Goal: Communication & Community: Answer question/provide support

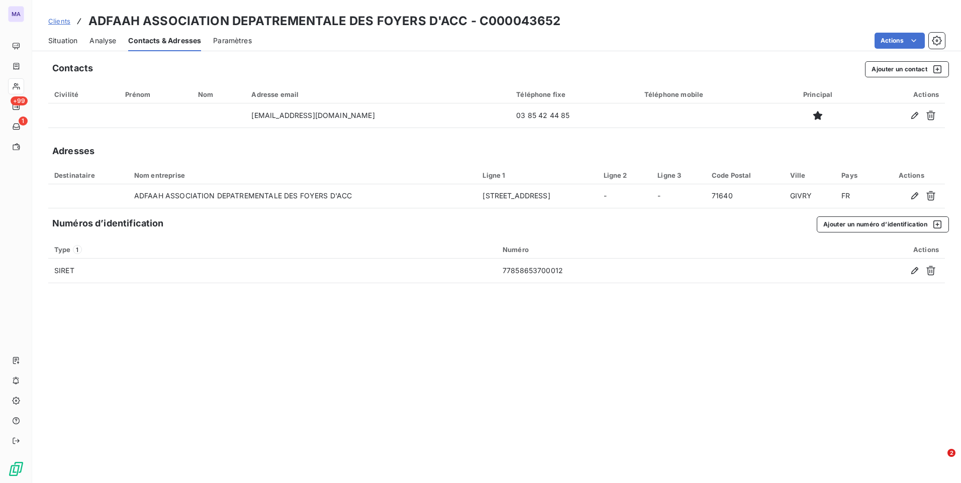
click at [56, 25] on span "Clients" at bounding box center [59, 21] width 22 height 8
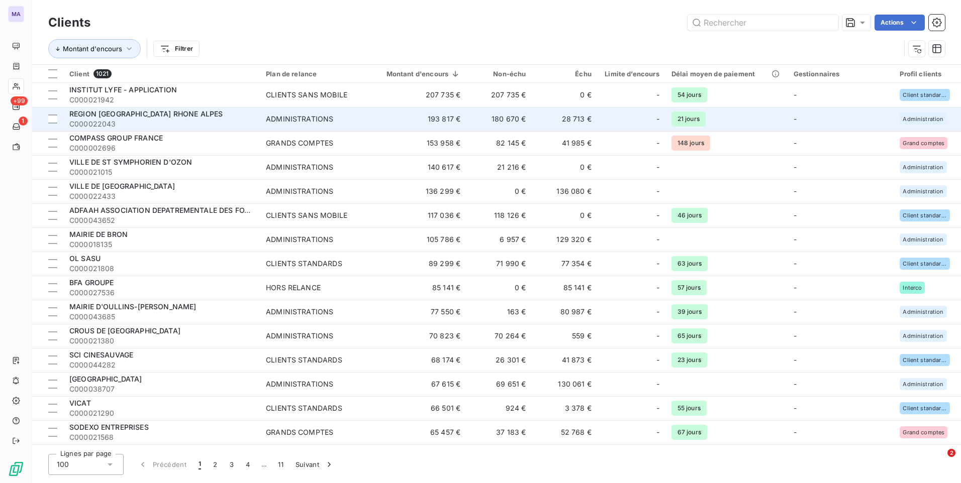
click at [169, 111] on span "REGION [GEOGRAPHIC_DATA] RHONE ALPES" at bounding box center [145, 114] width 153 height 9
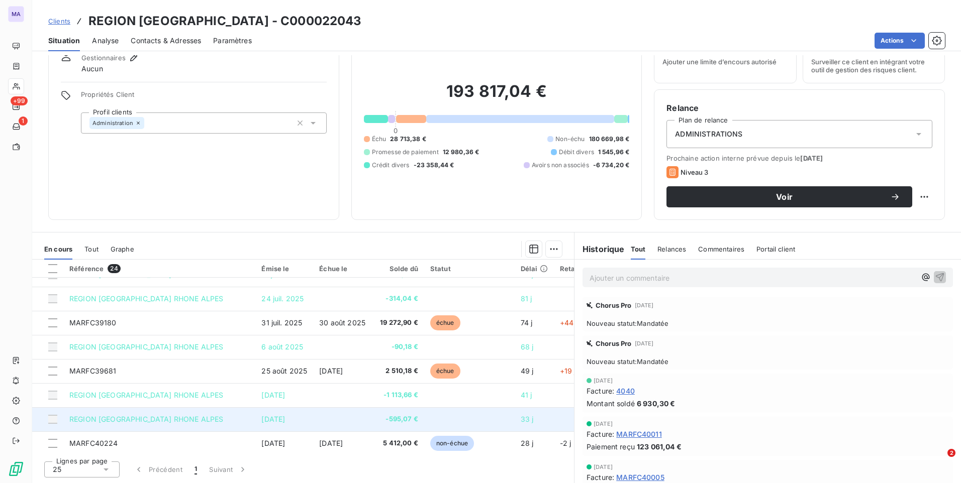
scroll to position [151, 0]
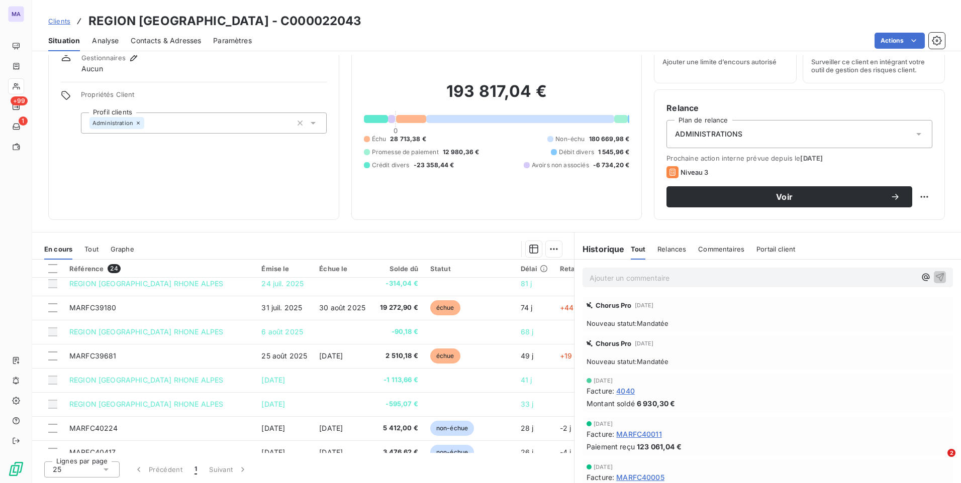
click at [171, 43] on span "Contacts & Adresses" at bounding box center [166, 41] width 70 height 10
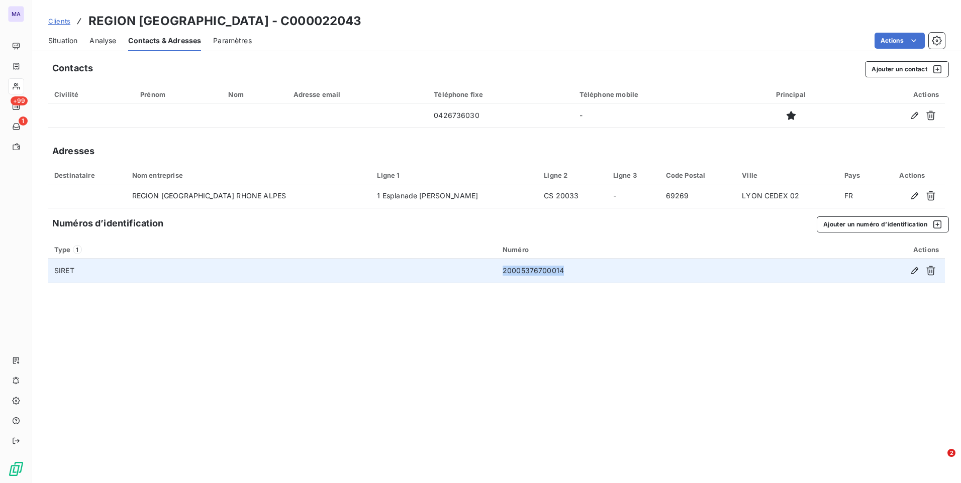
drag, startPoint x: 546, startPoint y: 273, endPoint x: 502, endPoint y: 273, distance: 43.2
click at [502, 273] on td "20005376700014" at bounding box center [636, 271] width 280 height 24
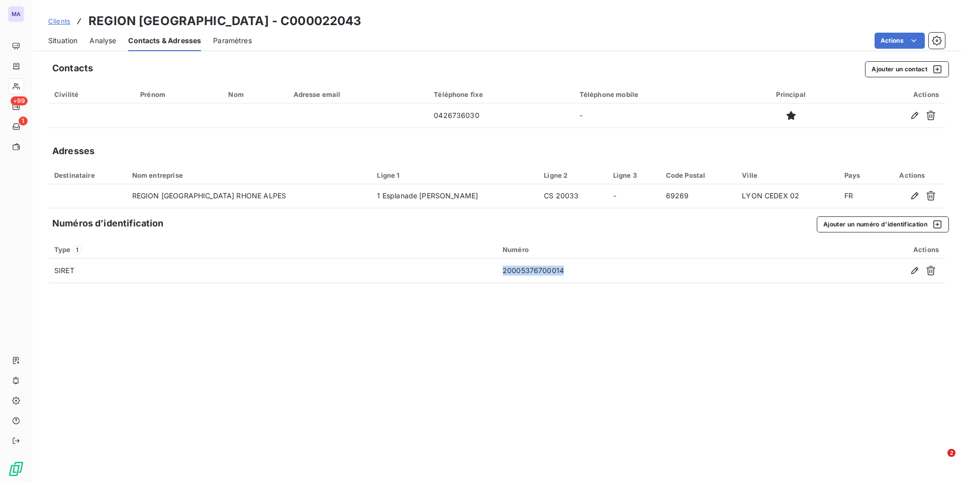
copy td "20005376700014"
click at [75, 42] on span "Situation" at bounding box center [62, 41] width 29 height 10
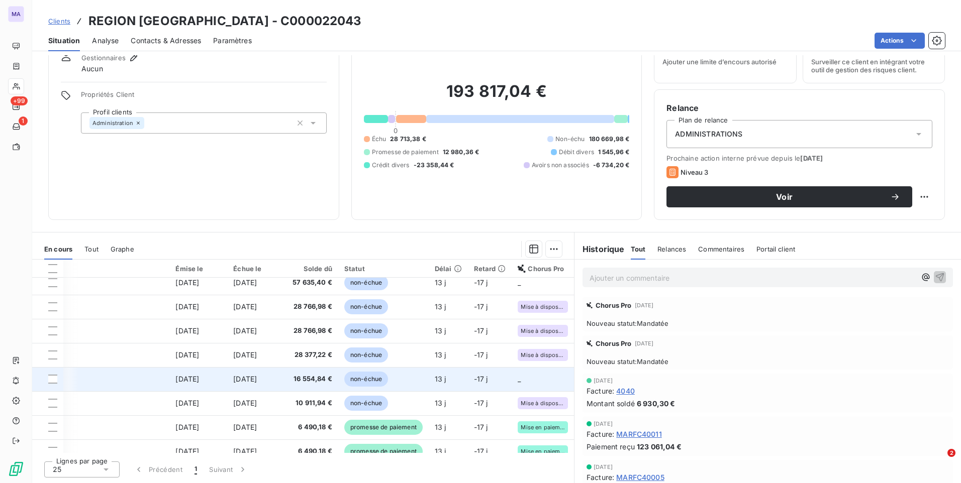
scroll to position [408, 97]
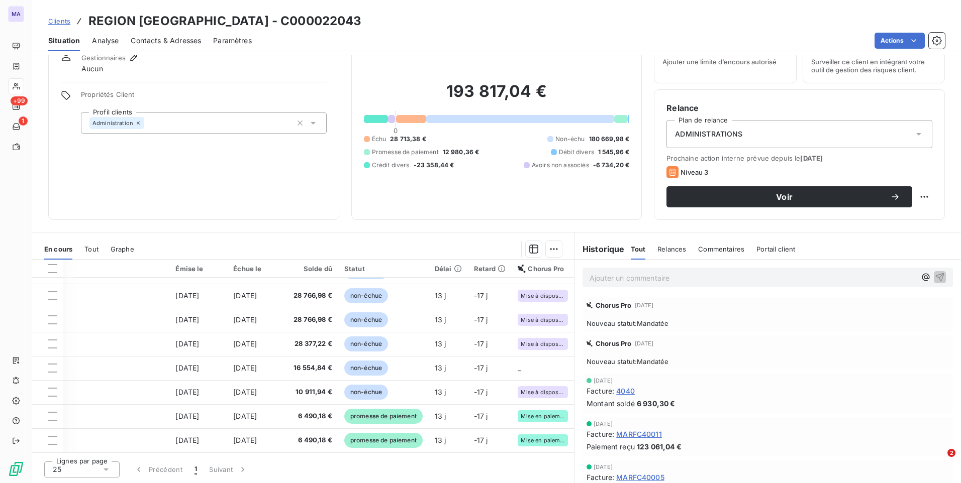
click at [61, 23] on span "Clients" at bounding box center [59, 21] width 22 height 8
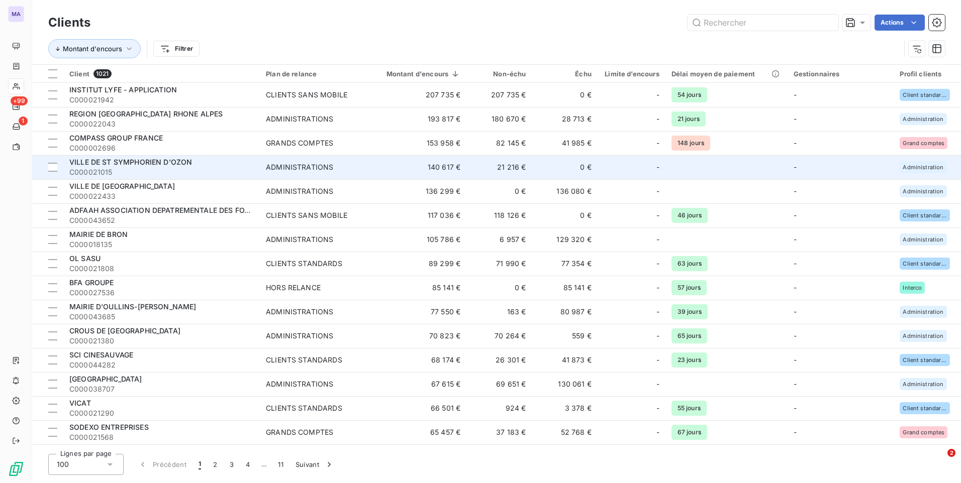
click at [155, 163] on span "VILLE DE ST SYMPHORIEN D'OZON" at bounding box center [130, 162] width 123 height 9
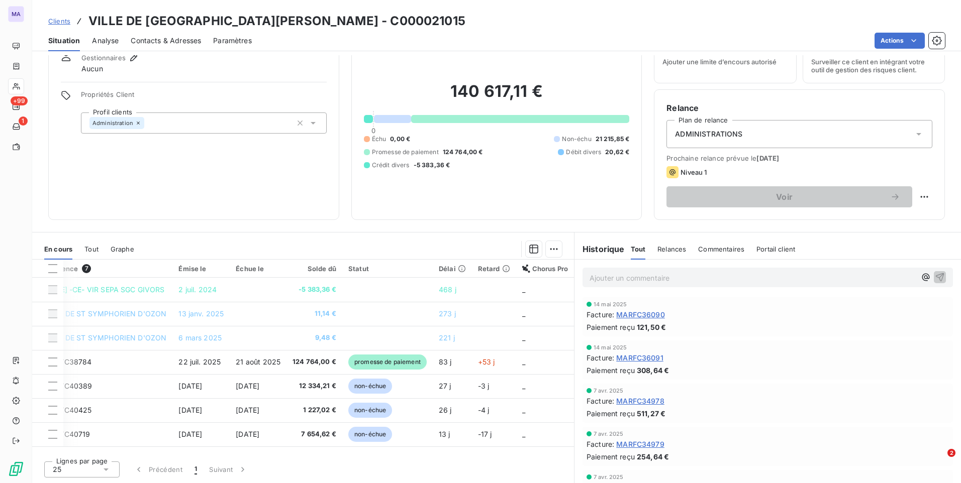
scroll to position [0, 46]
click at [162, 40] on span "Contacts & Adresses" at bounding box center [166, 41] width 70 height 10
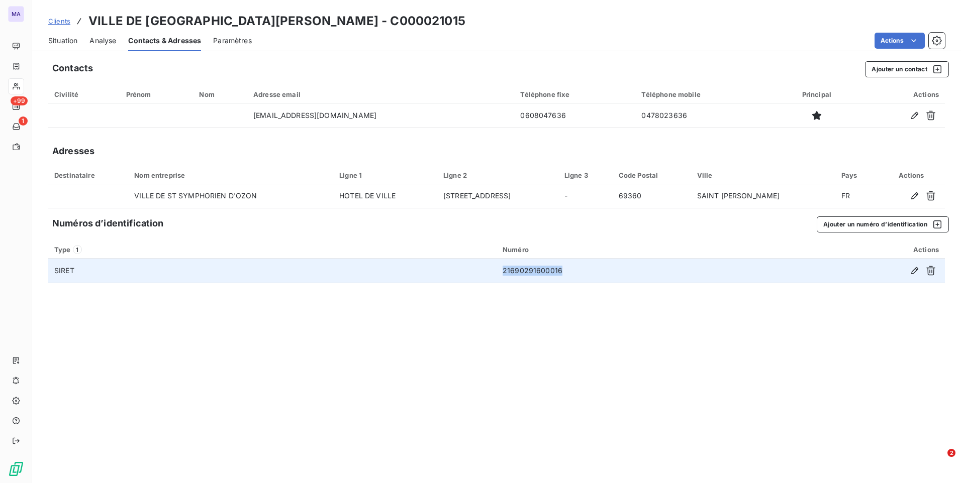
drag, startPoint x: 582, startPoint y: 275, endPoint x: 492, endPoint y: 273, distance: 89.9
click at [492, 273] on tr "SIRET 21690291600016" at bounding box center [496, 271] width 896 height 24
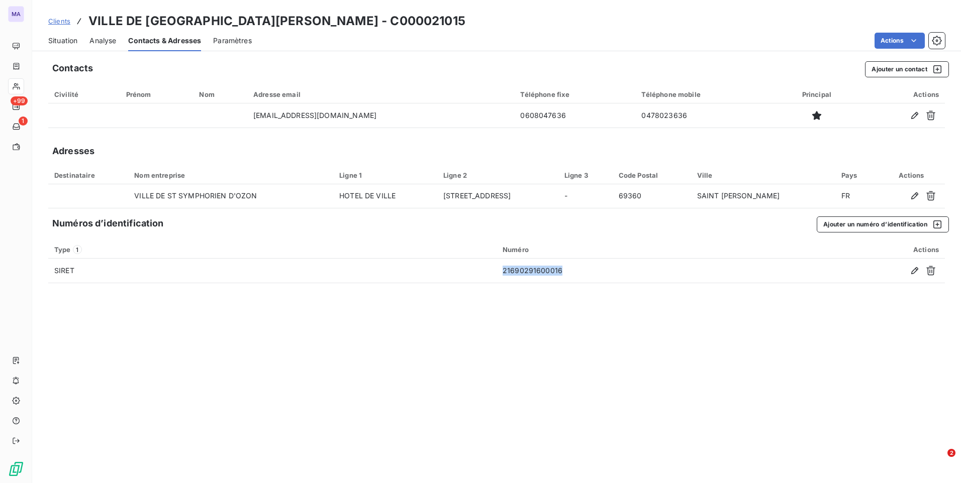
copy tr "21690291600016"
click at [527, 370] on div "Contacts Ajouter un contact Civilité Prénom Nom Adresse email Téléphone fixe Té…" at bounding box center [496, 269] width 928 height 428
click at [546, 358] on div "Contacts Ajouter un contact Civilité Prénom Nom Adresse email Téléphone fixe Té…" at bounding box center [496, 269] width 928 height 428
click at [294, 394] on div "Contacts Ajouter un contact Civilité Prénom Nom Adresse email Téléphone fixe Té…" at bounding box center [496, 269] width 928 height 428
click at [59, 40] on span "Situation" at bounding box center [62, 41] width 29 height 10
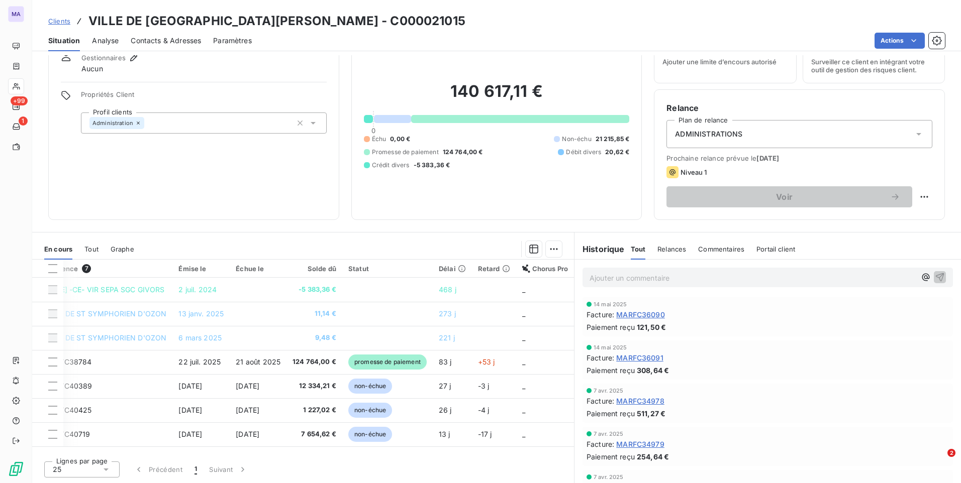
scroll to position [0, 0]
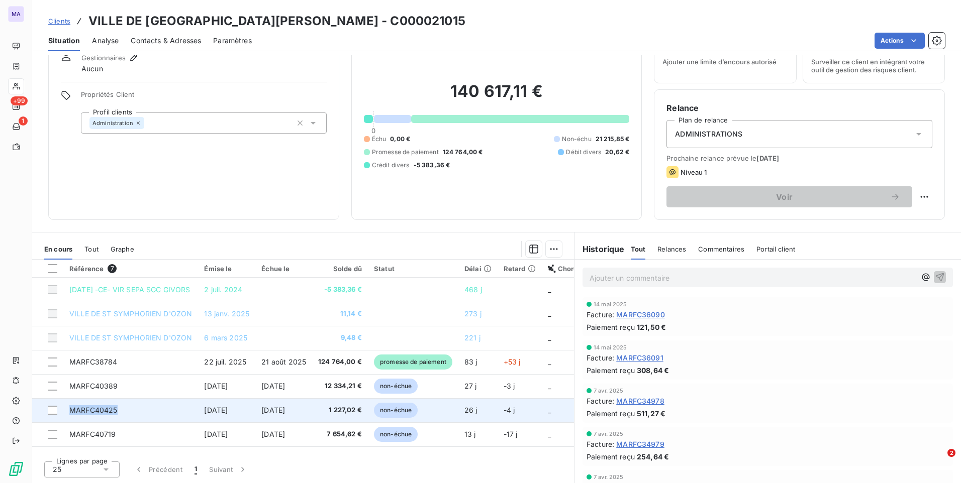
drag, startPoint x: 147, startPoint y: 415, endPoint x: 64, endPoint y: 412, distance: 83.0
click at [64, 412] on td "MARFC40425" at bounding box center [130, 410] width 135 height 24
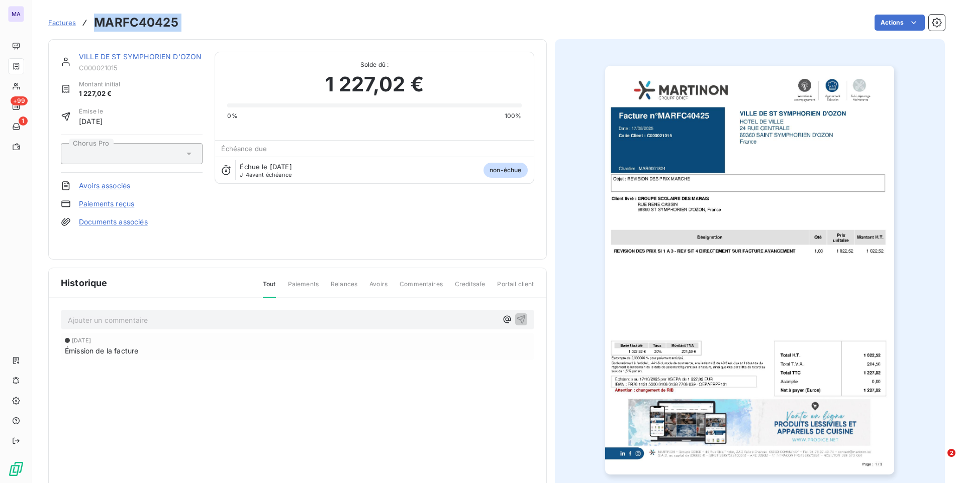
drag, startPoint x: 93, startPoint y: 19, endPoint x: 202, endPoint y: 7, distance: 109.6
click at [202, 7] on div "Factures MARFC40425 Actions" at bounding box center [496, 16] width 896 height 33
copy section "MARFC40425 Actions"
click at [59, 26] on span "Factures" at bounding box center [62, 23] width 28 height 8
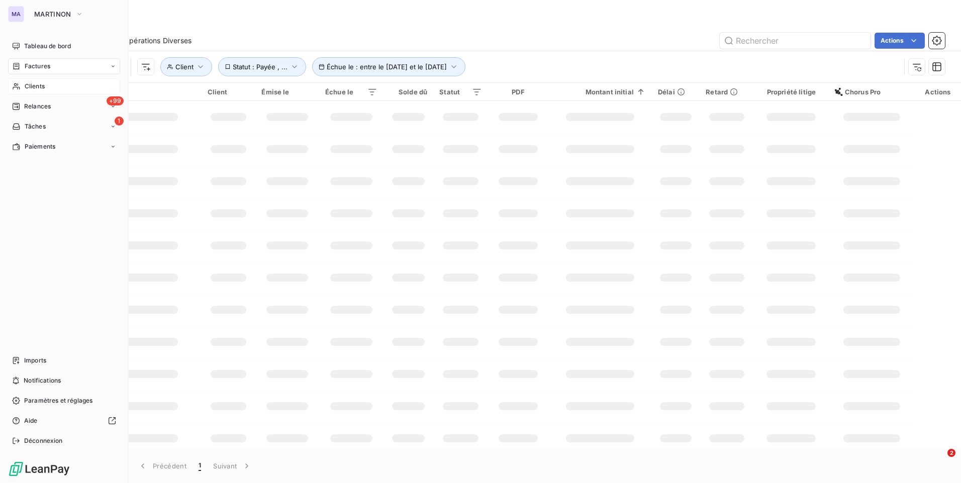
click at [38, 88] on span "Clients" at bounding box center [35, 86] width 20 height 9
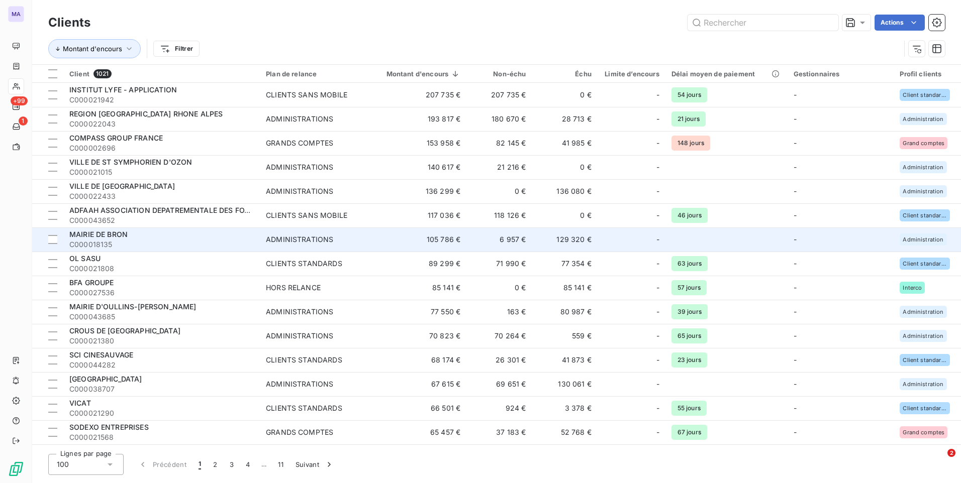
click at [106, 238] on span "MAIRIE DE BRON" at bounding box center [98, 234] width 58 height 9
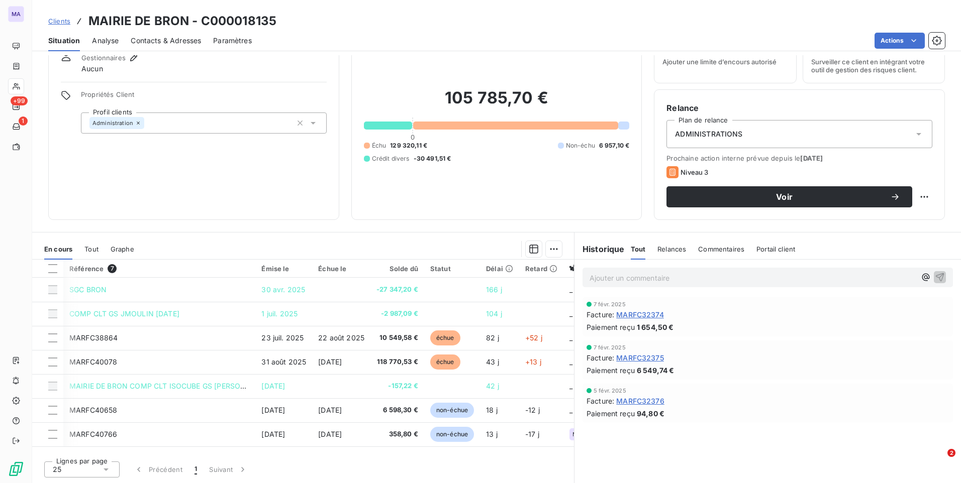
scroll to position [0, 59]
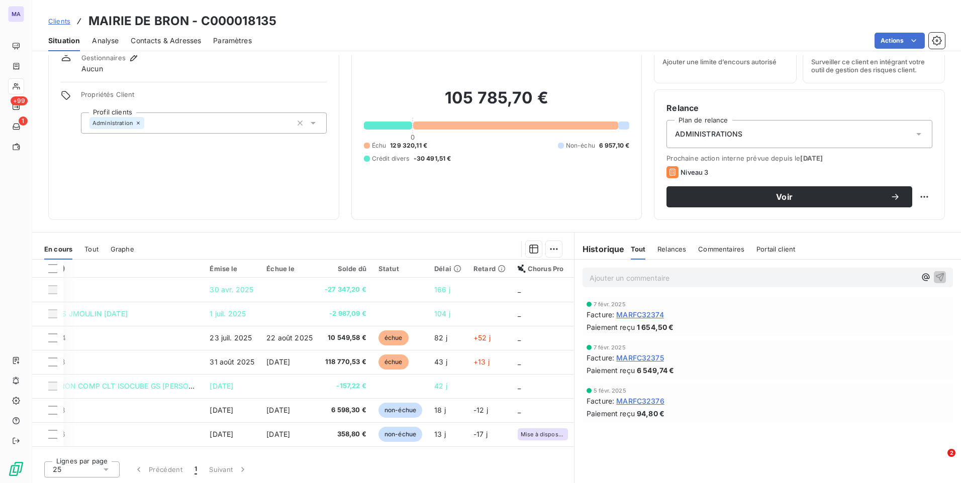
click at [156, 37] on span "Contacts & Adresses" at bounding box center [166, 41] width 70 height 10
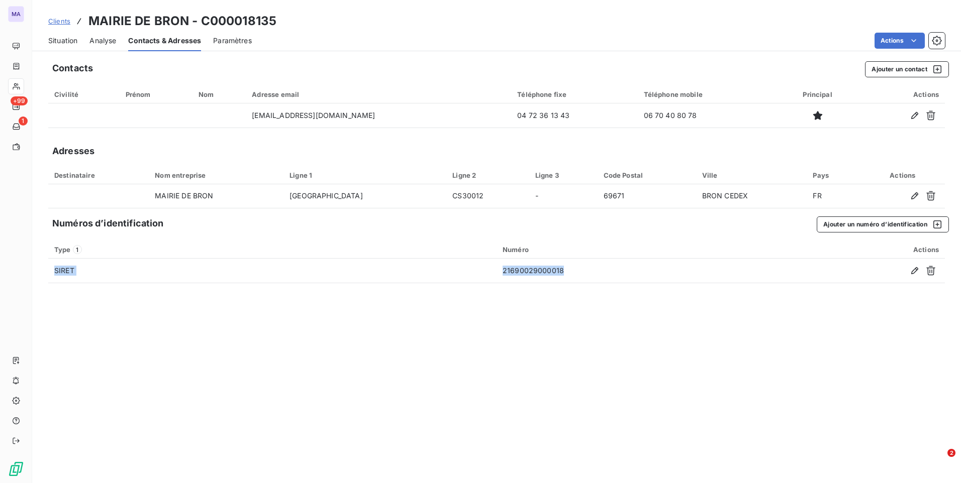
drag, startPoint x: 594, startPoint y: 277, endPoint x: 480, endPoint y: 290, distance: 114.3
click at [480, 290] on div "Contacts Ajouter un contact Civilité Prénom Nom Adresse email Téléphone fixe Té…" at bounding box center [496, 269] width 928 height 428
copy table "Type 1 Numéro Actions SIRET 21690029000018"
click at [72, 40] on span "Situation" at bounding box center [62, 41] width 29 height 10
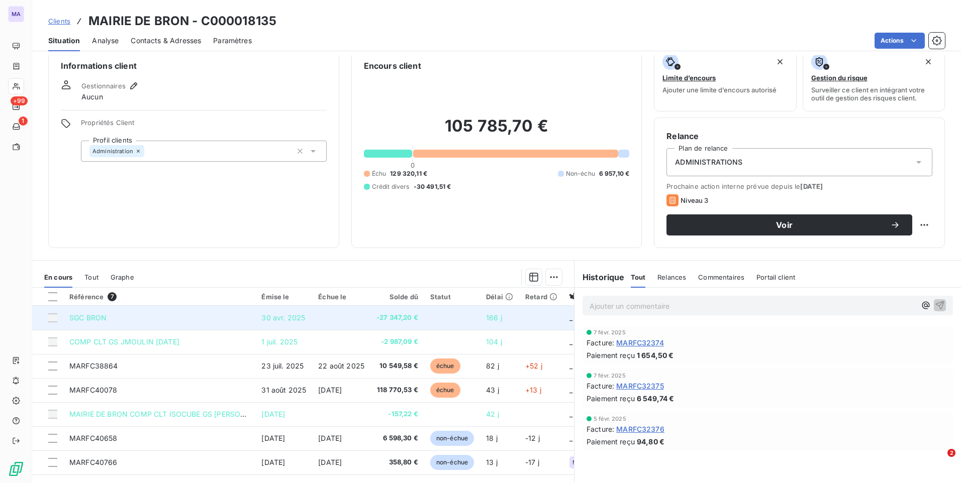
scroll to position [0, 0]
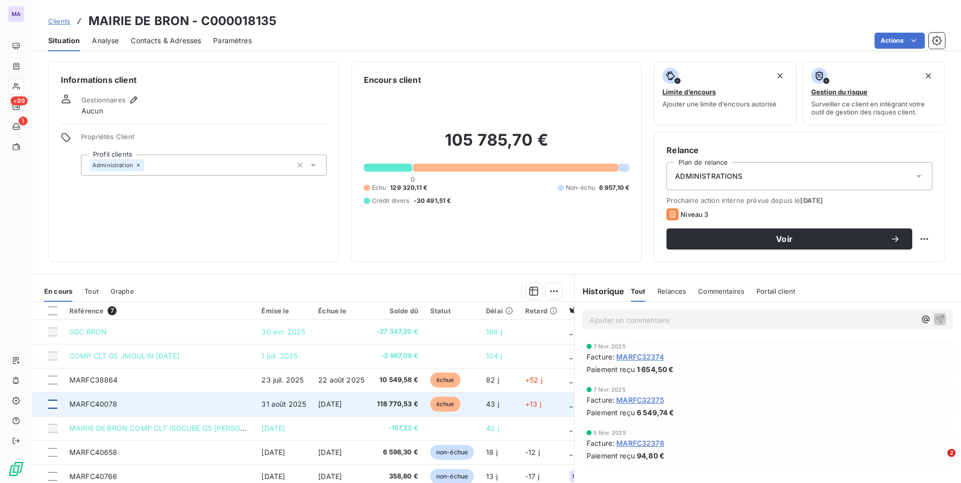
click at [52, 402] on div at bounding box center [52, 404] width 9 height 9
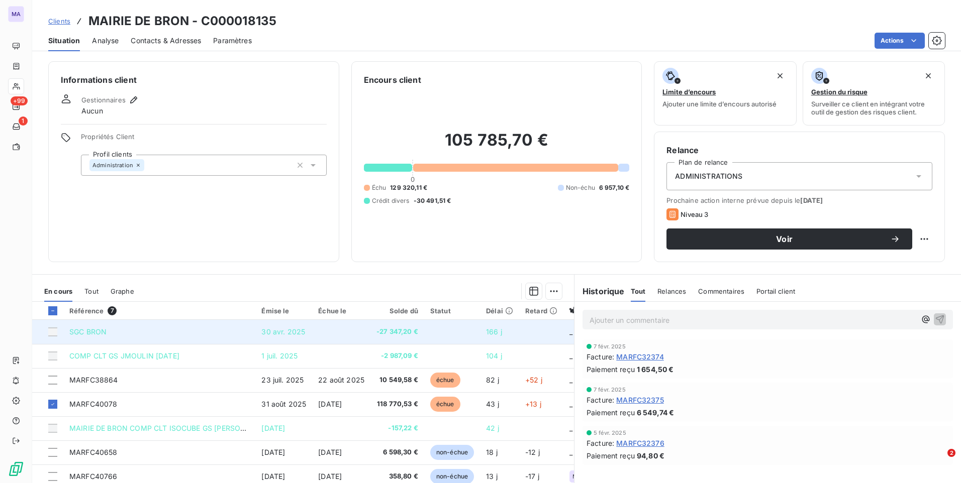
click at [55, 331] on div at bounding box center [52, 332] width 9 height 9
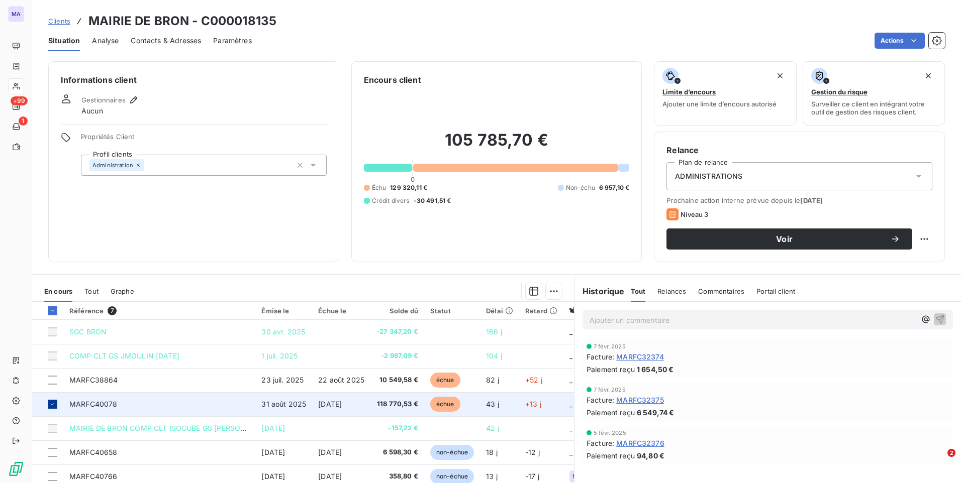
click at [54, 405] on icon at bounding box center [53, 404] width 6 height 6
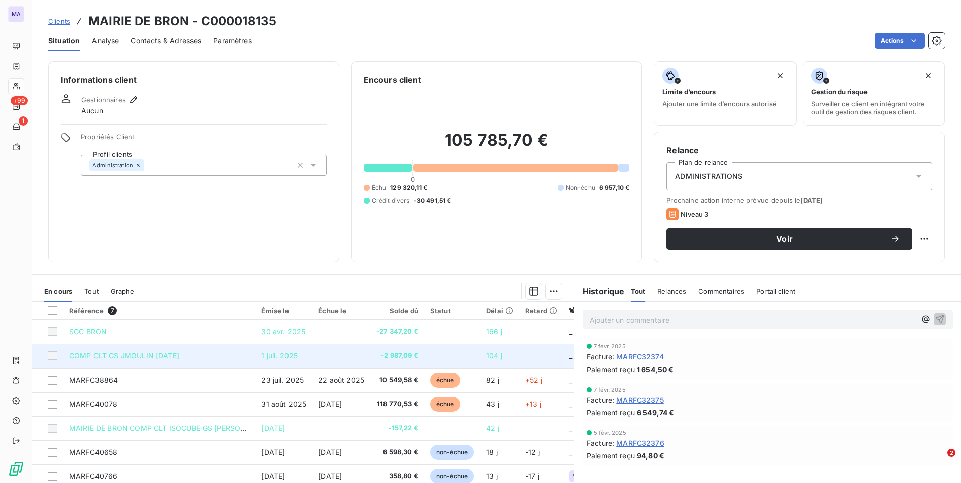
click at [50, 357] on div at bounding box center [52, 356] width 9 height 9
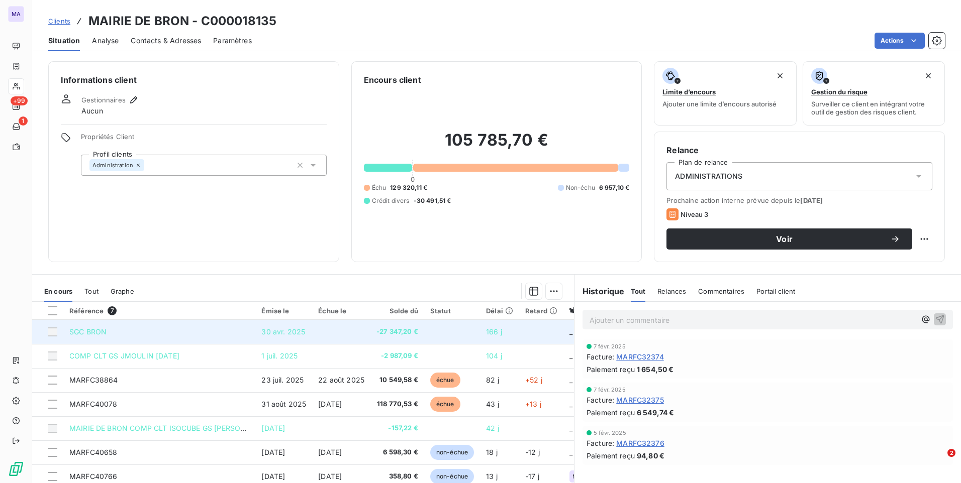
click at [50, 335] on div at bounding box center [52, 332] width 9 height 9
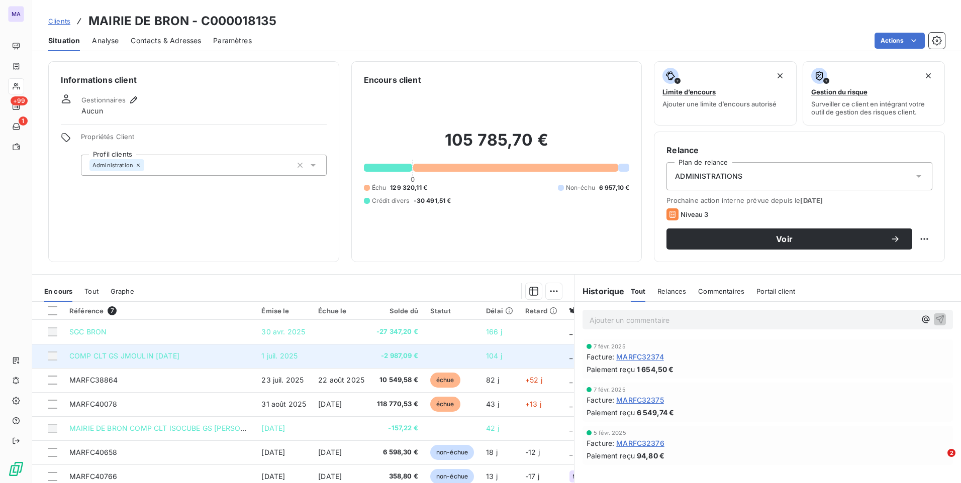
drag, startPoint x: 53, startPoint y: 354, endPoint x: 53, endPoint y: 361, distance: 7.1
click at [53, 354] on div at bounding box center [52, 356] width 9 height 9
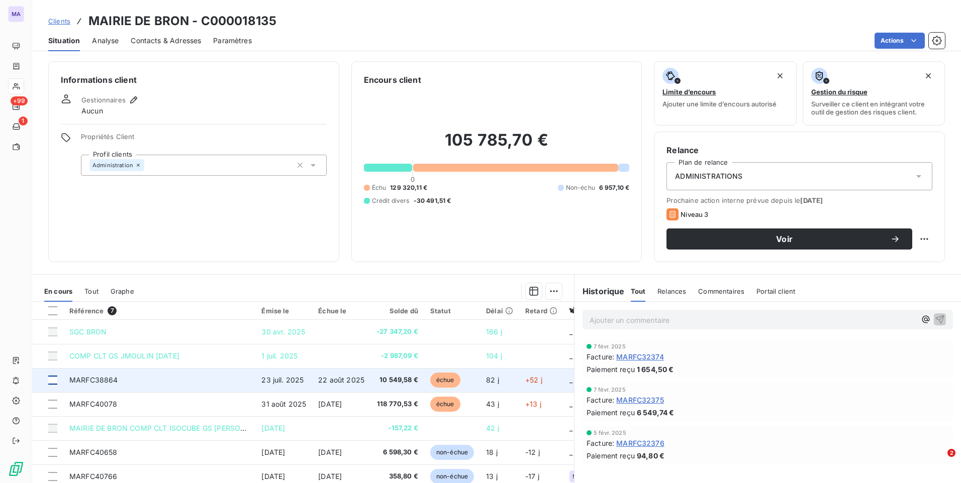
drag, startPoint x: 57, startPoint y: 380, endPoint x: 52, endPoint y: 384, distance: 6.4
click at [56, 380] on div at bounding box center [52, 380] width 9 height 9
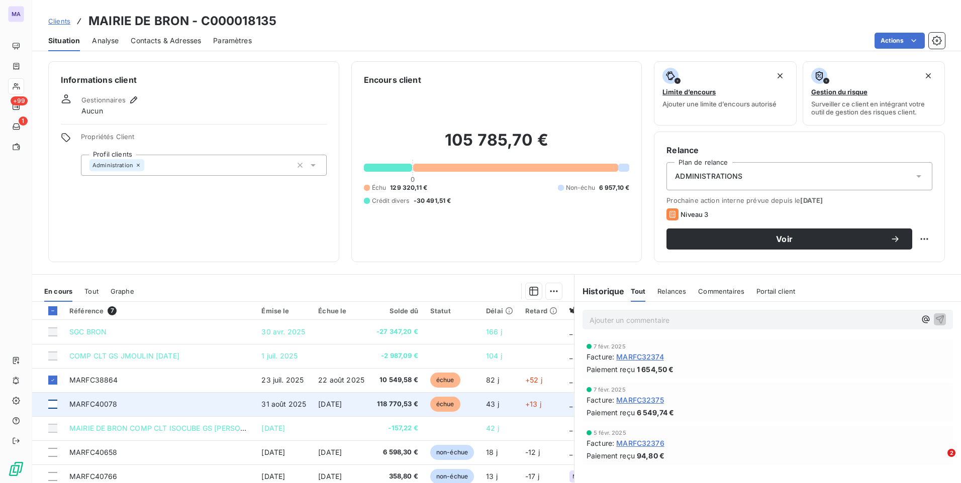
click at [51, 403] on div at bounding box center [52, 404] width 9 height 9
click at [50, 403] on icon at bounding box center [53, 404] width 6 height 6
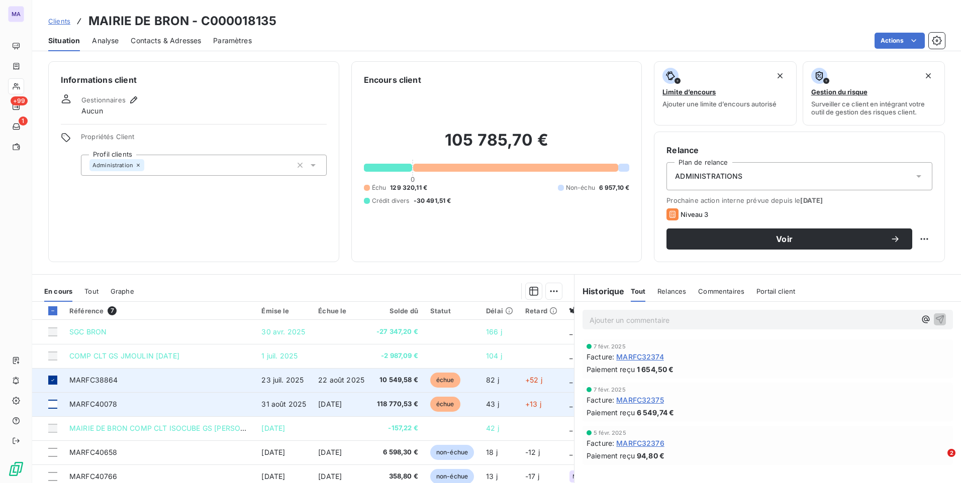
click at [48, 378] on div at bounding box center [52, 380] width 9 height 9
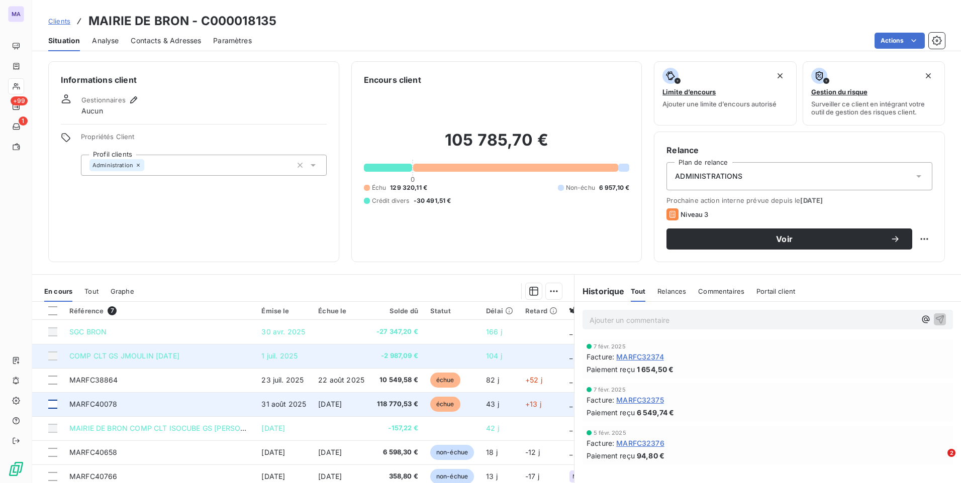
click at [52, 356] on div at bounding box center [52, 356] width 9 height 9
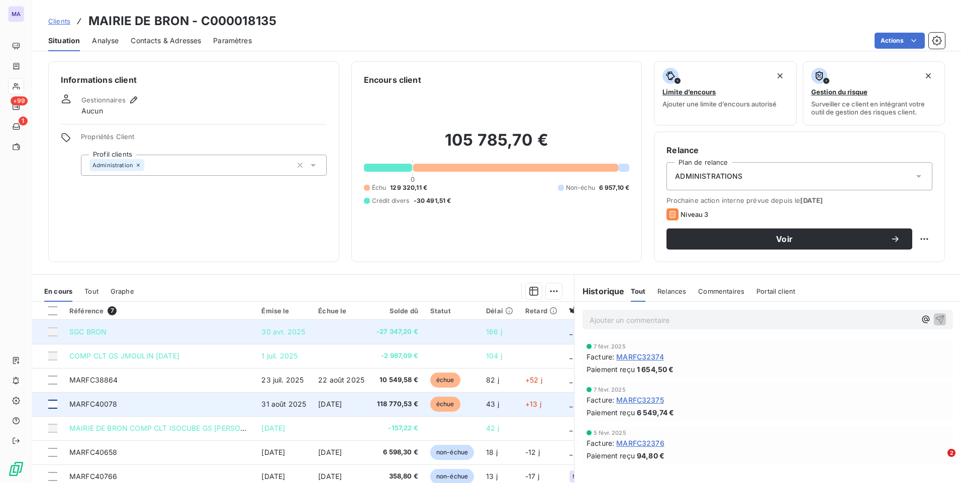
click at [53, 336] on td at bounding box center [47, 332] width 31 height 24
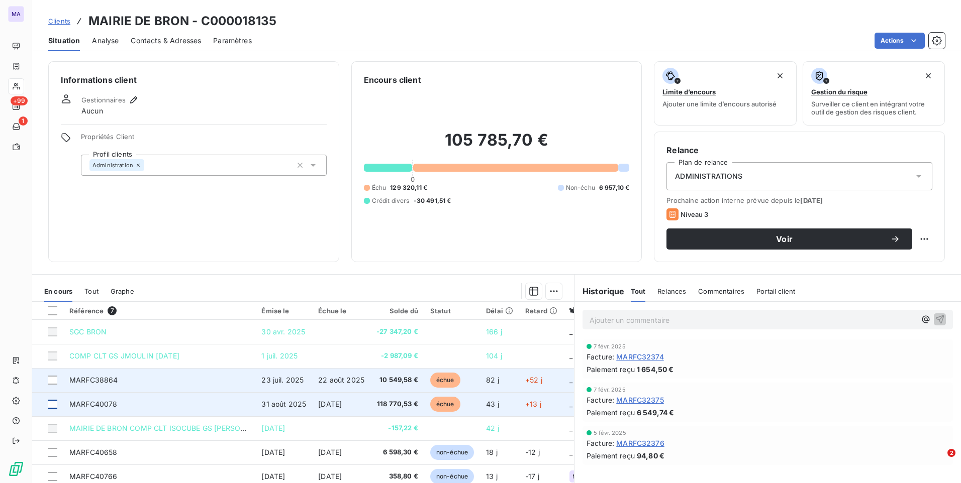
scroll to position [42, 0]
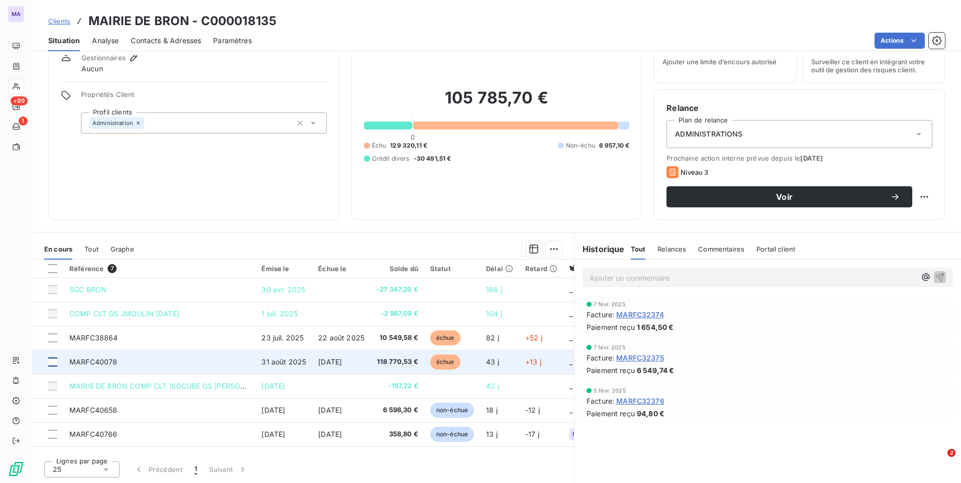
drag, startPoint x: 330, startPoint y: 238, endPoint x: 12, endPoint y: 78, distance: 356.6
click at [329, 237] on section "En cours Tout Graphe Référence 7 Émise le Échue le Solde dû Statut Délai Retard…" at bounding box center [303, 358] width 542 height 251
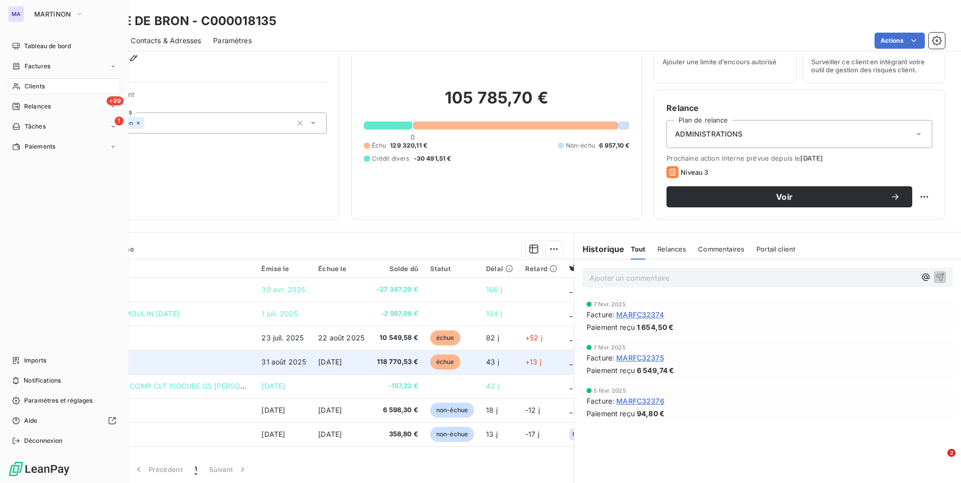
click at [23, 16] on div "MA" at bounding box center [16, 14] width 16 height 16
click at [59, 10] on button "MARTINON" at bounding box center [58, 14] width 61 height 16
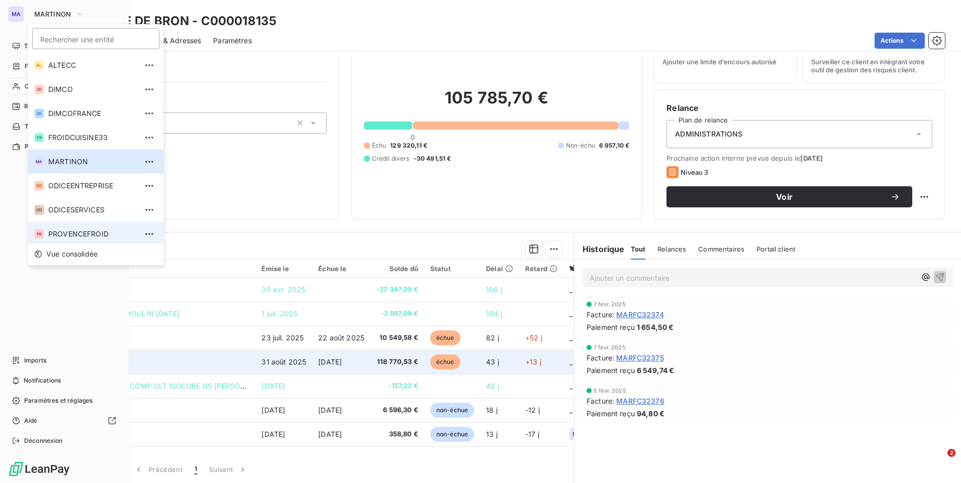
click at [70, 232] on span "PROVENCEFROID" at bounding box center [92, 234] width 89 height 10
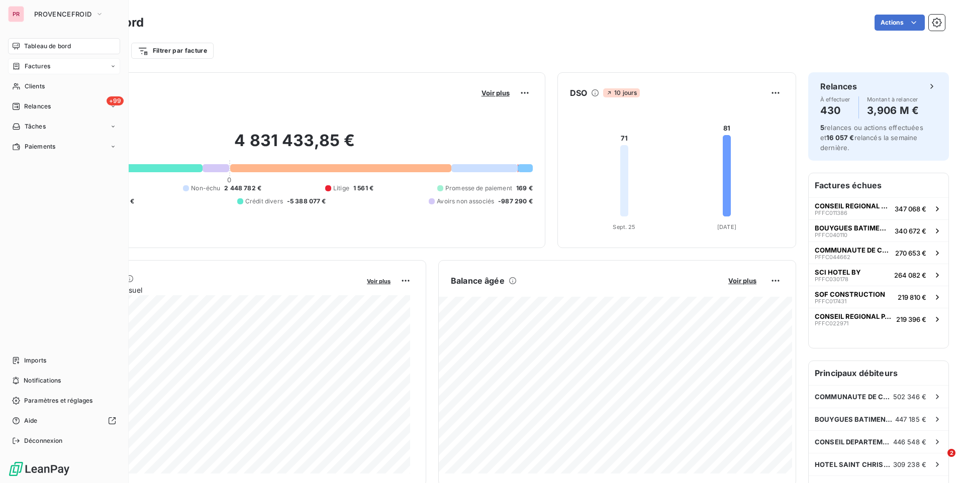
click at [47, 68] on span "Factures" at bounding box center [38, 66] width 26 height 9
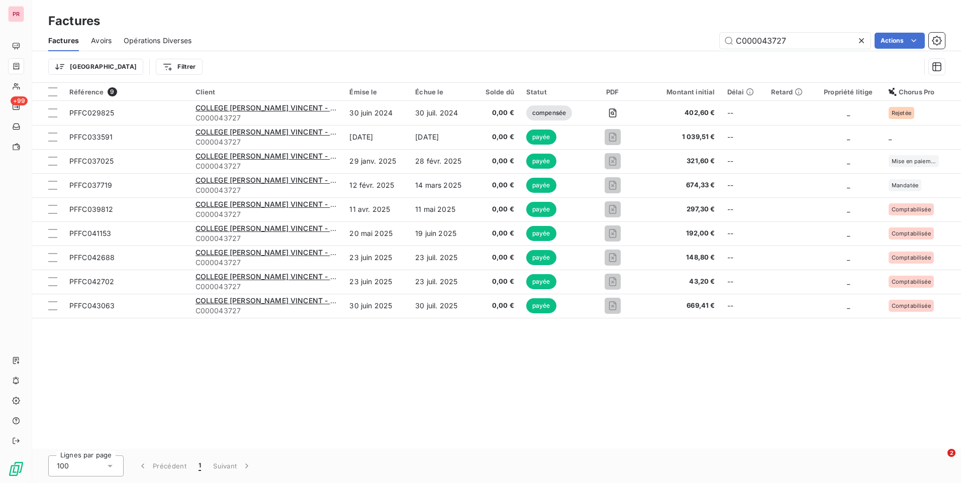
click at [859, 39] on icon at bounding box center [861, 40] width 5 height 5
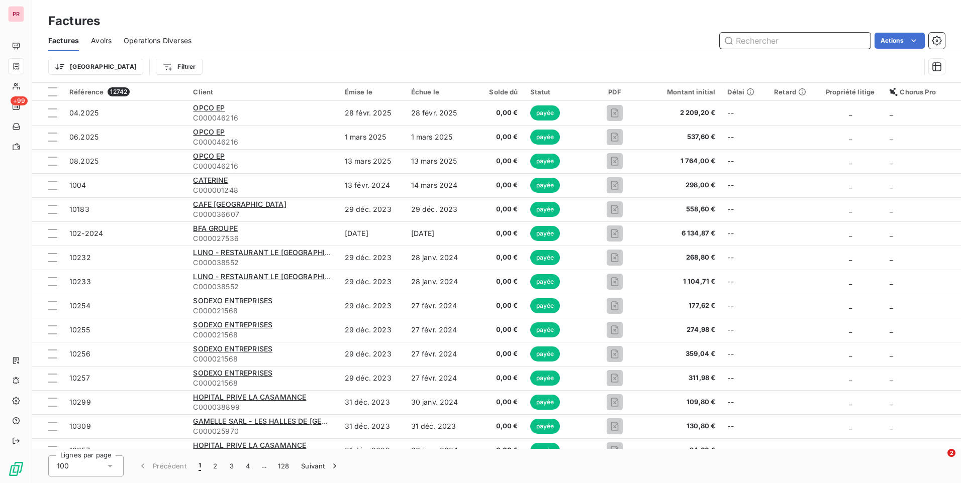
click at [793, 41] on input "text" at bounding box center [794, 41] width 151 height 16
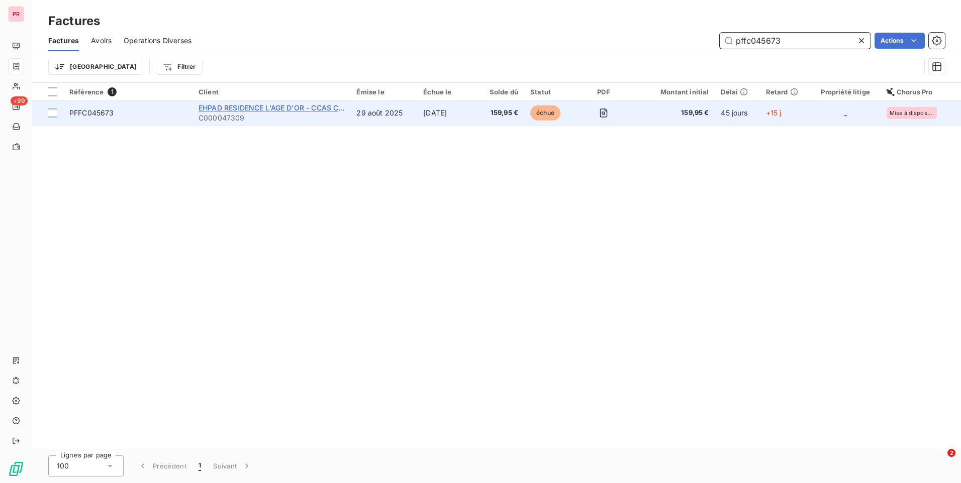
type input "pffc045673"
click at [246, 111] on span "EHPAD RESIDENCE L'AGE D'OR - CCAS CHATEAUPONSAC" at bounding box center [297, 107] width 198 height 9
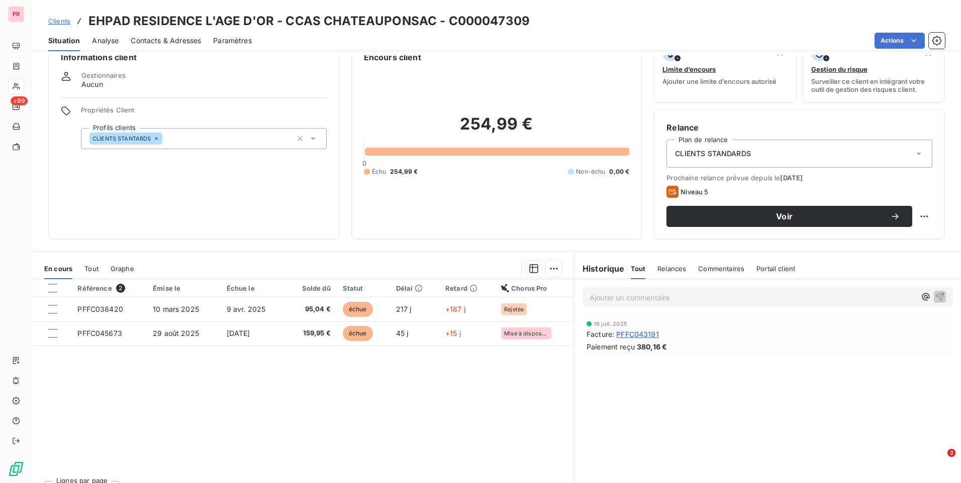
scroll to position [42, 0]
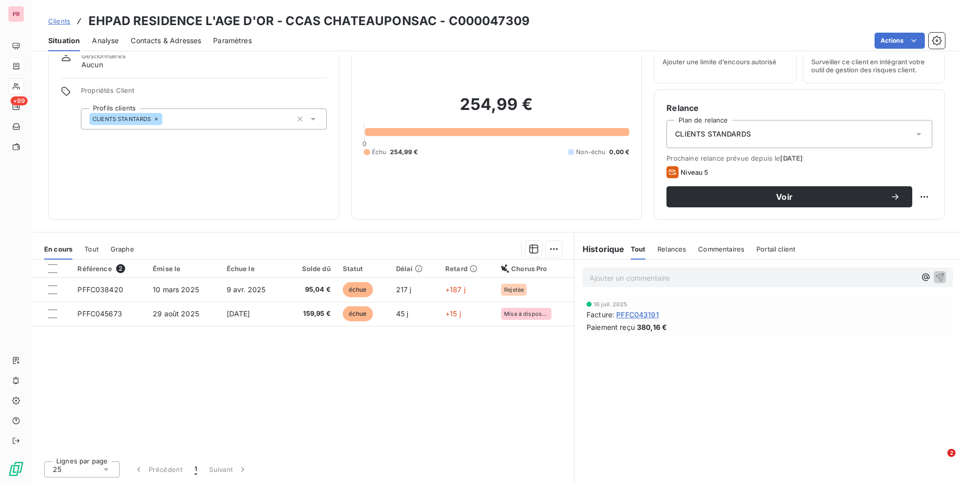
click at [283, 380] on div "Référence 2 Émise le Échue le Solde dû Statut Délai Retard Chorus Pro PFFC03842…" at bounding box center [303, 356] width 542 height 193
click at [350, 374] on div "Référence 2 Émise le Échue le Solde dû Statut Délai Retard Chorus Pro PFFC03842…" at bounding box center [303, 356] width 542 height 193
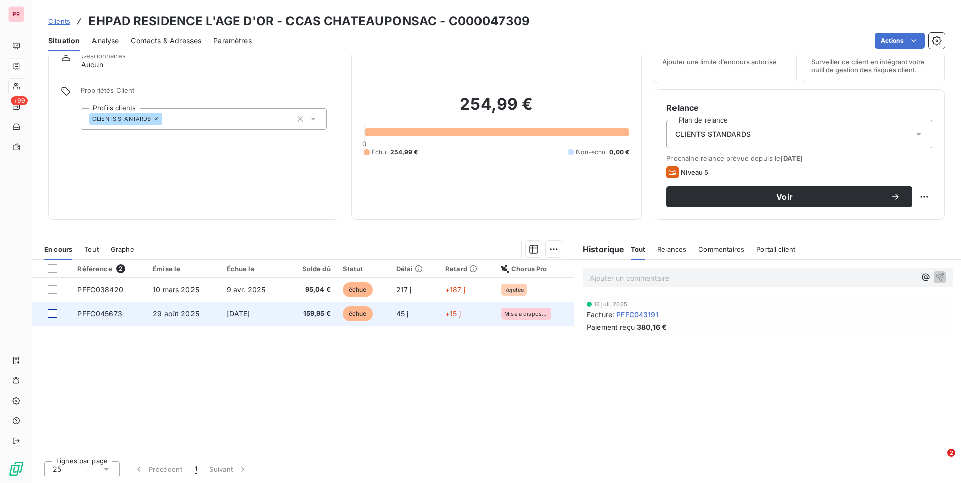
click at [52, 314] on div at bounding box center [52, 313] width 9 height 9
click at [523, 313] on span "Mise à disposition du destinataire" at bounding box center [526, 314] width 44 height 6
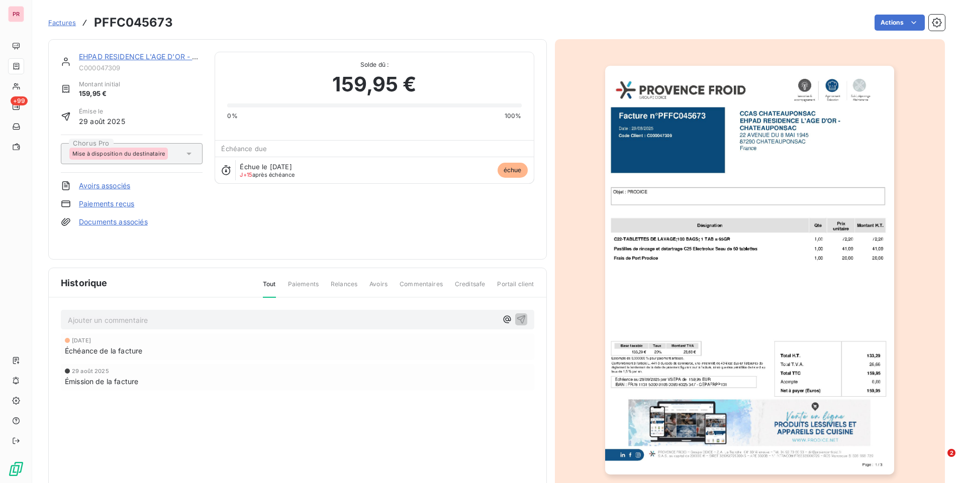
click at [264, 217] on div "EHPAD RESIDENCE L'AGE D'OR - CCAS CHATEAUPONSAC C000047309 Montant initial 159,…" at bounding box center [297, 149] width 473 height 195
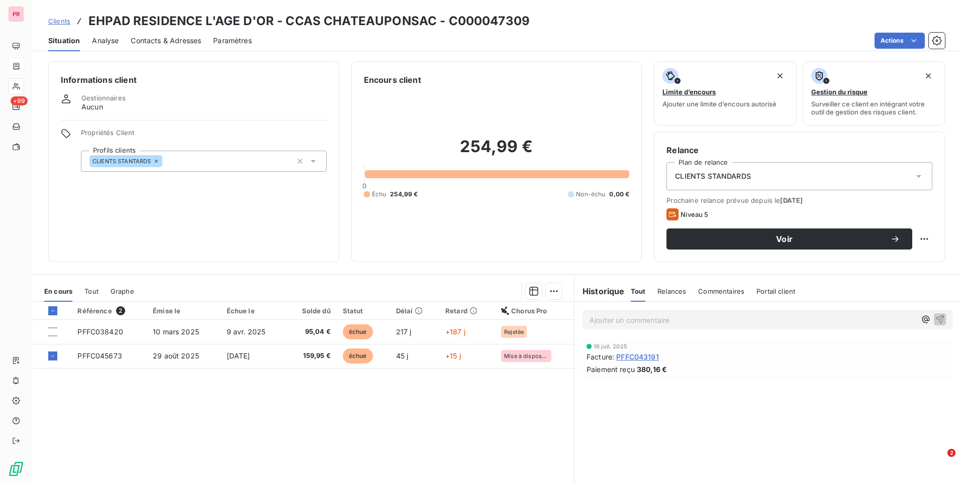
click at [502, 414] on div "Référence 2 Émise le Échue le Solde dû Statut Délai Retard Chorus Pro PFFC03842…" at bounding box center [303, 398] width 542 height 193
click at [905, 41] on html "PR +99 Clients EHPAD RESIDENCE L'AGE D'OR - CCAS CHATEAUPONSAC - C000047309 Sit…" at bounding box center [480, 241] width 961 height 483
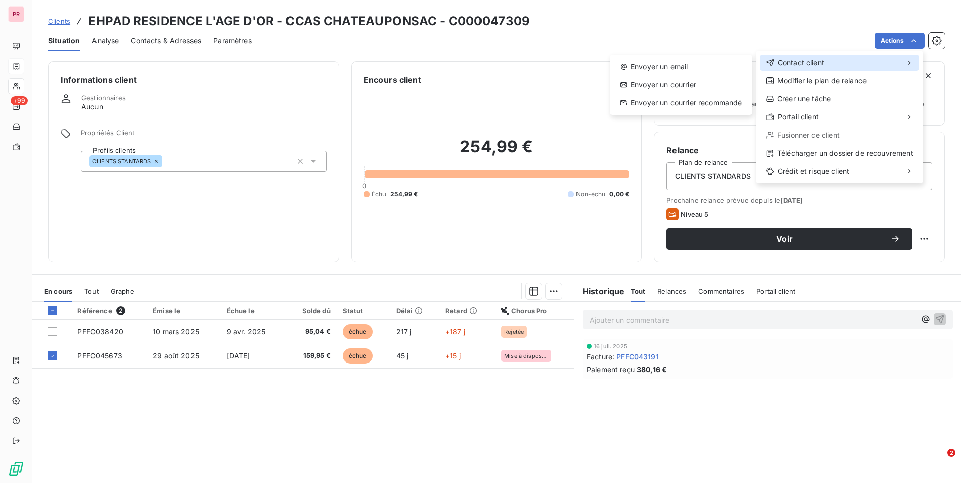
drag, startPoint x: 851, startPoint y: 61, endPoint x: 836, endPoint y: 61, distance: 15.1
click at [851, 61] on div "Contact client" at bounding box center [839, 63] width 159 height 16
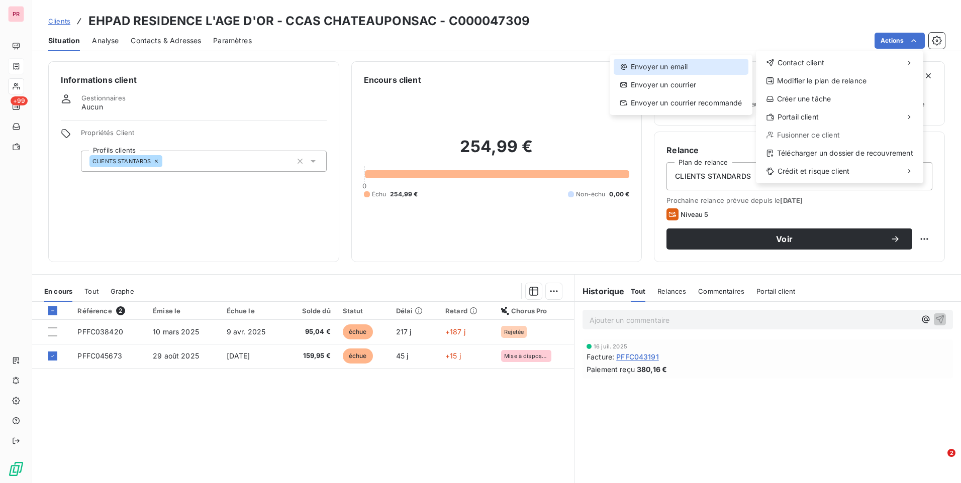
click at [717, 68] on div "Envoyer un email" at bounding box center [680, 67] width 135 height 16
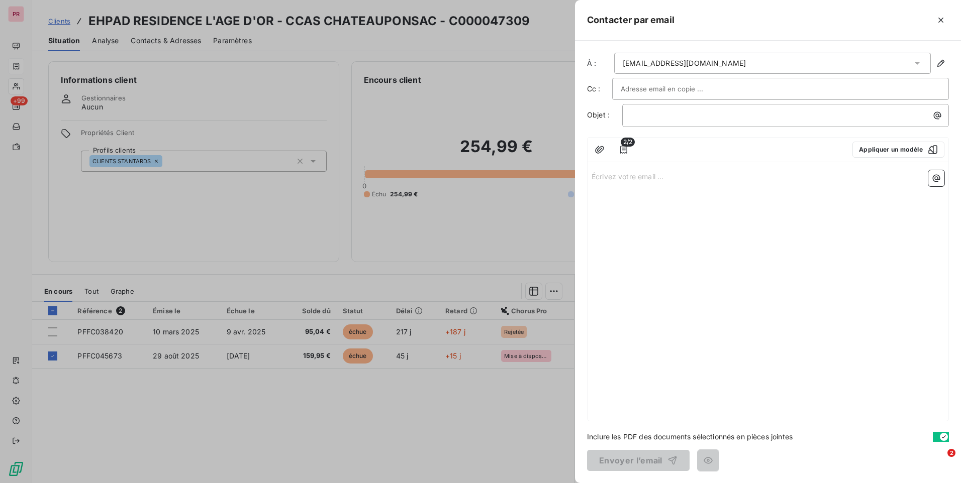
click at [854, 62] on div "[EMAIL_ADDRESS][DOMAIN_NAME]" at bounding box center [772, 63] width 317 height 21
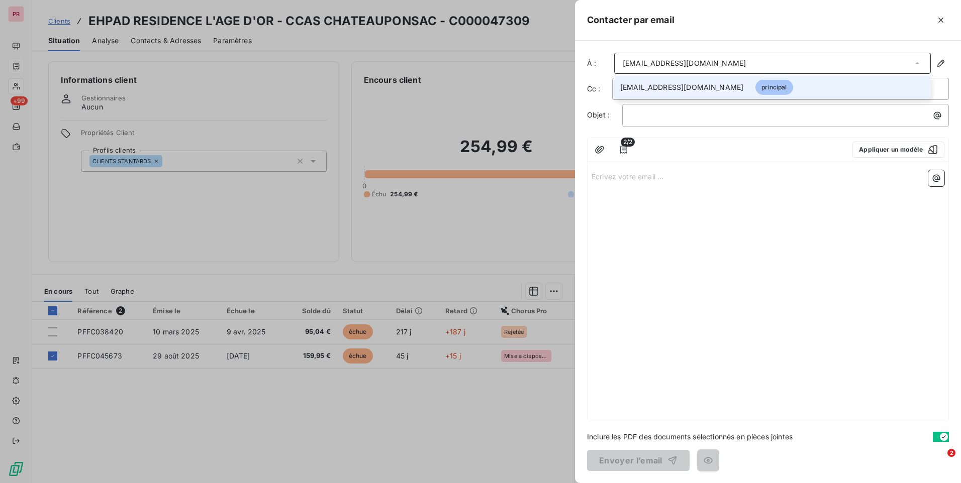
click at [828, 283] on div "Écrivez votre email ... ﻿" at bounding box center [767, 293] width 361 height 255
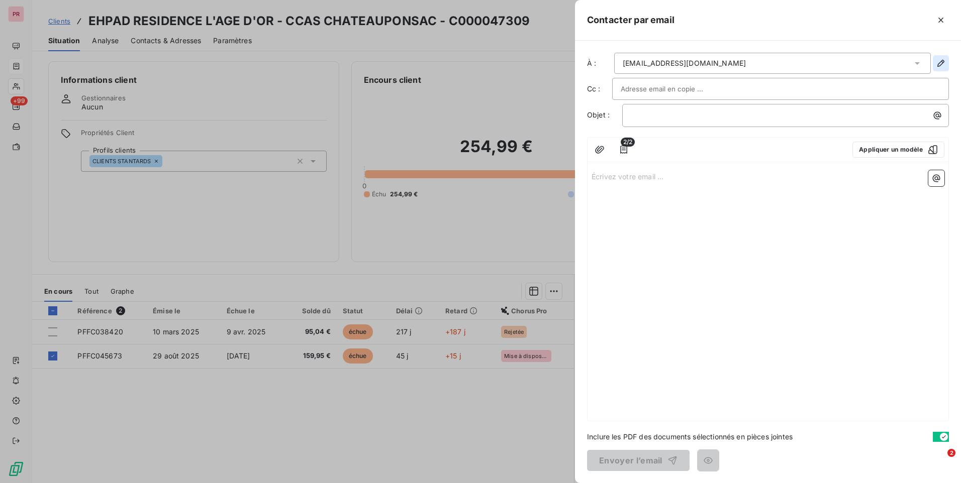
click at [942, 63] on icon "button" at bounding box center [940, 63] width 7 height 7
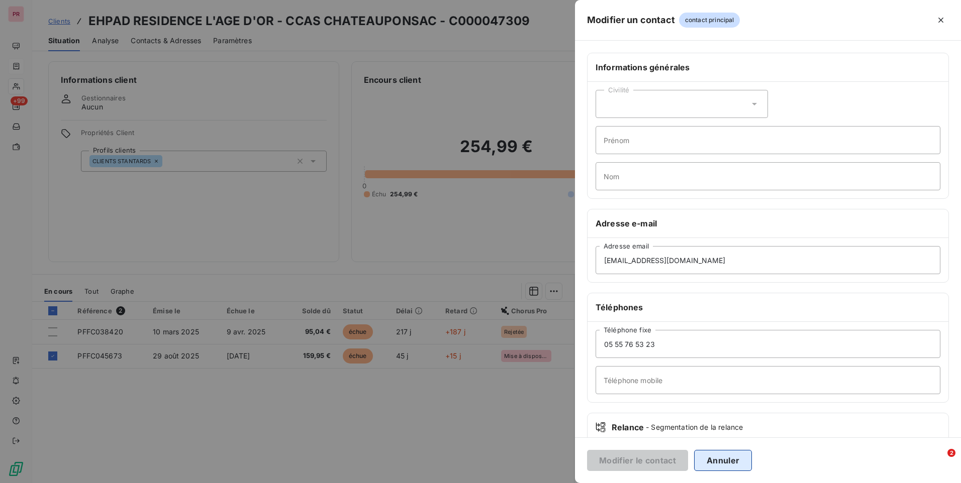
click at [713, 459] on button "Annuler" at bounding box center [723, 460] width 58 height 21
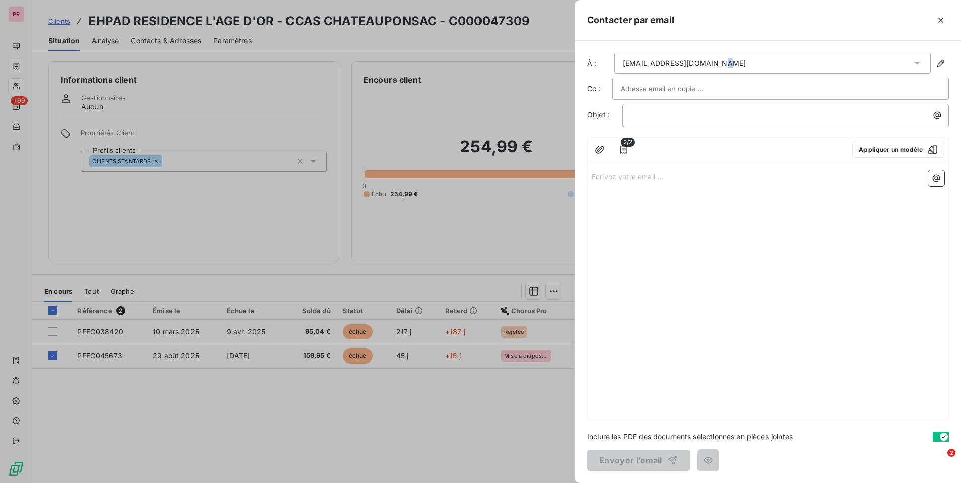
click at [718, 64] on div "[EMAIL_ADDRESS][DOMAIN_NAME]" at bounding box center [683, 63] width 123 height 10
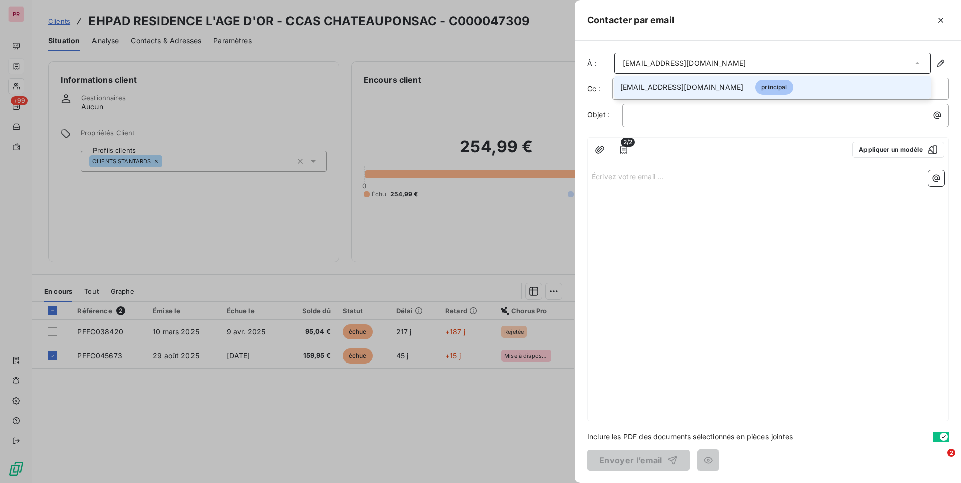
drag, startPoint x: 718, startPoint y: 64, endPoint x: 806, endPoint y: 66, distance: 87.4
click at [806, 66] on div "[EMAIL_ADDRESS][DOMAIN_NAME]" at bounding box center [772, 63] width 317 height 21
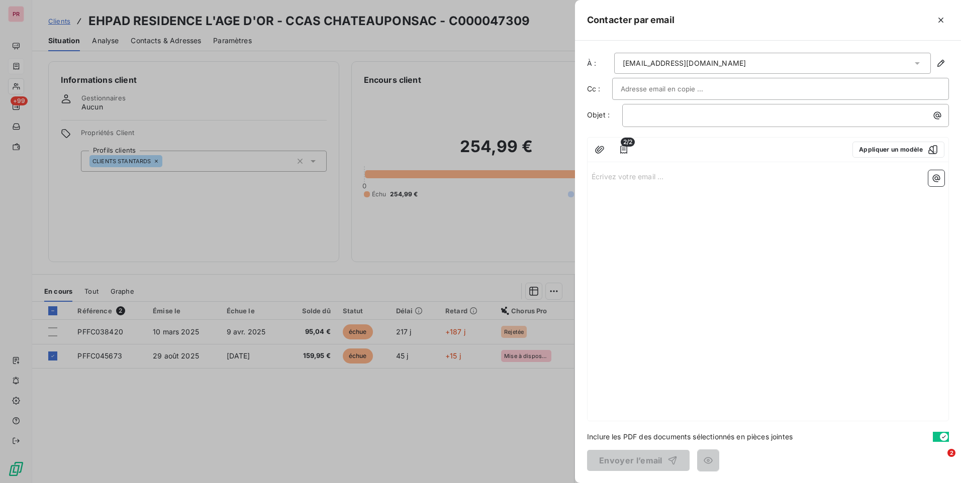
click at [778, 298] on div "Écrivez votre email ... ﻿" at bounding box center [767, 293] width 361 height 255
click at [626, 149] on icon "button" at bounding box center [623, 150] width 10 height 10
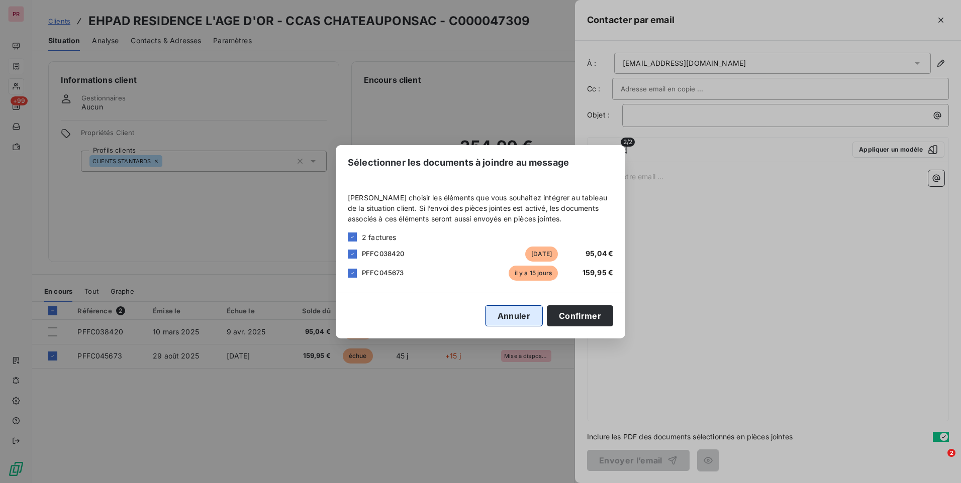
drag, startPoint x: 522, startPoint y: 324, endPoint x: 497, endPoint y: 389, distance: 70.1
click at [521, 324] on button "Annuler" at bounding box center [514, 315] width 58 height 21
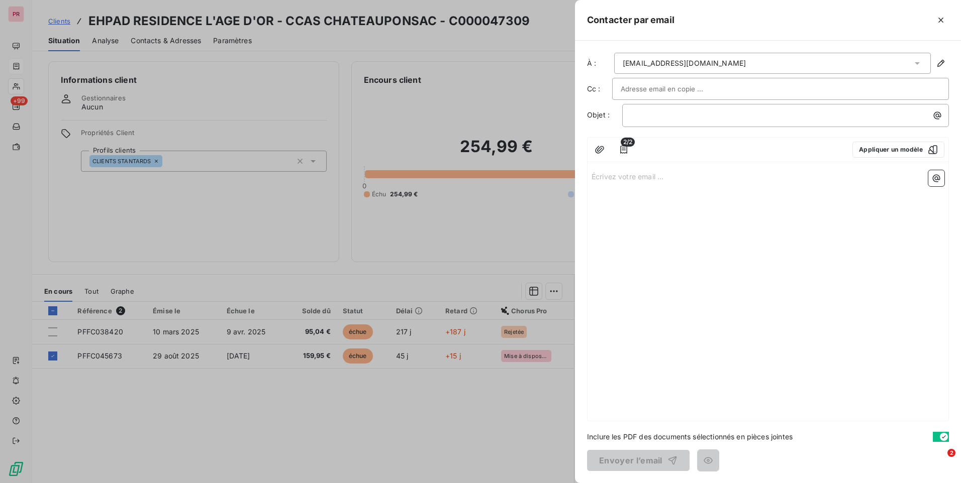
click at [490, 419] on div at bounding box center [480, 241] width 961 height 483
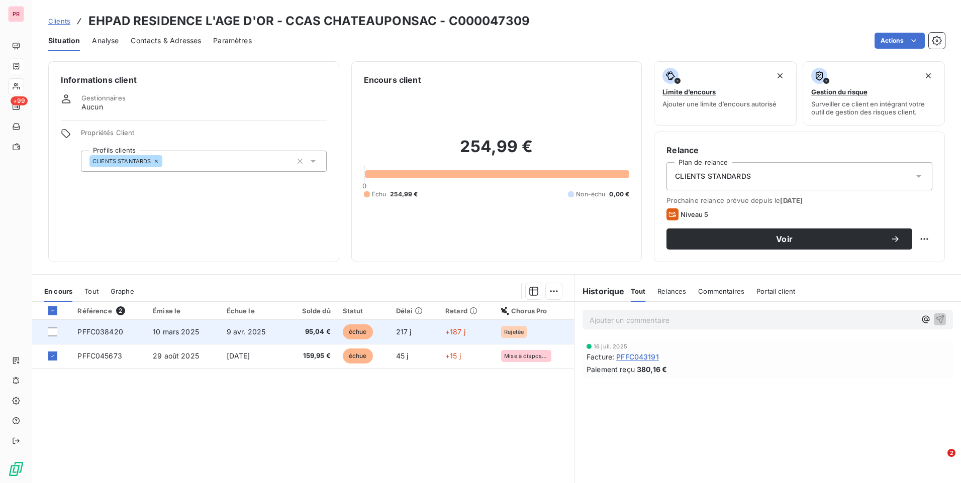
click at [510, 331] on span "Rejetée" at bounding box center [514, 332] width 20 height 6
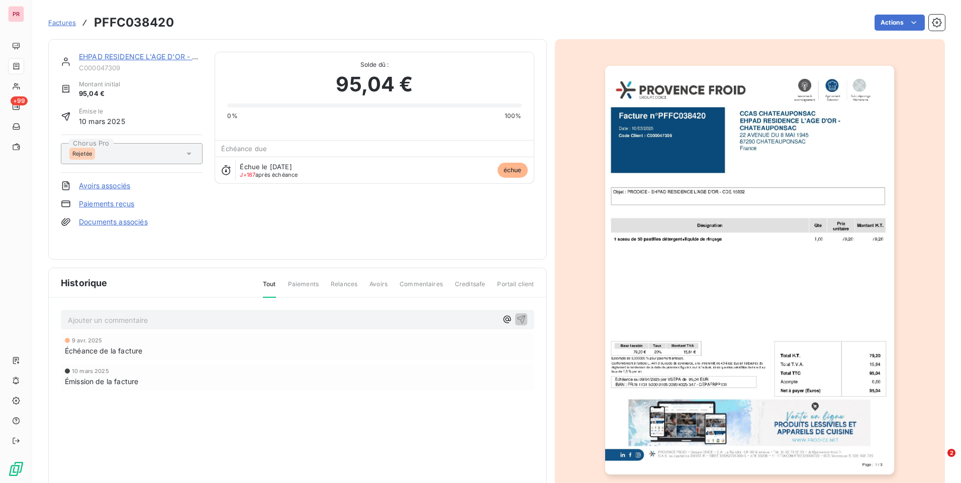
drag, startPoint x: 220, startPoint y: 427, endPoint x: 228, endPoint y: 422, distance: 9.7
click at [224, 427] on div "[DATE] Échéance de la facture [DATE] Émission de la facture" at bounding box center [297, 382] width 473 height 97
click at [256, 228] on div "EHPAD RESIDENCE L'AGE D'OR - CCAS CHATEAUPONSAC C000047309 Montant initial 95,0…" at bounding box center [297, 149] width 473 height 195
click at [64, 22] on span "Factures" at bounding box center [62, 23] width 28 height 8
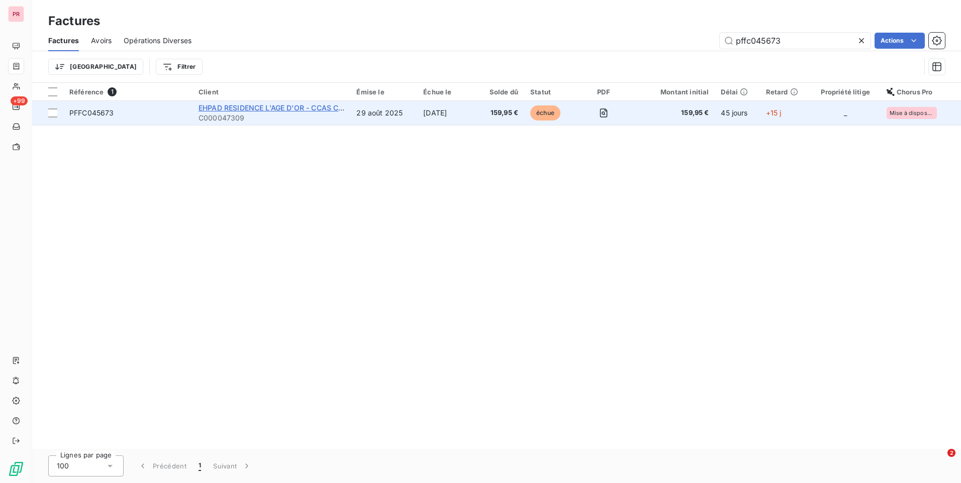
click at [273, 108] on span "EHPAD RESIDENCE L'AGE D'OR - CCAS CHATEAUPONSAC" at bounding box center [297, 107] width 198 height 9
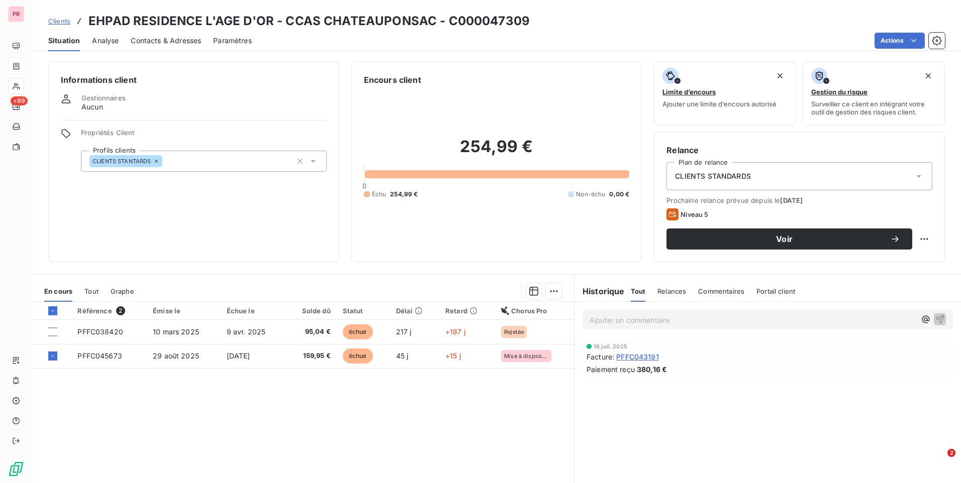
click at [351, 456] on div "Référence 2 Émise le Échue le Solde dû Statut Délai Retard Chorus Pro PFFC03842…" at bounding box center [303, 398] width 542 height 193
click at [52, 316] on th at bounding box center [51, 311] width 39 height 18
click at [52, 313] on icon at bounding box center [53, 311] width 6 height 6
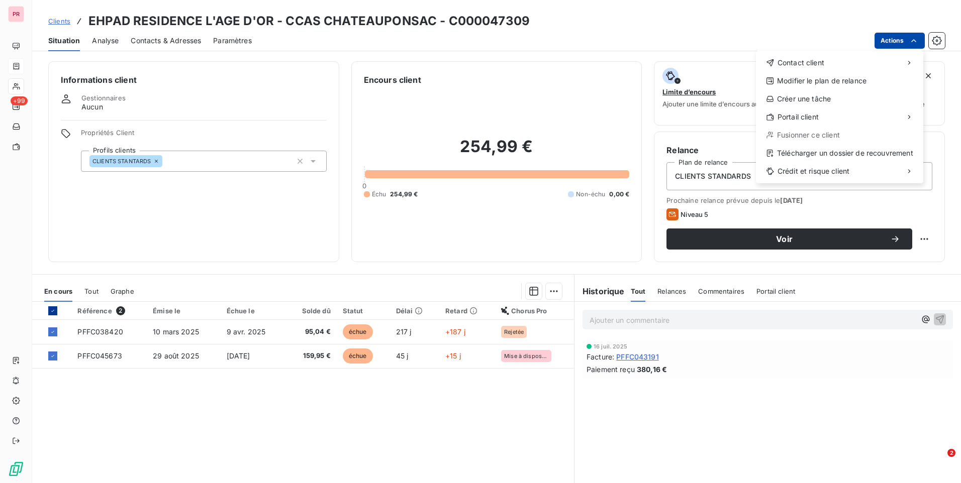
click at [898, 48] on html "PR +99 Clients EHPAD RESIDENCE L'AGE D'OR - CCAS CHATEAUPONSAC - C000047309 Sit…" at bounding box center [480, 241] width 961 height 483
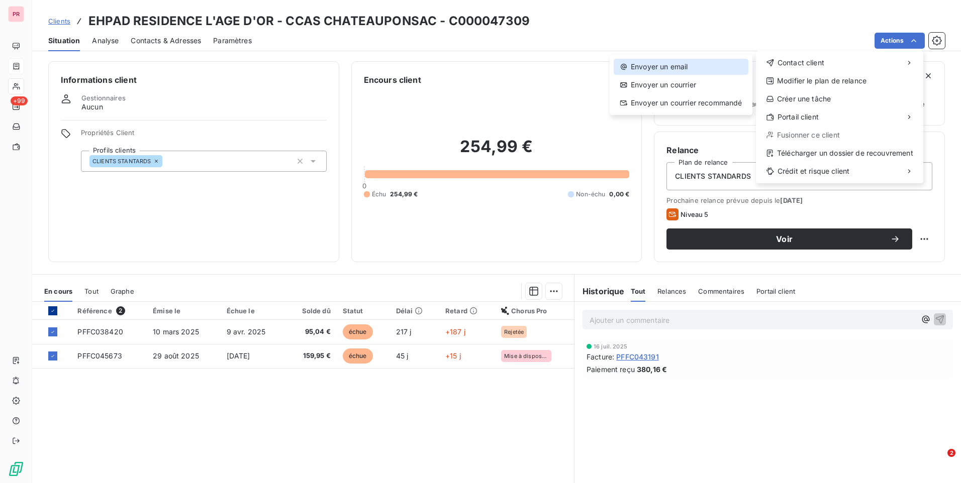
click at [718, 67] on div "Envoyer un email" at bounding box center [680, 67] width 135 height 16
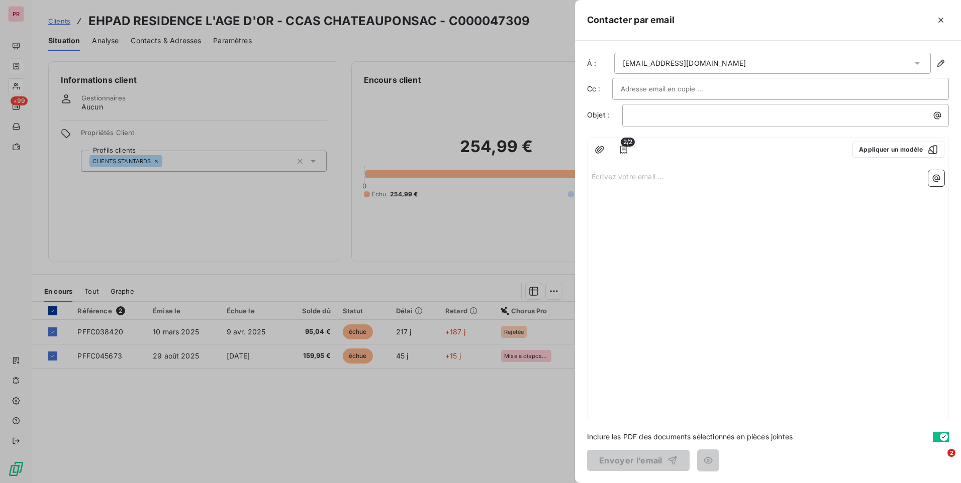
click at [714, 92] on div at bounding box center [780, 88] width 320 height 15
click at [794, 56] on div "[EMAIL_ADDRESS][DOMAIN_NAME]" at bounding box center [772, 63] width 317 height 21
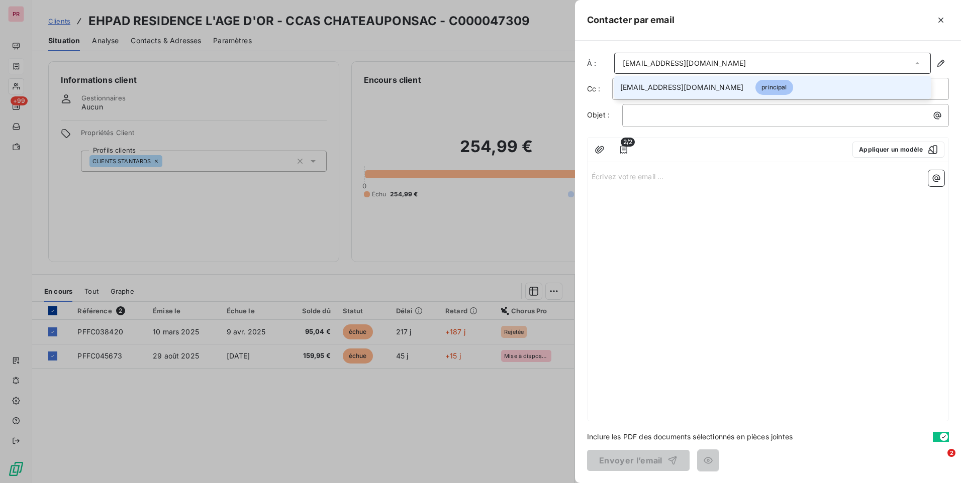
click at [794, 61] on div "[EMAIL_ADDRESS][DOMAIN_NAME]" at bounding box center [772, 63] width 317 height 21
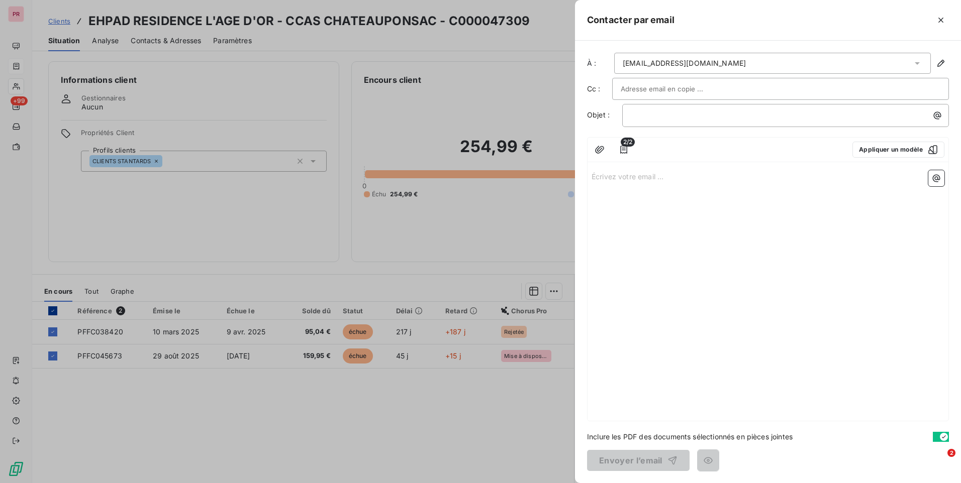
click at [796, 61] on div "[EMAIL_ADDRESS][DOMAIN_NAME]" at bounding box center [772, 63] width 317 height 21
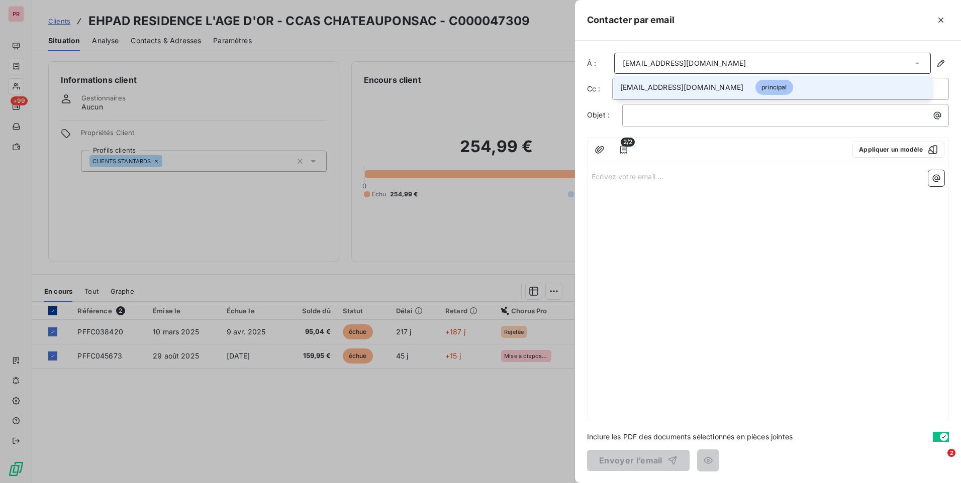
click at [796, 61] on div "[EMAIL_ADDRESS][DOMAIN_NAME]" at bounding box center [772, 63] width 317 height 21
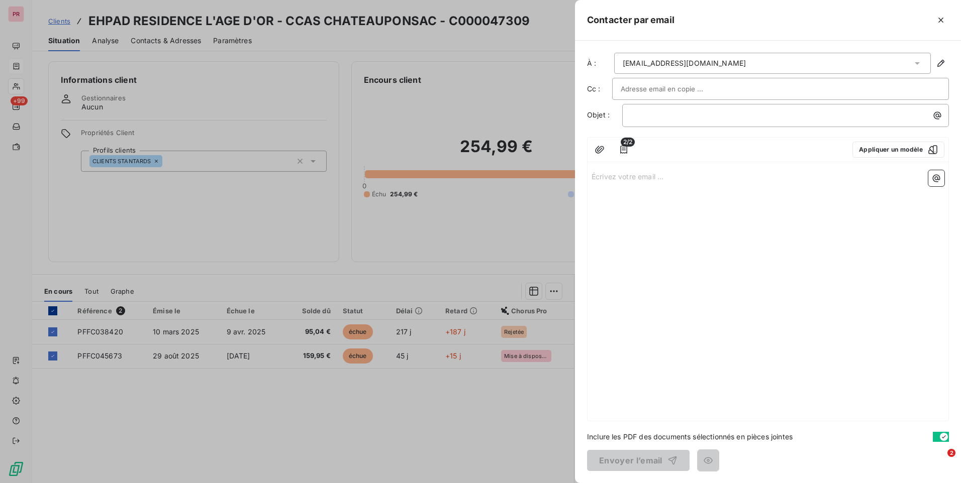
click at [754, 94] on div at bounding box center [780, 88] width 320 height 15
click at [687, 91] on input "text" at bounding box center [780, 88] width 320 height 15
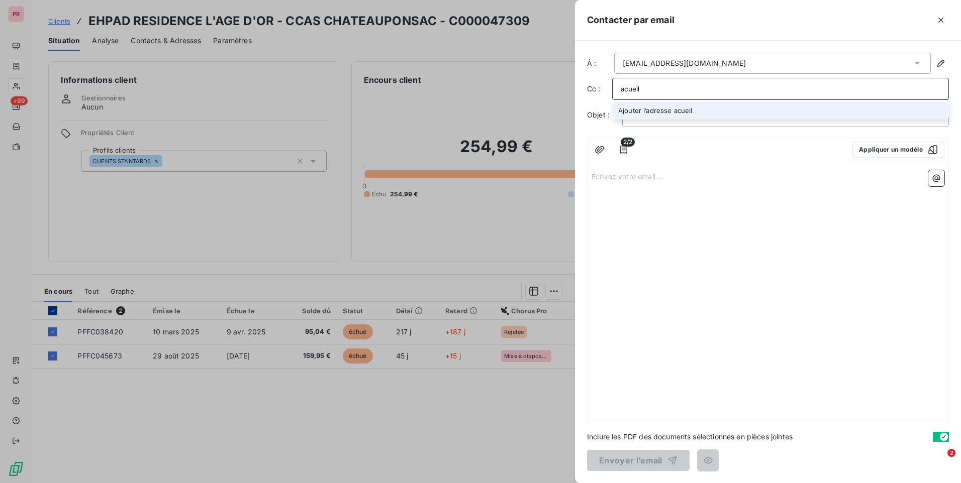
click at [624, 88] on input "acueil" at bounding box center [780, 88] width 320 height 15
click at [682, 90] on input "accueil" at bounding box center [780, 88] width 320 height 15
type input "[EMAIL_ADDRESS][DOMAIN_NAME]"
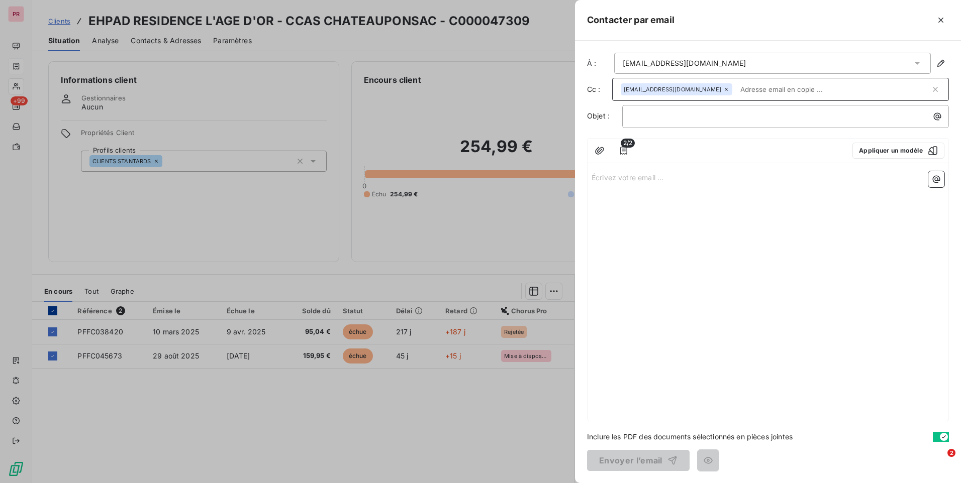
click at [791, 253] on div "Écrivez votre email ... ﻿" at bounding box center [767, 294] width 361 height 254
click at [659, 118] on p "﻿" at bounding box center [788, 117] width 315 height 12
click at [778, 79] on div "[EMAIL_ADDRESS][DOMAIN_NAME]" at bounding box center [780, 89] width 337 height 23
drag, startPoint x: 759, startPoint y: 256, endPoint x: 752, endPoint y: 251, distance: 8.4
click at [759, 256] on div "Écrivez votre email ... ﻿" at bounding box center [767, 294] width 361 height 254
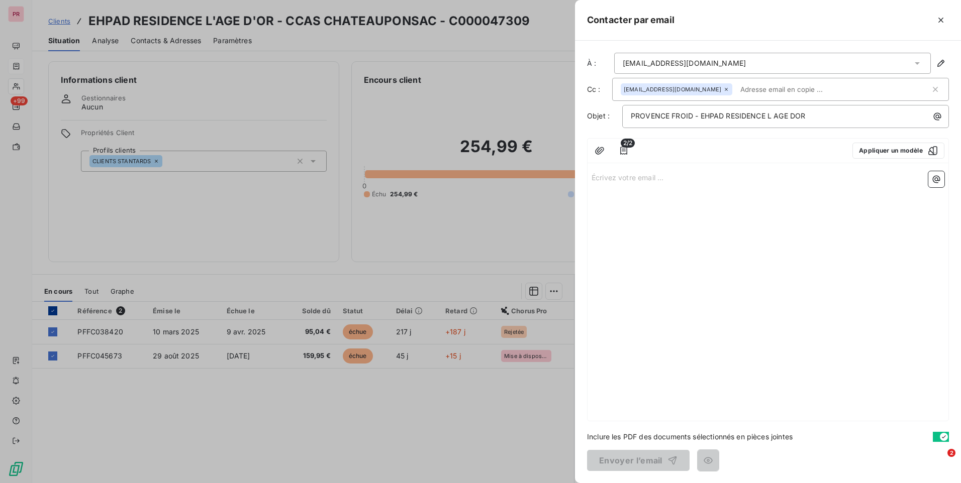
click at [697, 186] on div "Écrivez votre email ... ﻿" at bounding box center [767, 294] width 361 height 254
click at [657, 178] on p "Écrivez votre email ... ﻿" at bounding box center [767, 177] width 353 height 12
click at [616, 178] on p "suite" at bounding box center [767, 177] width 353 height 12
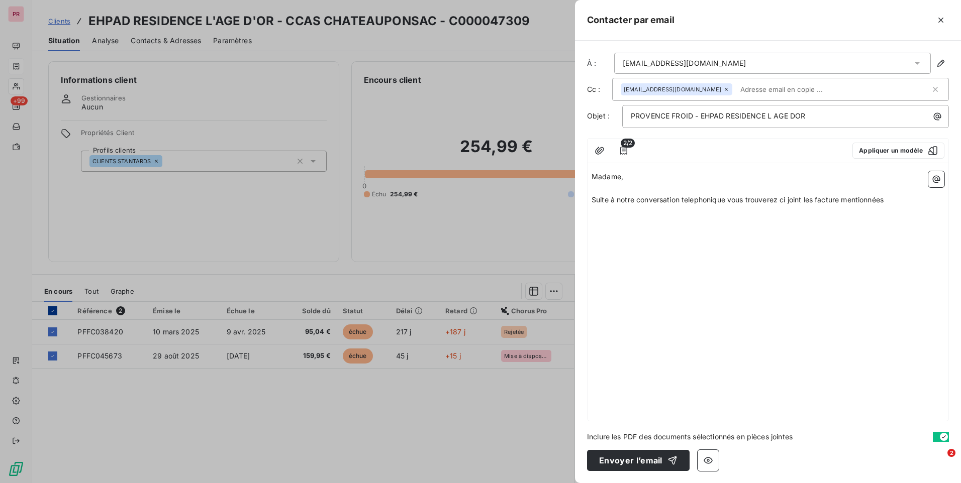
click at [707, 198] on span "Suite à notre conversation telephonique vous trouverez ci joint les facture men…" at bounding box center [737, 199] width 292 height 9
click at [692, 247] on div "Madame, ﻿ Suite à notre conversation téléphonique, ﻿ Vous trouverez ci joint le…" at bounding box center [767, 294] width 361 height 254
click at [767, 224] on p "Vous trouverez ci joint les facture mentionnées" at bounding box center [767, 224] width 353 height 12
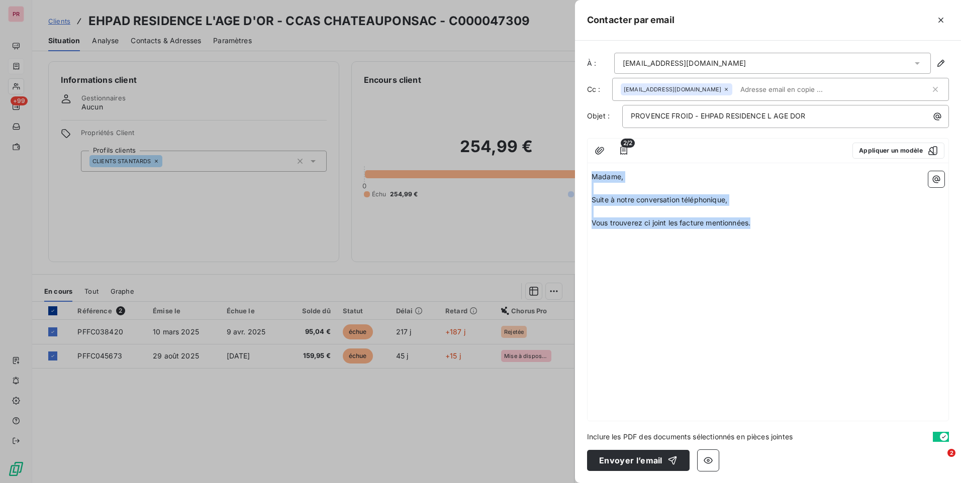
drag, startPoint x: 768, startPoint y: 224, endPoint x: 588, endPoint y: 175, distance: 186.5
click at [588, 175] on div "Madame, ﻿ Suite à notre conversation téléphonique, ﻿ Vous trouverez ci joint le…" at bounding box center [767, 294] width 361 height 254
copy div "Madame, ﻿ Suite à notre conversation téléphonique, ﻿ Vous trouverez ci joint le…"
click at [921, 152] on button "Appliquer un modèle" at bounding box center [898, 151] width 92 height 16
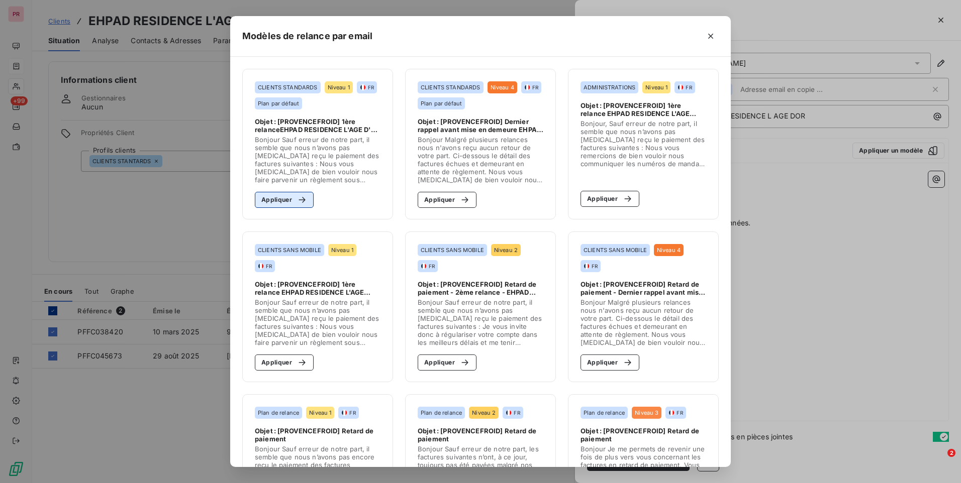
click at [297, 199] on icon "button" at bounding box center [302, 200] width 10 height 10
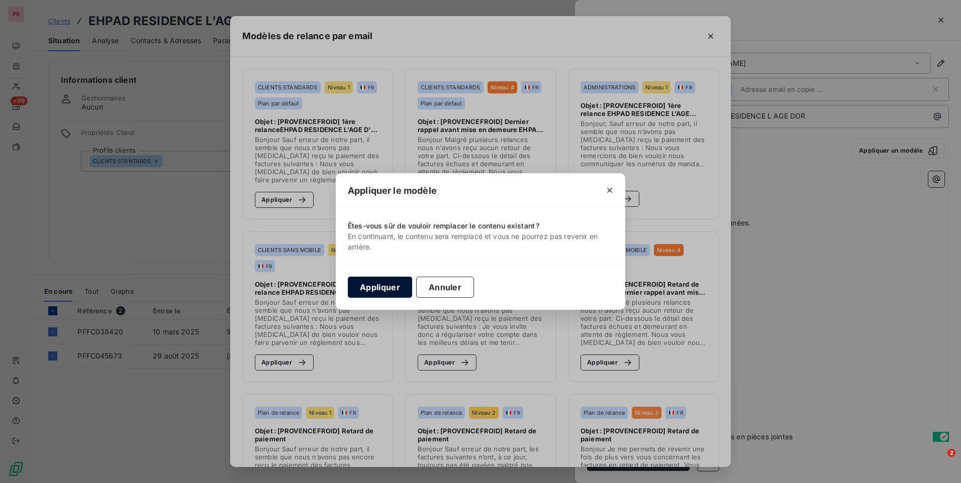
click at [393, 285] on button "Appliquer" at bounding box center [380, 287] width 64 height 21
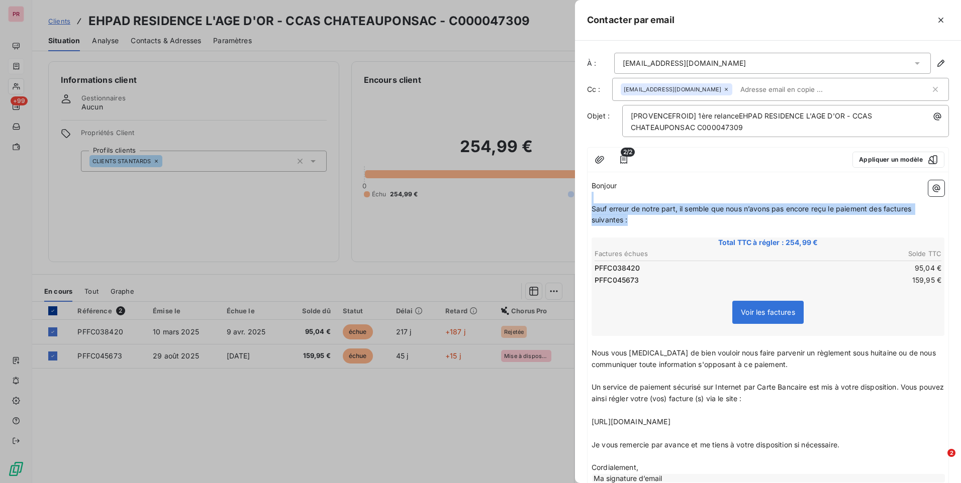
drag, startPoint x: 607, startPoint y: 198, endPoint x: 734, endPoint y: 219, distance: 128.9
click at [734, 219] on div "Bonjour ﻿ ﻿ ﻿ ﻿ Sauf erreur de notre part, il semble que nous n’avons pas [MEDI…" at bounding box center [767, 332] width 353 height 304
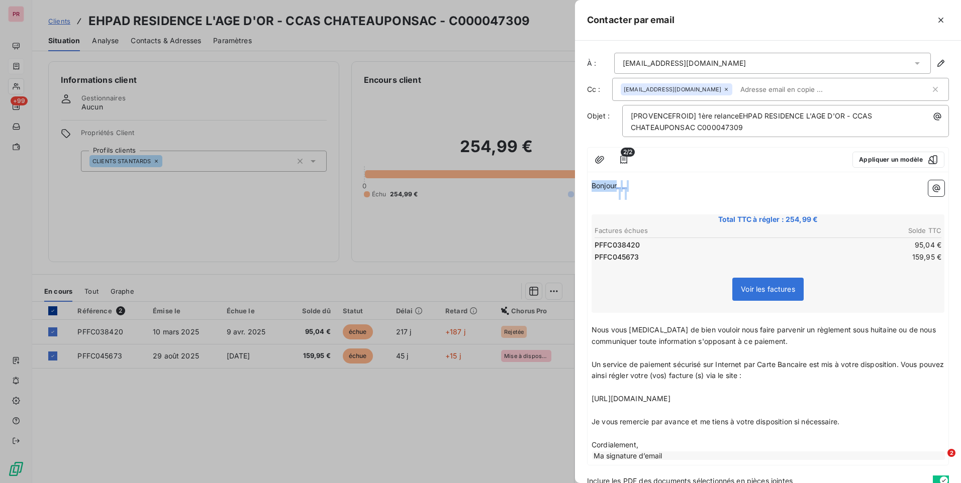
drag, startPoint x: 593, startPoint y: 184, endPoint x: 626, endPoint y: 193, distance: 34.4
click at [626, 193] on div "Bonjour ﻿ ﻿ ﻿ ﻿ ﻿ Total TTC à régler : 254,99 € Factures échues Solde TTC PFFC0…" at bounding box center [767, 320] width 353 height 281
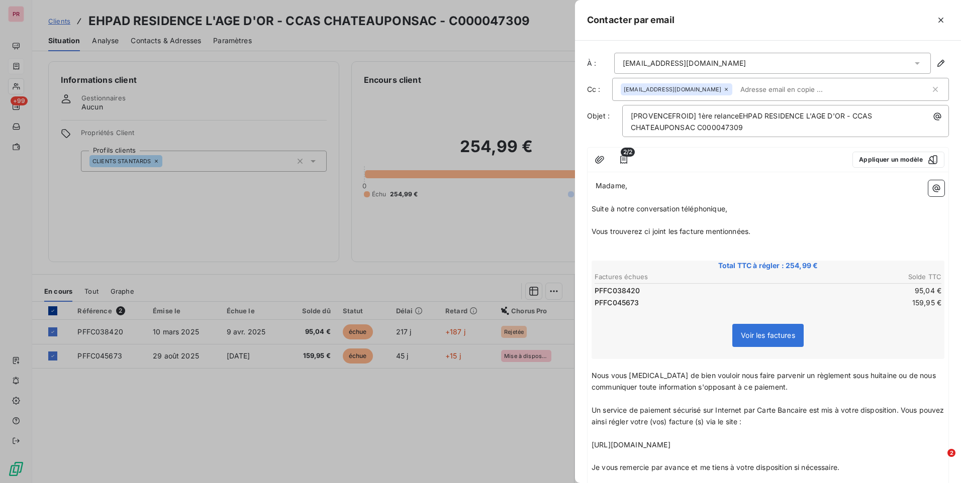
click at [597, 184] on span "Madame," at bounding box center [611, 185] width 32 height 9
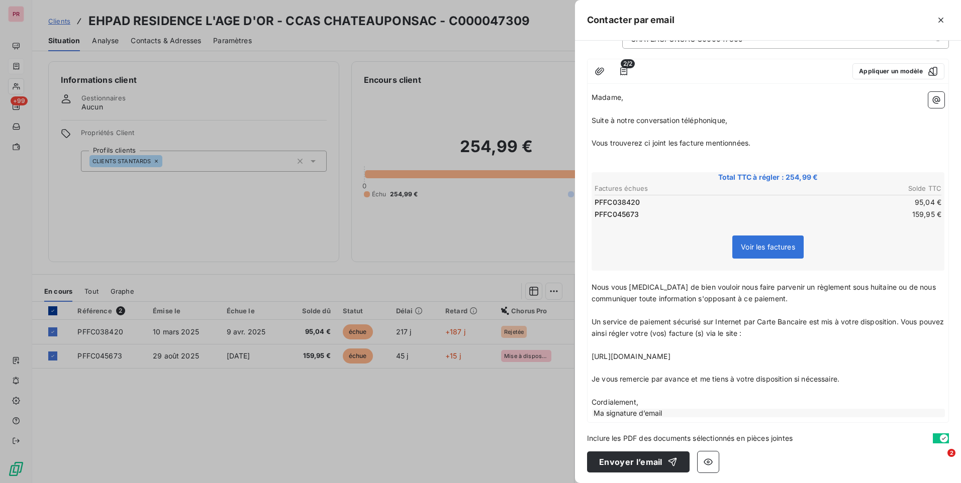
scroll to position [90, 0]
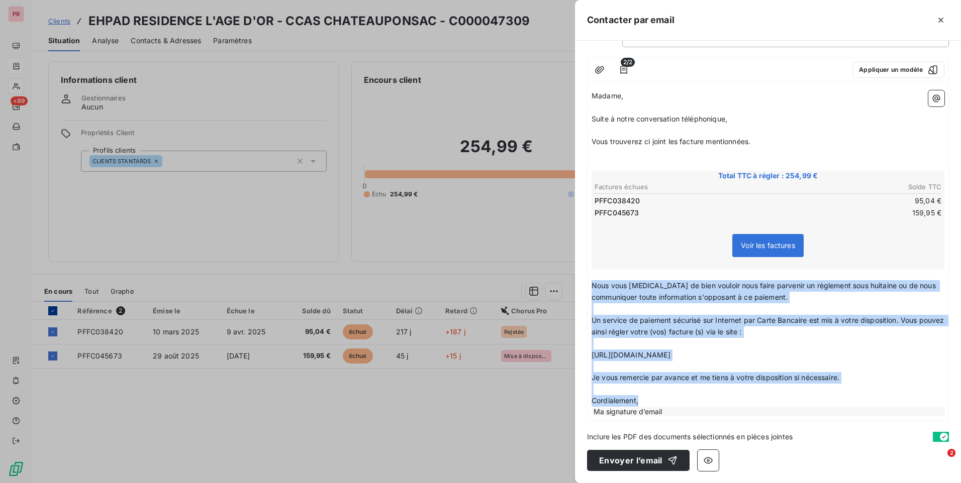
drag, startPoint x: 593, startPoint y: 285, endPoint x: 725, endPoint y: 399, distance: 174.5
click at [725, 399] on div "Madame, ﻿ Suite à notre conversation téléphonique, ﻿ Vous trouverez ci joint le…" at bounding box center [767, 253] width 353 height 327
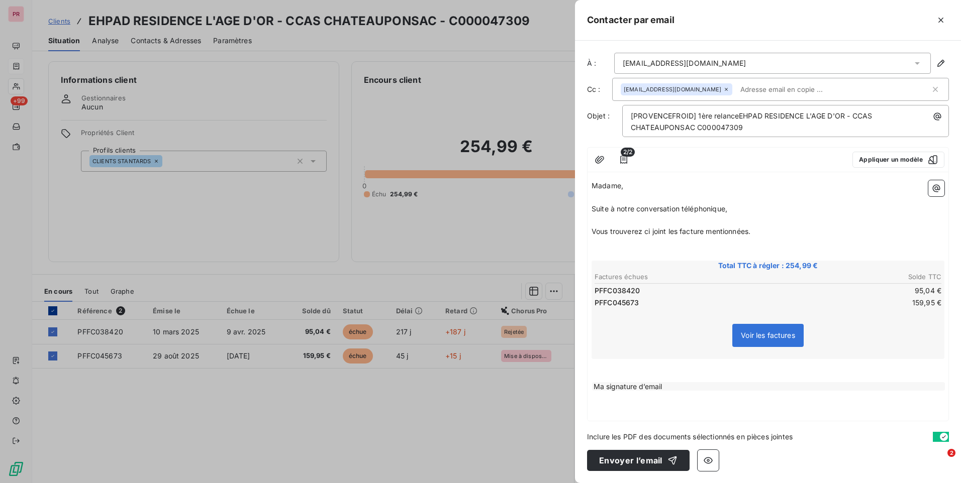
click at [660, 410] on div "Madame, ﻿ Suite à notre conversation téléphonique, ﻿ Vous trouverez ci joint le…" at bounding box center [767, 298] width 361 height 245
click at [603, 370] on p "﻿" at bounding box center [767, 365] width 353 height 12
drag, startPoint x: 613, startPoint y: 380, endPoint x: 611, endPoint y: 369, distance: 10.7
click at [612, 370] on div "Madame, ﻿ Suite à notre conversation téléphonique, ﻿ Vous trouverez ci joint le…" at bounding box center [767, 298] width 361 height 245
click at [601, 372] on div "Madame, ﻿ Suite à notre conversation téléphonique, ﻿ Vous trouverez ci joint le…" at bounding box center [767, 298] width 361 height 245
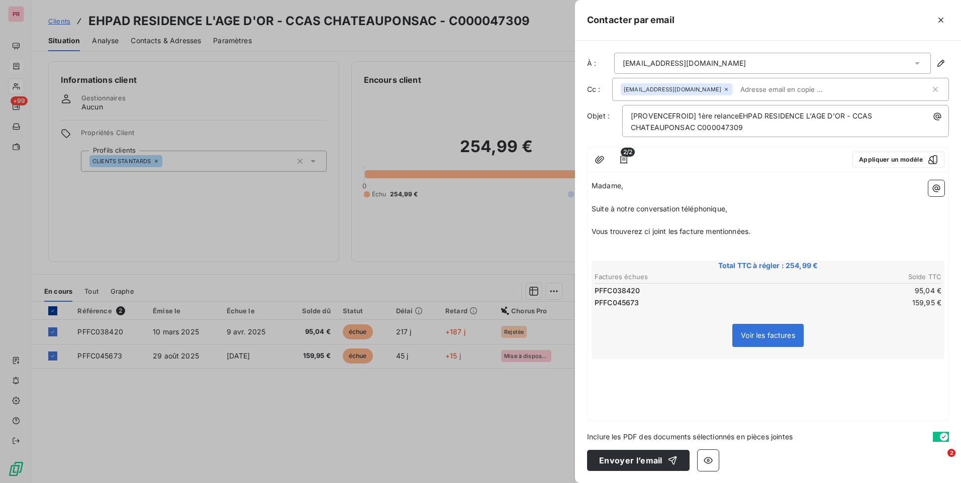
click at [604, 366] on p "﻿" at bounding box center [767, 365] width 353 height 12
click at [697, 388] on div "Madame, ﻿ Suite à notre conversation téléphonique, ﻿ Vous trouverez ci joint le…" at bounding box center [767, 298] width 361 height 245
click at [619, 373] on p "﻿" at bounding box center [767, 376] width 353 height 12
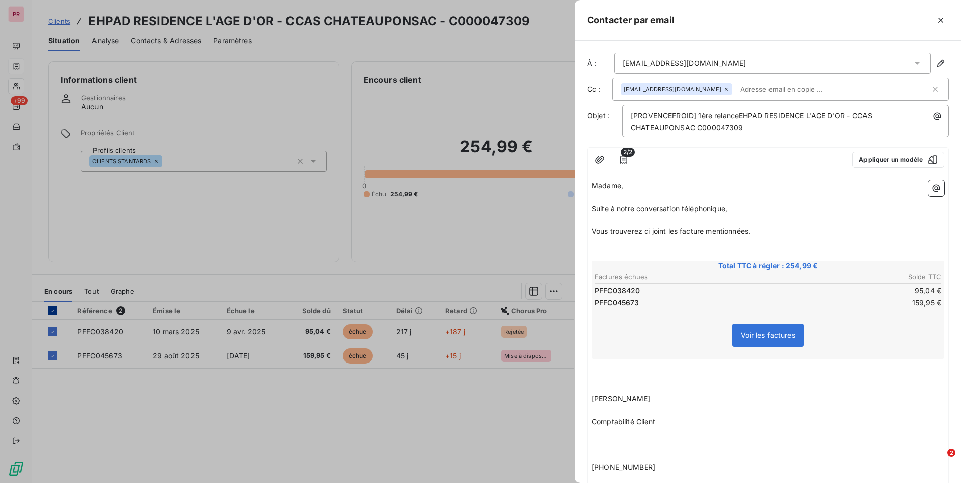
click at [618, 370] on p "﻿" at bounding box center [767, 365] width 353 height 12
click at [613, 406] on p "﻿" at bounding box center [767, 411] width 353 height 12
click at [606, 417] on p "﻿" at bounding box center [767, 423] width 353 height 12
click at [599, 431] on p "﻿" at bounding box center [767, 434] width 353 height 12
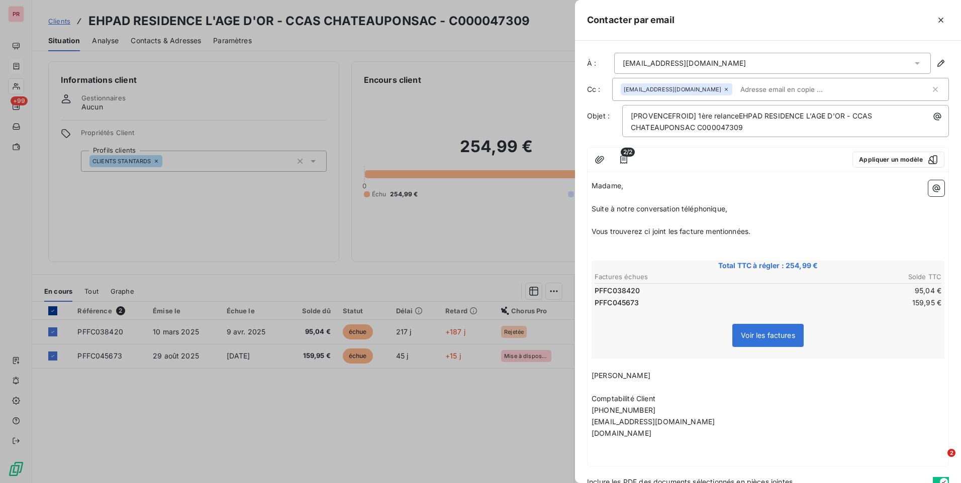
click at [824, 89] on input "text" at bounding box center [794, 89] width 116 height 15
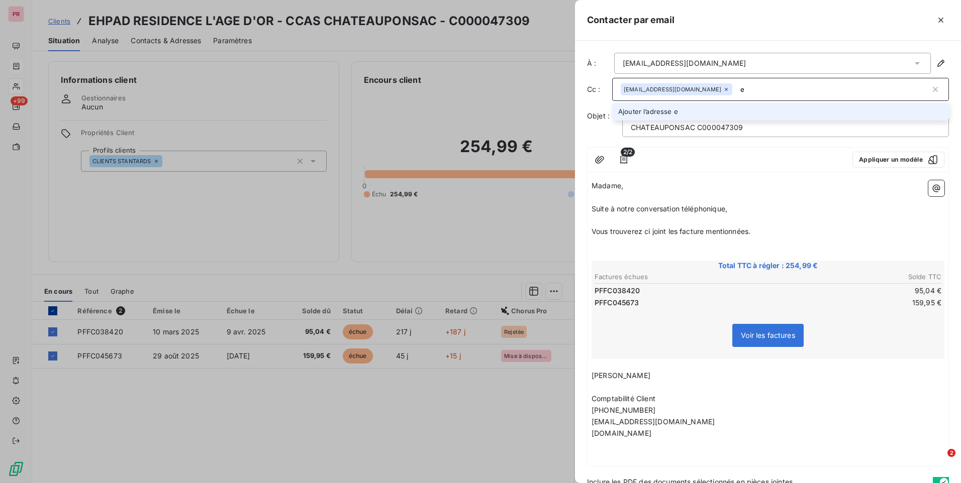
type input "e"
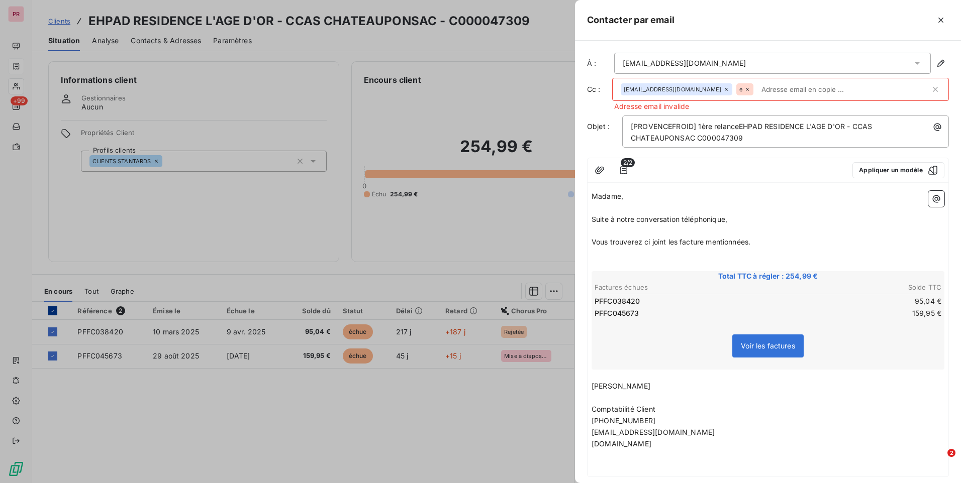
click at [744, 90] on icon at bounding box center [747, 89] width 6 height 6
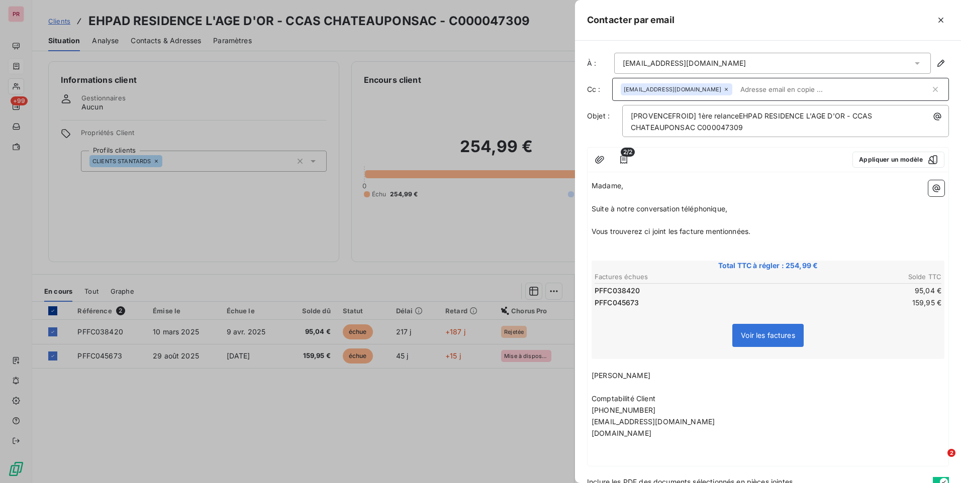
click at [746, 86] on input "text" at bounding box center [833, 89] width 194 height 15
paste input "[PERSON_NAME][EMAIL_ADDRESS][DOMAIN_NAME]"
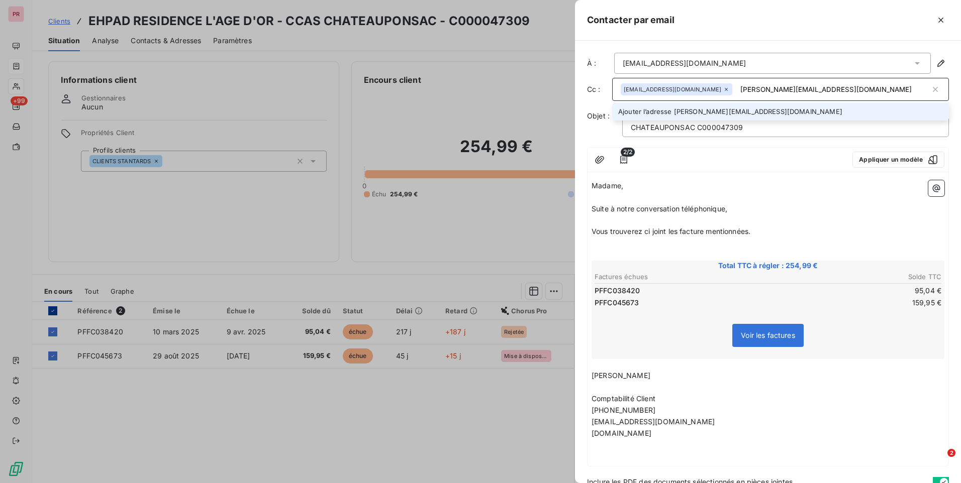
type input "[PERSON_NAME][EMAIL_ADDRESS][DOMAIN_NAME]"
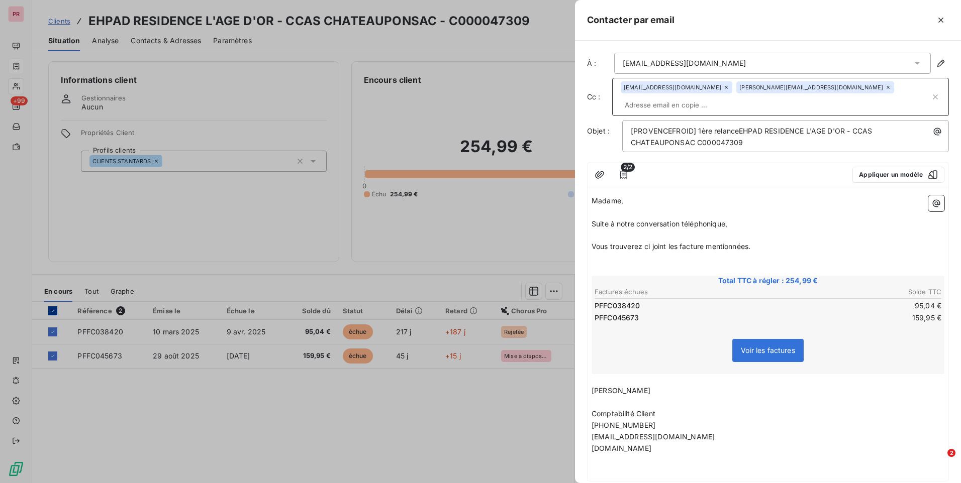
click at [675, 253] on p "﻿" at bounding box center [767, 259] width 353 height 12
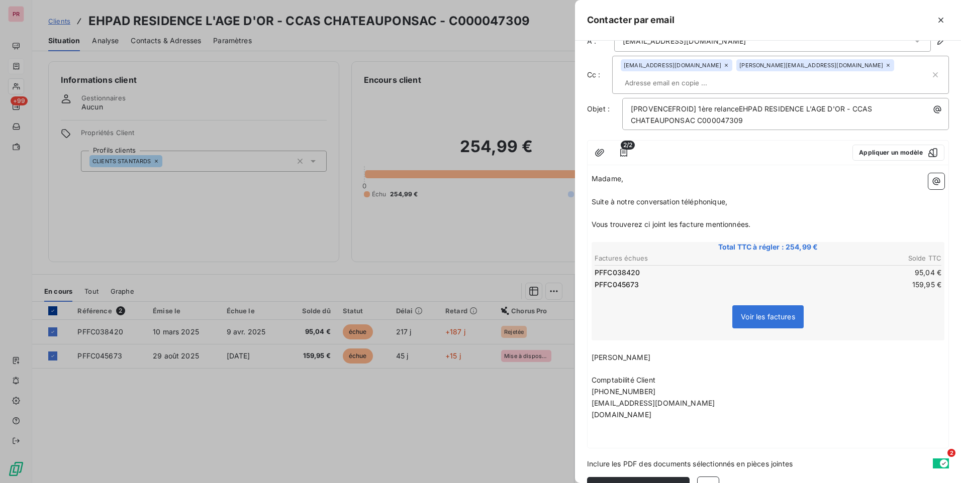
scroll to position [34, 0]
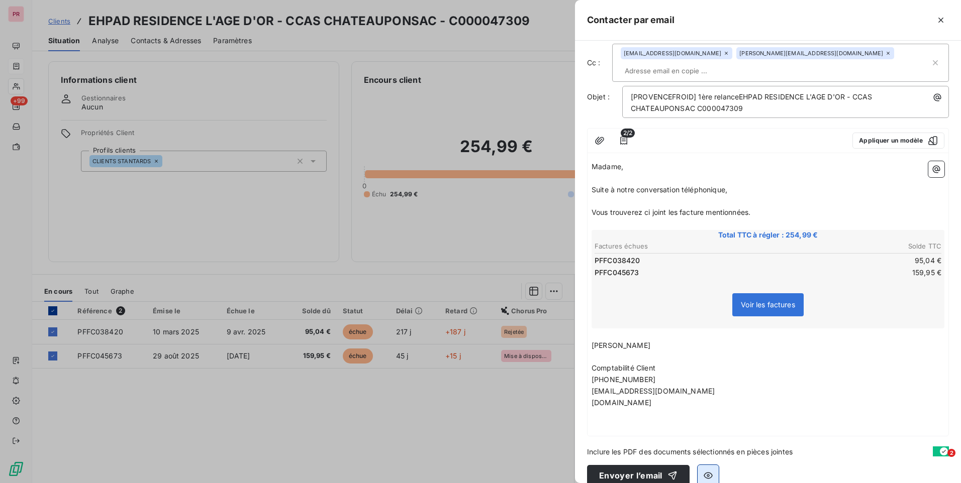
click at [711, 471] on icon "button" at bounding box center [708, 476] width 10 height 10
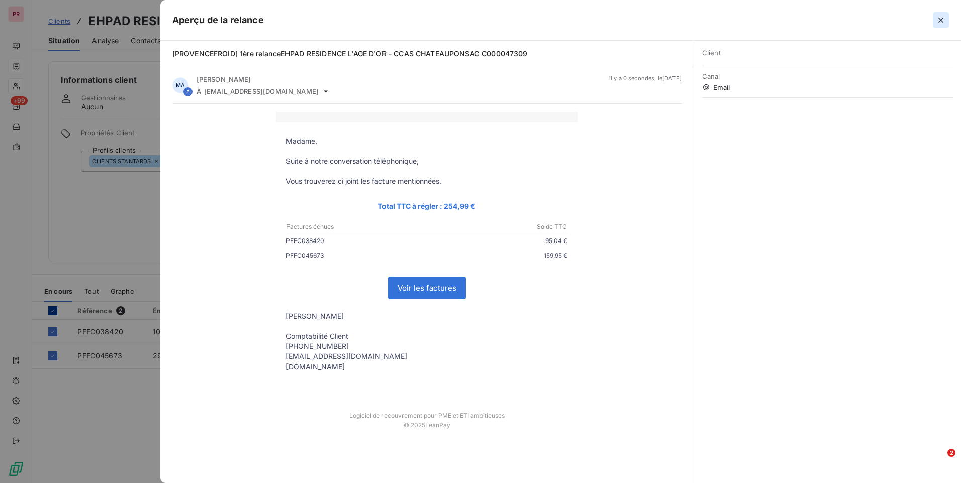
click at [942, 22] on icon "button" at bounding box center [940, 20] width 10 height 10
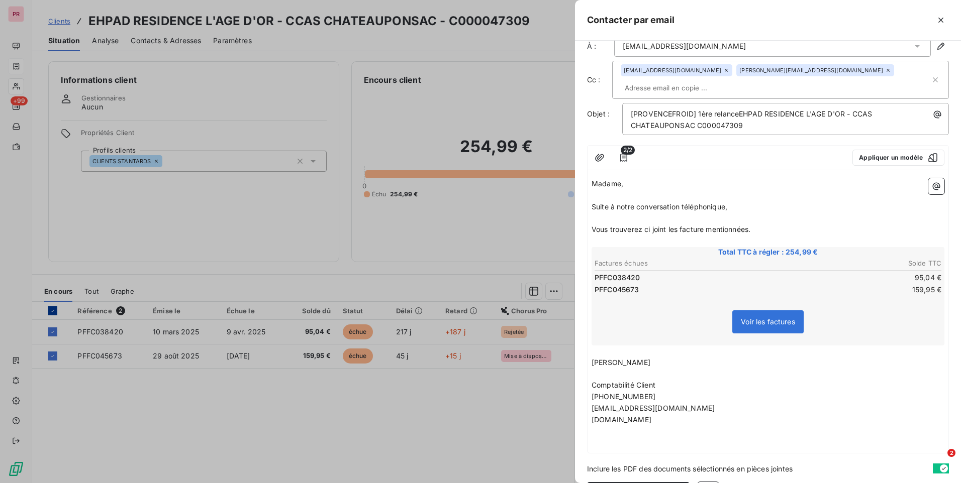
scroll to position [0, 0]
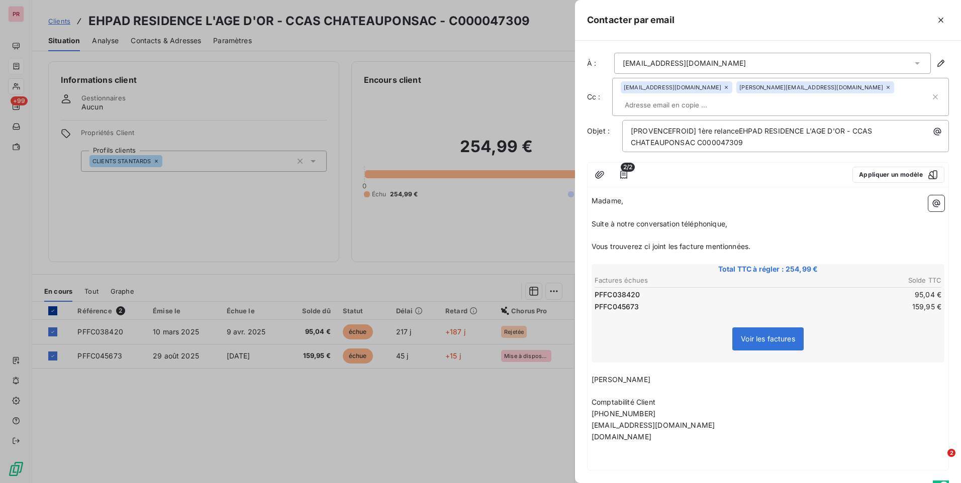
click at [809, 63] on div "[EMAIL_ADDRESS][DOMAIN_NAME]" at bounding box center [772, 63] width 317 height 21
drag, startPoint x: 649, startPoint y: 230, endPoint x: 659, endPoint y: 234, distance: 10.8
click at [649, 242] on span "Vous trouverez ci joint les facture mentionnées." at bounding box center [670, 246] width 159 height 9
click at [651, 242] on span "Vous trouverez ci joint les facture mentionnées." at bounding box center [670, 246] width 159 height 9
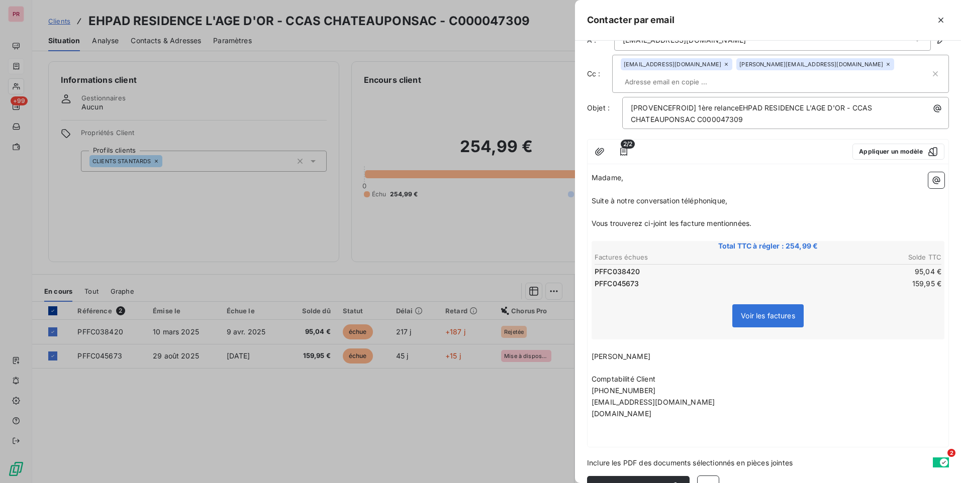
scroll to position [34, 0]
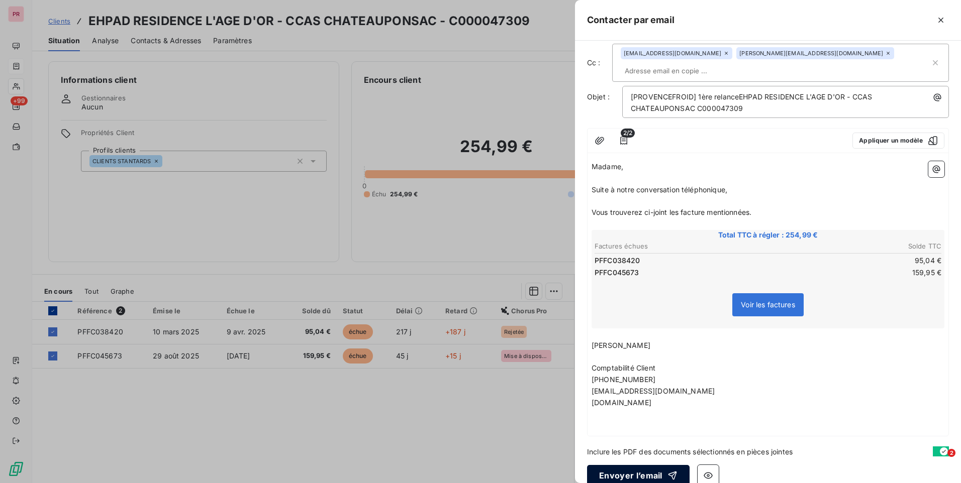
click at [626, 465] on button "Envoyer l’email" at bounding box center [638, 475] width 102 height 21
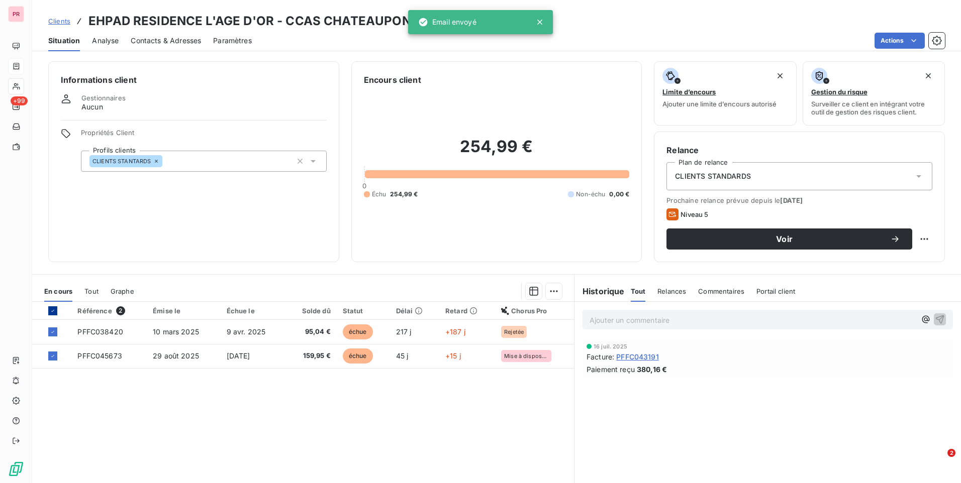
drag, startPoint x: 446, startPoint y: 434, endPoint x: 459, endPoint y: 417, distance: 21.1
click at [454, 420] on div "Référence 2 Émise le Échue le Solde dû Statut Délai Retard Chorus Pro PFFC03842…" at bounding box center [303, 398] width 542 height 193
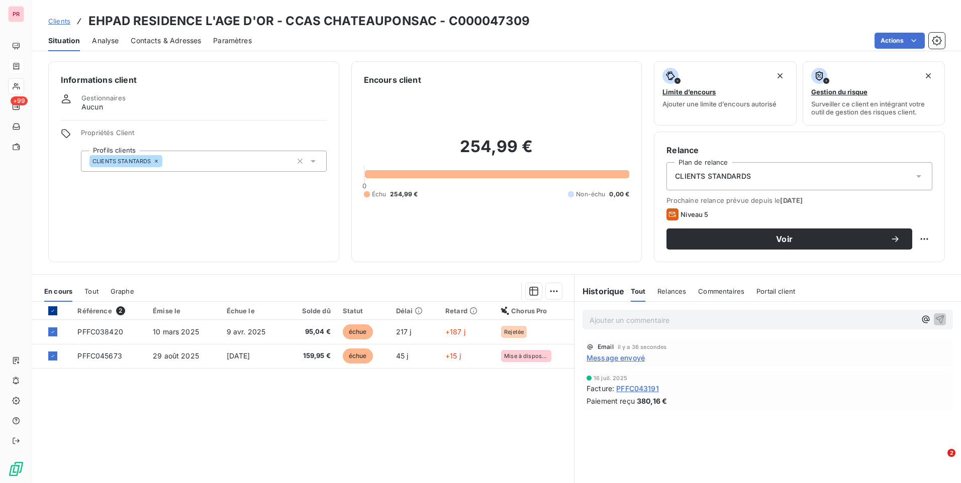
click at [192, 433] on div "Référence 2 Émise le Échue le Solde dû Statut Délai Retard Chorus Pro PFFC03842…" at bounding box center [303, 398] width 542 height 193
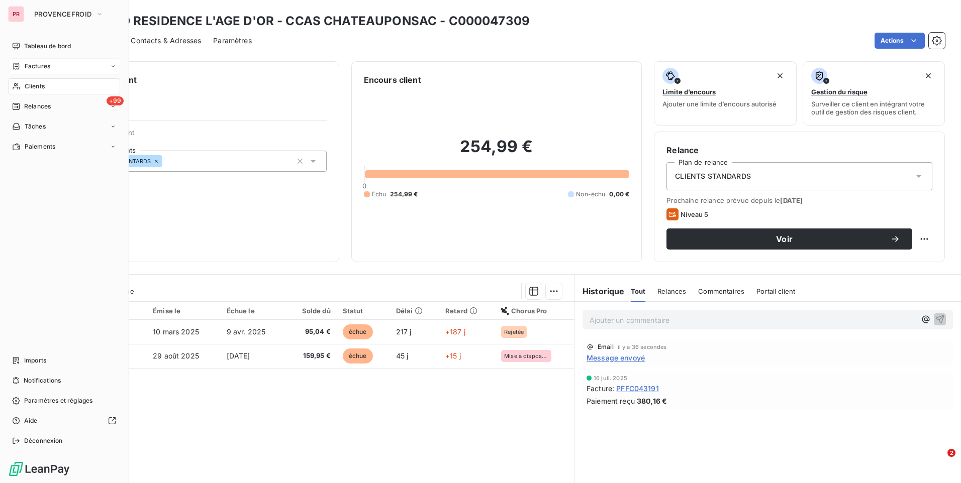
click at [23, 14] on div "PR" at bounding box center [16, 14] width 16 height 16
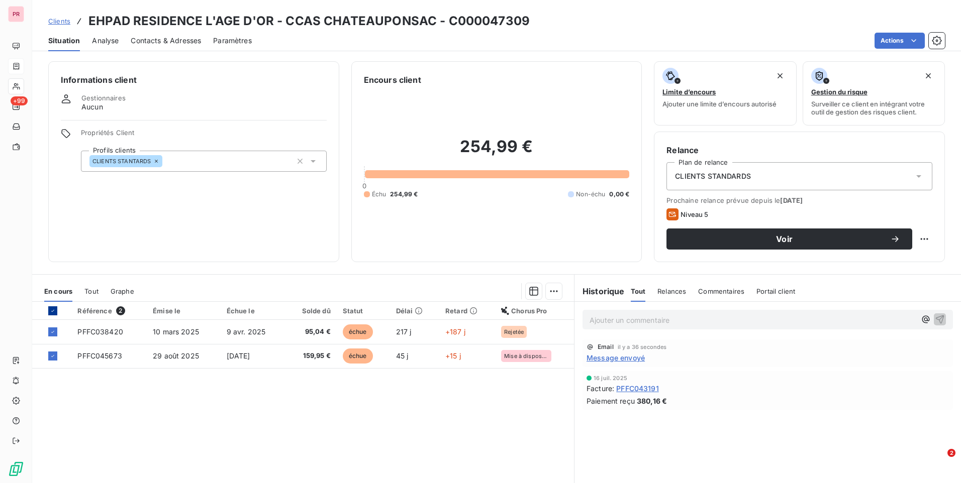
click at [515, 458] on div "Référence 2 Émise le Échue le Solde dû Statut Délai Retard Chorus Pro PFFC03842…" at bounding box center [303, 398] width 542 height 193
click at [622, 356] on span "Message envoyé" at bounding box center [615, 358] width 58 height 11
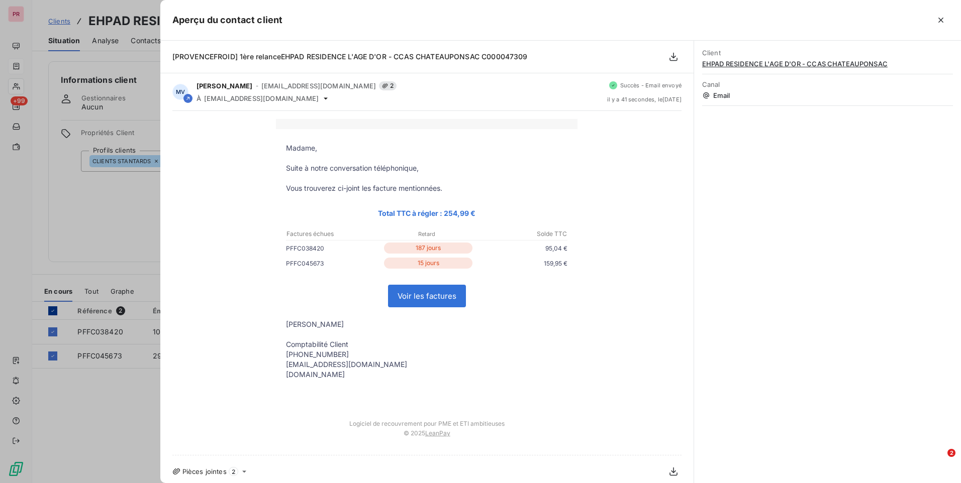
click at [446, 301] on link "Voir les factures" at bounding box center [426, 296] width 77 height 22
click at [96, 442] on div at bounding box center [480, 241] width 961 height 483
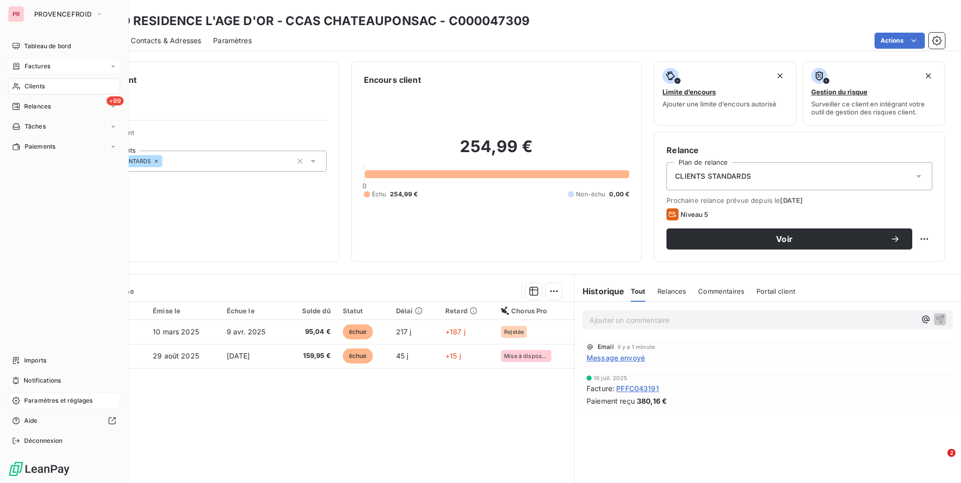
click at [31, 401] on span "Paramètres et réglages" at bounding box center [58, 400] width 68 height 9
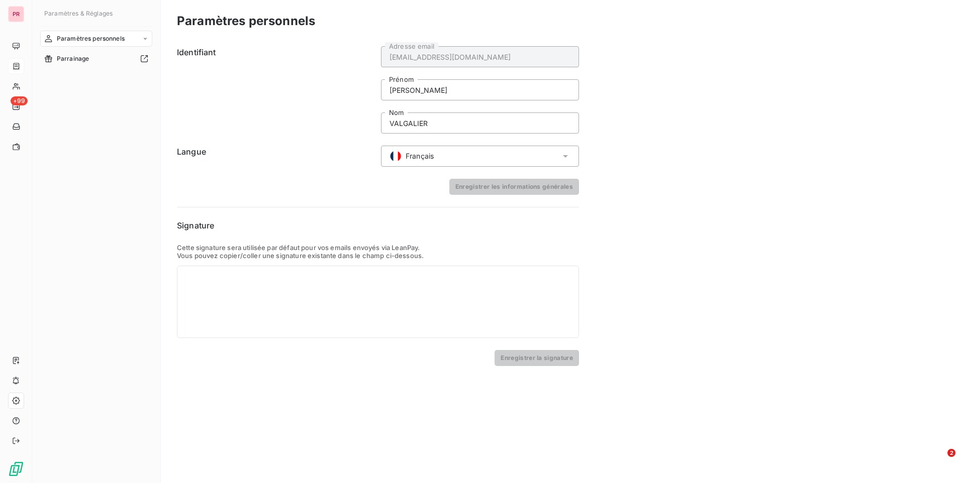
click at [102, 38] on span "Paramètres personnels" at bounding box center [91, 38] width 68 height 9
click at [103, 37] on span "Paramètres personnels" at bounding box center [91, 38] width 68 height 9
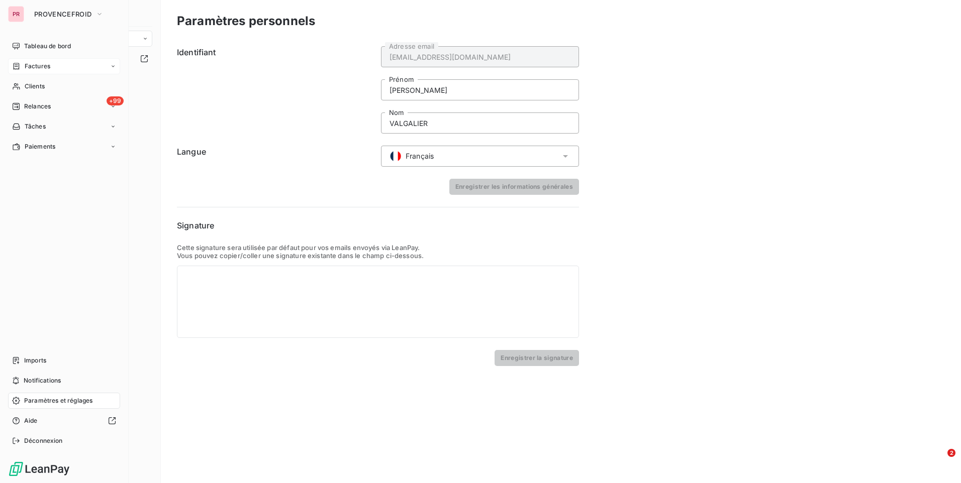
click at [19, 13] on div "PR" at bounding box center [16, 14] width 16 height 16
click at [79, 11] on span "PROVENCEFROID" at bounding box center [62, 14] width 57 height 8
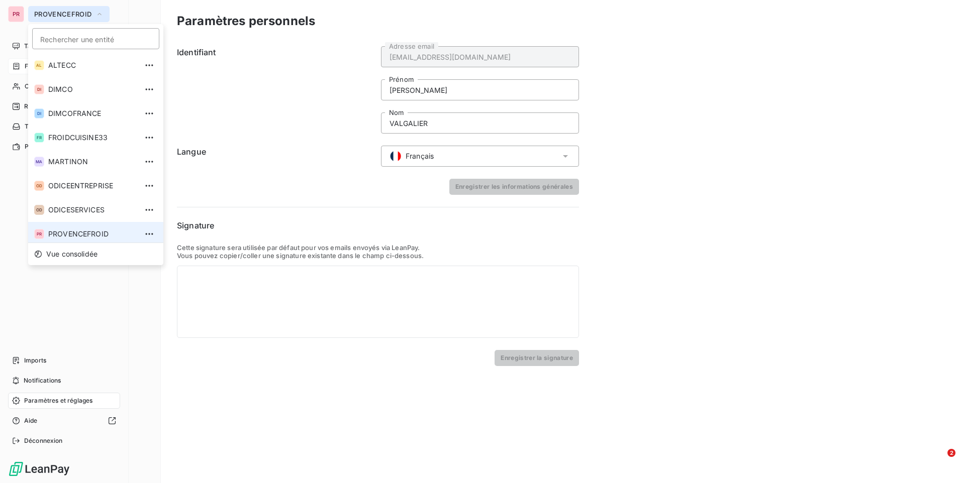
scroll to position [4, 0]
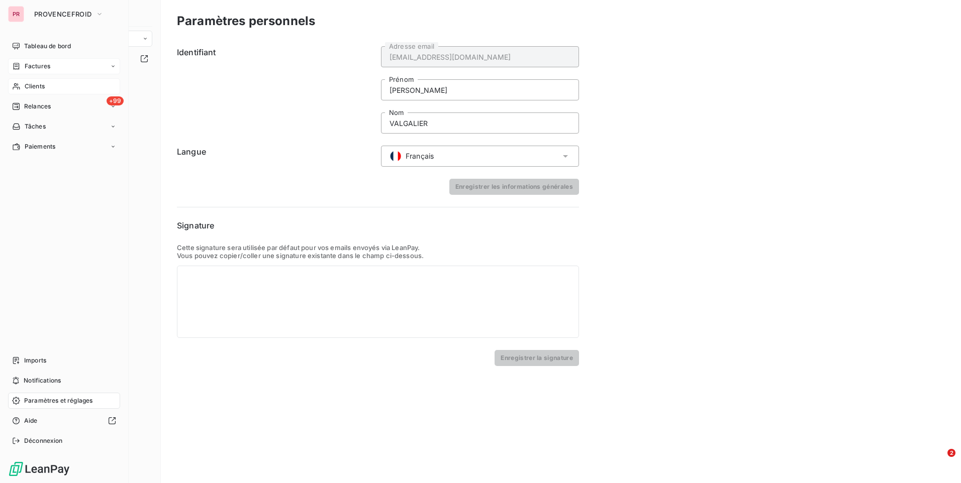
click at [33, 89] on span "Clients" at bounding box center [35, 86] width 20 height 9
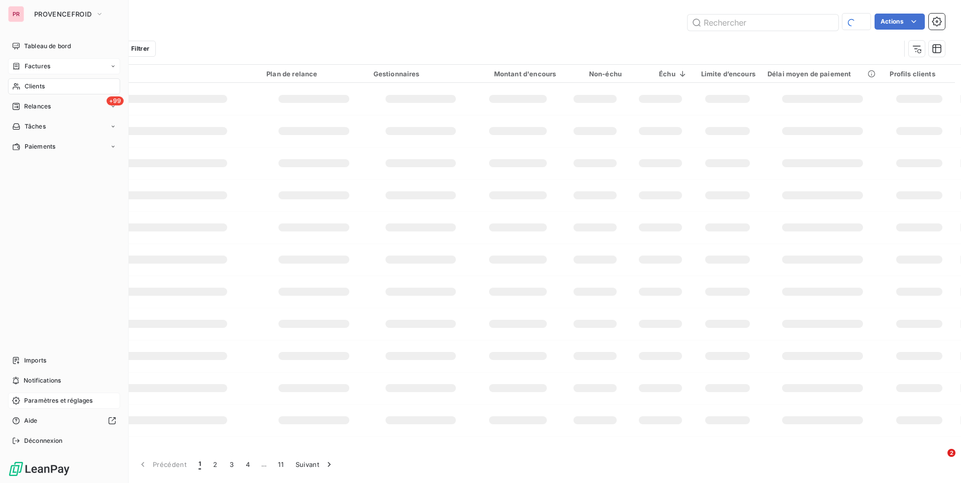
click at [48, 61] on div "Factures" at bounding box center [64, 66] width 112 height 16
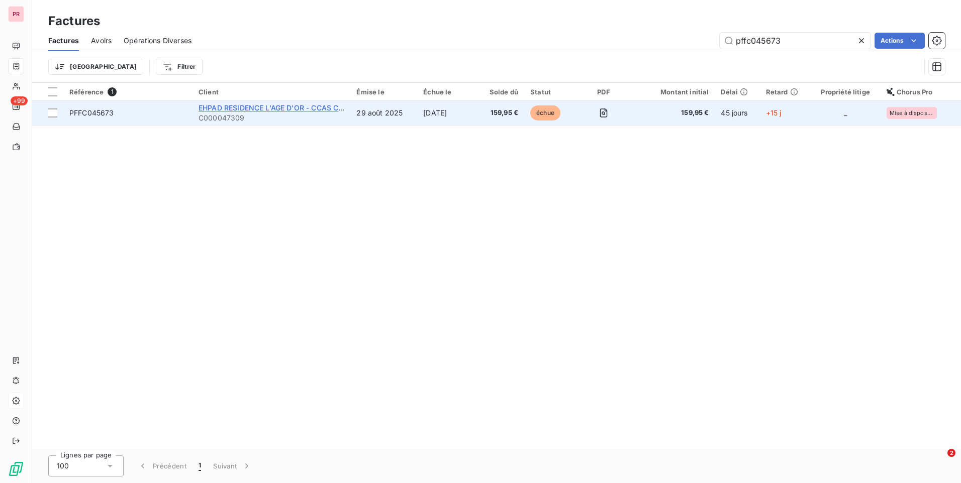
click at [311, 108] on span "EHPAD RESIDENCE L'AGE D'OR - CCAS CHATEAUPONSAC" at bounding box center [297, 107] width 198 height 9
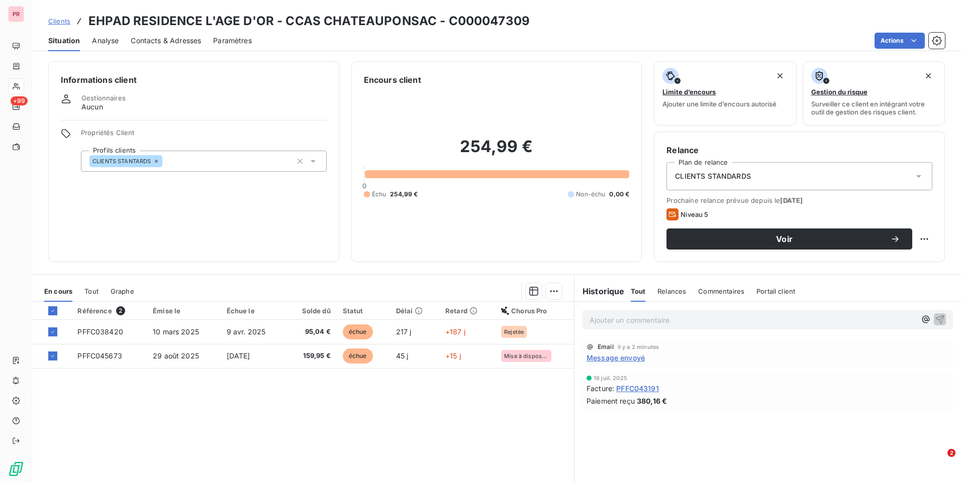
click at [621, 359] on span "Message envoyé" at bounding box center [615, 358] width 58 height 11
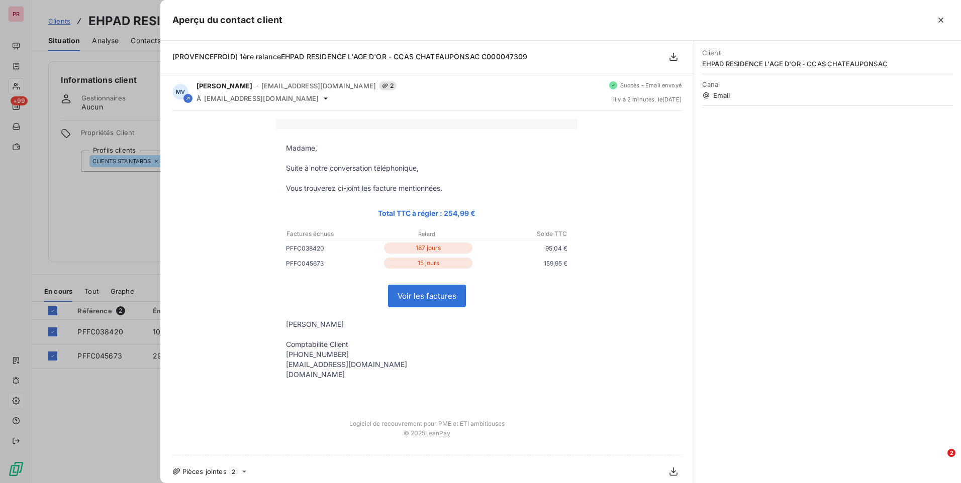
click at [393, 185] on p "Vous trouverez ci-joint les facture mentionnées." at bounding box center [426, 188] width 281 height 10
click at [940, 21] on icon "button" at bounding box center [940, 20] width 5 height 5
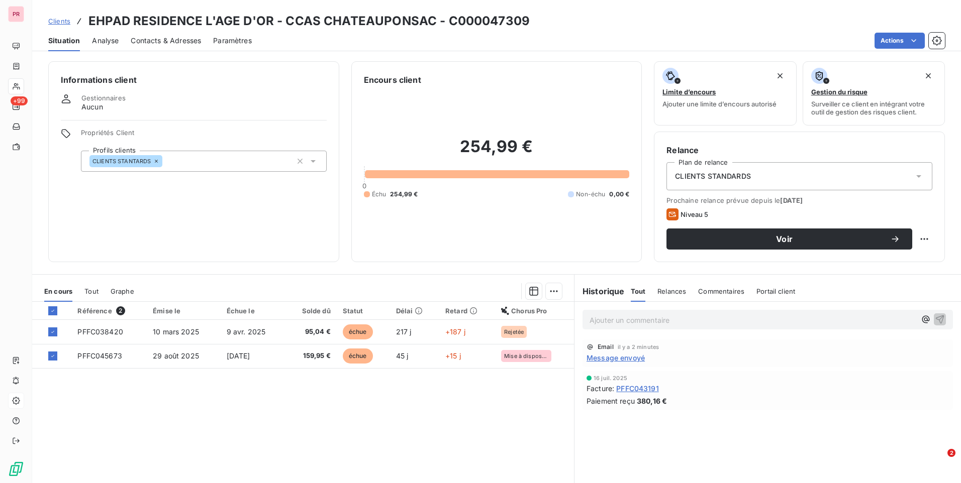
drag, startPoint x: 490, startPoint y: 455, endPoint x: 536, endPoint y: 435, distance: 49.9
click at [490, 454] on div "Référence 2 Émise le Échue le Solde dû Statut Délai Retard Chorus Pro PFFC03842…" at bounding box center [303, 398] width 542 height 193
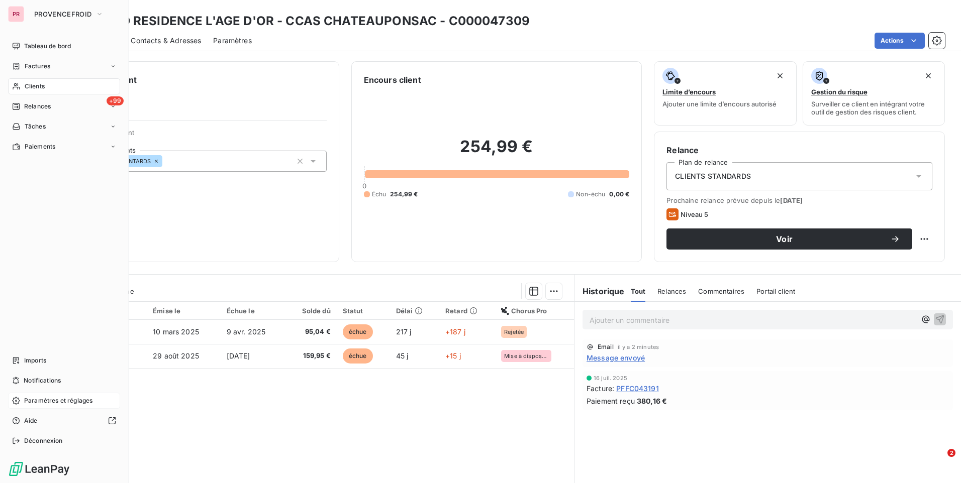
click at [23, 18] on div "PR PROVENCEFROID" at bounding box center [64, 14] width 112 height 16
click at [70, 17] on span "PROVENCEFROID" at bounding box center [62, 14] width 57 height 8
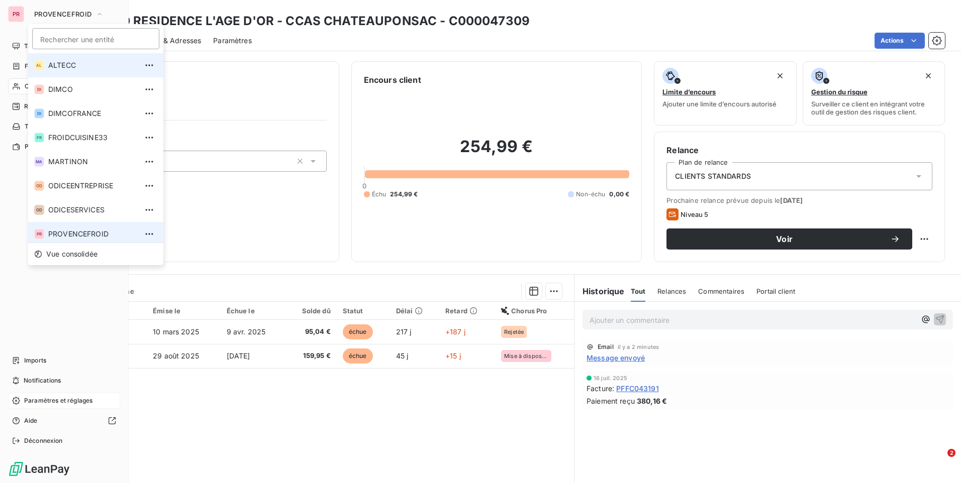
scroll to position [4, 0]
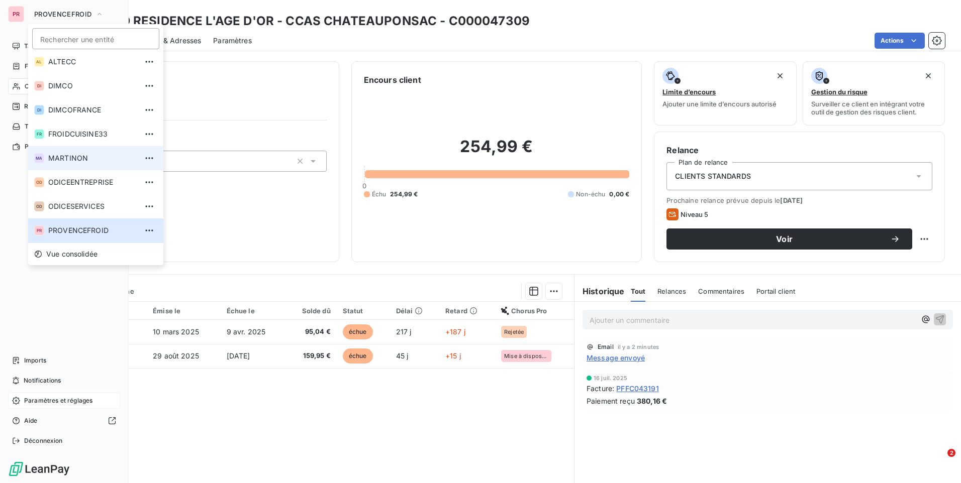
click at [70, 165] on li "MA MARTINON" at bounding box center [95, 158] width 135 height 24
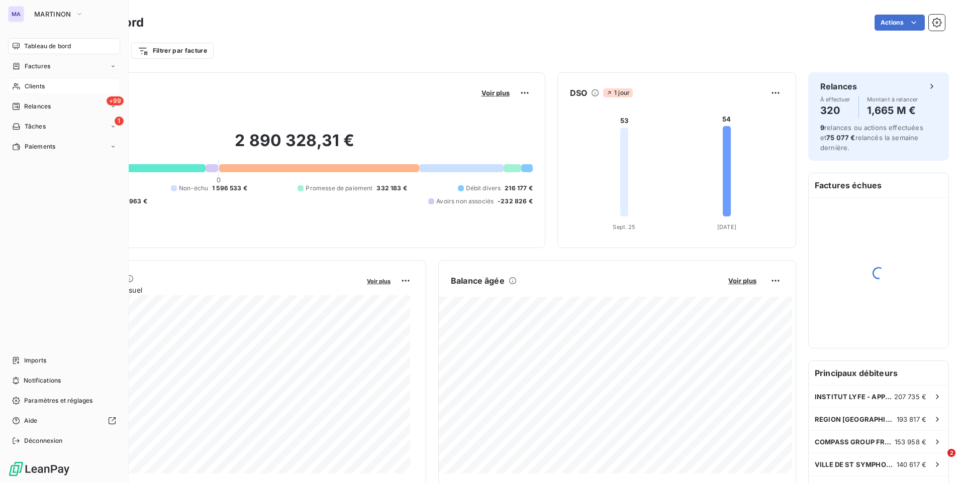
click at [73, 82] on div "Clients" at bounding box center [64, 86] width 112 height 16
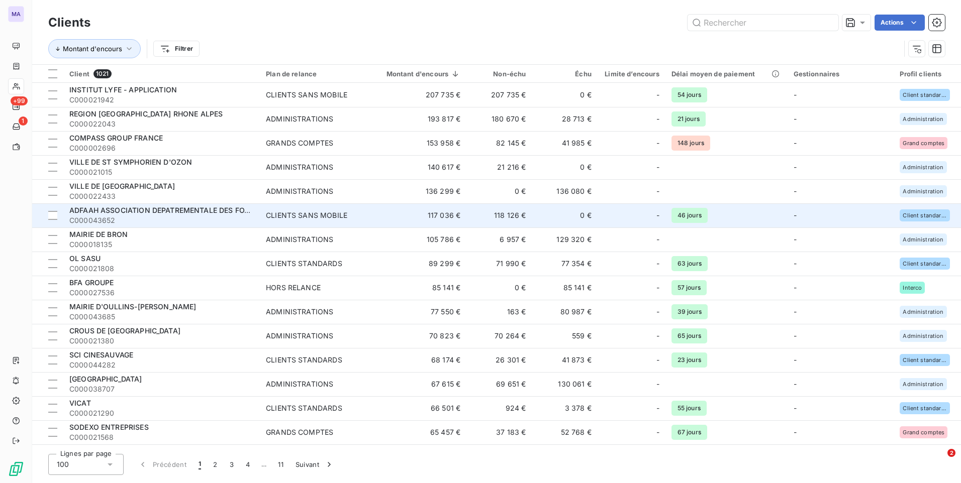
click at [117, 215] on div "ADFAAH ASSOCIATION DEPATREMENTALE DES FOYERS D'ACC" at bounding box center [161, 210] width 184 height 10
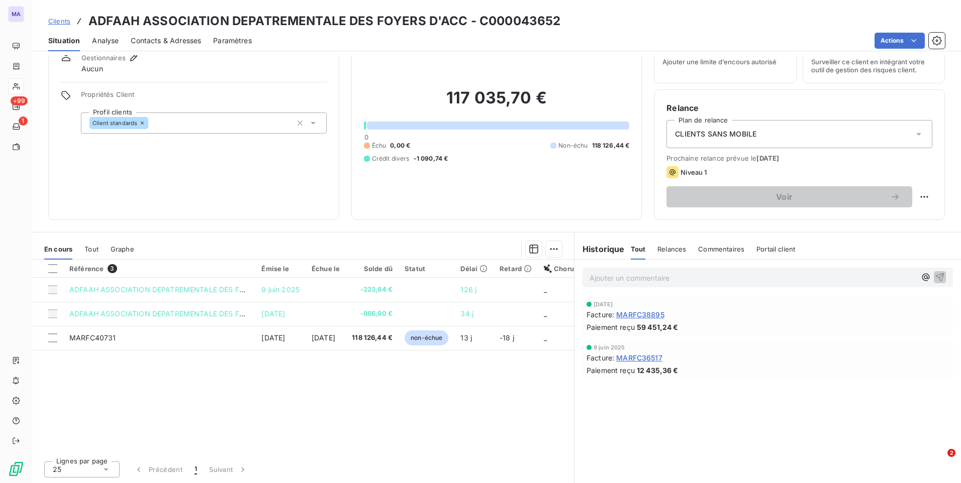
click at [148, 47] on div "Contacts & Adresses" at bounding box center [166, 40] width 70 height 21
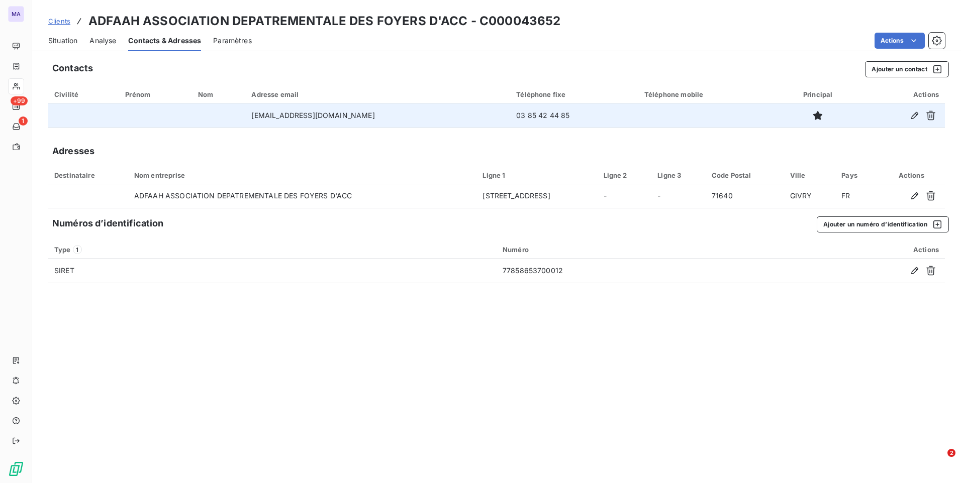
drag, startPoint x: 559, startPoint y: 118, endPoint x: 465, endPoint y: 125, distance: 94.3
click at [465, 125] on tr "[EMAIL_ADDRESS][DOMAIN_NAME] 03 85 42 44 85" at bounding box center [496, 115] width 896 height 24
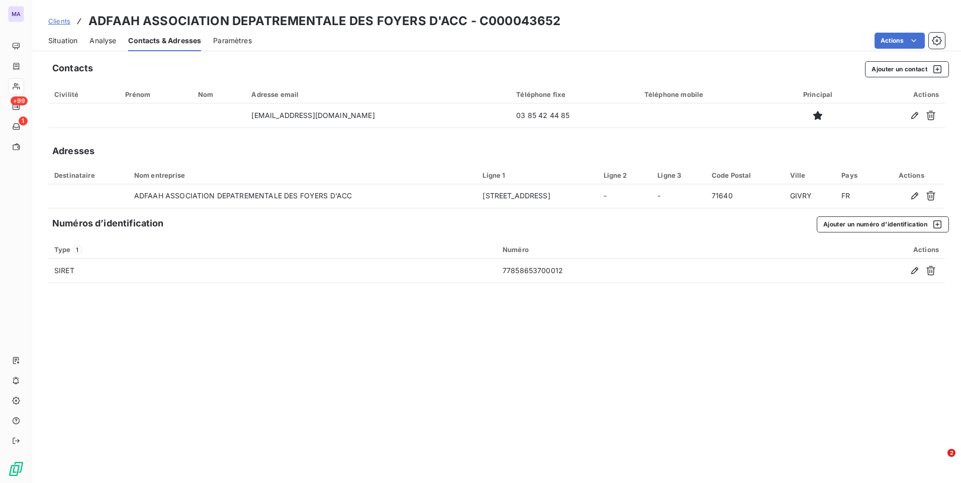
copy tr "03 85 42 44 85"
click at [63, 46] on div "Situation" at bounding box center [62, 40] width 29 height 21
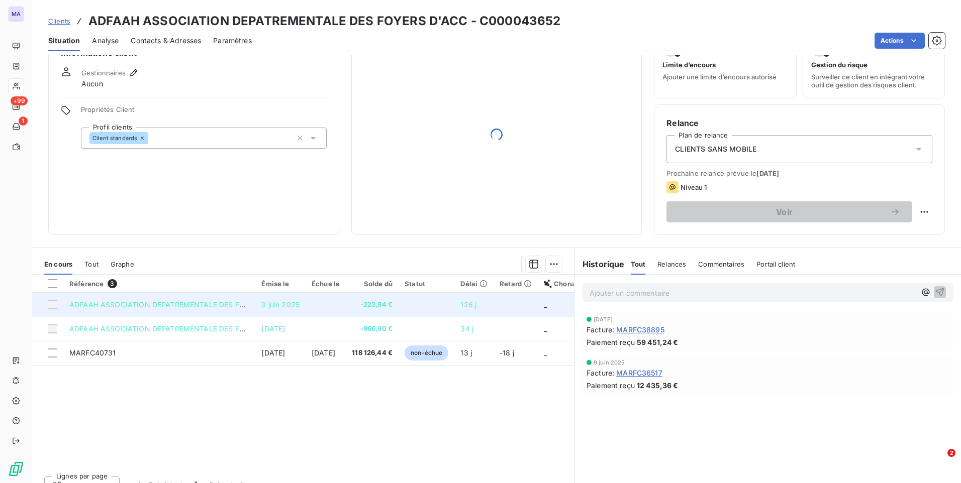
scroll to position [42, 0]
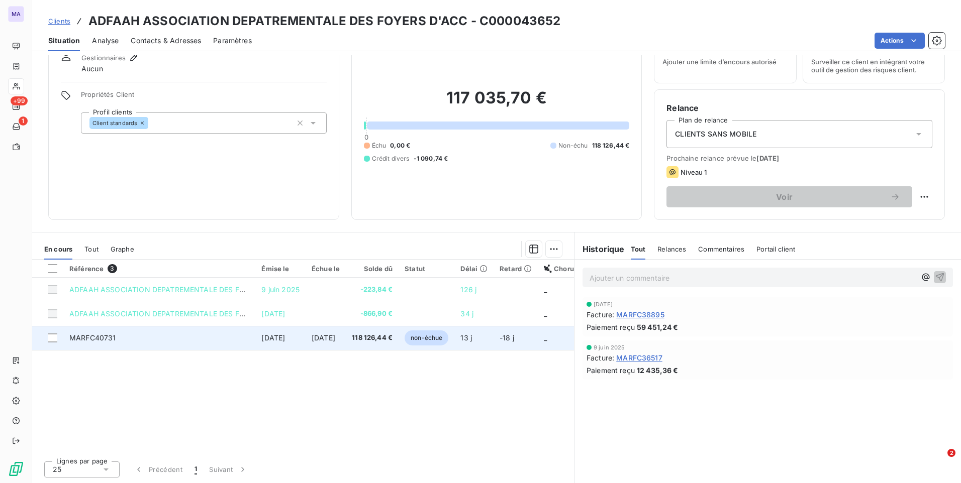
click at [187, 338] on td "MARFC40731" at bounding box center [159, 338] width 192 height 24
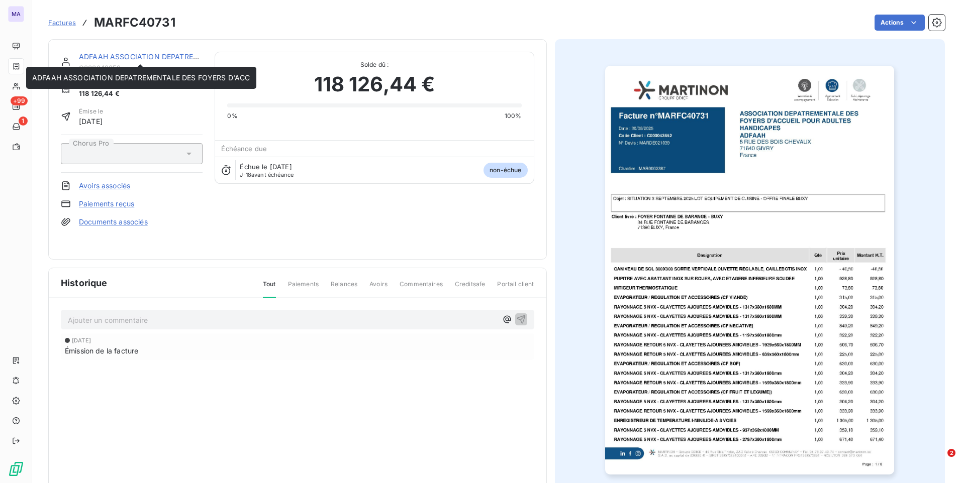
click at [130, 57] on link "ADFAAH ASSOCIATION DEPATREMENTALE DES FOYERS D'ACC" at bounding box center [188, 56] width 218 height 9
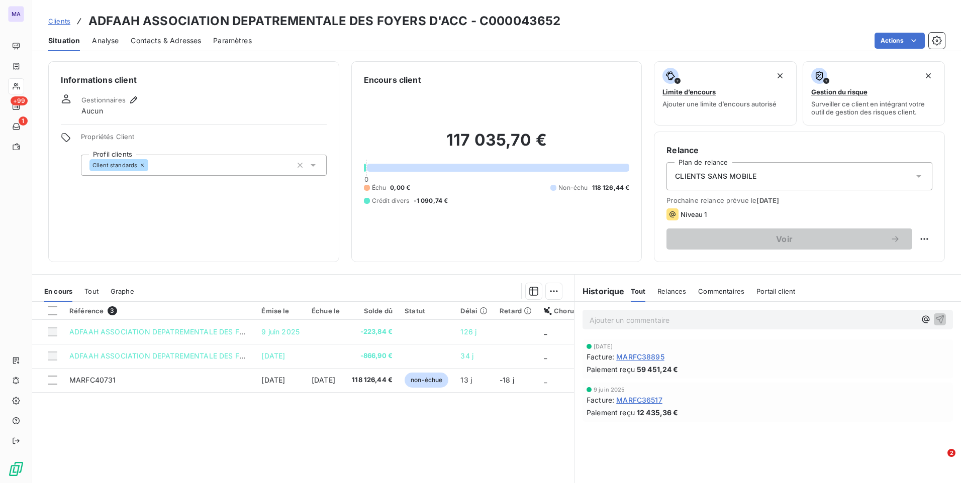
click at [162, 39] on span "Contacts & Adresses" at bounding box center [166, 41] width 70 height 10
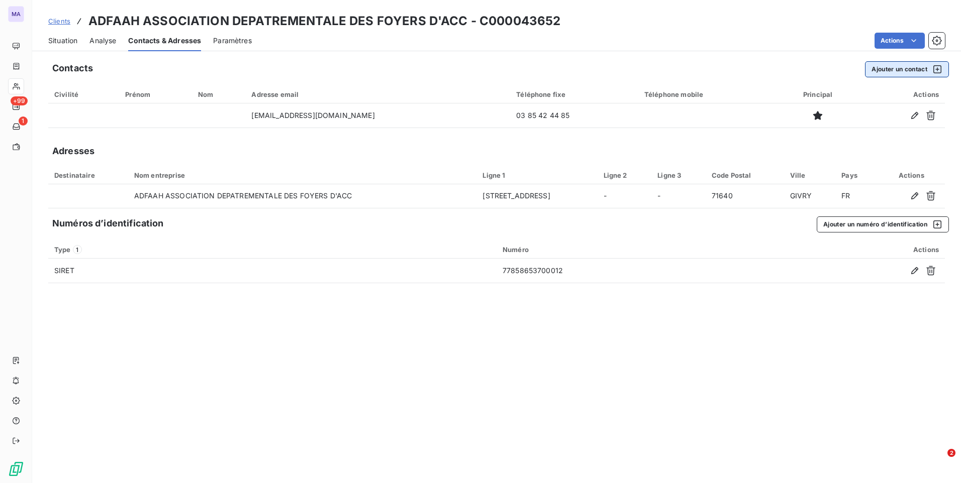
click at [906, 70] on button "Ajouter un contact" at bounding box center [907, 69] width 84 height 16
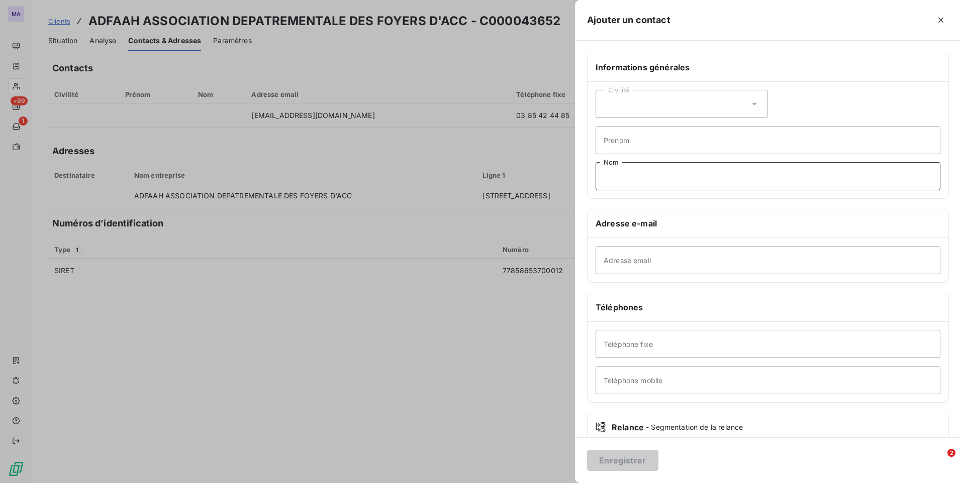
click at [650, 180] on input "Nom" at bounding box center [767, 176] width 345 height 28
type input "COMPTABILITE"
click at [657, 342] on input "Téléphone fixe" at bounding box center [767, 344] width 345 height 28
type input "0385464662"
click at [614, 456] on button "Enregistrer" at bounding box center [622, 460] width 71 height 21
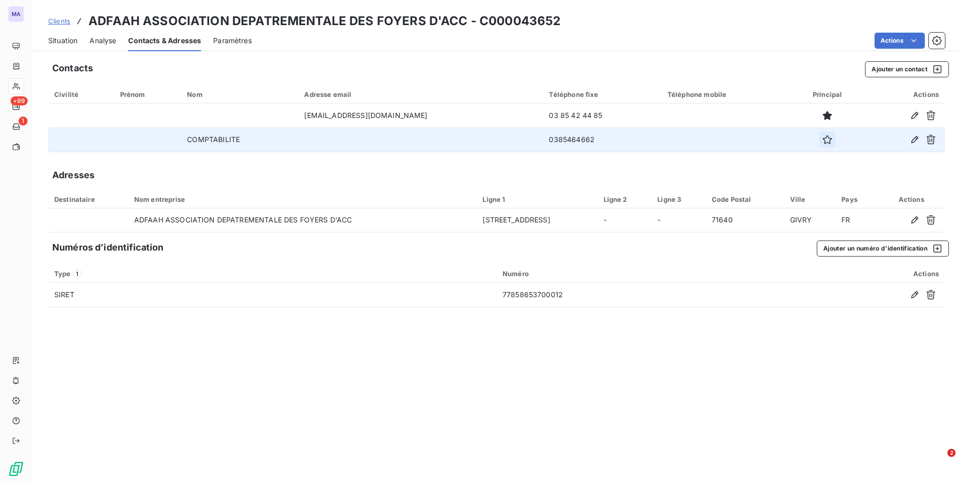
click at [822, 140] on icon "button" at bounding box center [827, 140] width 10 height 10
click at [911, 137] on icon "button" at bounding box center [914, 140] width 10 height 10
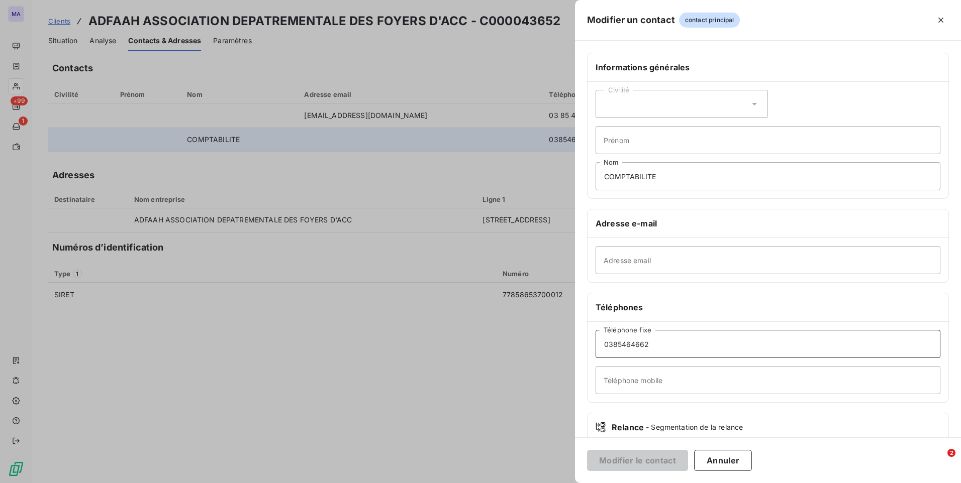
click at [613, 343] on input "0385464662" at bounding box center [767, 344] width 345 height 28
click at [623, 345] on input "03 85464662" at bounding box center [767, 344] width 345 height 28
click at [633, 348] on input "03 85 464662" at bounding box center [767, 344] width 345 height 28
click at [644, 343] on input "03 85 46 4662" at bounding box center [767, 344] width 345 height 28
type input "03 85 46 46 62"
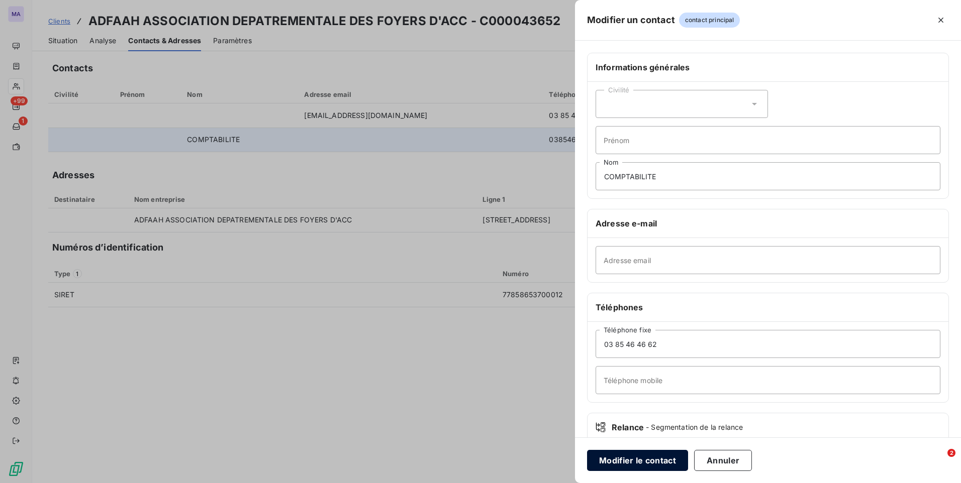
click at [657, 459] on button "Modifier le contact" at bounding box center [637, 460] width 101 height 21
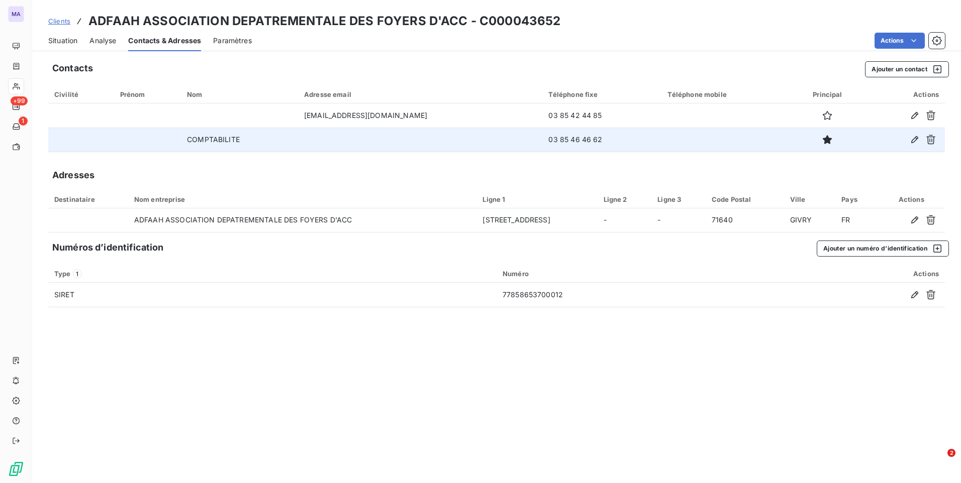
click at [53, 39] on span "Situation" at bounding box center [62, 41] width 29 height 10
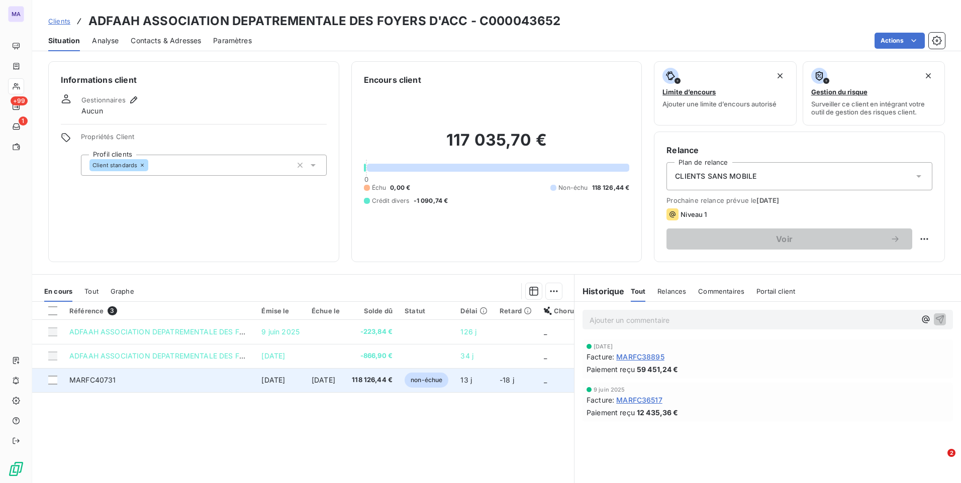
click at [242, 387] on td "MARFC40731" at bounding box center [159, 380] width 192 height 24
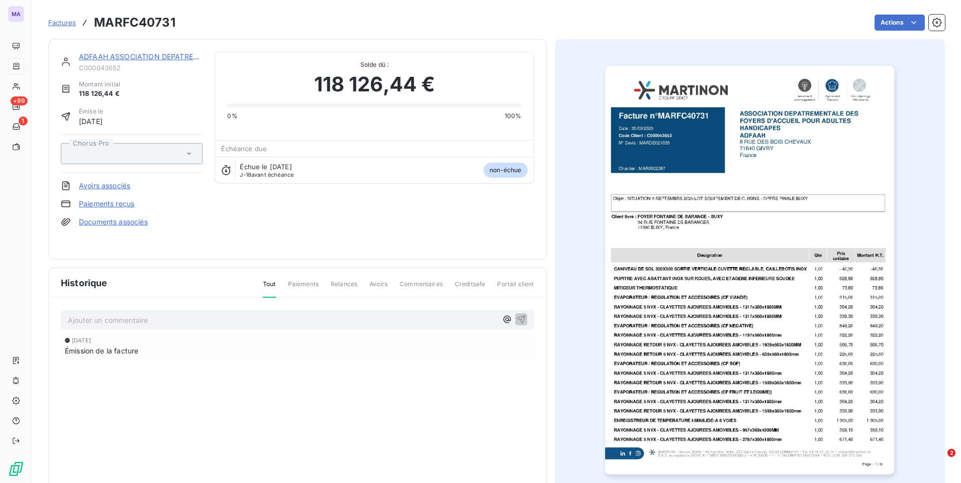
drag, startPoint x: 187, startPoint y: 409, endPoint x: 197, endPoint y: 398, distance: 15.3
click at [197, 398] on div "Historique Tout Paiements Relances Avoirs Commentaires Creditsafe Portail clien…" at bounding box center [297, 384] width 497 height 233
click at [800, 223] on img "button" at bounding box center [749, 270] width 289 height 409
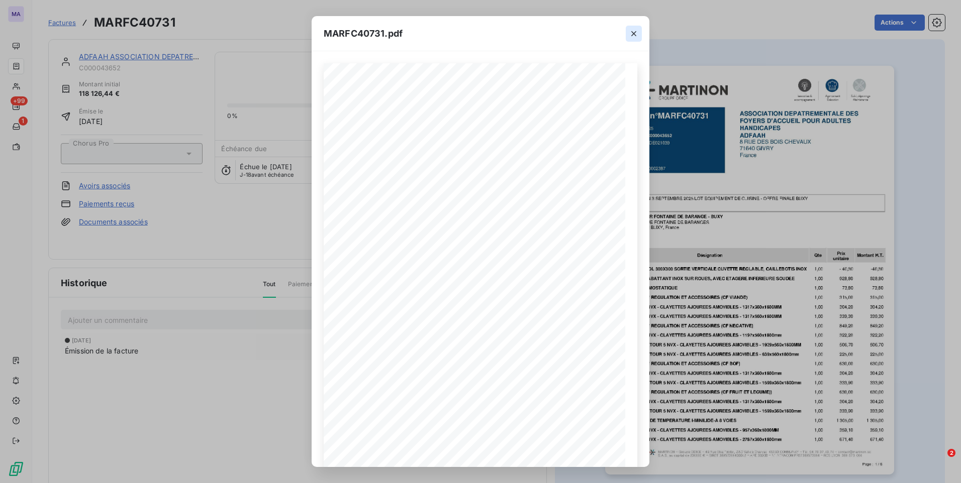
click at [634, 33] on icon "button" at bounding box center [634, 34] width 10 height 10
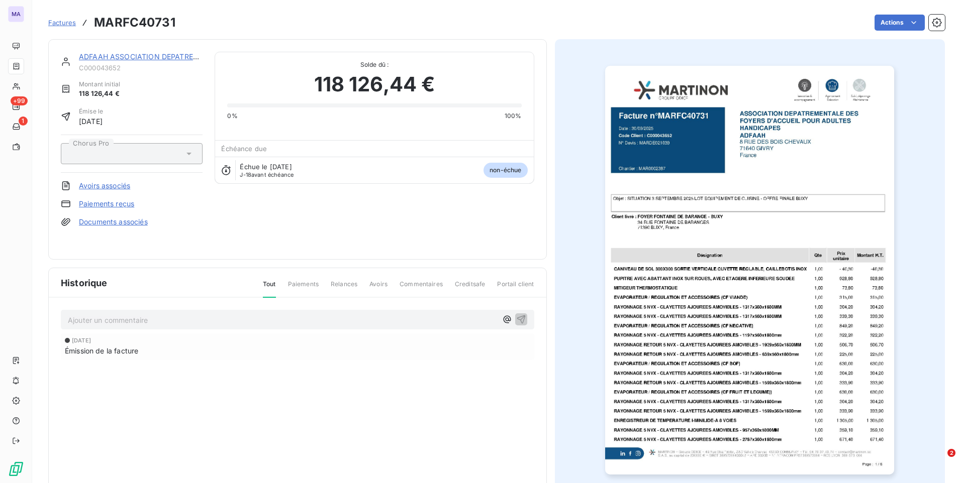
click at [96, 55] on link "ADFAAH ASSOCIATION DEPATREMENTALE DES FOYERS D'ACC" at bounding box center [188, 56] width 218 height 9
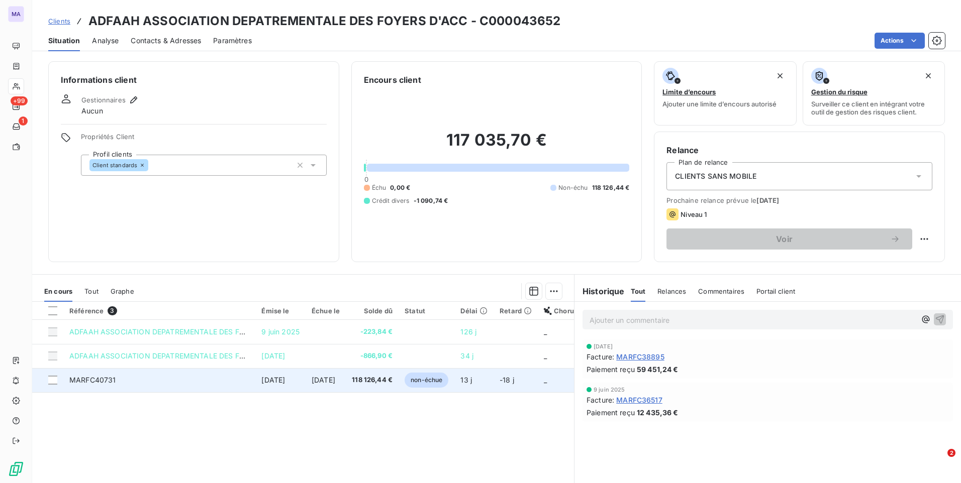
click at [59, 383] on td at bounding box center [47, 380] width 31 height 24
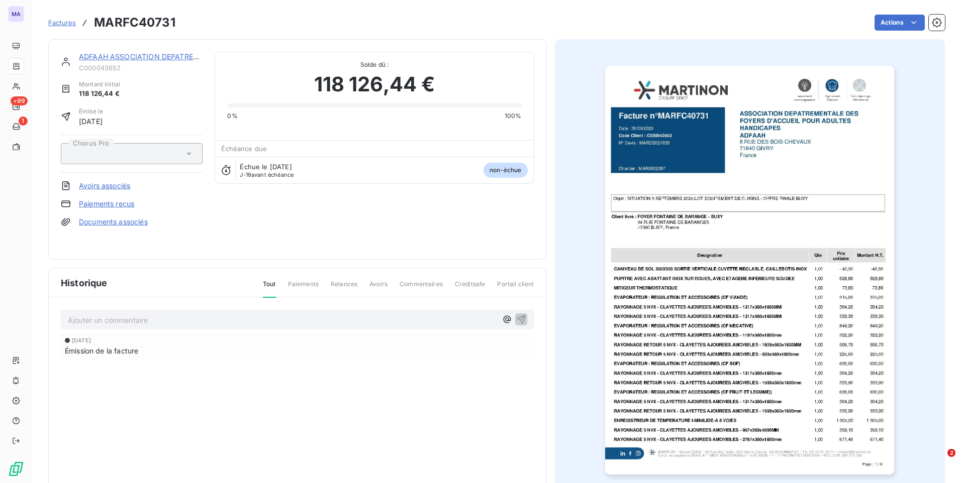
click at [111, 53] on link "ADFAAH ASSOCIATION DEPATREMENTALE DES FOYERS D'ACC" at bounding box center [188, 56] width 218 height 9
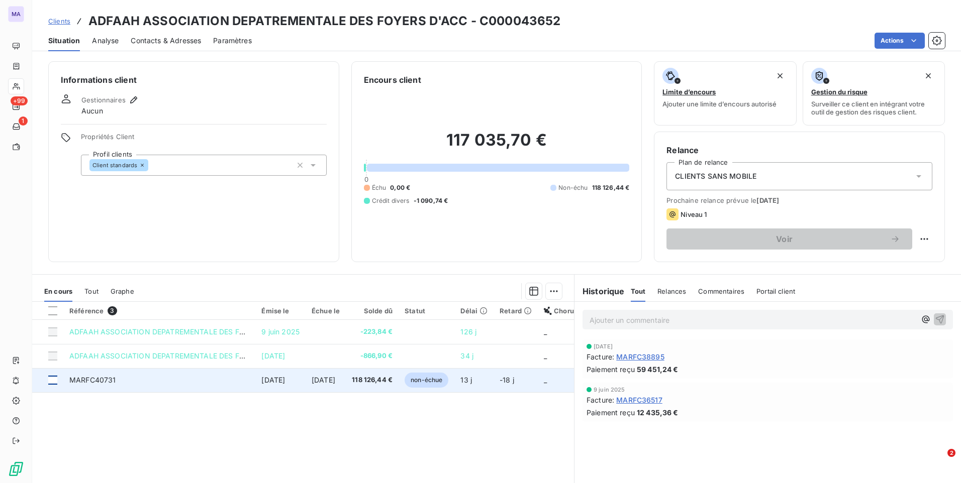
click at [53, 381] on div at bounding box center [52, 380] width 9 height 9
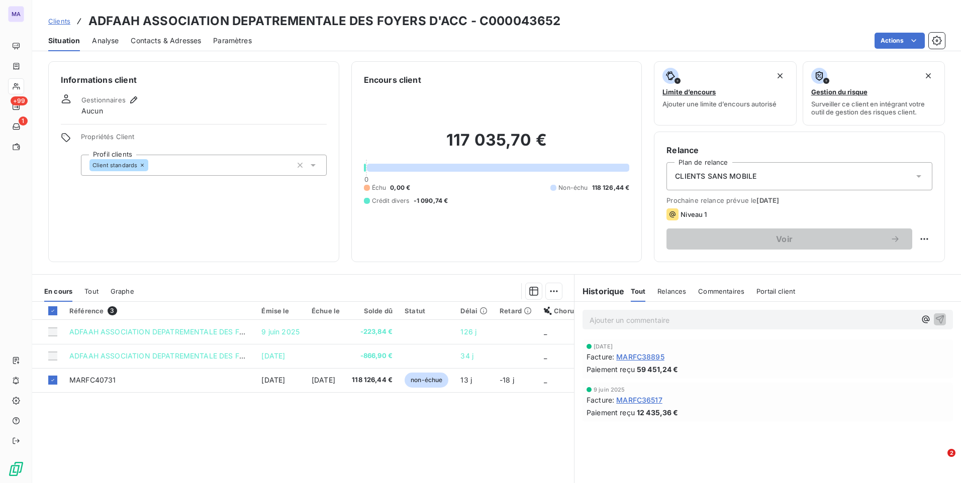
click at [684, 320] on p "Ajouter un commentaire ﻿" at bounding box center [752, 320] width 326 height 13
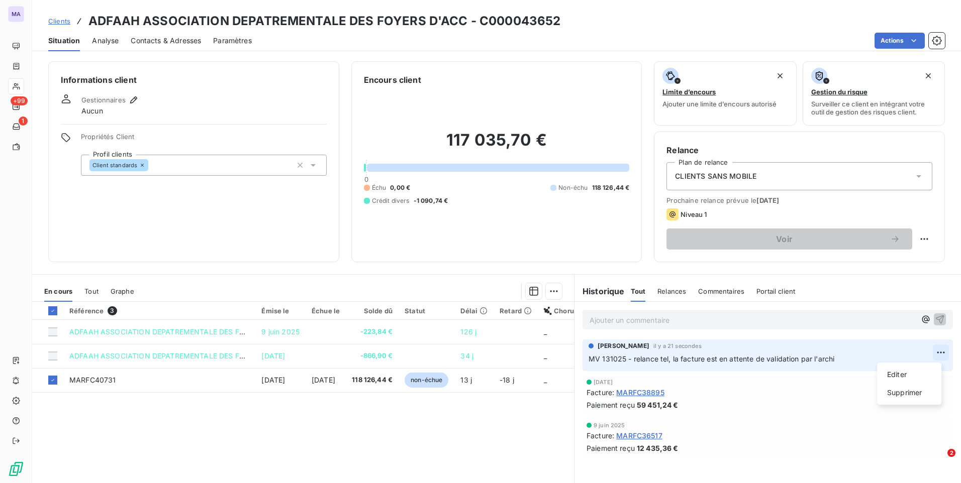
click at [932, 352] on html "MA +99 1 Clients ADFAAH ASSOCIATION DEPATREMENTALE DES FOYERS D'ACC - C00004365…" at bounding box center [480, 241] width 961 height 483
click at [904, 376] on div "Editer" at bounding box center [909, 375] width 56 height 16
click at [879, 355] on p "MV 131025 - relance tel, la facture est en attente de validation par l'archi" at bounding box center [760, 360] width 344 height 12
click at [700, 358] on span "MV 131025 - relance tel, la facture est en attente de validation par l'archi" at bounding box center [711, 359] width 246 height 9
click at [766, 406] on div "Paiement reçu 59 451,24 €" at bounding box center [767, 405] width 362 height 11
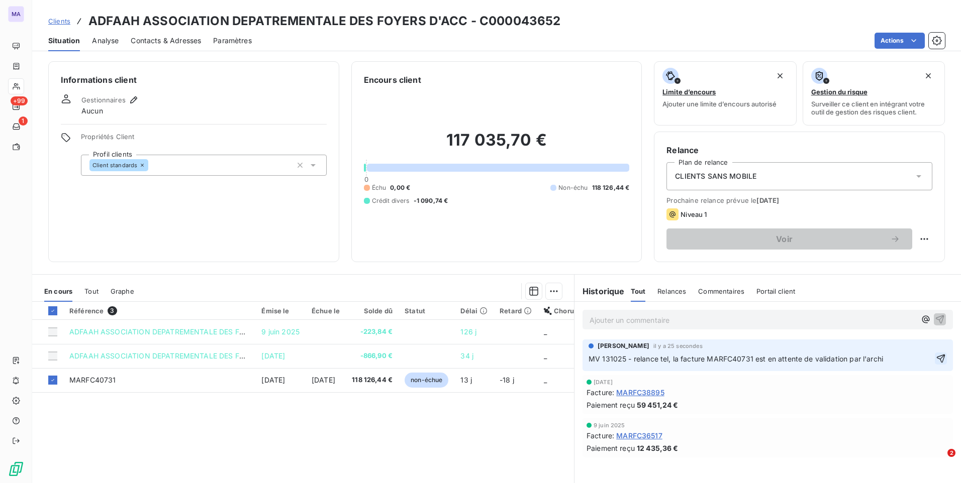
click at [935, 358] on icon "button" at bounding box center [940, 359] width 10 height 10
click at [809, 454] on div "[DATE] Facture : MARFC36517 Paiement reçu 12 435,36 €" at bounding box center [767, 438] width 370 height 39
click at [481, 460] on div "Référence 3 Émise le Échue le Solde dû Statut Délai Retard Chorus Pro ADFAAH AS…" at bounding box center [303, 398] width 542 height 193
click at [58, 24] on span "Clients" at bounding box center [59, 21] width 22 height 8
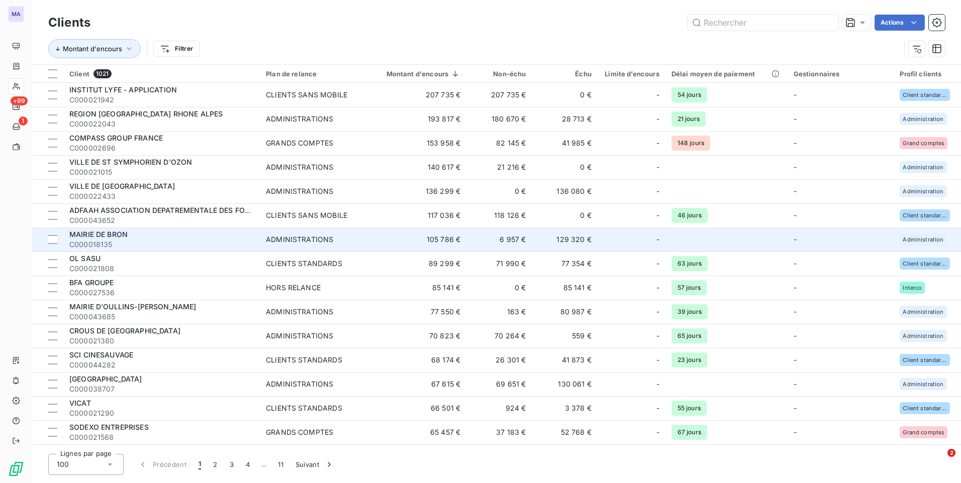
click at [115, 235] on span "MAIRIE DE BRON" at bounding box center [98, 234] width 58 height 9
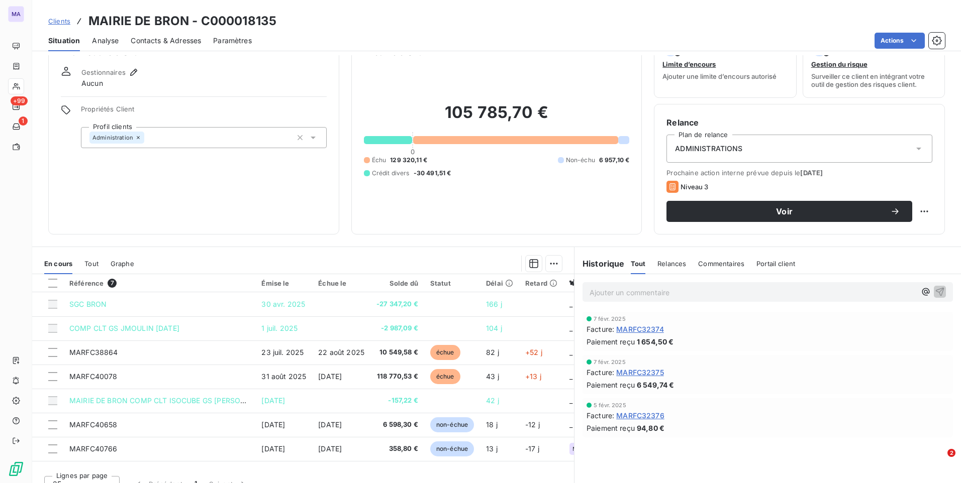
scroll to position [42, 0]
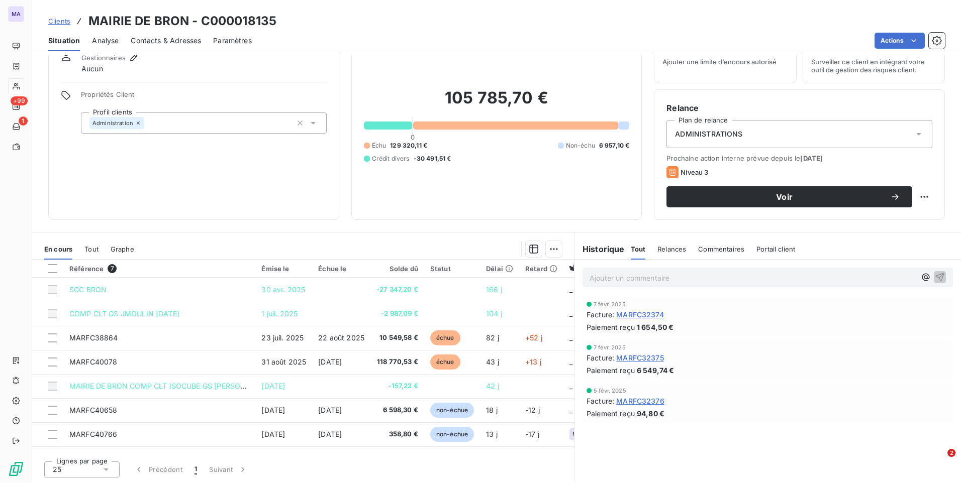
drag, startPoint x: 394, startPoint y: 449, endPoint x: 439, endPoint y: 448, distance: 44.2
click at [438, 448] on div "Référence 7 Émise le Échue le Solde dû Statut Délai Retard Chorus Pro SGC BRON …" at bounding box center [303, 356] width 542 height 193
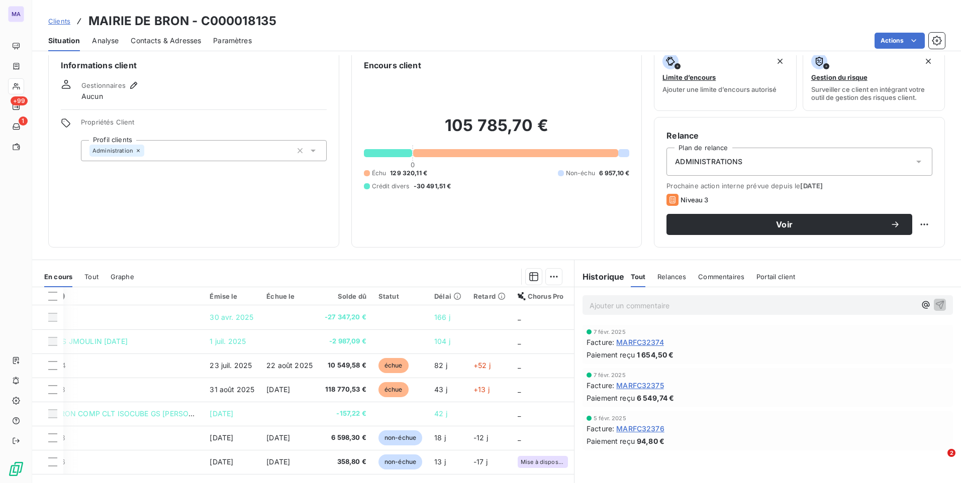
scroll to position [0, 0]
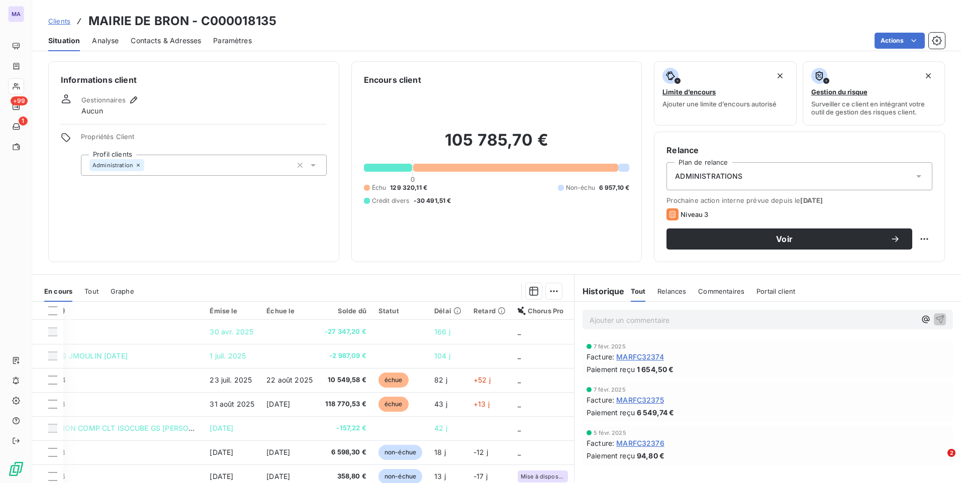
click at [156, 39] on span "Contacts & Adresses" at bounding box center [166, 41] width 70 height 10
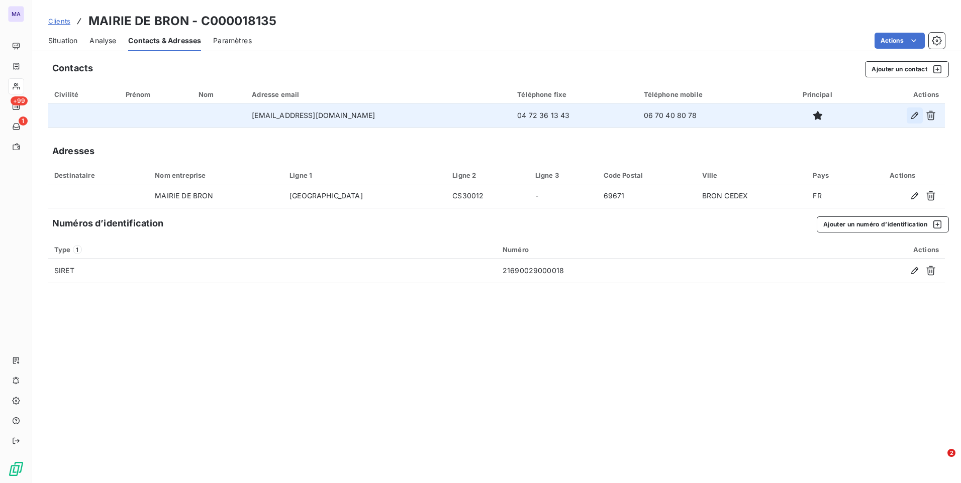
click at [914, 111] on icon "button" at bounding box center [914, 116] width 10 height 10
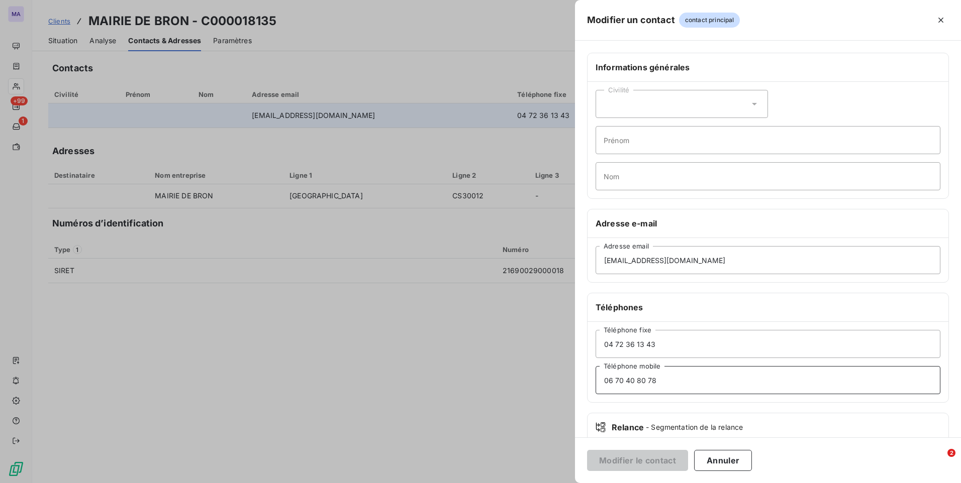
drag, startPoint x: 684, startPoint y: 389, endPoint x: 595, endPoint y: 396, distance: 89.2
click at [592, 400] on div "[PHONE_NUMBER] Téléphone fixe [PHONE_NUMBER] Téléphone mobile" at bounding box center [767, 362] width 361 height 80
click at [613, 457] on button "Modifier le contact" at bounding box center [637, 460] width 101 height 21
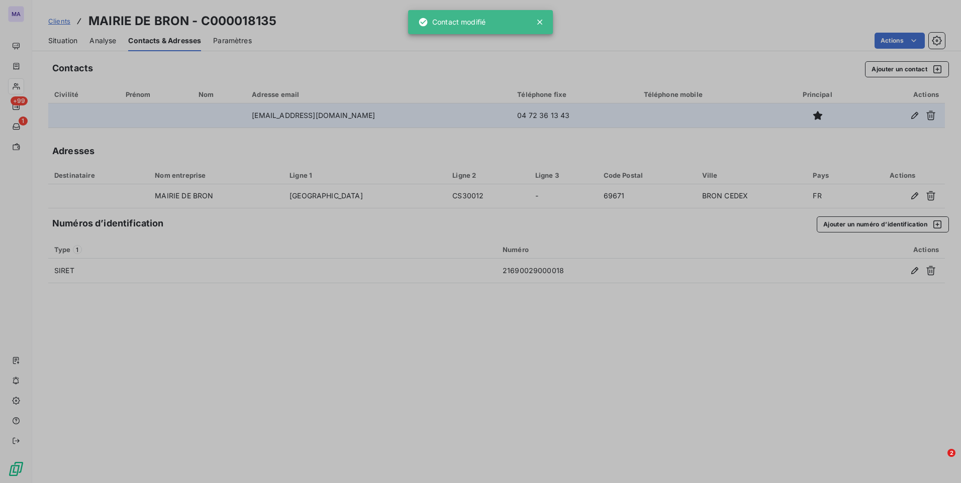
drag, startPoint x: 513, startPoint y: 405, endPoint x: 524, endPoint y: 407, distance: 10.8
click at [514, 406] on div "Contacts Ajouter un contact Civilité Prénom Nom Adresse email Téléphone fixe Té…" at bounding box center [496, 269] width 928 height 428
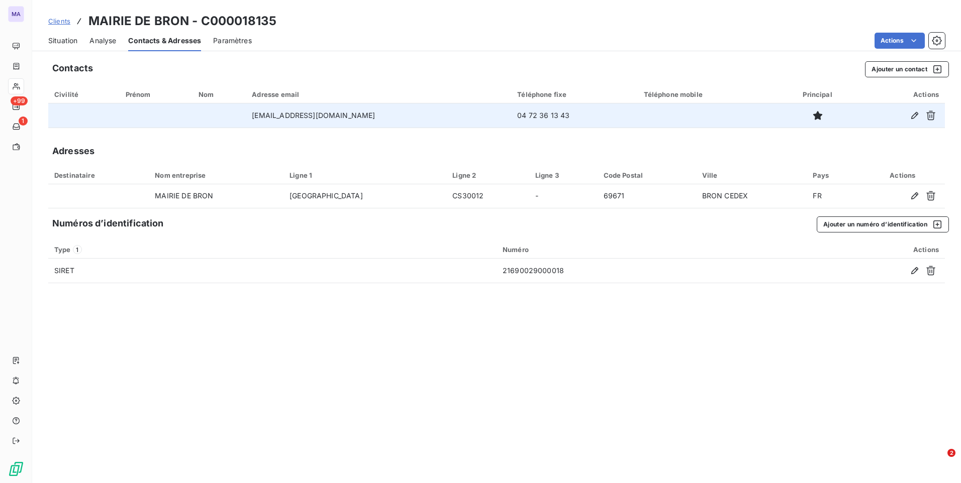
click at [272, 393] on div "Contacts Ajouter un contact Civilité Prénom Nom Adresse email Téléphone fixe Té…" at bounding box center [496, 269] width 928 height 428
click at [62, 47] on div "Situation" at bounding box center [62, 40] width 29 height 21
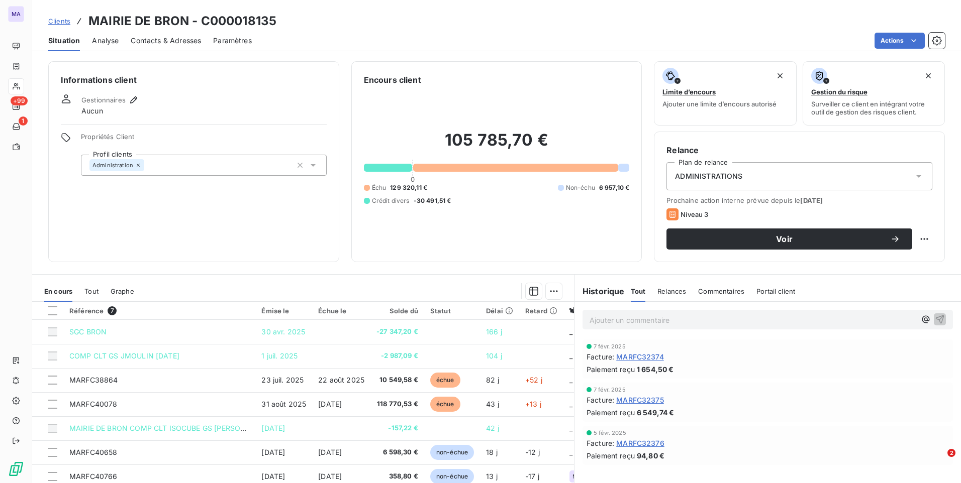
drag, startPoint x: 146, startPoint y: 39, endPoint x: 174, endPoint y: 47, distance: 28.8
click at [147, 40] on span "Contacts & Adresses" at bounding box center [166, 41] width 70 height 10
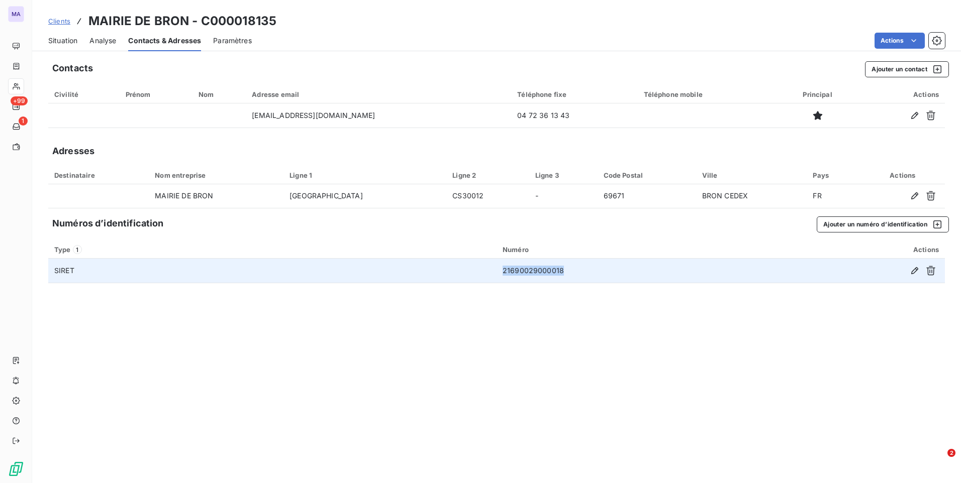
drag, startPoint x: 571, startPoint y: 270, endPoint x: 477, endPoint y: 282, distance: 94.7
click at [477, 282] on tr "SIRET 21690029000018" at bounding box center [496, 271] width 896 height 24
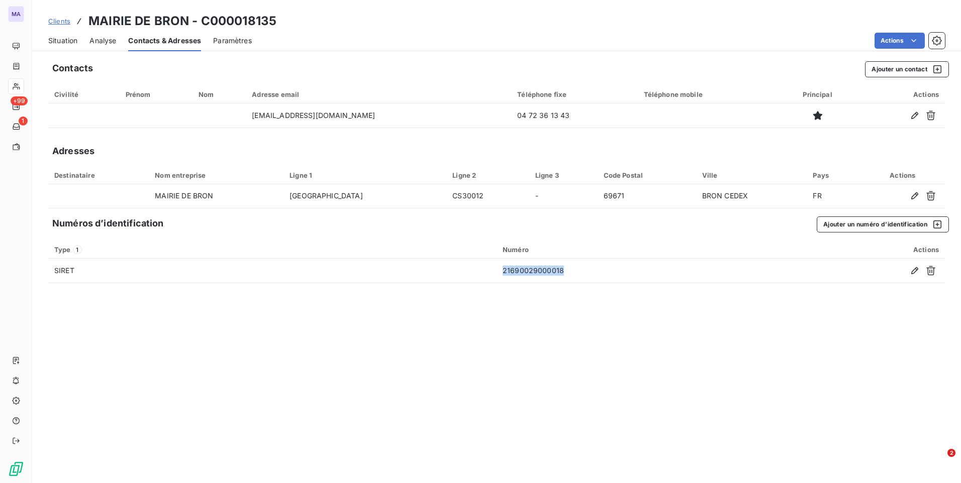
copy tr "21690029000018"
click at [71, 45] on span "Situation" at bounding box center [62, 41] width 29 height 10
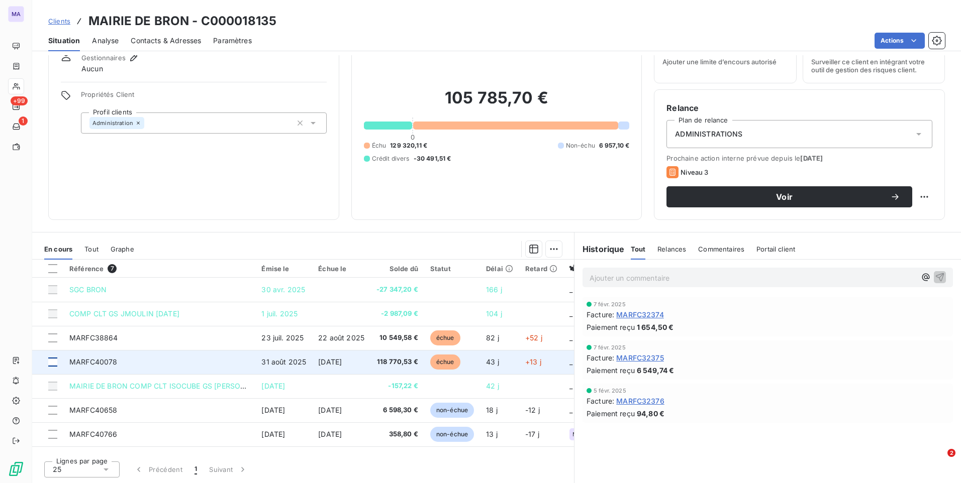
click at [55, 362] on div at bounding box center [52, 362] width 9 height 9
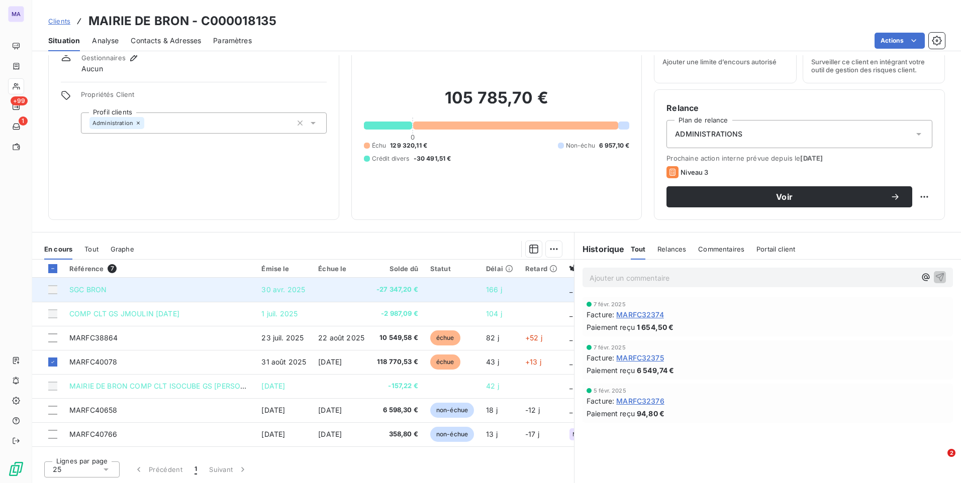
click at [51, 291] on div at bounding box center [52, 289] width 9 height 9
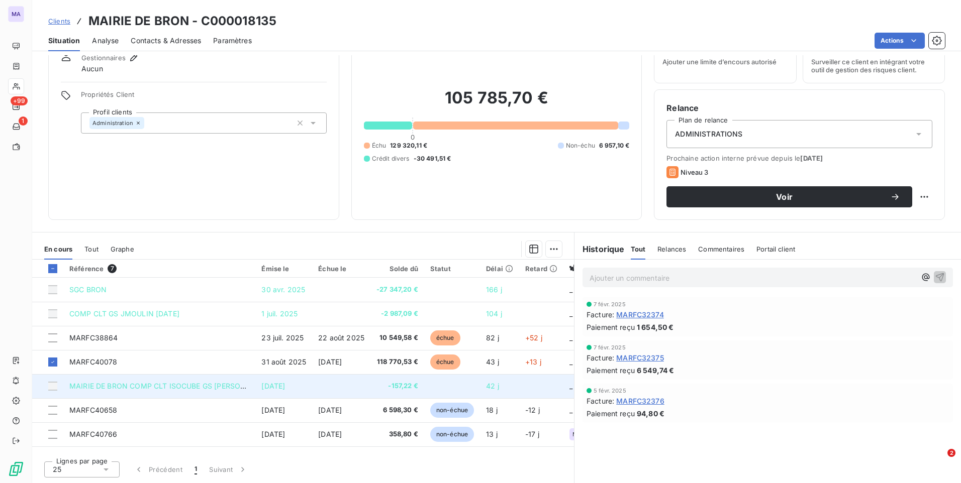
click at [53, 387] on div at bounding box center [52, 386] width 9 height 9
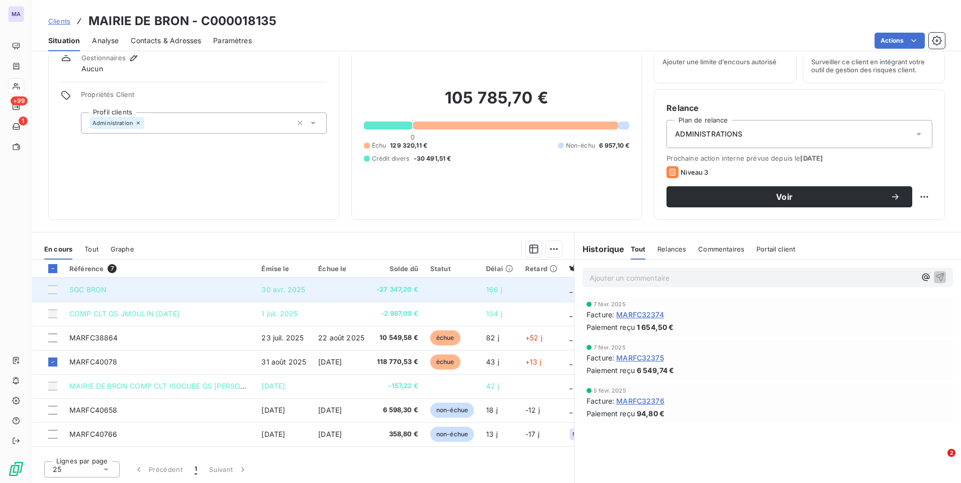
click at [53, 289] on div at bounding box center [52, 289] width 9 height 9
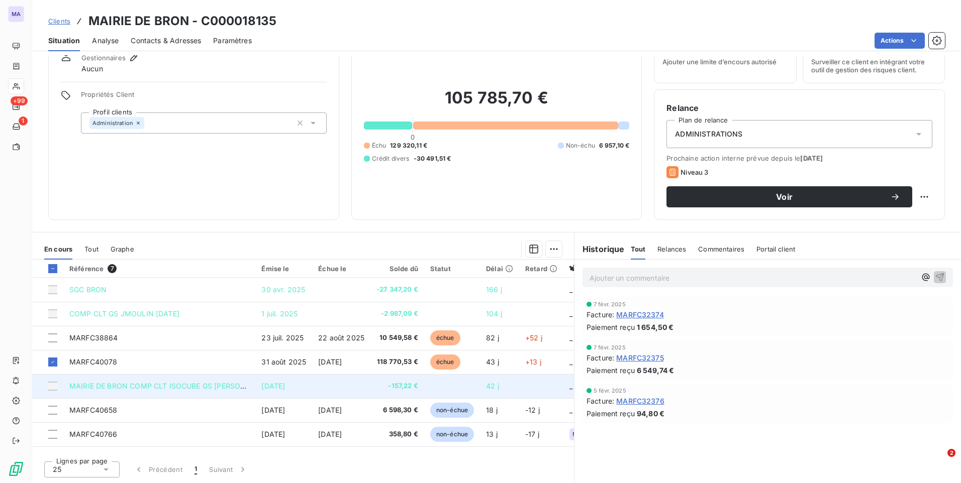
click at [55, 388] on div at bounding box center [52, 386] width 9 height 9
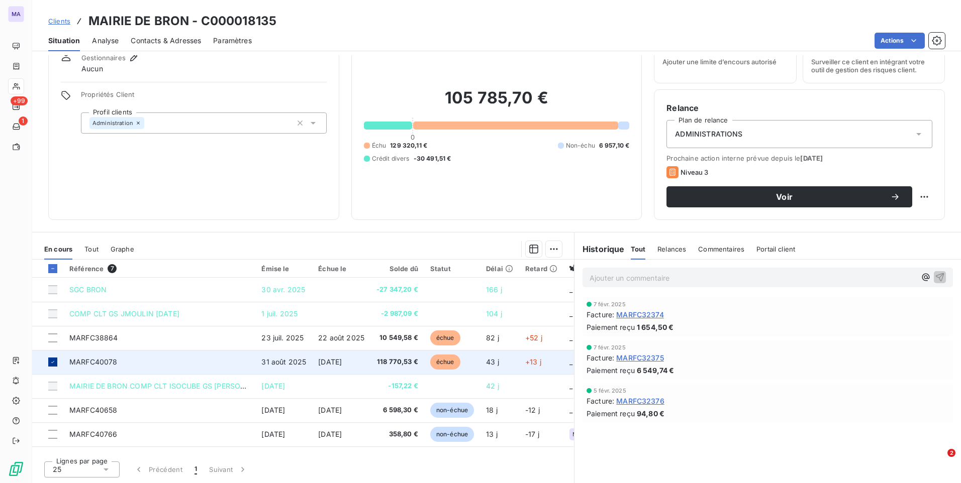
click at [56, 363] on div at bounding box center [52, 362] width 9 height 9
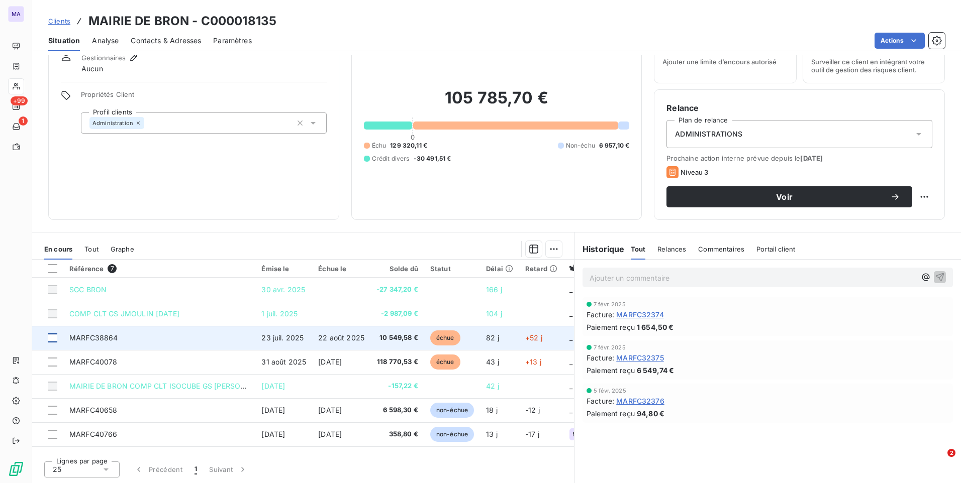
click at [54, 338] on div at bounding box center [52, 338] width 9 height 9
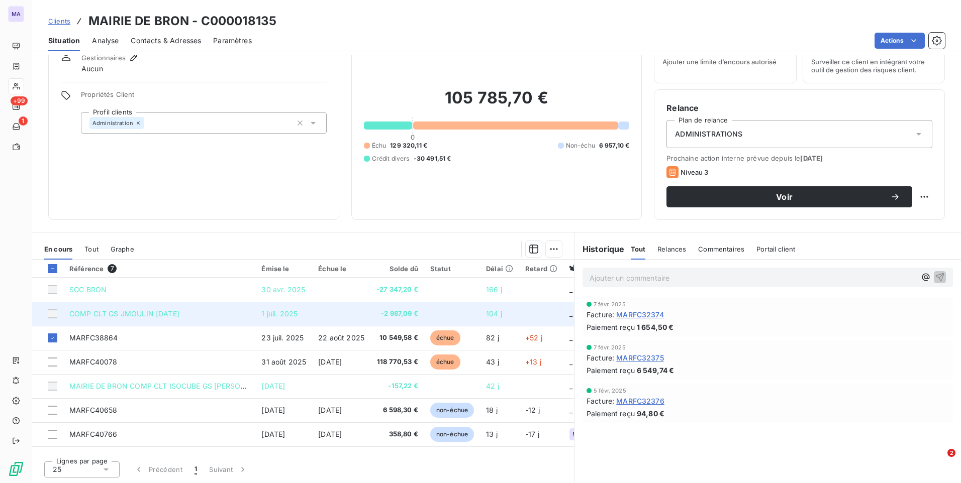
click at [53, 316] on div at bounding box center [52, 313] width 9 height 9
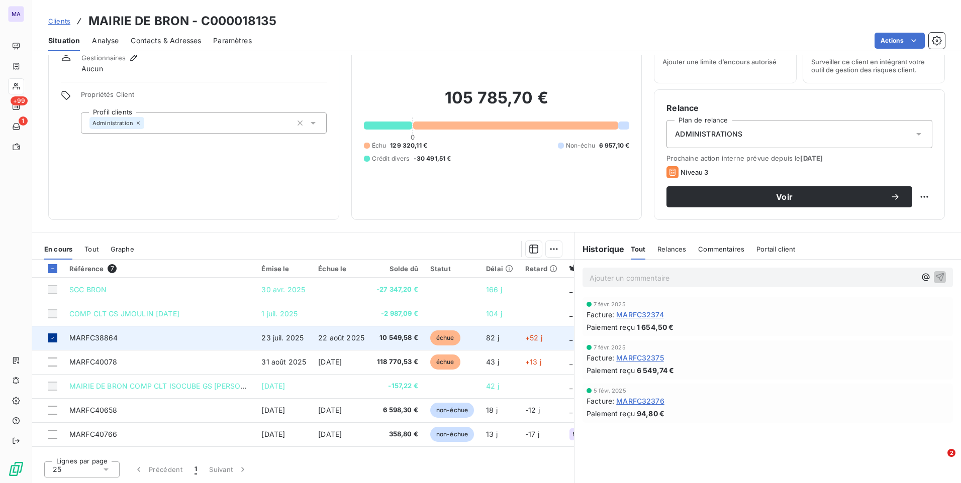
click at [51, 337] on icon at bounding box center [53, 338] width 6 height 6
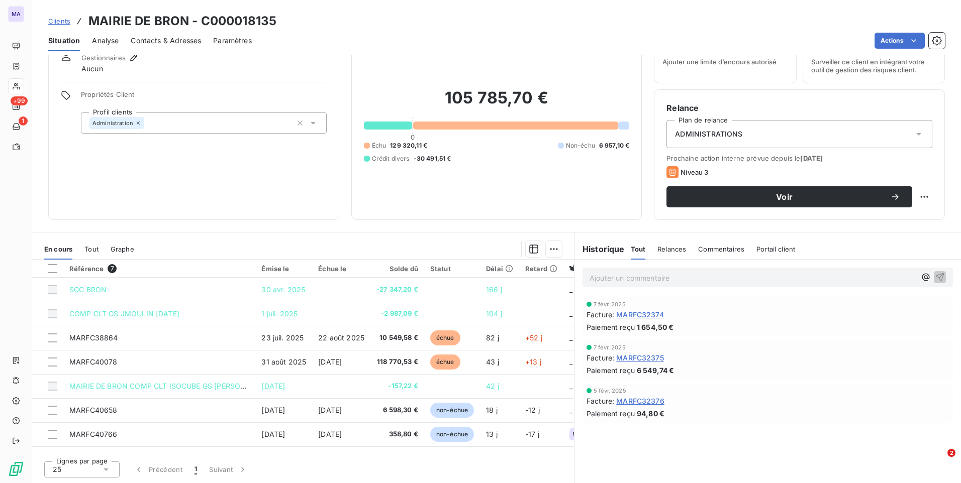
click at [666, 456] on div "Ajouter un commentaire ﻿ [DATE] Facture : MARFC32374 Paiement reçu 1 654,50 € […" at bounding box center [767, 372] width 386 height 224
click at [63, 23] on span "Clients" at bounding box center [59, 21] width 22 height 8
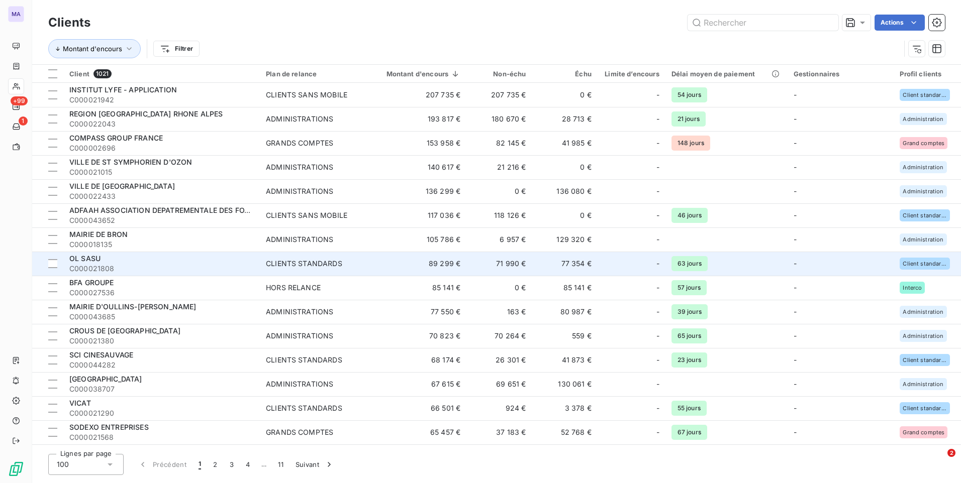
scroll to position [50, 0]
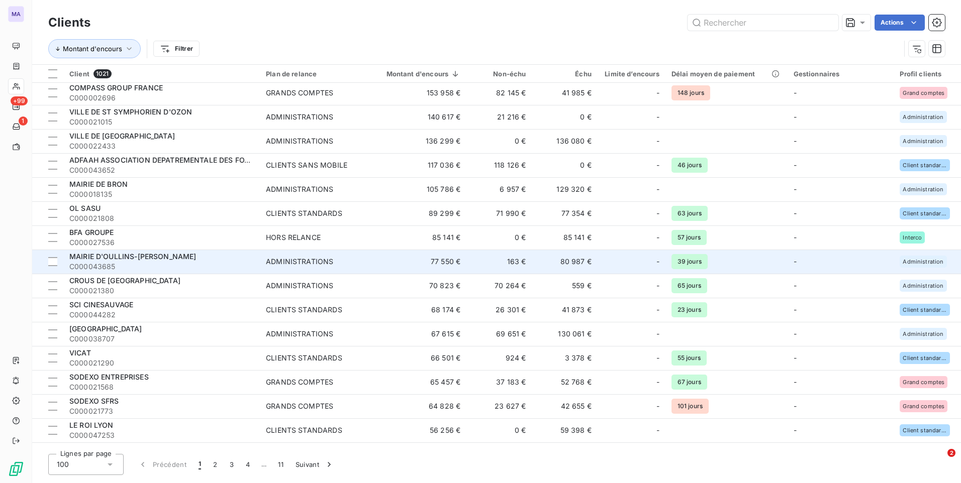
click at [101, 257] on span "MAIRIE D'OULLINS-[PERSON_NAME]" at bounding box center [132, 256] width 127 height 9
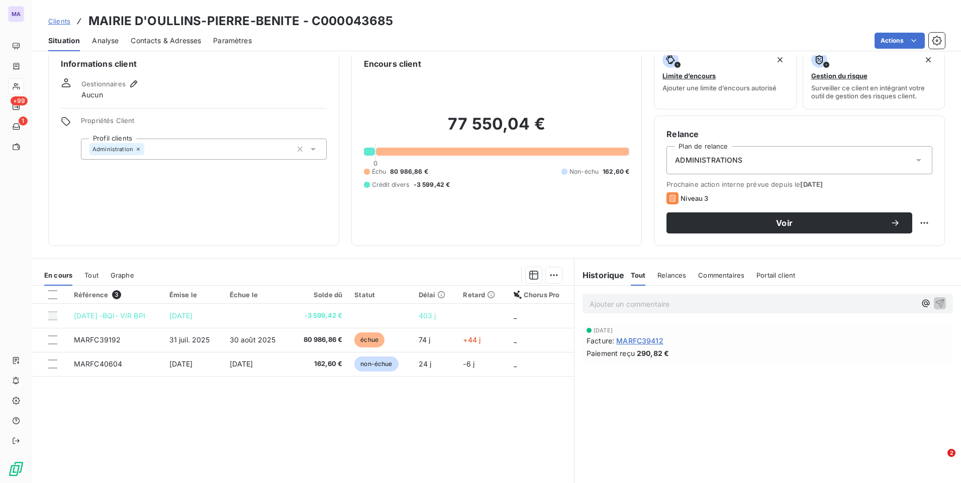
scroll to position [42, 0]
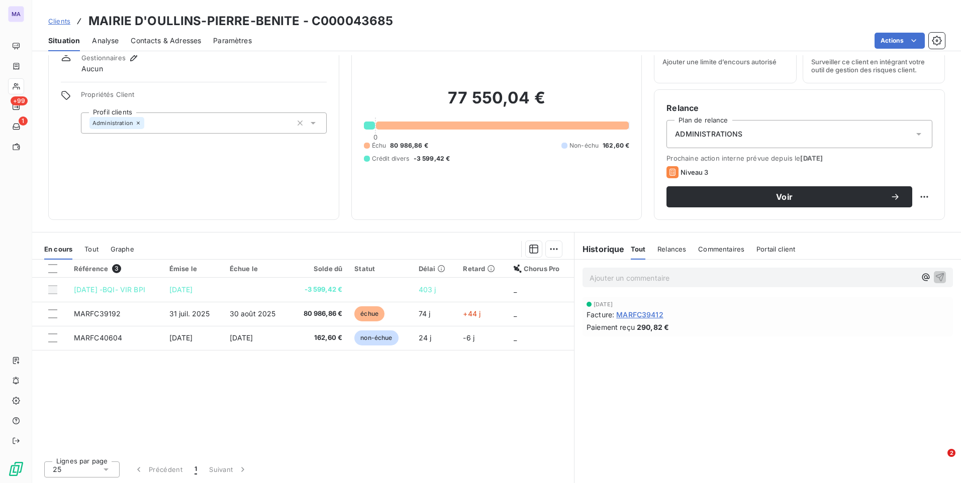
click at [173, 38] on span "Contacts & Adresses" at bounding box center [166, 41] width 70 height 10
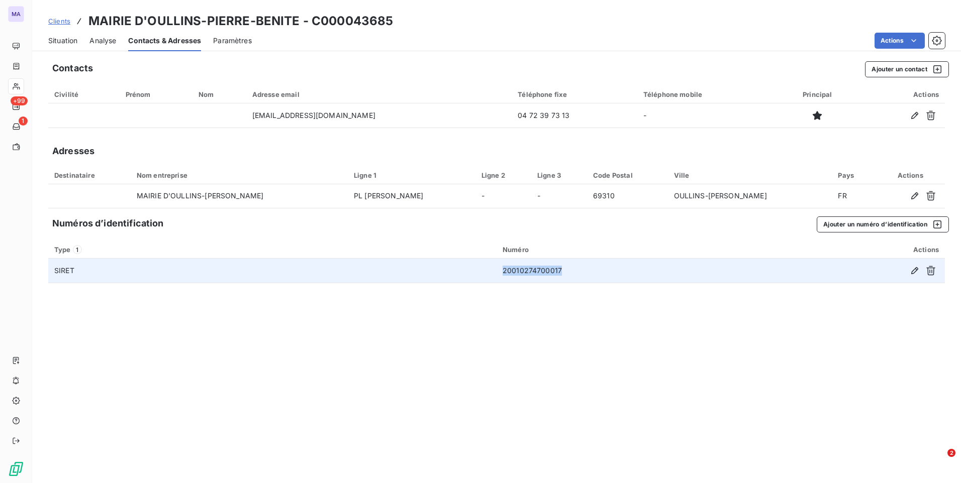
drag, startPoint x: 574, startPoint y: 276, endPoint x: 492, endPoint y: 281, distance: 82.0
click at [492, 281] on tr "SIRET 20010274700017" at bounding box center [496, 271] width 896 height 24
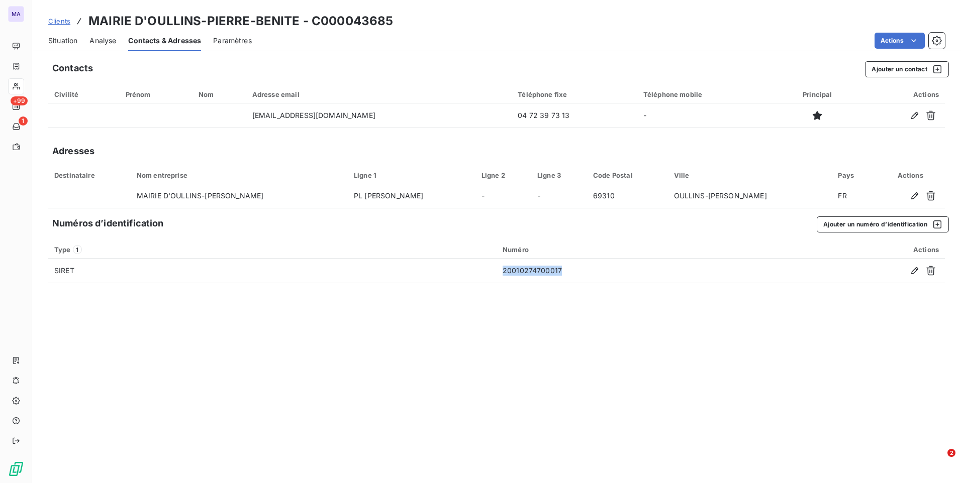
copy tr "20010274700017"
click at [73, 39] on span "Situation" at bounding box center [62, 41] width 29 height 10
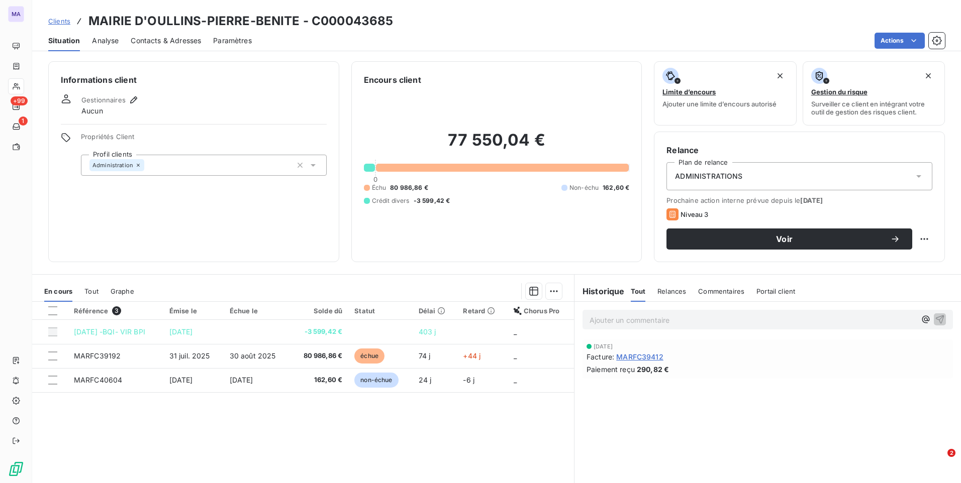
click at [62, 21] on span "Clients" at bounding box center [59, 21] width 22 height 8
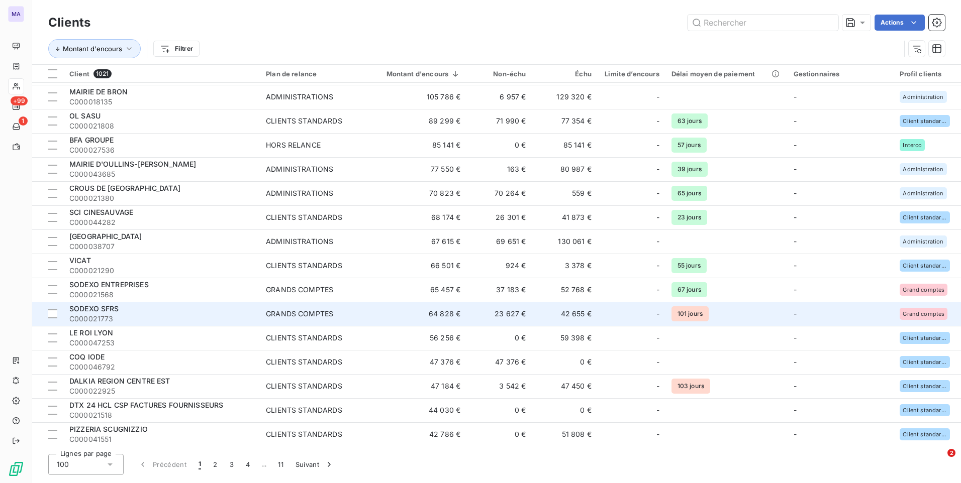
scroll to position [151, 0]
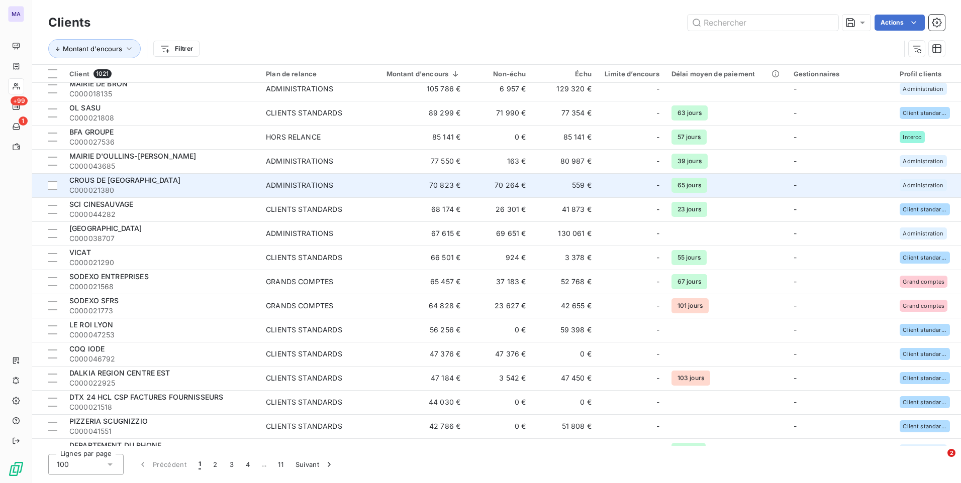
click at [125, 180] on span "CROUS DE [GEOGRAPHIC_DATA]" at bounding box center [124, 180] width 111 height 9
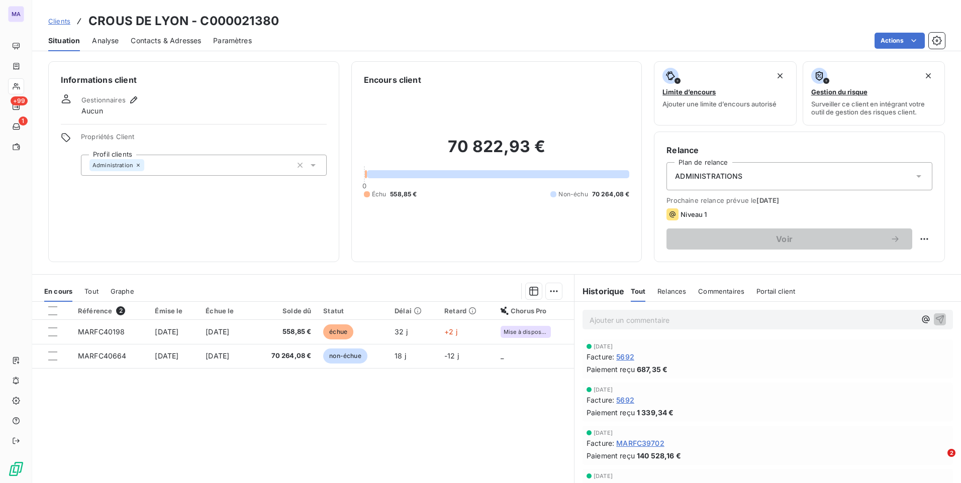
click at [356, 423] on div "Référence 2 Émise le Échue le Solde dû Statut Délai Retard Chorus Pro MARFC4019…" at bounding box center [303, 398] width 542 height 193
click at [172, 40] on span "Contacts & Adresses" at bounding box center [166, 41] width 70 height 10
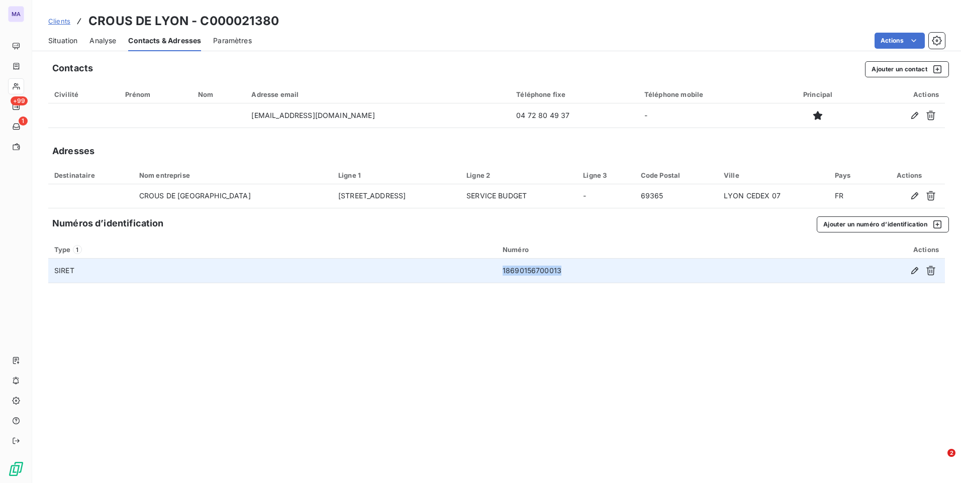
drag, startPoint x: 576, startPoint y: 273, endPoint x: 494, endPoint y: 277, distance: 82.0
click at [494, 277] on tr "SIRET 18690156700013" at bounding box center [496, 271] width 896 height 24
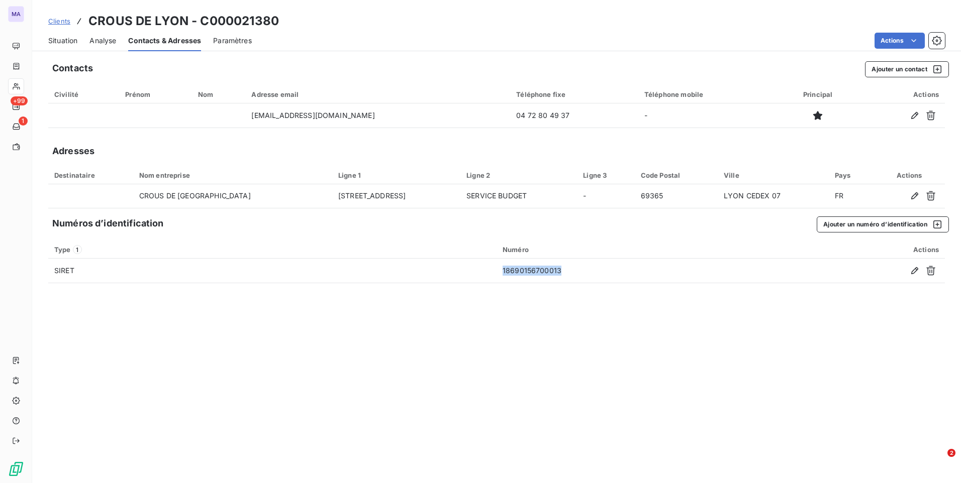
copy tr "18690156700013"
click at [70, 41] on span "Situation" at bounding box center [62, 41] width 29 height 10
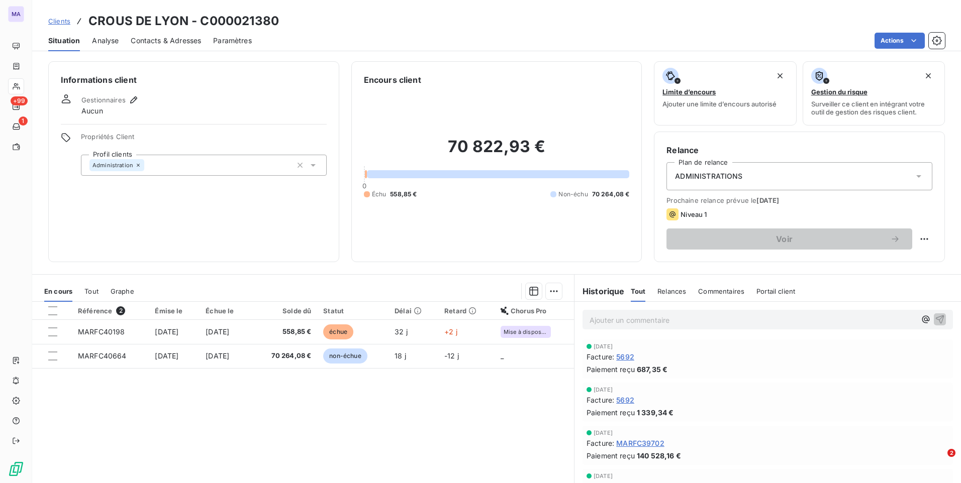
click at [466, 429] on div "Référence 2 Émise le Échue le Solde dû Statut Délai Retard Chorus Pro MARFC4019…" at bounding box center [303, 398] width 542 height 193
click at [65, 24] on span "Clients" at bounding box center [59, 21] width 22 height 8
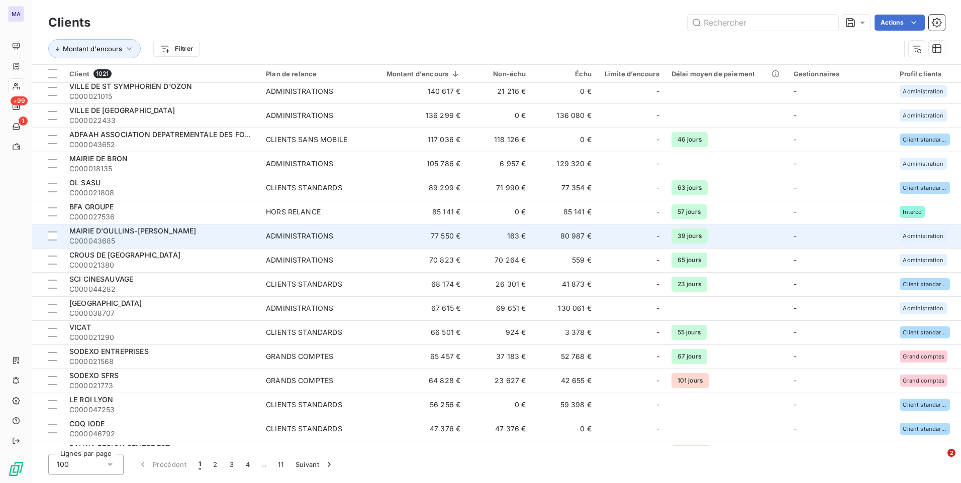
scroll to position [100, 0]
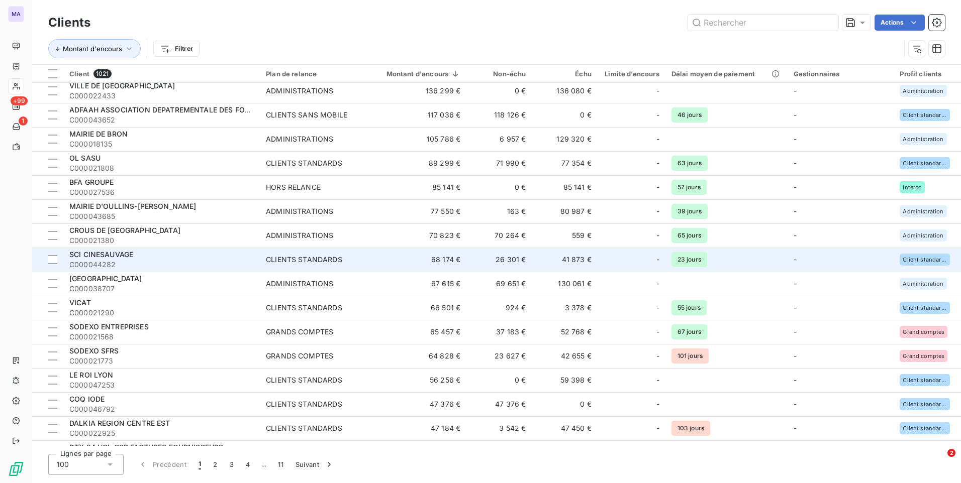
click at [167, 258] on div "SCI CINESAUVAGE" at bounding box center [161, 255] width 184 height 10
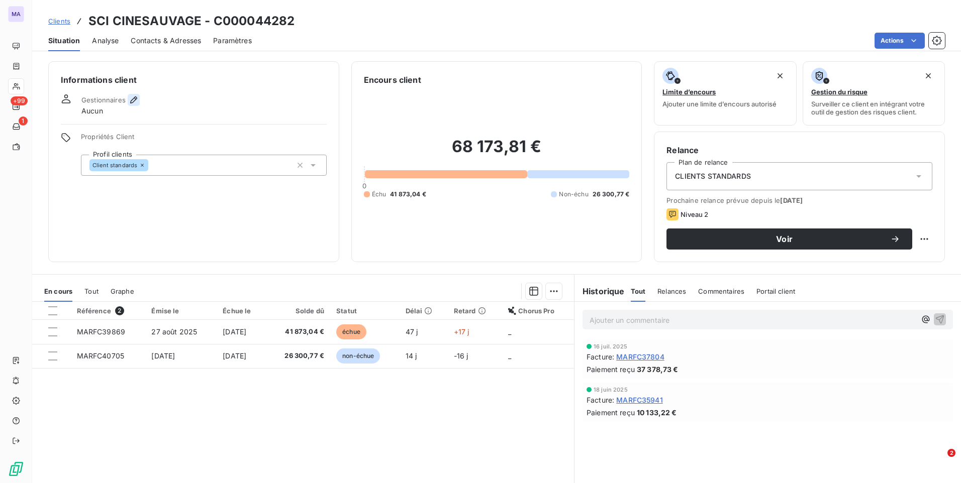
click at [135, 102] on icon "button" at bounding box center [134, 100] width 10 height 10
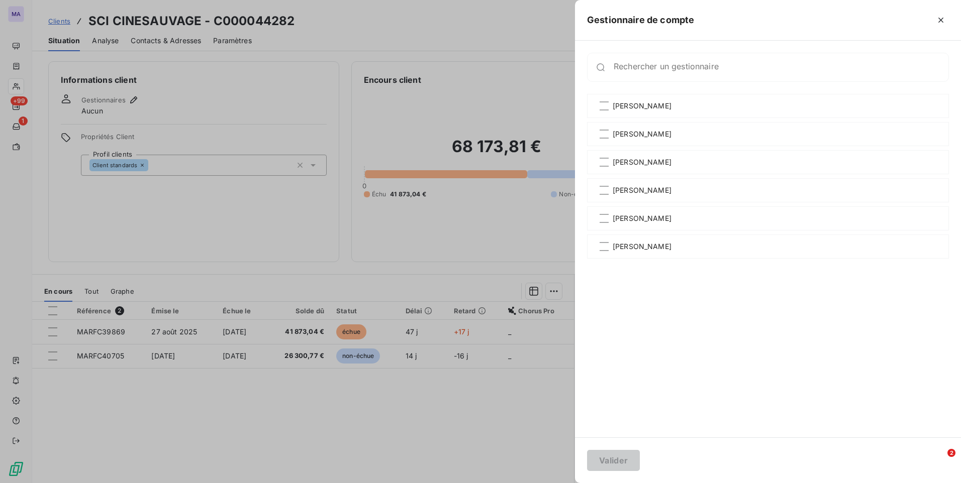
click at [189, 237] on div at bounding box center [480, 241] width 961 height 483
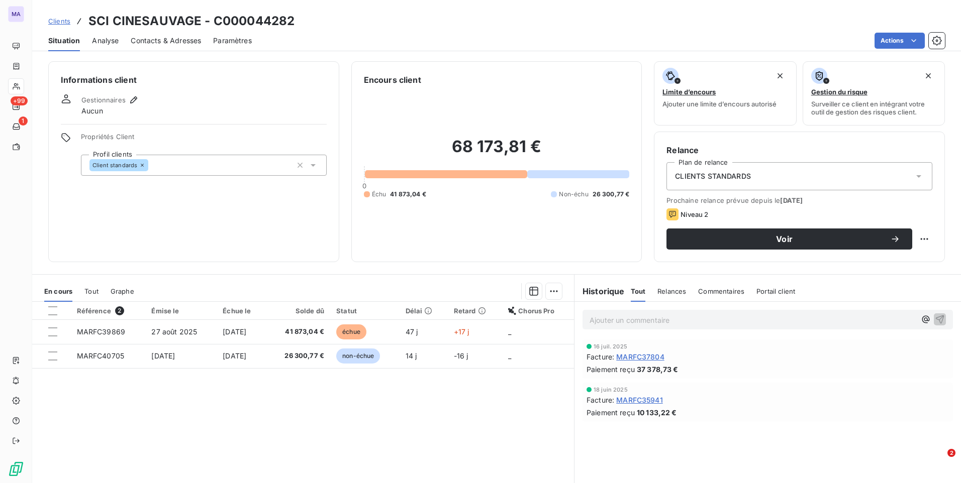
click at [160, 40] on span "Contacts & Adresses" at bounding box center [166, 41] width 70 height 10
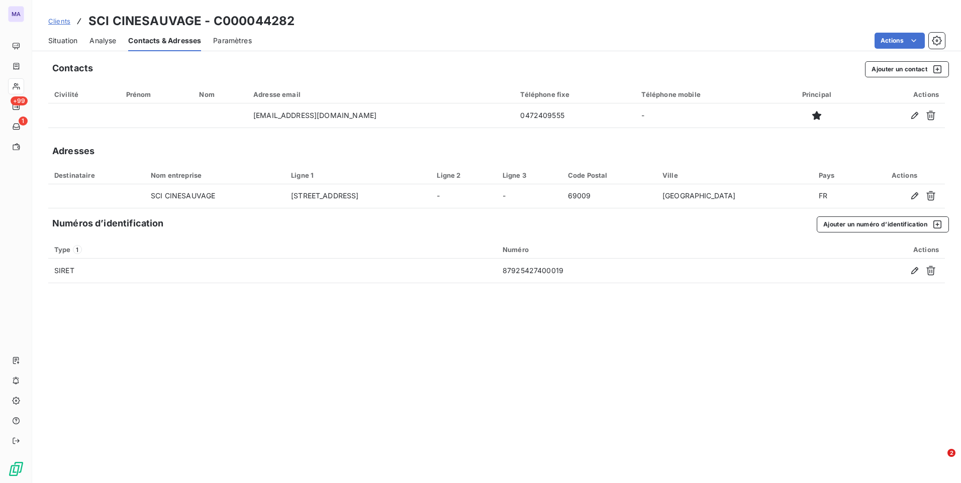
click at [56, 38] on span "Situation" at bounding box center [62, 41] width 29 height 10
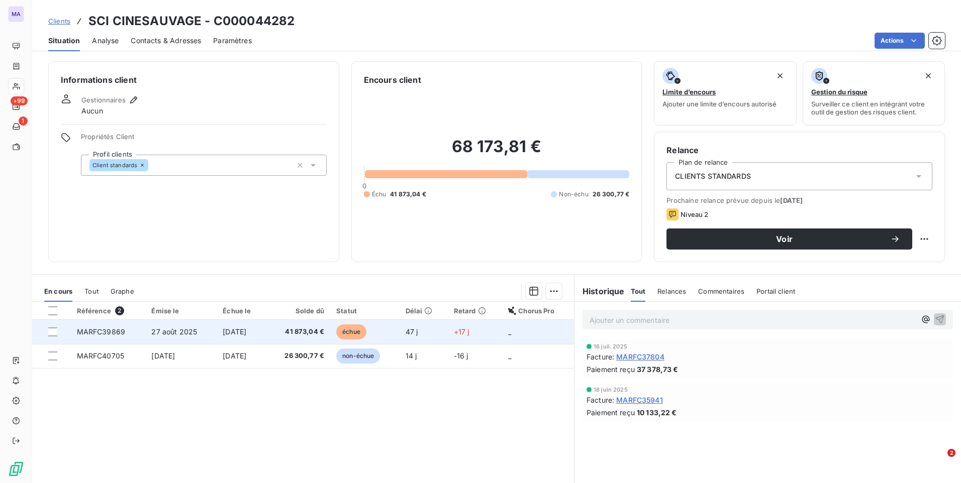
click at [288, 334] on span "41 873,04 €" at bounding box center [298, 332] width 52 height 10
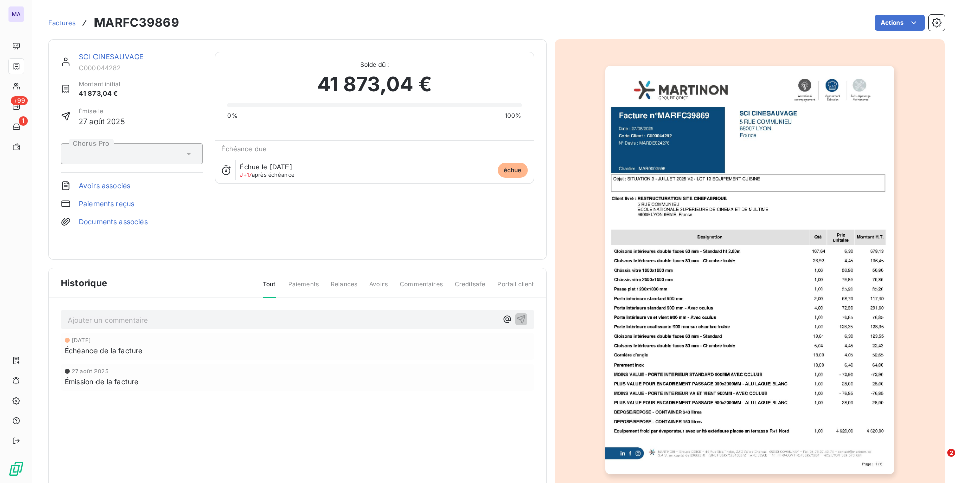
click at [265, 320] on p "Ajouter un commentaire ﻿" at bounding box center [282, 320] width 429 height 13
click at [749, 236] on img "button" at bounding box center [749, 270] width 289 height 409
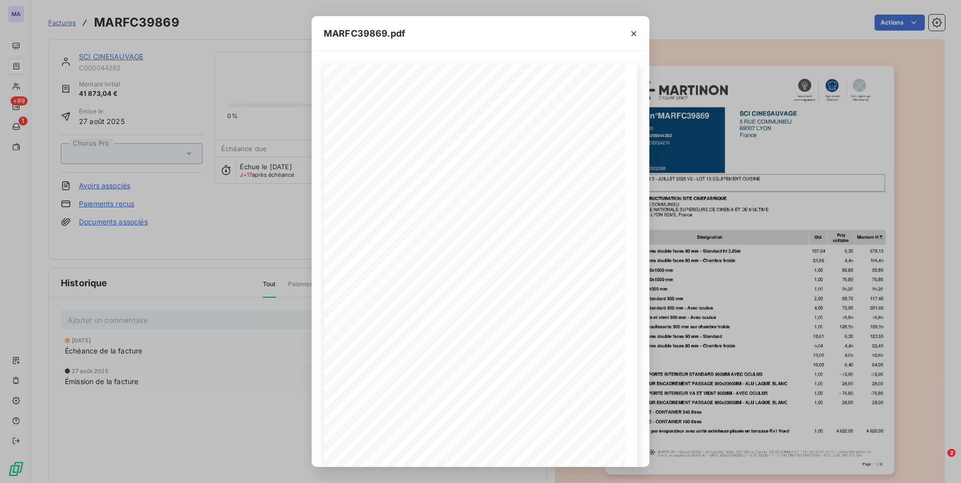
drag, startPoint x: 635, startPoint y: 33, endPoint x: 611, endPoint y: 55, distance: 32.3
click at [634, 33] on icon "button" at bounding box center [634, 34] width 10 height 10
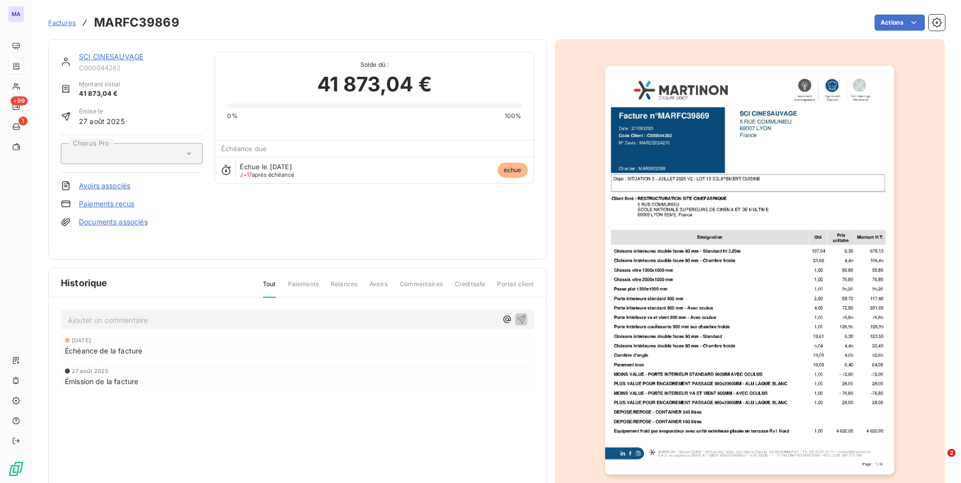
click at [90, 59] on link "SCI CINESAUVAGE" at bounding box center [111, 56] width 64 height 9
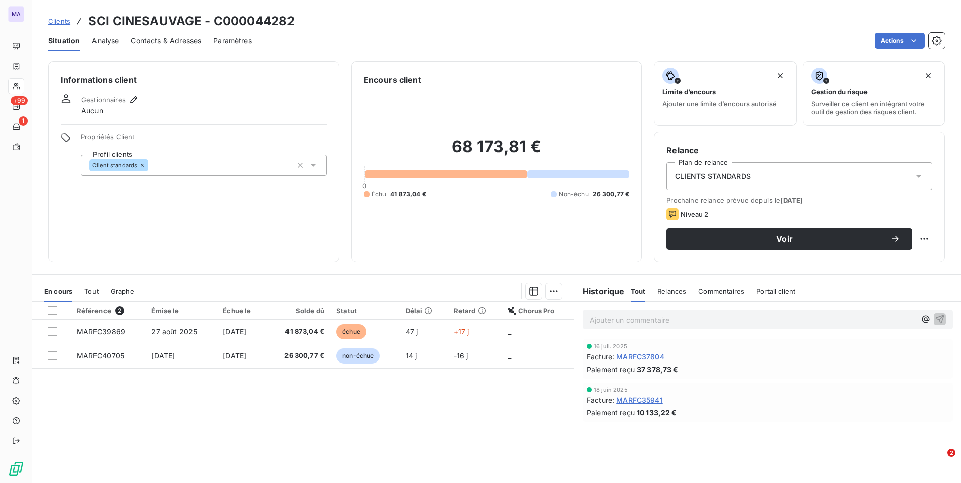
click at [147, 41] on span "Contacts & Adresses" at bounding box center [166, 41] width 70 height 10
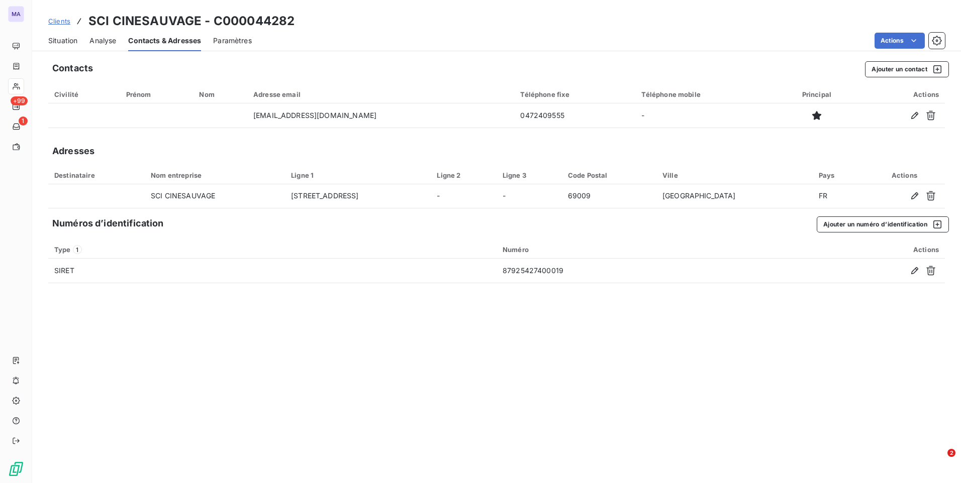
click at [157, 395] on div "Contacts Ajouter un contact Civilité Prénom Nom Adresse email Téléphone fixe Té…" at bounding box center [496, 269] width 928 height 428
click at [72, 43] on span "Situation" at bounding box center [62, 41] width 29 height 10
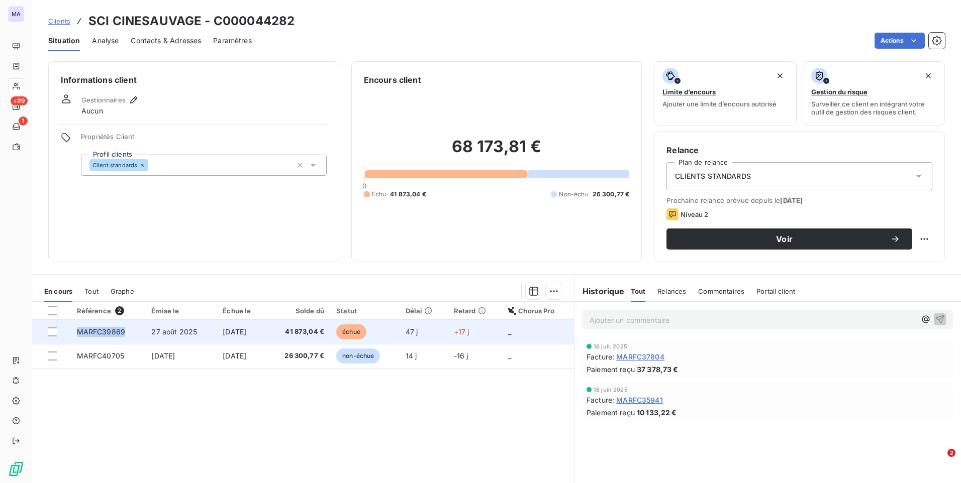
drag, startPoint x: 72, startPoint y: 332, endPoint x: 123, endPoint y: 338, distance: 50.6
click at [123, 338] on td "MARFC39869" at bounding box center [108, 332] width 75 height 24
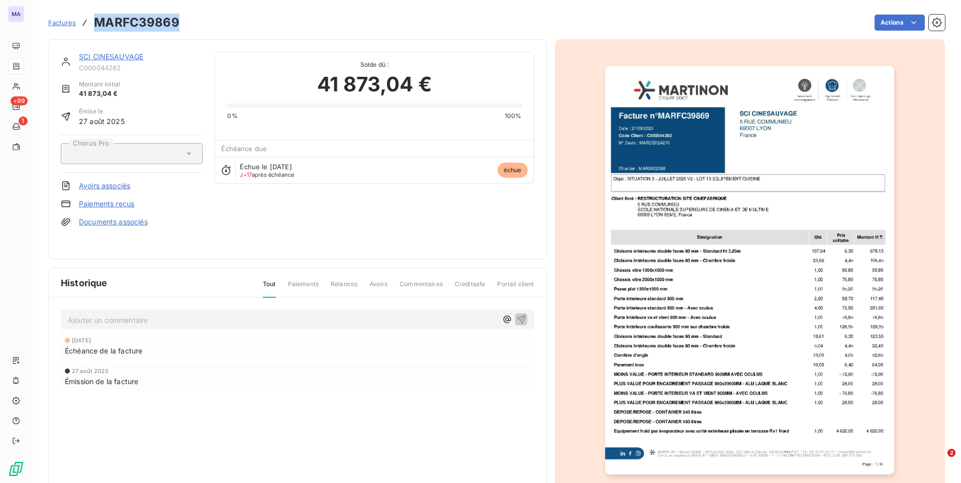
drag, startPoint x: 92, startPoint y: 23, endPoint x: 178, endPoint y: 29, distance: 85.6
click at [178, 29] on div "Factures MARFC39869 Actions" at bounding box center [496, 22] width 896 height 21
copy h3 "MARFC39869"
click at [88, 60] on link "SCI CINESAUVAGE" at bounding box center [111, 56] width 64 height 9
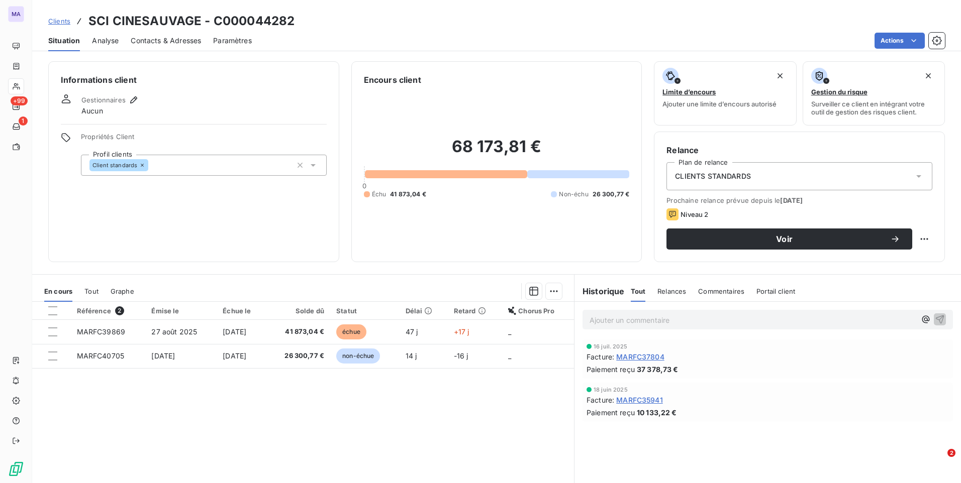
click at [157, 414] on div "Référence 2 Émise le Échue le Solde dû Statut Délai Retard Chorus Pro MARFC3986…" at bounding box center [303, 398] width 542 height 193
click at [100, 432] on div "Référence 2 Émise le Échue le Solde dû Statut Délai Retard Chorus Pro MARFC3986…" at bounding box center [303, 398] width 542 height 193
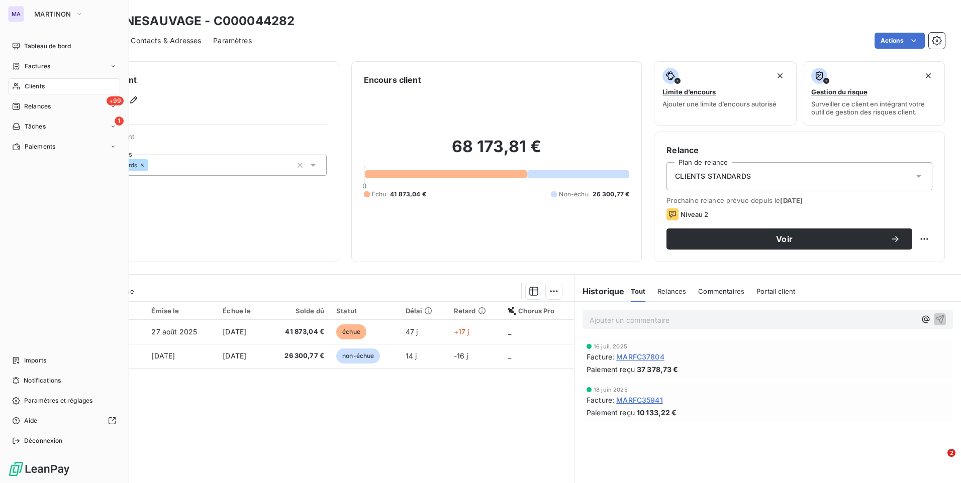
click at [46, 84] on div "Clients" at bounding box center [64, 86] width 112 height 16
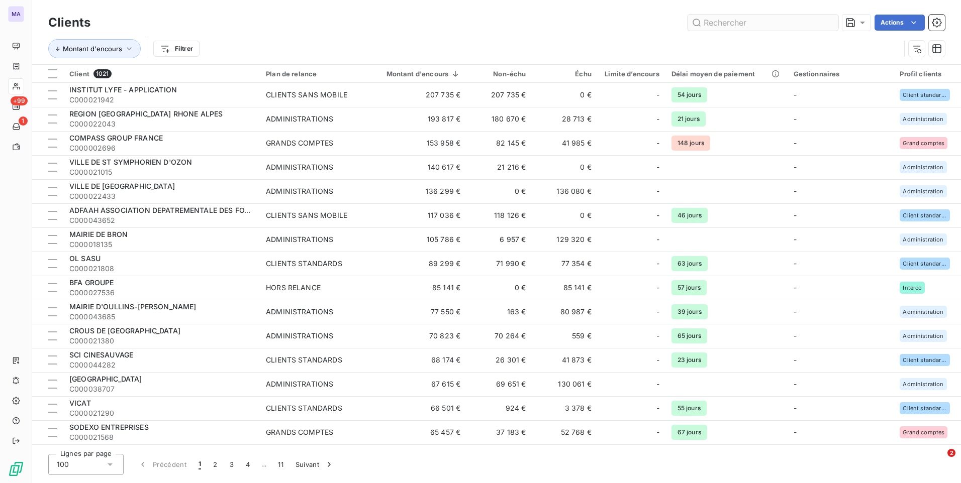
click at [735, 19] on input "text" at bounding box center [762, 23] width 151 height 16
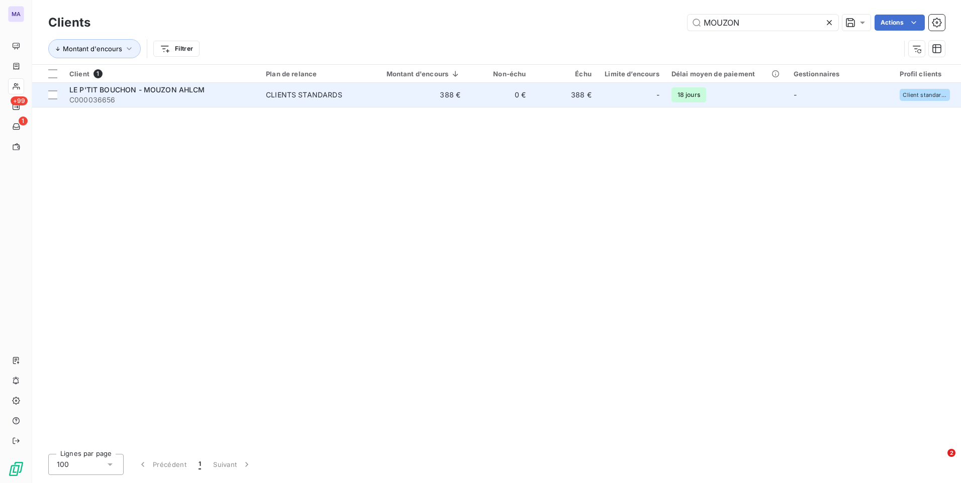
type input "MOUZON"
click at [161, 89] on span "LE P'TIT BOUCHON - MOUZON AHLCM" at bounding box center [137, 89] width 136 height 9
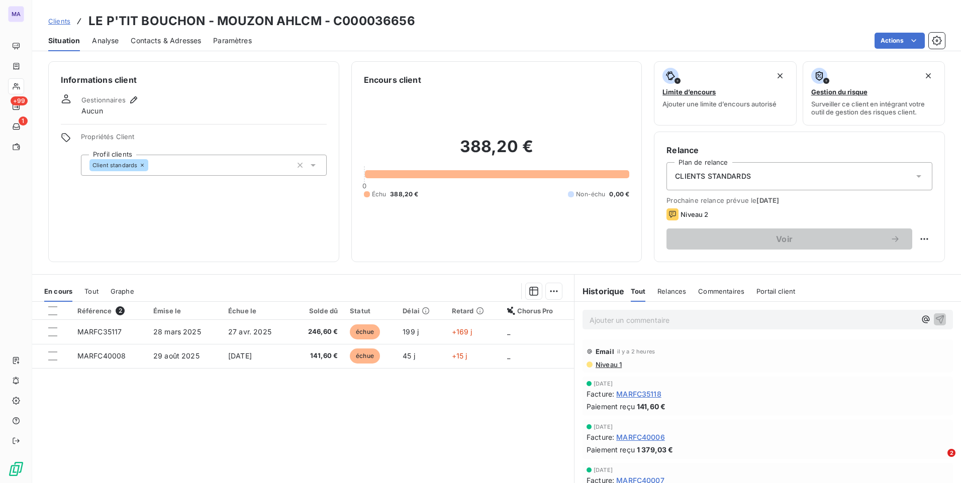
click at [272, 407] on div "Référence 2 Émise le Échue le Solde dû Statut Délai Retard Chorus Pro MARFC3511…" at bounding box center [303, 398] width 542 height 193
click at [601, 364] on span "Niveau 1" at bounding box center [607, 365] width 27 height 8
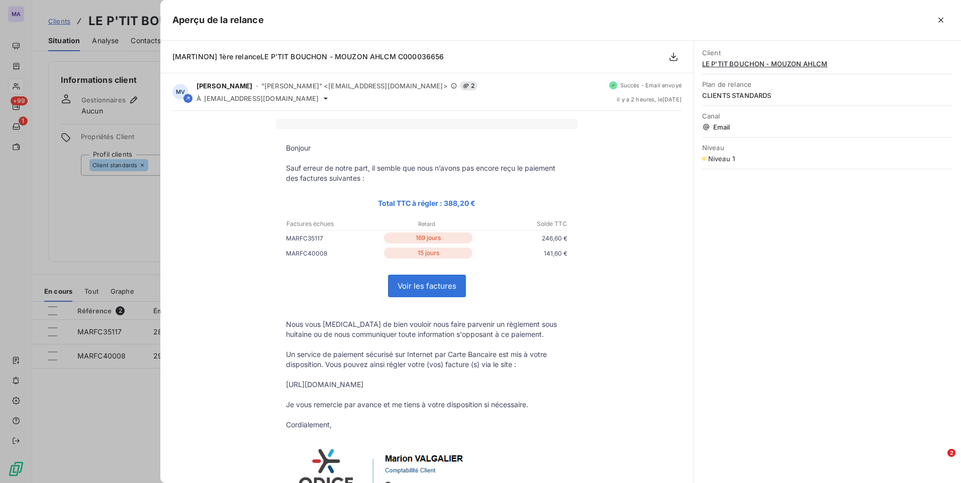
click at [111, 396] on div at bounding box center [480, 241] width 961 height 483
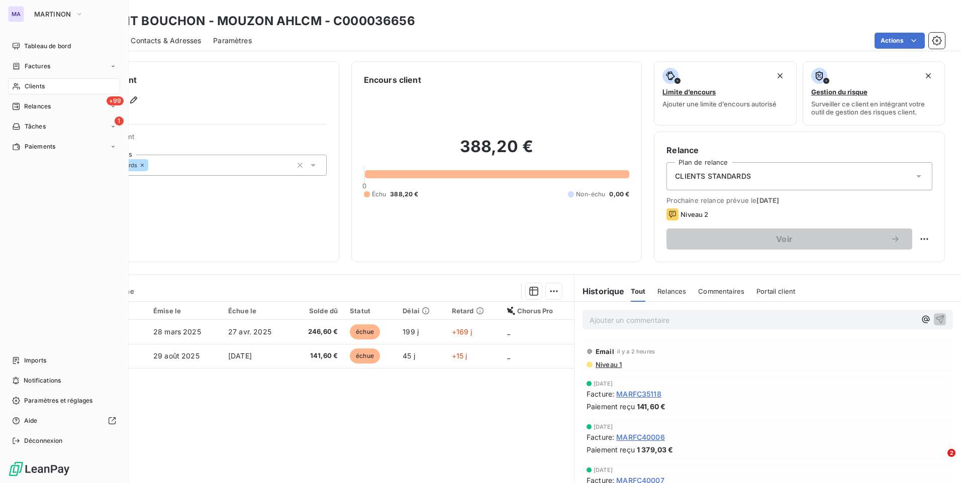
click at [66, 90] on div "Clients" at bounding box center [64, 86] width 112 height 16
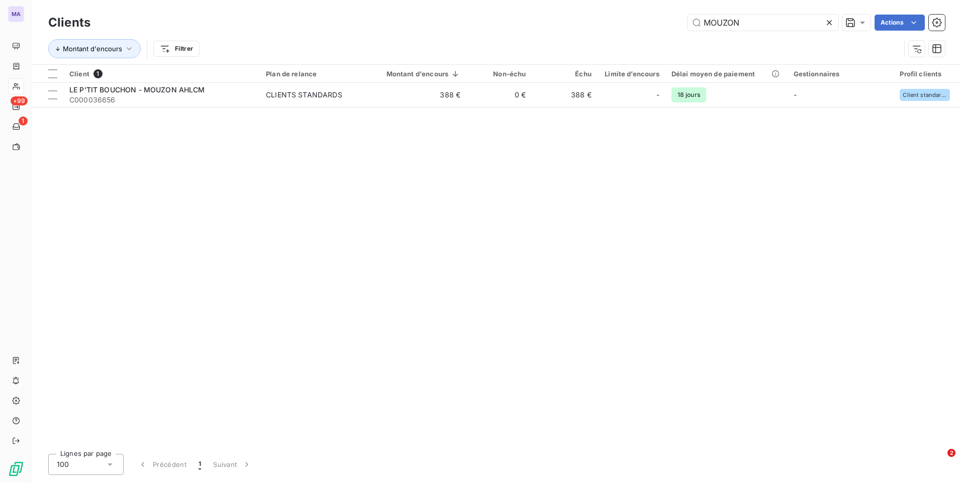
click at [831, 22] on icon at bounding box center [829, 23] width 10 height 10
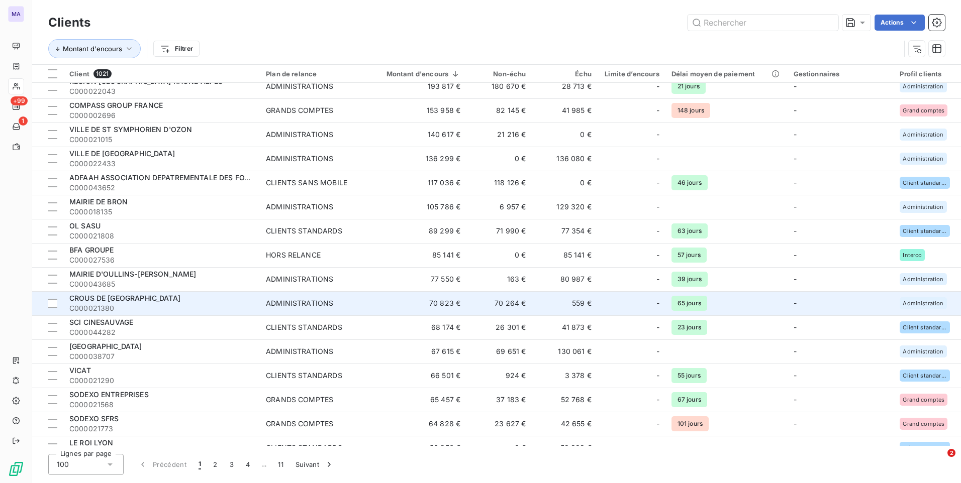
scroll to position [50, 0]
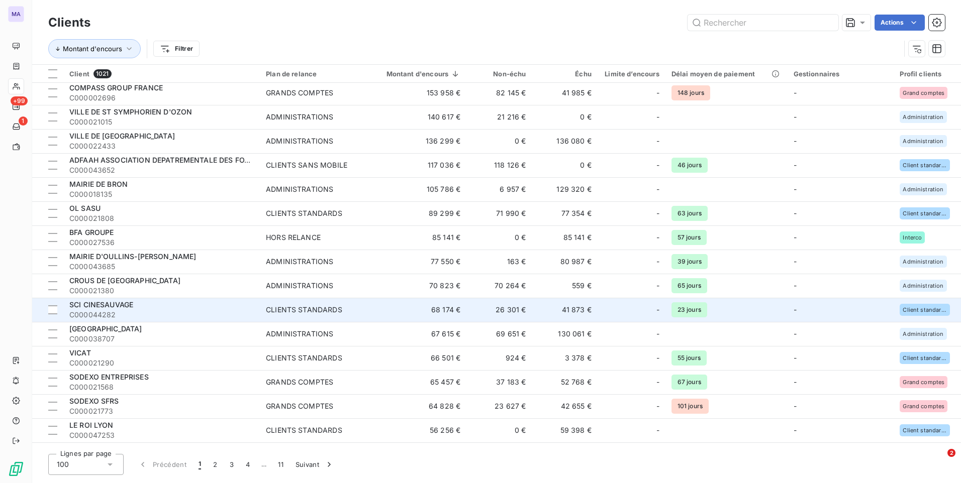
click at [102, 300] on span "SCI CINESAUVAGE" at bounding box center [101, 304] width 64 height 9
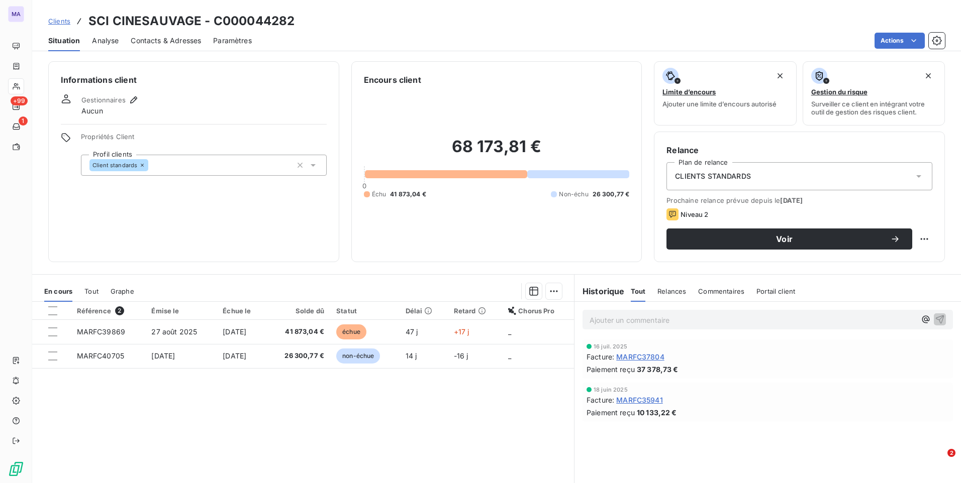
click at [247, 444] on div "Référence 2 Émise le Échue le Solde dû Statut Délai Retard Chorus Pro MARFC3986…" at bounding box center [303, 398] width 542 height 193
click at [153, 35] on div "Contacts & Adresses" at bounding box center [166, 40] width 70 height 21
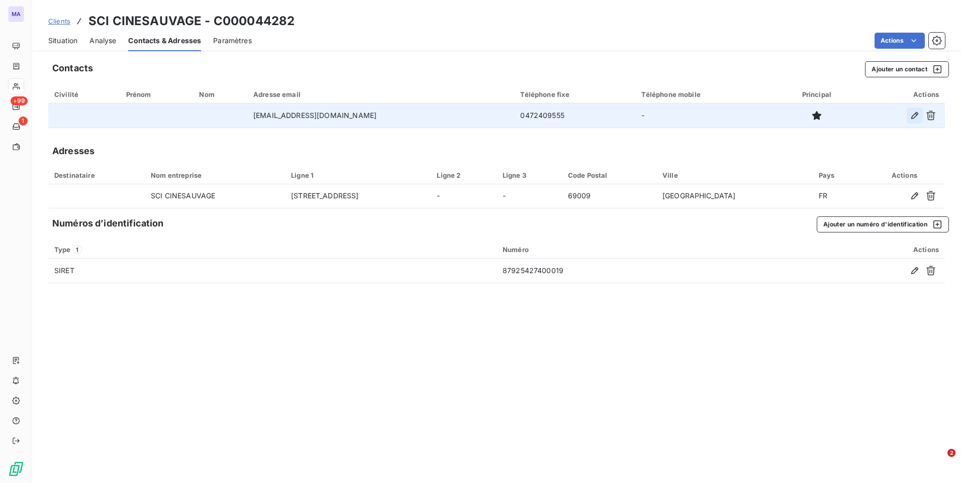
click at [919, 116] on icon "button" at bounding box center [914, 116] width 10 height 10
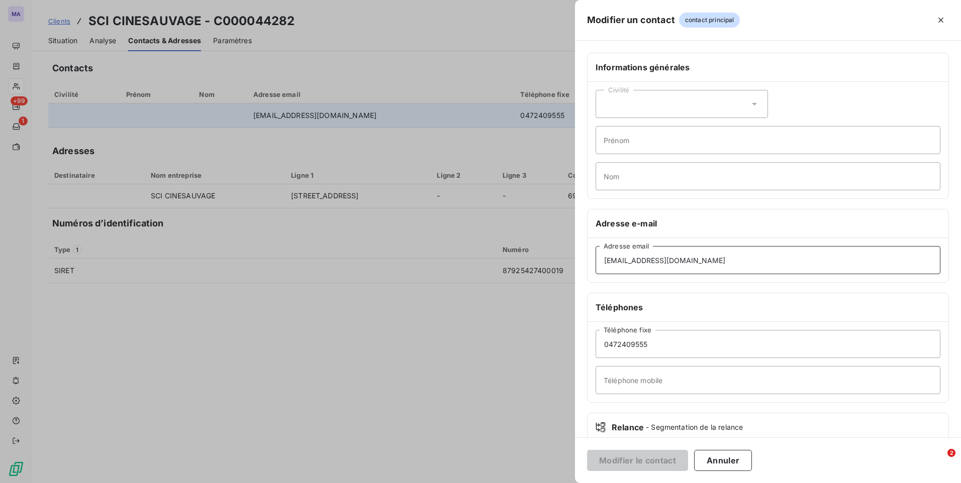
drag, startPoint x: 733, startPoint y: 263, endPoint x: 636, endPoint y: 275, distance: 97.8
click at [636, 275] on div "[EMAIL_ADDRESS][DOMAIN_NAME] Adresse email" at bounding box center [767, 260] width 361 height 44
drag, startPoint x: 240, startPoint y: 352, endPoint x: 260, endPoint y: 203, distance: 150.6
click at [241, 352] on div at bounding box center [480, 241] width 961 height 483
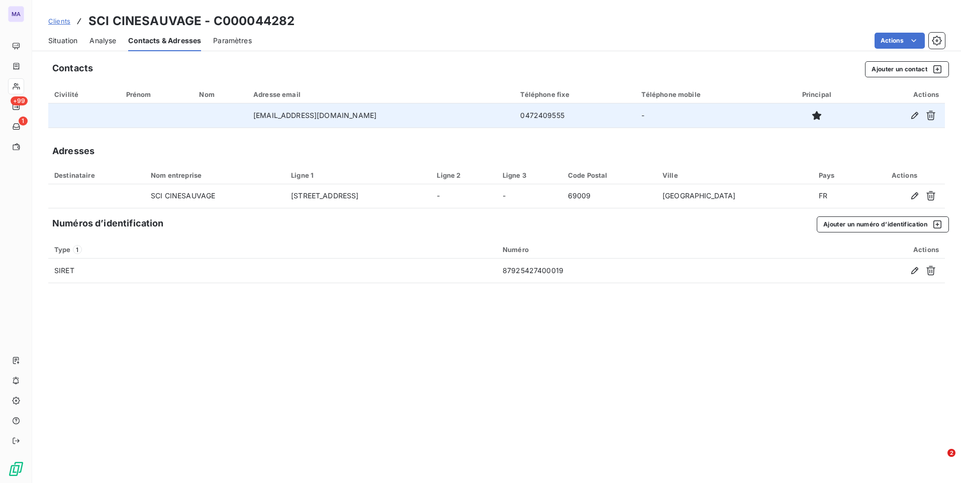
click at [75, 43] on span "Situation" at bounding box center [62, 41] width 29 height 10
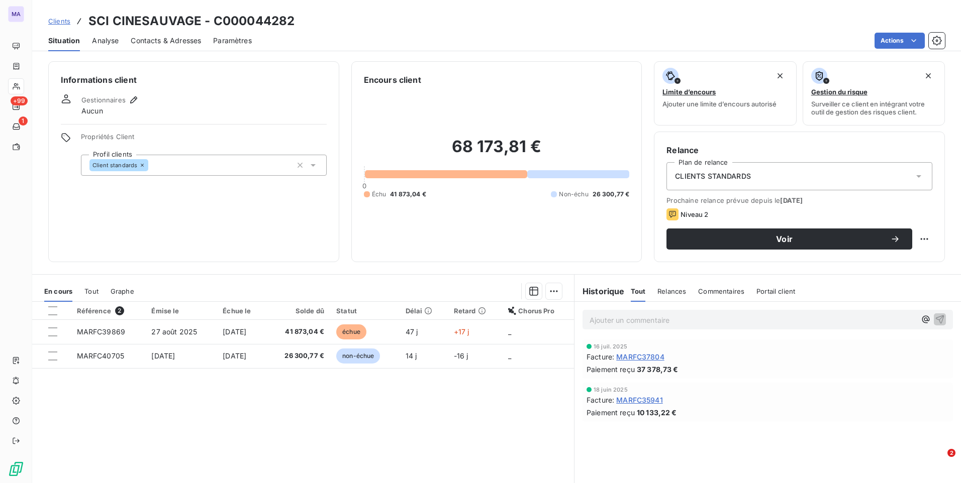
click at [668, 214] on icon at bounding box center [672, 215] width 12 height 12
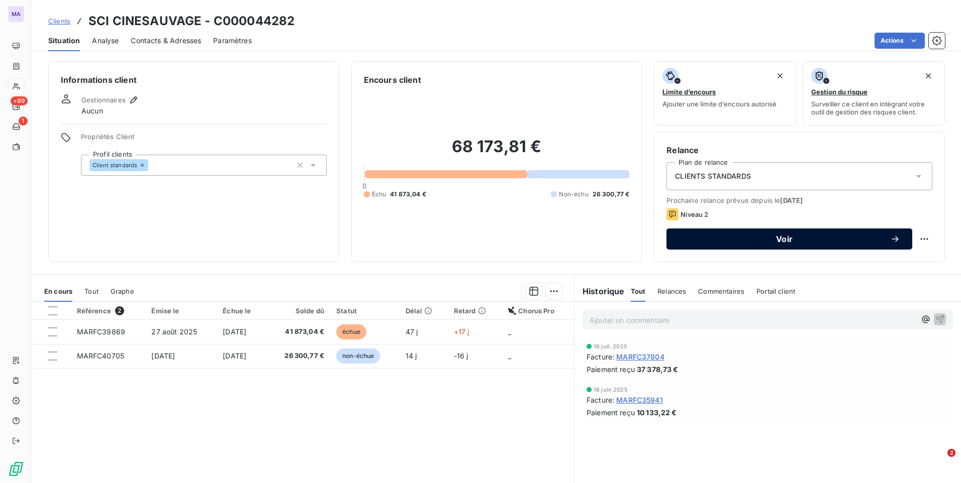
click at [890, 240] on icon "button" at bounding box center [895, 239] width 10 height 10
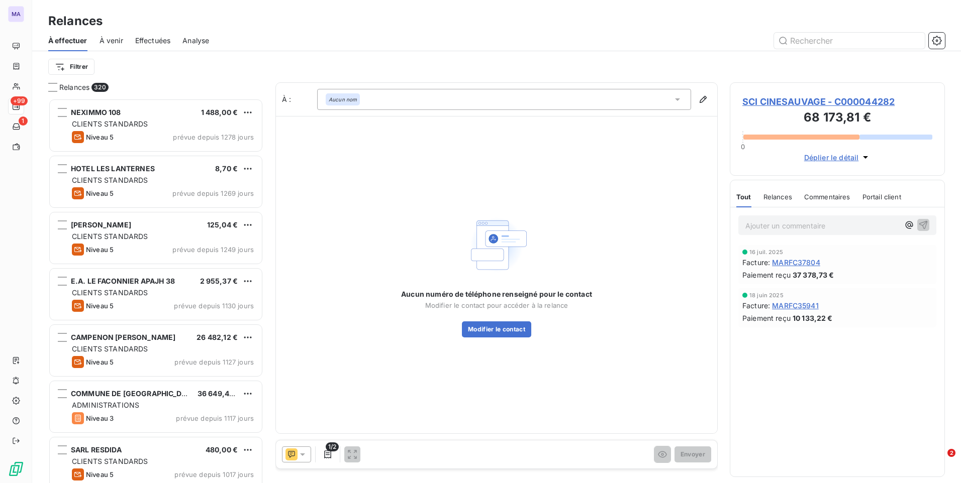
scroll to position [377, 207]
click at [299, 458] on icon at bounding box center [302, 455] width 10 height 10
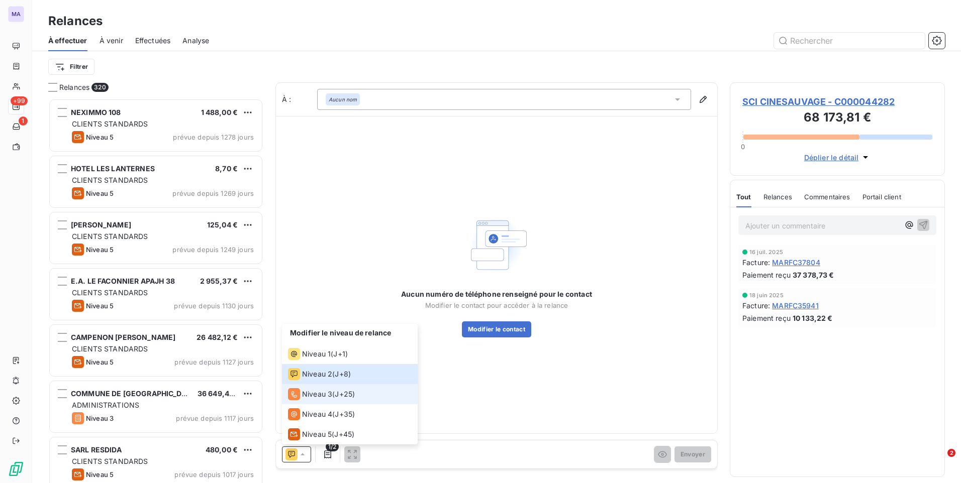
click at [323, 391] on span "Niveau 3" at bounding box center [317, 394] width 30 height 10
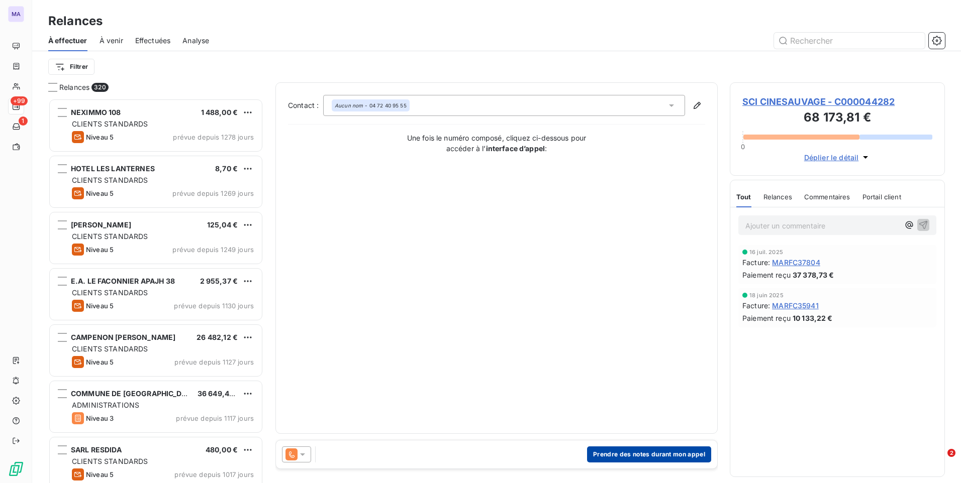
click at [623, 458] on button "Prendre des notes durant mon appel" at bounding box center [649, 455] width 124 height 16
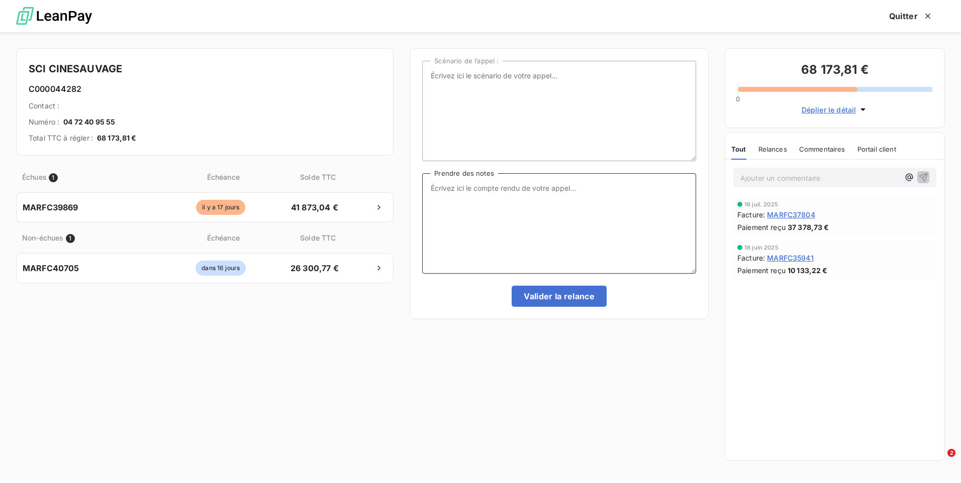
click at [569, 201] on textarea "Prendre des notes" at bounding box center [559, 223] width 274 height 100
click at [632, 189] on textarea "relance tel l'archi ko // je lui fais un mail pour connaitre le sttut de notre …" at bounding box center [559, 223] width 274 height 100
click at [598, 224] on textarea "relance tel l'archi ko // je lui fais un mail pour connaitre le statut de notre…" at bounding box center [559, 223] width 274 height 100
type textarea "relance tel l'archi ko // je lui fais un mail pour connaitre le statut de notre…"
click at [549, 294] on button "Valider la relance" at bounding box center [558, 296] width 95 height 21
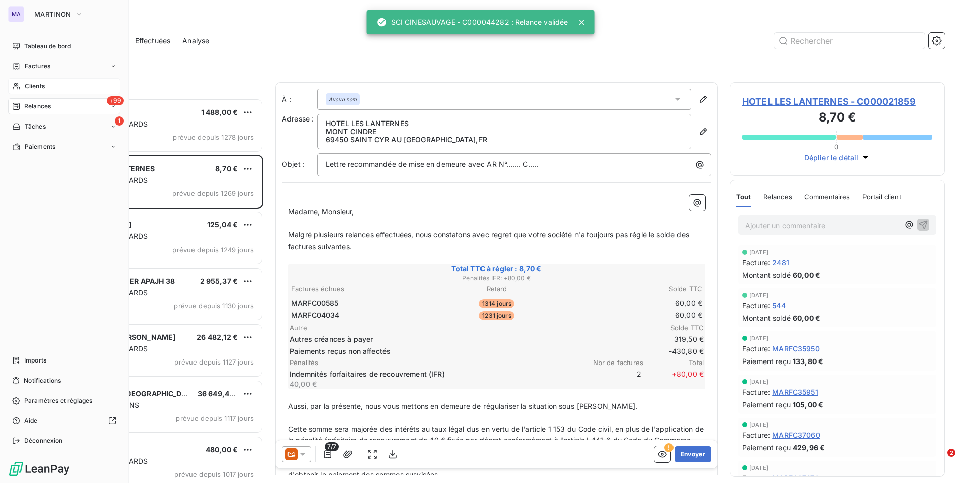
click at [31, 85] on span "Clients" at bounding box center [35, 86] width 20 height 9
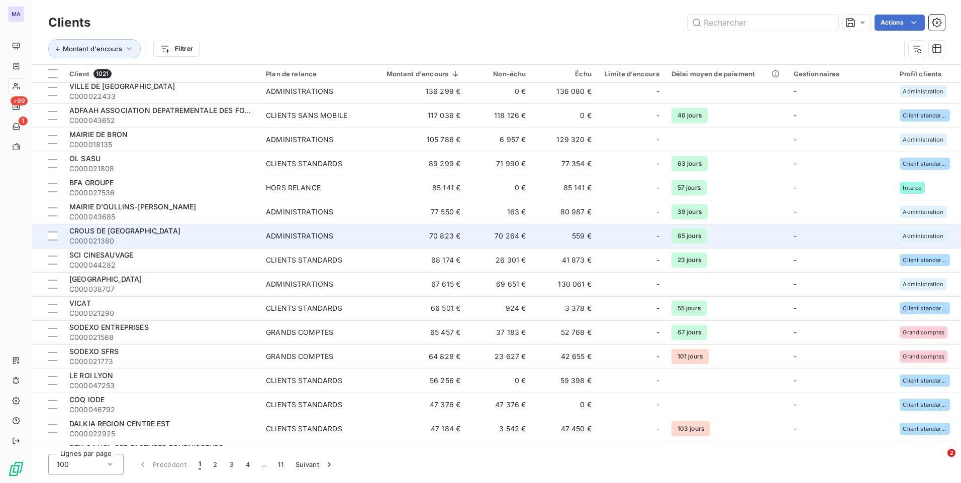
scroll to position [100, 0]
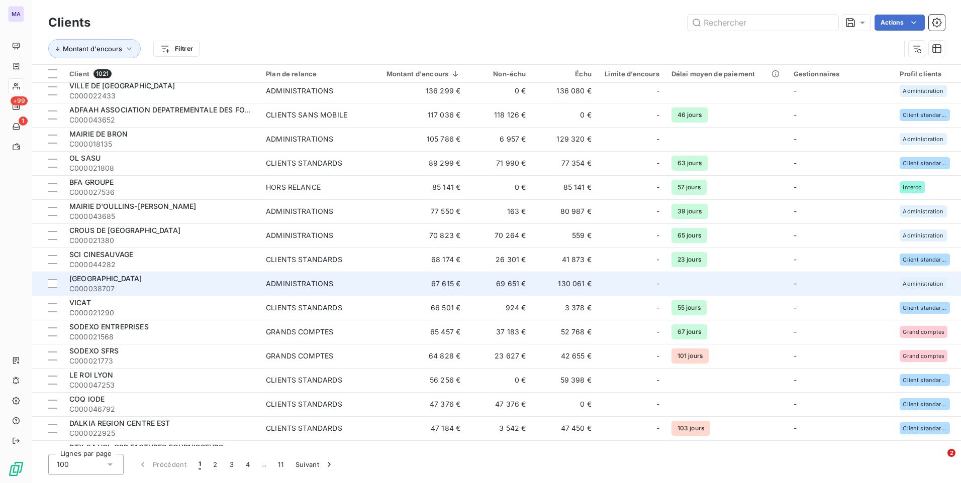
click at [142, 279] on span "[GEOGRAPHIC_DATA]" at bounding box center [105, 278] width 73 height 9
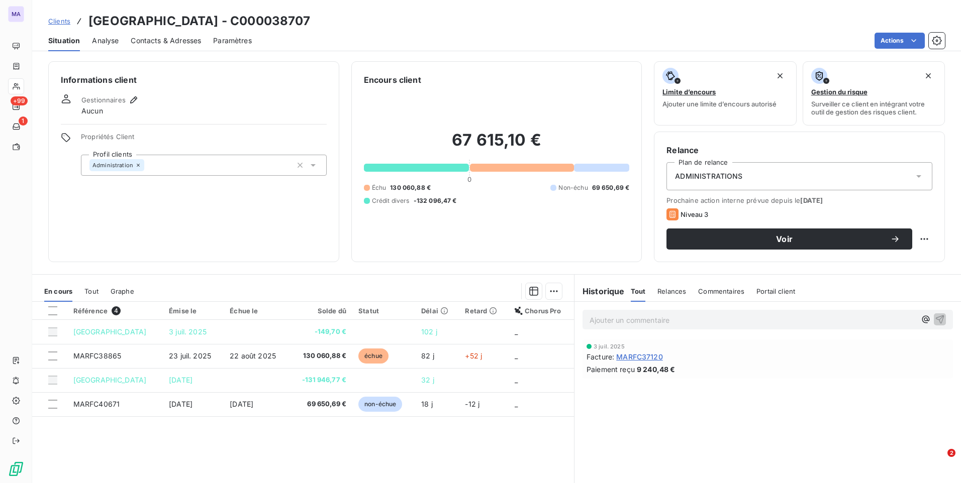
scroll to position [42, 0]
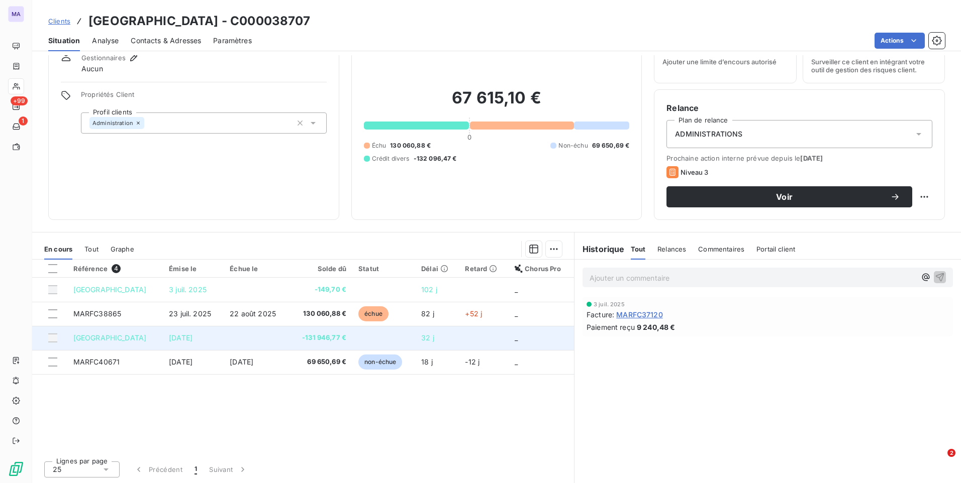
click at [50, 340] on div at bounding box center [52, 338] width 9 height 9
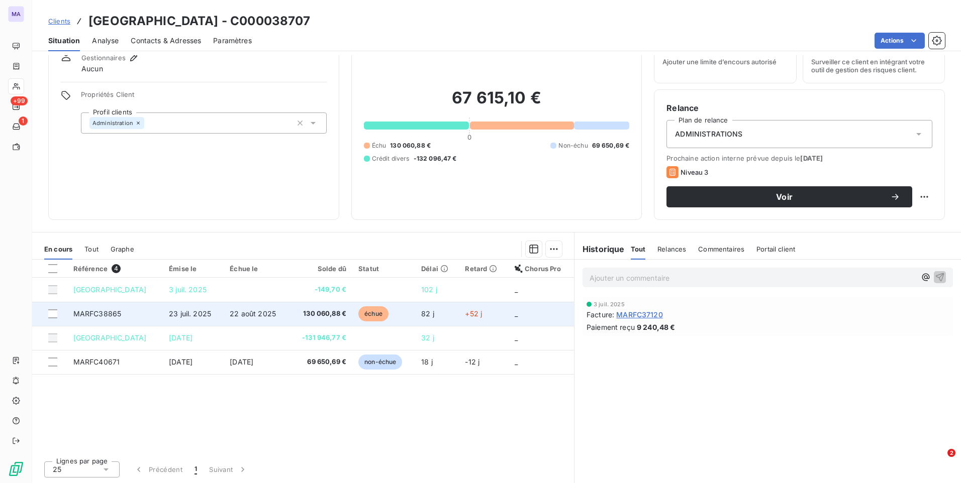
click at [49, 319] on td at bounding box center [49, 314] width 35 height 24
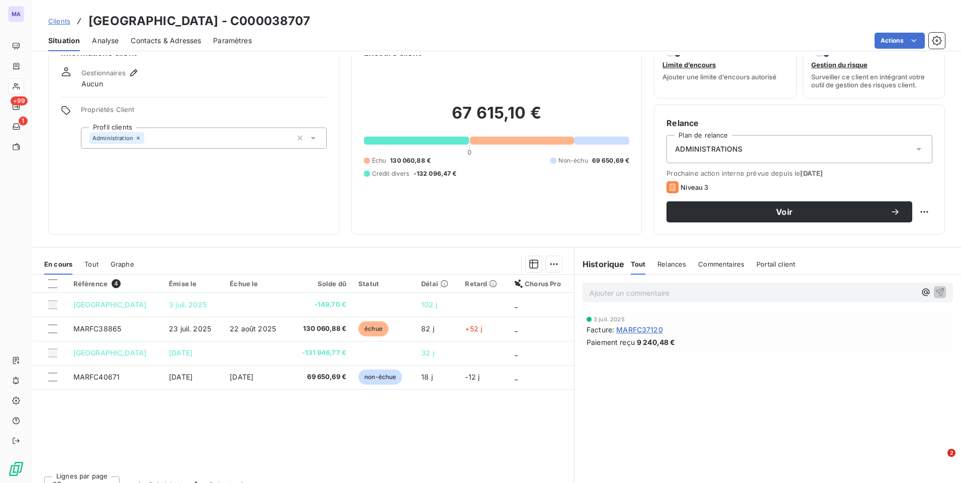
scroll to position [42, 0]
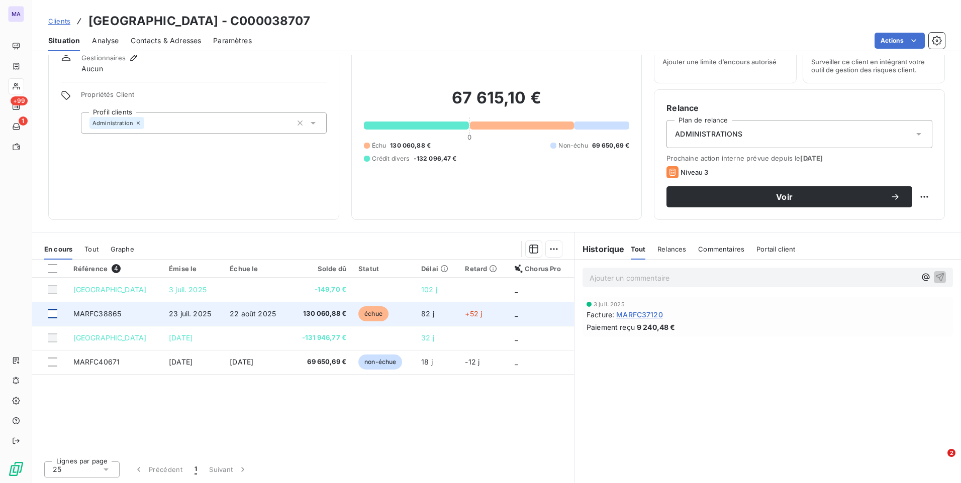
click at [50, 314] on div at bounding box center [52, 313] width 9 height 9
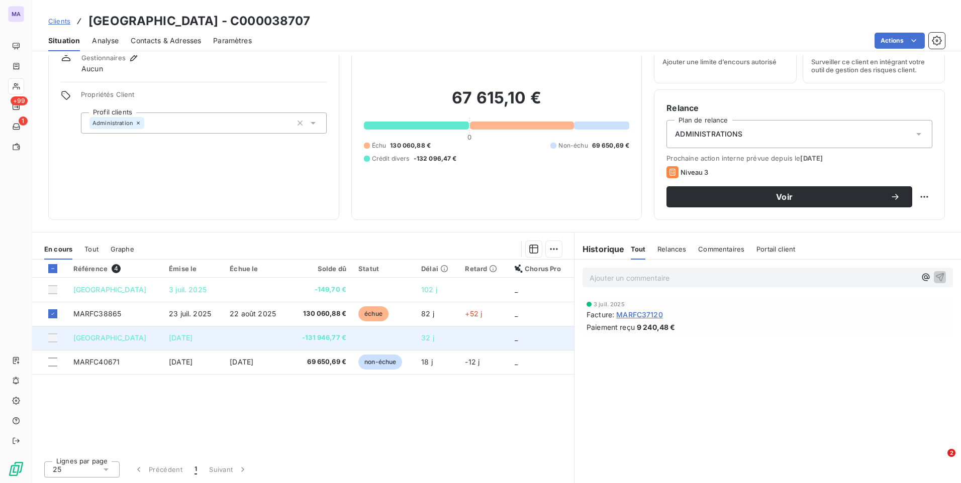
click at [50, 340] on div at bounding box center [52, 338] width 9 height 9
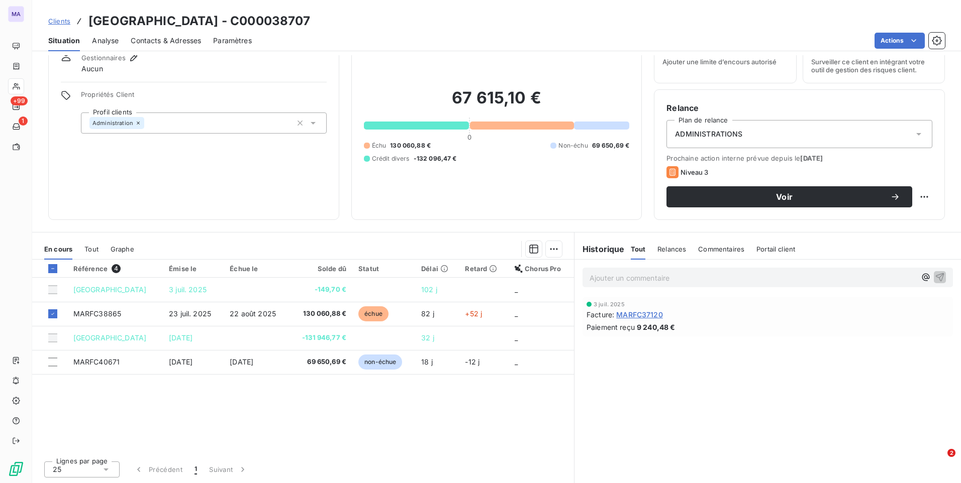
click at [182, 40] on span "Contacts & Adresses" at bounding box center [166, 41] width 70 height 10
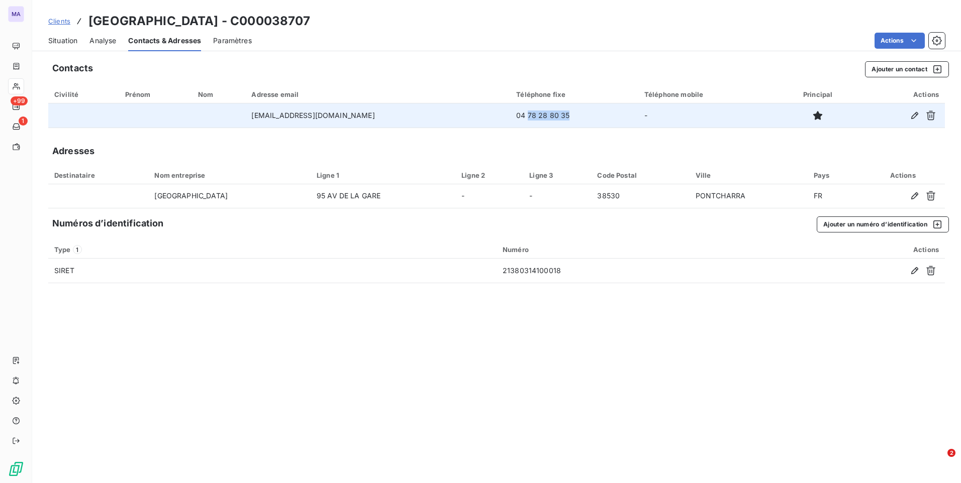
drag, startPoint x: 527, startPoint y: 121, endPoint x: 480, endPoint y: 127, distance: 46.6
click at [510, 127] on td "04 78 28 80 35" at bounding box center [574, 115] width 128 height 24
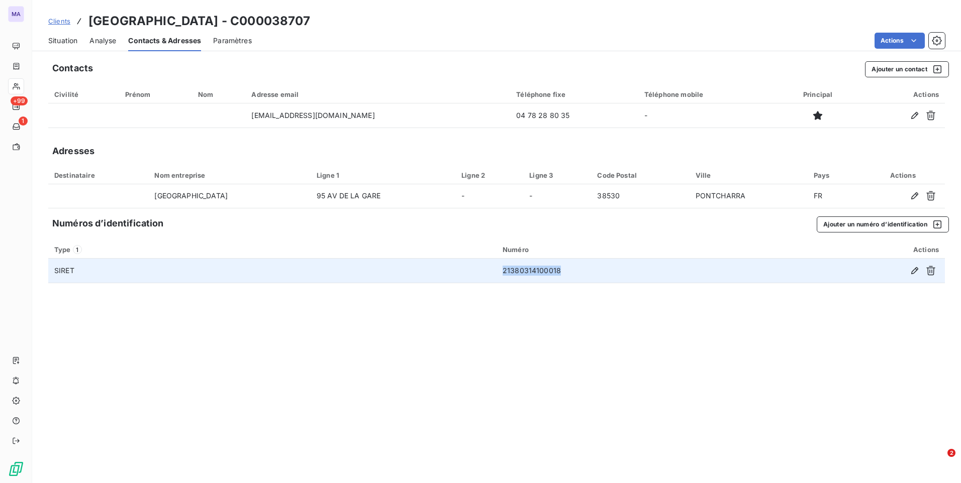
drag, startPoint x: 577, startPoint y: 266, endPoint x: 496, endPoint y: 276, distance: 81.6
click at [496, 276] on td "21380314100018" at bounding box center [633, 271] width 275 height 24
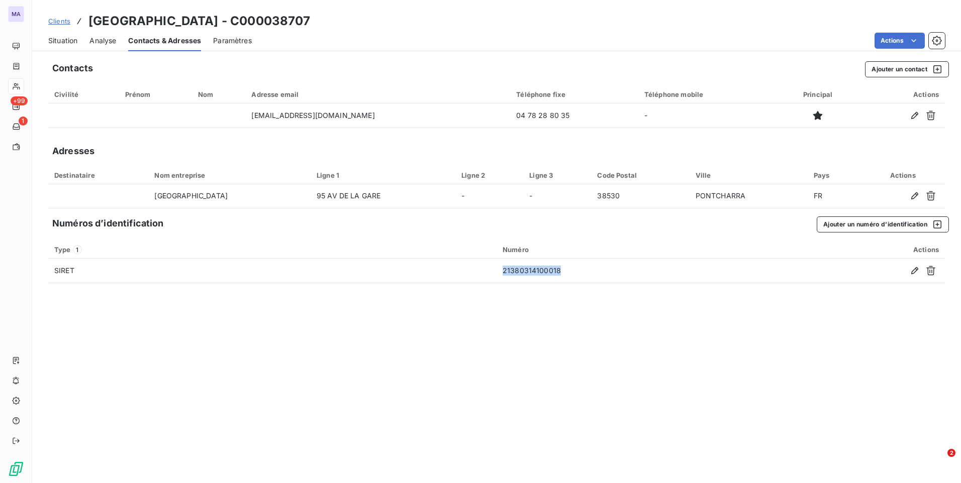
click at [75, 40] on span "Situation" at bounding box center [62, 41] width 29 height 10
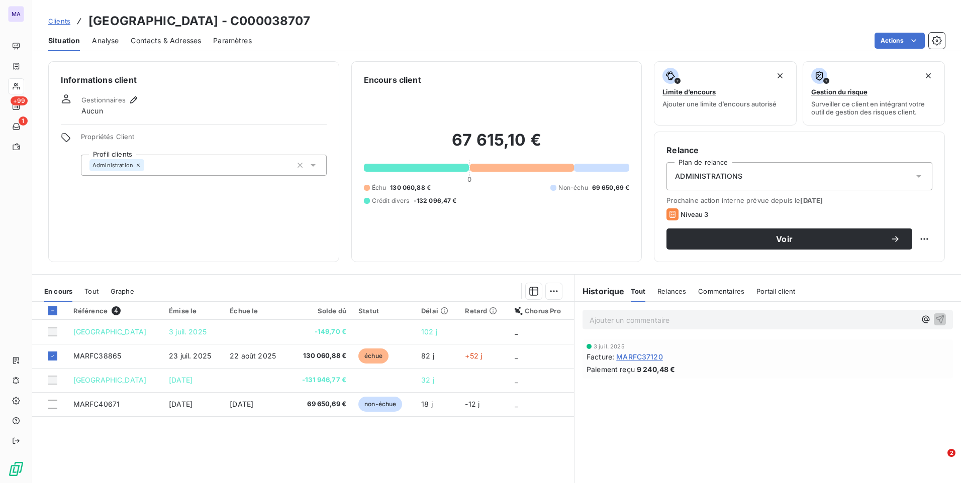
drag, startPoint x: 233, startPoint y: 443, endPoint x: 206, endPoint y: 425, distance: 31.8
click at [227, 438] on div "Référence 4 Émise le Échue le Solde dû Statut Délai Retard Chorus Pro MAIRIE DE…" at bounding box center [303, 398] width 542 height 193
click at [52, 314] on div at bounding box center [52, 310] width 9 height 9
click at [53, 313] on icon at bounding box center [53, 311] width 6 height 6
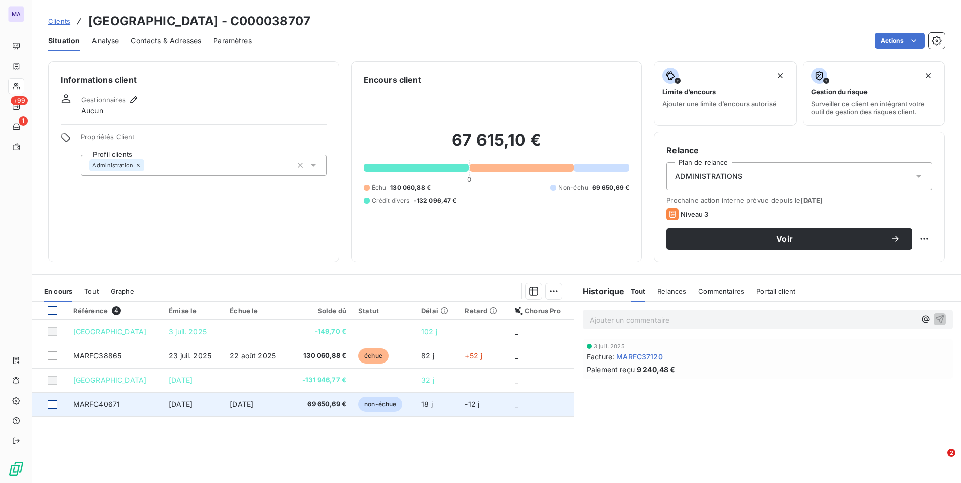
click at [51, 404] on div at bounding box center [52, 404] width 9 height 9
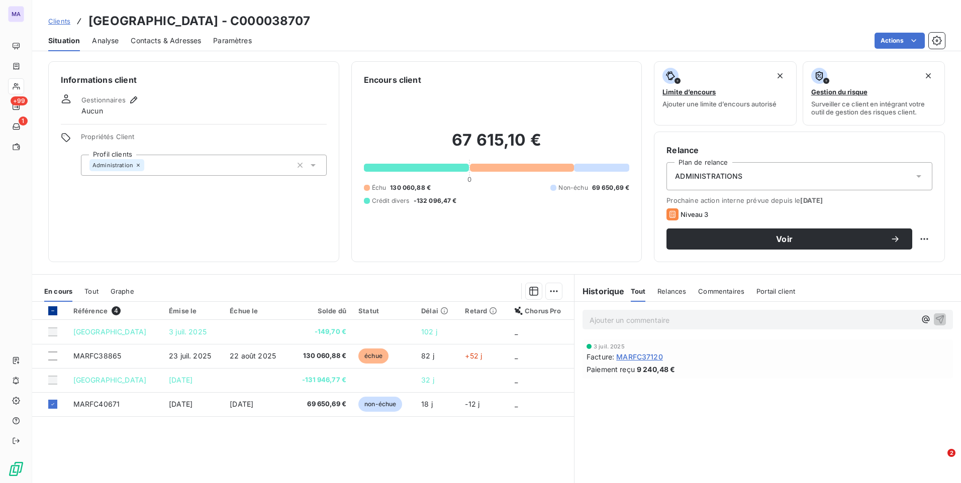
click at [619, 320] on p "Ajouter un commentaire ﻿" at bounding box center [752, 320] width 326 height 13
click at [704, 317] on p "MARFC40671 - service fait le" at bounding box center [752, 320] width 326 height 12
click at [934, 318] on icon "button" at bounding box center [939, 319] width 10 height 10
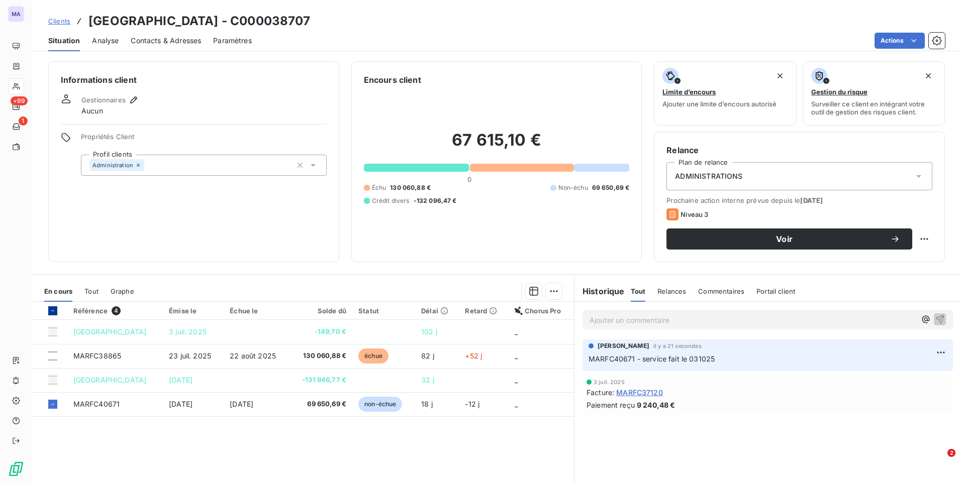
click at [485, 449] on div "Référence 4 Émise le Échue le Solde dû Statut Délai Retard Chorus Pro MAIRIE DE…" at bounding box center [303, 398] width 542 height 193
click at [550, 290] on html "MA +99 1 Clients MAIRIE DE PONTCHARRA - C000038707 Situation Analyse Contacts &…" at bounding box center [480, 241] width 961 height 483
drag, startPoint x: 476, startPoint y: 448, endPoint x: 247, endPoint y: 448, distance: 228.6
click at [467, 448] on html "MA +99 1 Clients MAIRIE DE PONTCHARRA - C000038707 Situation Analyse Contacts &…" at bounding box center [480, 241] width 961 height 483
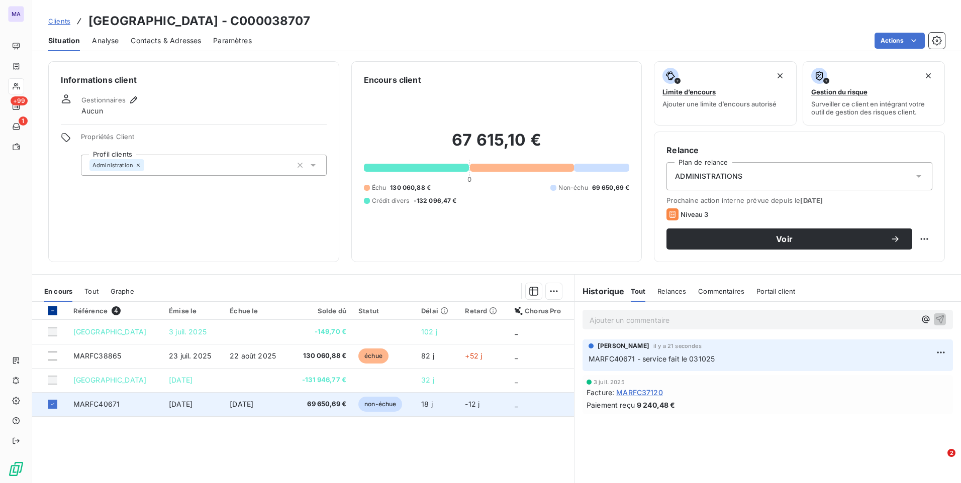
click at [324, 404] on span "69 650,69 €" at bounding box center [320, 404] width 51 height 10
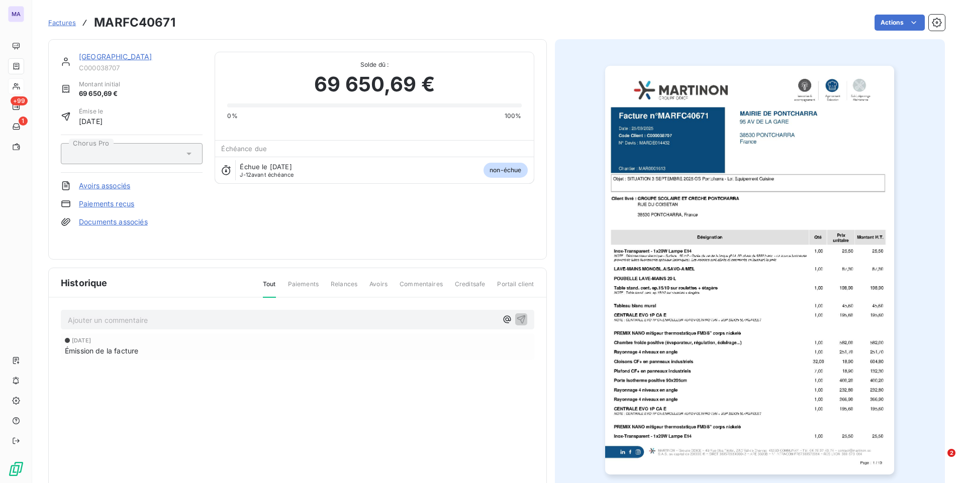
click at [97, 222] on link "Documents associés" at bounding box center [113, 222] width 69 height 10
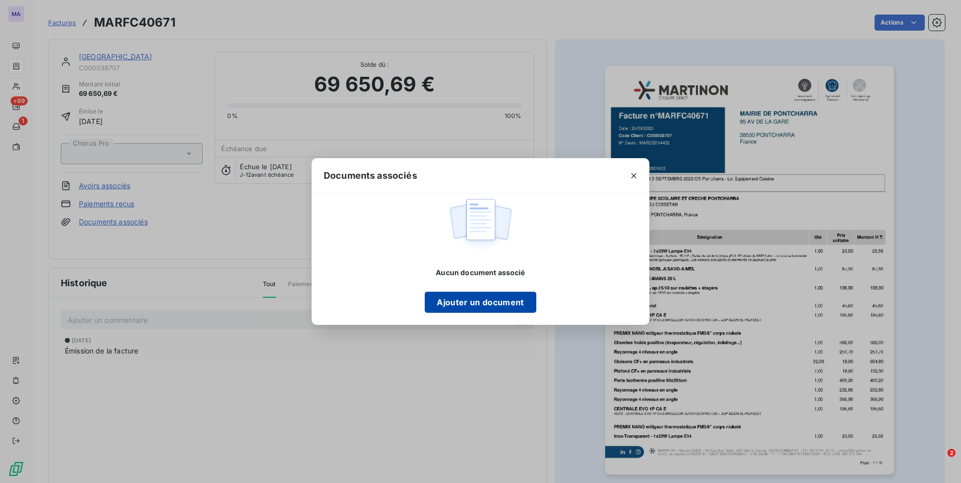
click at [491, 301] on button "Ajouter un document" at bounding box center [480, 302] width 111 height 21
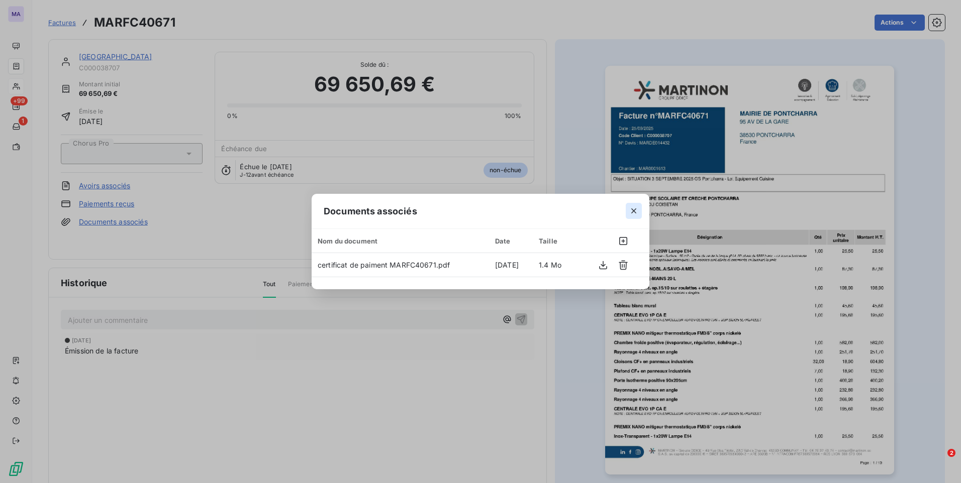
click at [634, 211] on icon "button" at bounding box center [634, 211] width 10 height 10
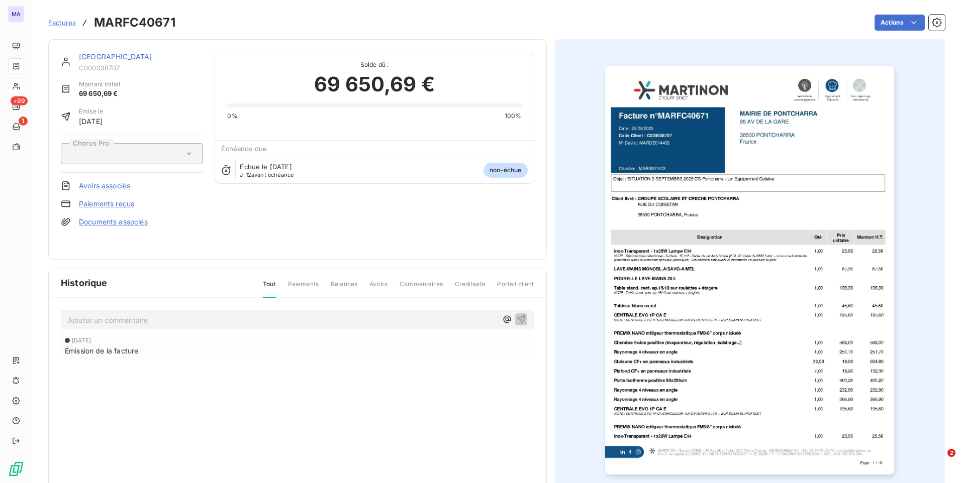
click at [326, 413] on div "Historique Tout Paiements Relances Avoirs Commentaires Creditsafe Portail clien…" at bounding box center [297, 384] width 497 height 233
click at [121, 225] on link "Documents associés" at bounding box center [113, 222] width 69 height 10
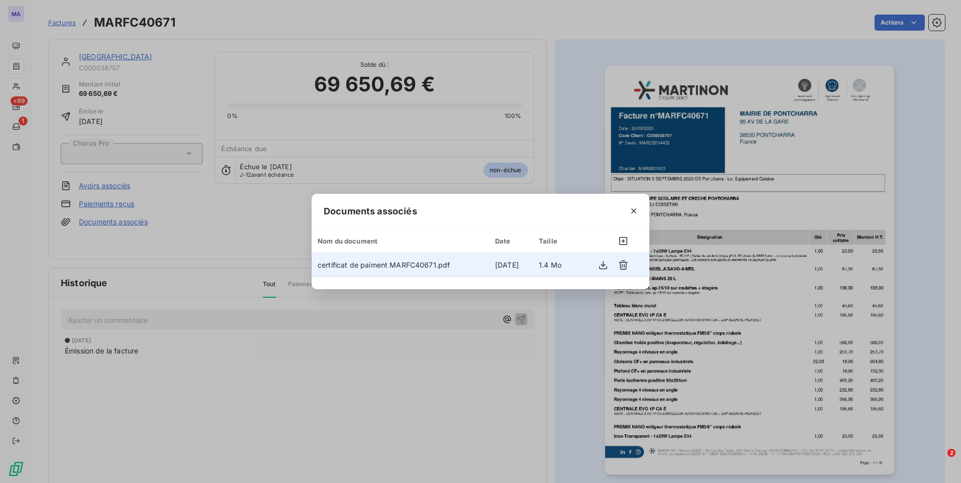
click at [401, 266] on span "certificat de paiment MARFC40671.pdf" at bounding box center [384, 265] width 132 height 9
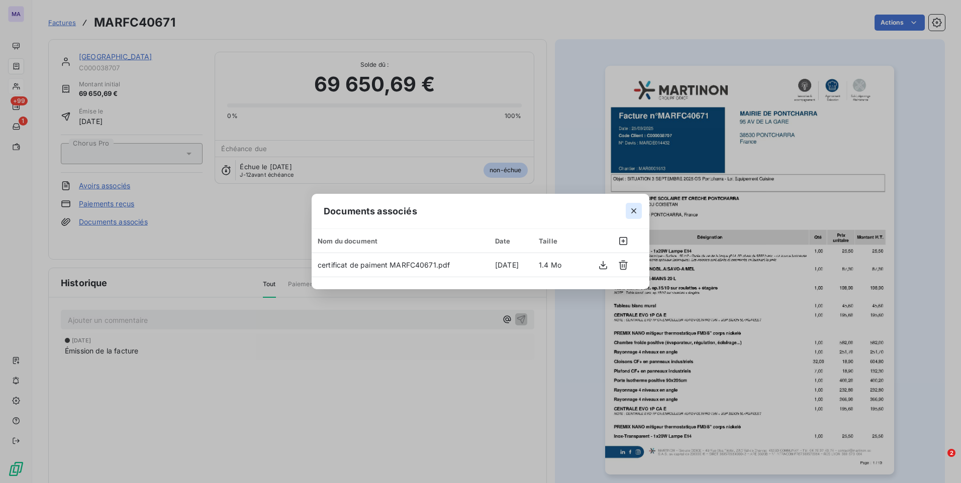
click at [633, 213] on icon "button" at bounding box center [634, 211] width 10 height 10
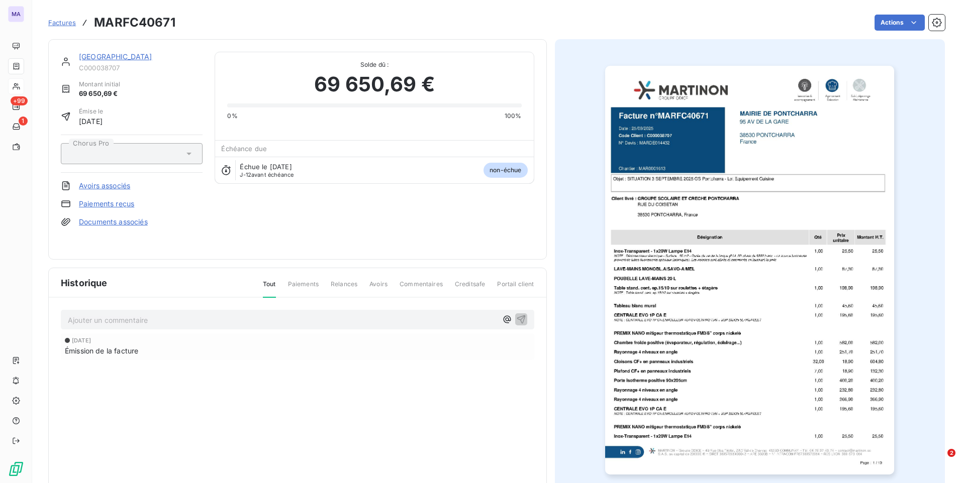
click at [89, 55] on link "[GEOGRAPHIC_DATA]" at bounding box center [115, 56] width 73 height 9
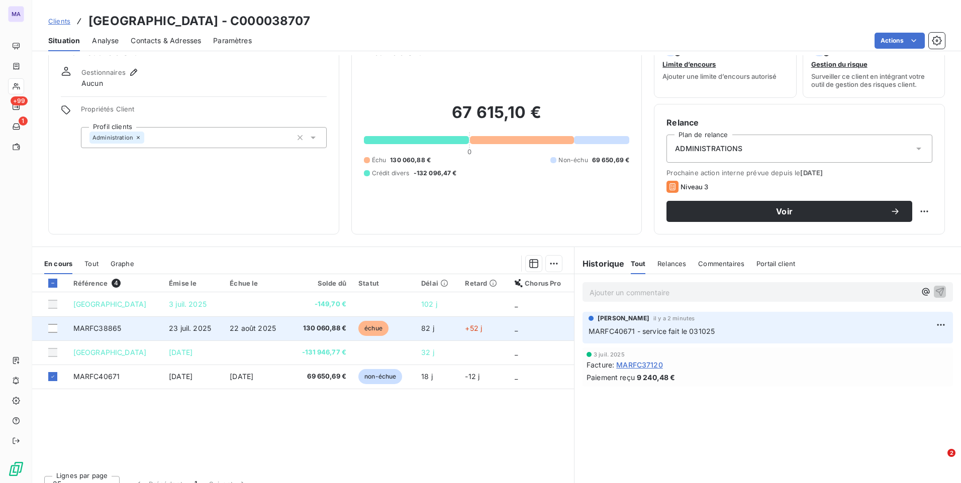
scroll to position [42, 0]
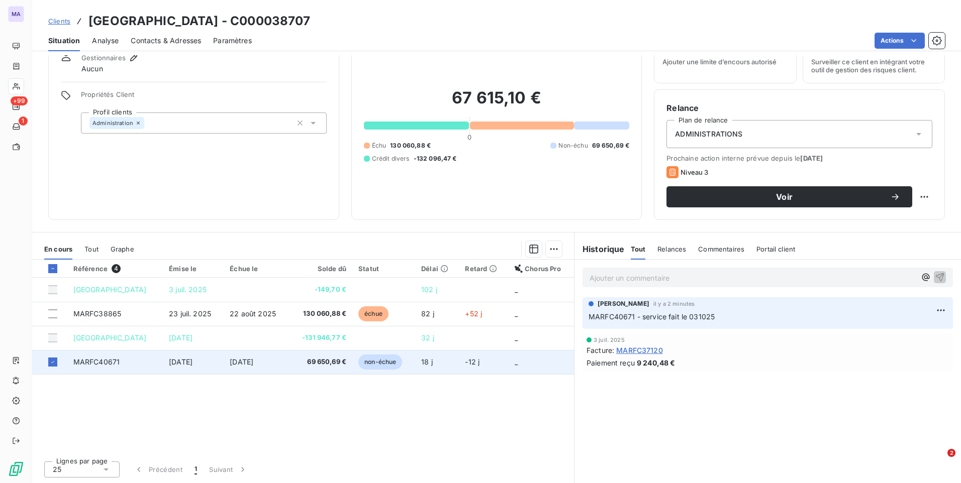
click at [543, 363] on td "_" at bounding box center [540, 362] width 65 height 24
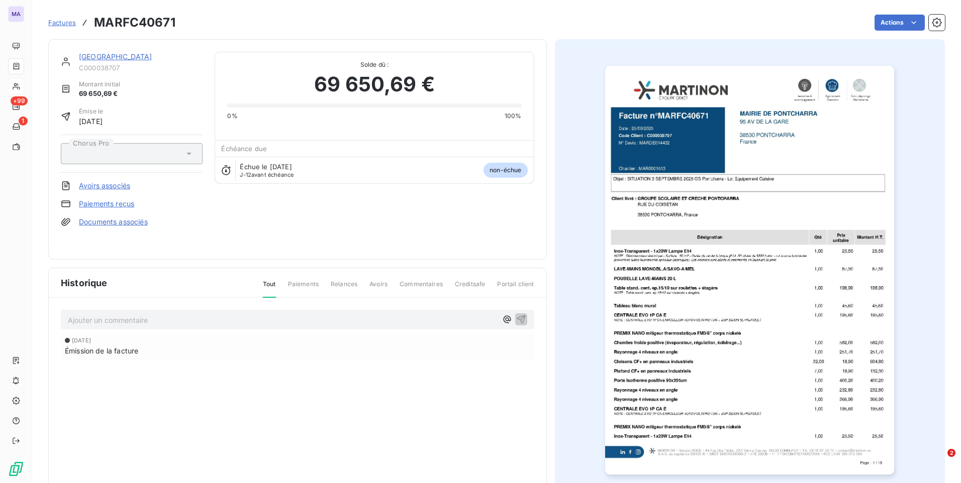
click at [305, 228] on div "MAIRIE DE PONTCHARRA C000038707 Montant initial 69 650,69 € Émise le [DATE] Cho…" at bounding box center [297, 149] width 473 height 195
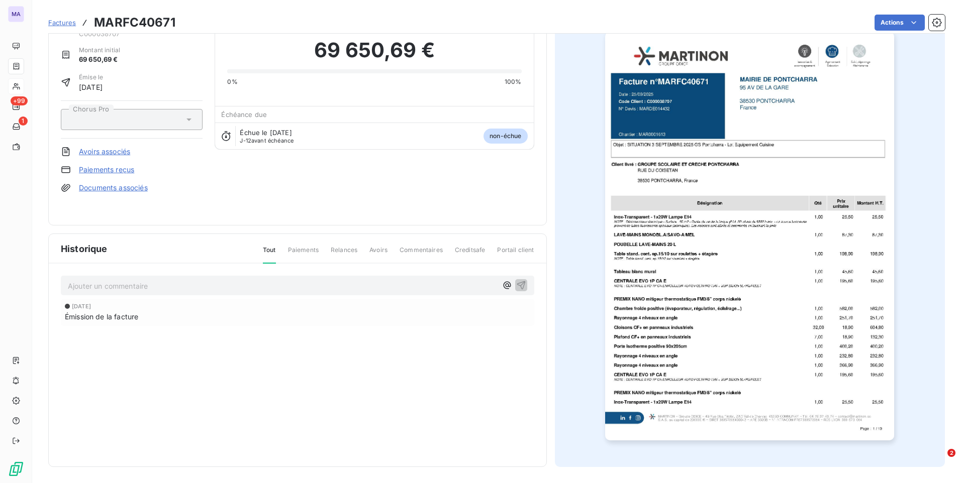
drag, startPoint x: 412, startPoint y: 323, endPoint x: 339, endPoint y: 286, distance: 82.0
click at [407, 322] on div "[DATE] Émission de la facture" at bounding box center [297, 312] width 473 height 27
click at [288, 253] on span "Paiements" at bounding box center [303, 254] width 31 height 17
drag, startPoint x: 297, startPoint y: 251, endPoint x: 294, endPoint y: 244, distance: 7.0
click at [297, 250] on span "Paiements" at bounding box center [303, 254] width 31 height 17
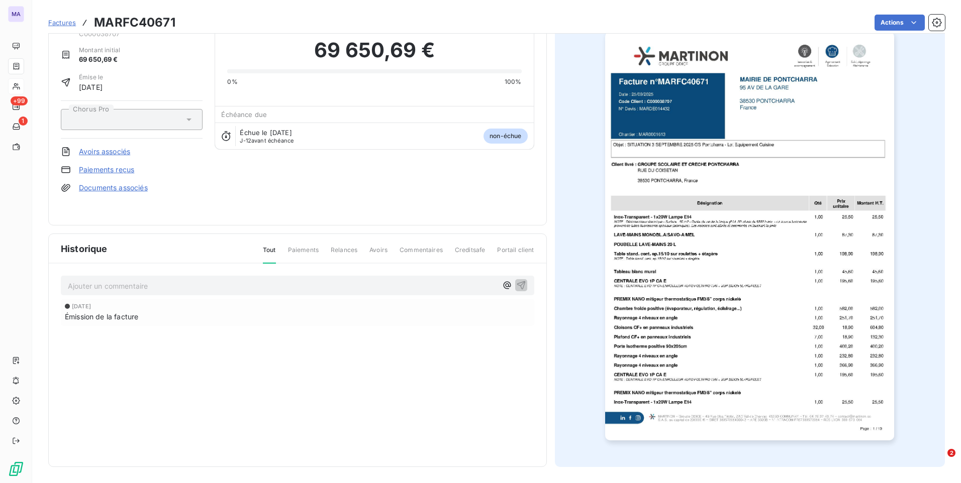
click at [94, 189] on link "Documents associés" at bounding box center [113, 188] width 69 height 10
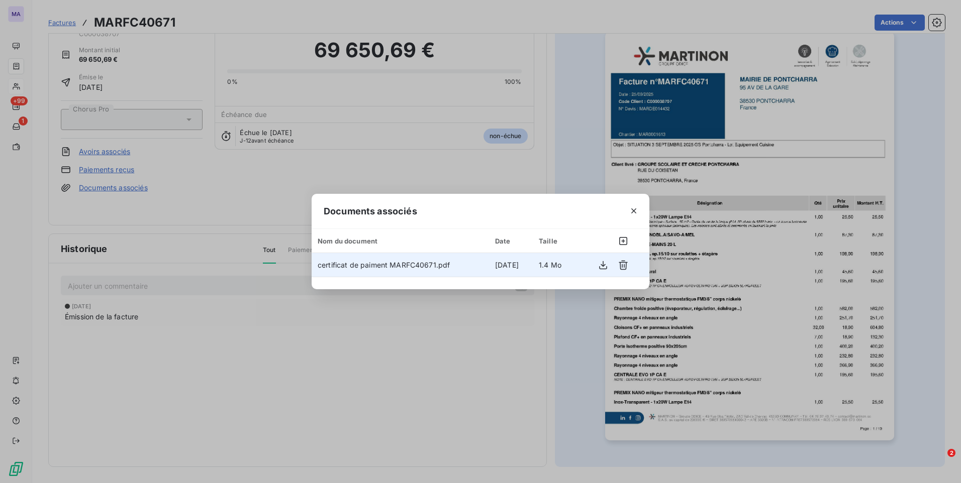
click at [430, 266] on span "certificat de paiment MARFC40671.pdf" at bounding box center [384, 265] width 132 height 9
click at [604, 265] on icon "button" at bounding box center [603, 265] width 8 height 9
click at [633, 212] on icon "button" at bounding box center [633, 211] width 5 height 5
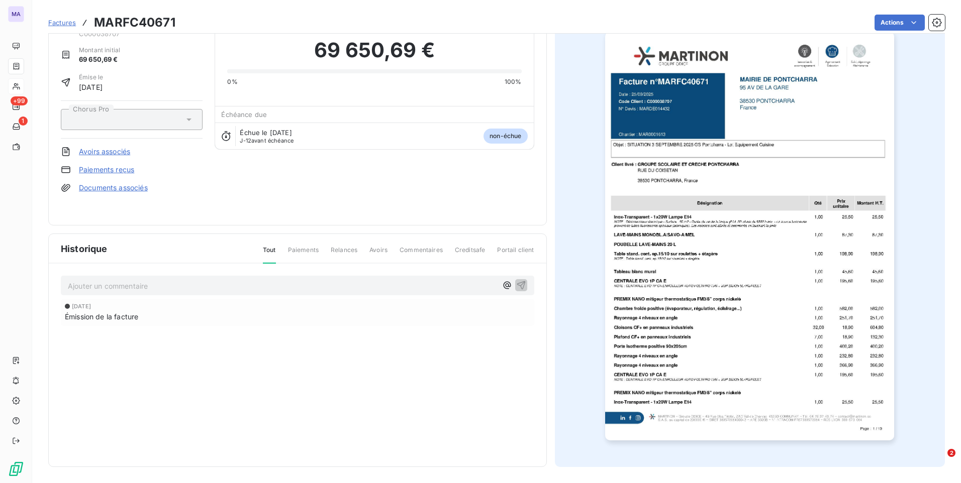
click at [435, 381] on div "Historique Tout Paiements Relances Avoirs Commentaires Creditsafe Portail clien…" at bounding box center [297, 350] width 497 height 233
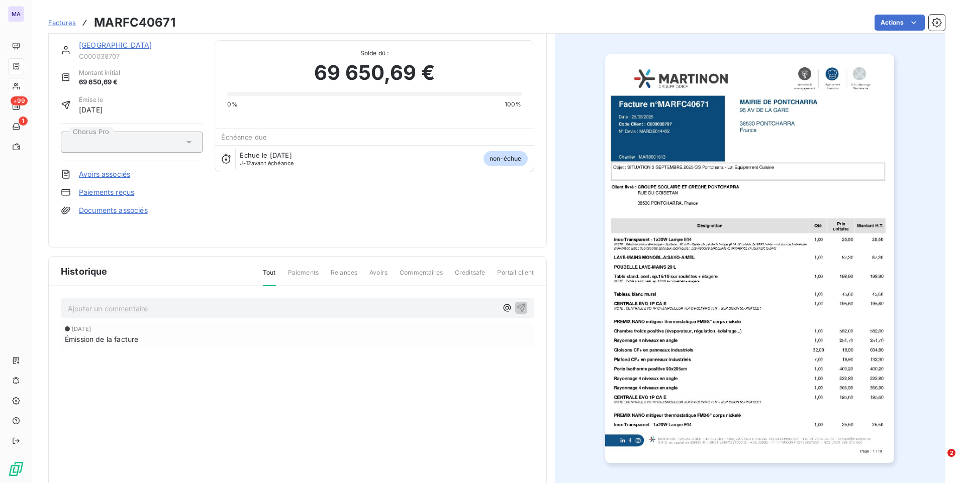
scroll to position [0, 0]
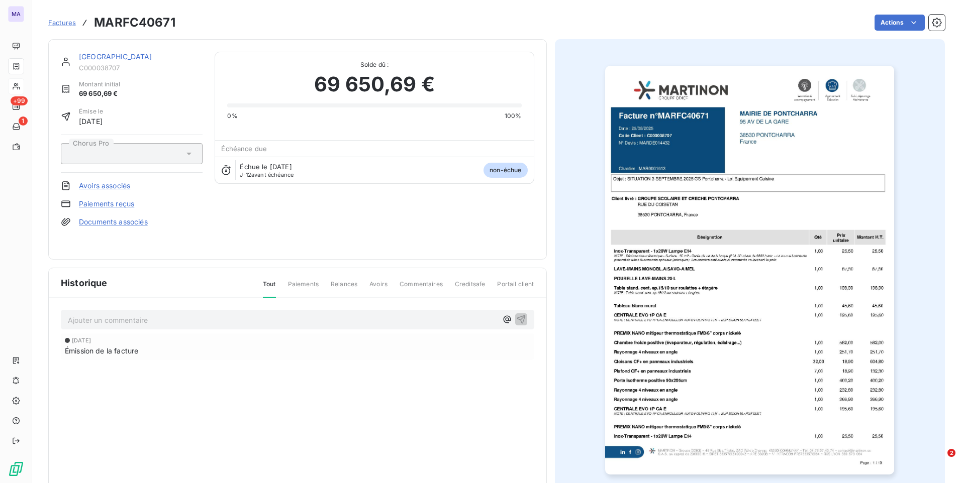
click at [92, 56] on link "[GEOGRAPHIC_DATA]" at bounding box center [115, 56] width 73 height 9
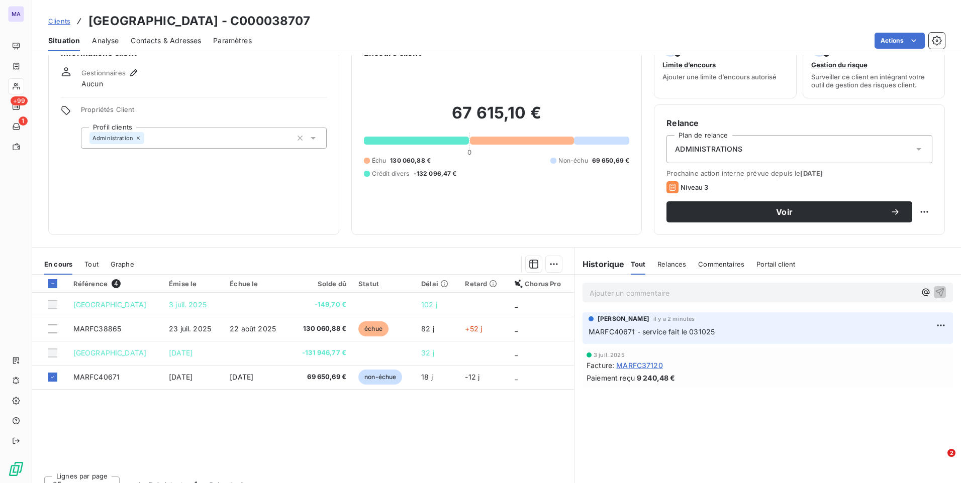
scroll to position [42, 0]
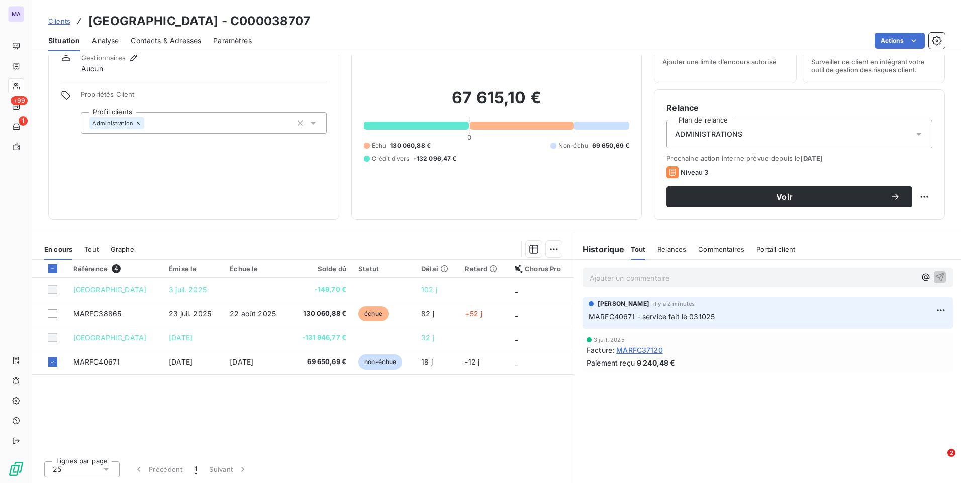
click at [756, 313] on p "MARFC40671 - service fait le 031025" at bounding box center [767, 317] width 358 height 12
click at [931, 309] on html "MA +99 1 Clients MAIRIE DE PONTCHARRA - C000038707 Situation Analyse Contacts &…" at bounding box center [480, 241] width 961 height 483
click at [907, 333] on div "Editer" at bounding box center [909, 333] width 56 height 16
click at [871, 318] on p "MARFC40671 - service fait le 031025" at bounding box center [760, 317] width 344 height 12
click at [807, 384] on div "Ajouter un commentaire ﻿ [PERSON_NAME] il y a 2 minutes MARFC40671 - service fa…" at bounding box center [767, 372] width 386 height 224
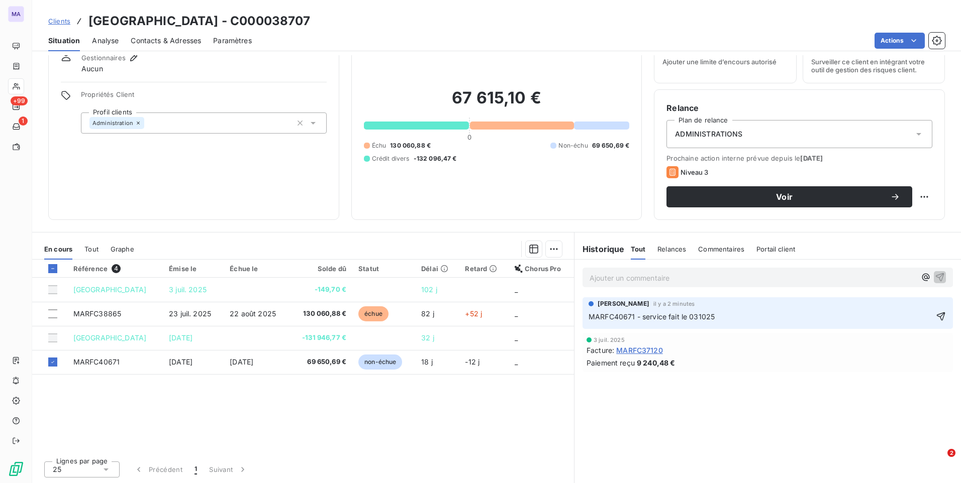
click at [935, 313] on icon "button" at bounding box center [940, 316] width 10 height 10
drag, startPoint x: 845, startPoint y: 376, endPoint x: 801, endPoint y: 357, distance: 47.9
click at [845, 376] on div "Ajouter un commentaire ﻿ [PERSON_NAME] il y a 21 secondes MARFC40671 - service …" at bounding box center [767, 372] width 386 height 224
click at [762, 318] on p "MARFC40671 - service fait le 031025" at bounding box center [767, 317] width 358 height 12
click at [723, 255] on div "Commentaires" at bounding box center [721, 249] width 46 height 21
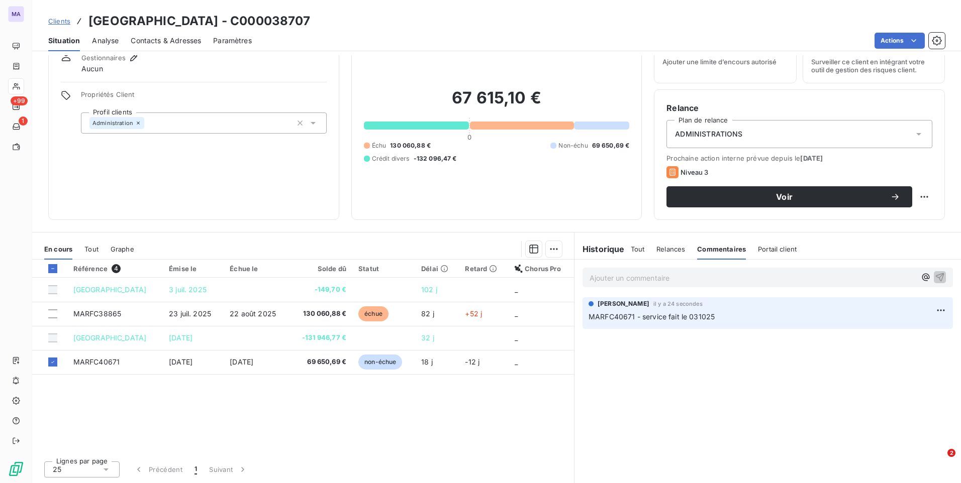
click at [721, 319] on p "MARFC40671 - service fait le 031025" at bounding box center [767, 317] width 358 height 12
click at [632, 250] on span "Tout" at bounding box center [638, 249] width 14 height 8
click at [730, 314] on p "MARFC40671 - service fait le 031025" at bounding box center [767, 317] width 358 height 12
click at [356, 426] on div "Référence 4 Émise le Échue le Solde dû Statut Délai Retard Chorus Pro MAIRIE DE…" at bounding box center [303, 356] width 542 height 193
click at [929, 308] on html "MA +99 1 Clients MAIRIE DE PONTCHARRA - C000038707 Situation Analyse Contacts &…" at bounding box center [480, 241] width 961 height 483
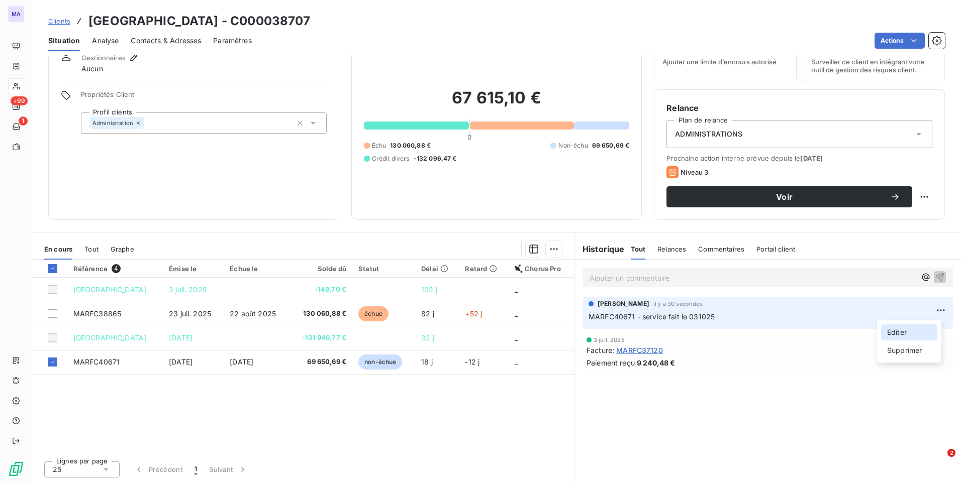
drag, startPoint x: 911, startPoint y: 333, endPoint x: 852, endPoint y: 323, distance: 59.6
click at [909, 333] on div "Editer" at bounding box center [909, 333] width 56 height 16
click at [734, 319] on span "MARFC40671 - service fait le 031025 CF certifact de paiement dans doc associé" at bounding box center [724, 317] width 273 height 9
click at [862, 318] on p "MARFC40671 - service fait le 031025 CF certificat de paiement dans doc associé" at bounding box center [760, 317] width 344 height 12
click at [935, 314] on icon "button" at bounding box center [940, 316] width 10 height 10
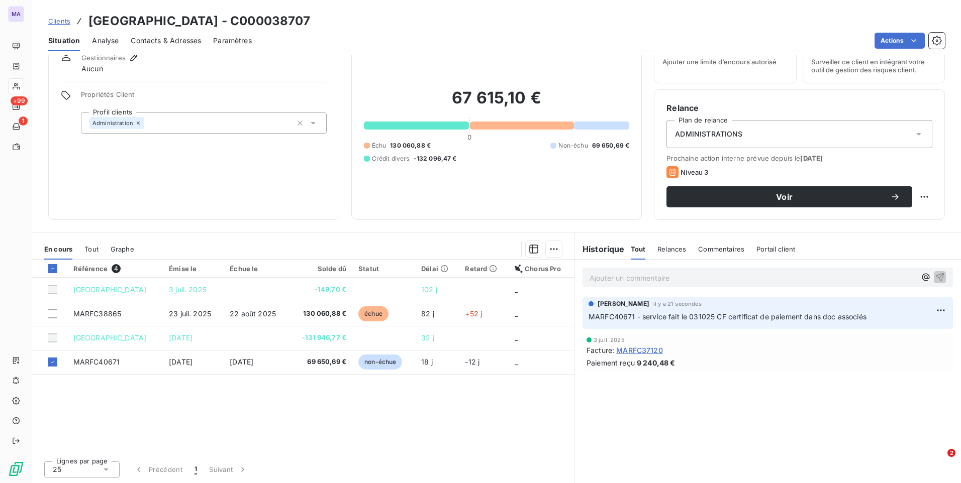
drag, startPoint x: 355, startPoint y: 440, endPoint x: 389, endPoint y: 435, distance: 34.5
click at [357, 437] on div "Référence 4 Émise le Échue le Solde dû Statut Délai Retard Chorus Pro MAIRIE DE…" at bounding box center [303, 356] width 542 height 193
click at [66, 22] on span "Clients" at bounding box center [59, 21] width 22 height 8
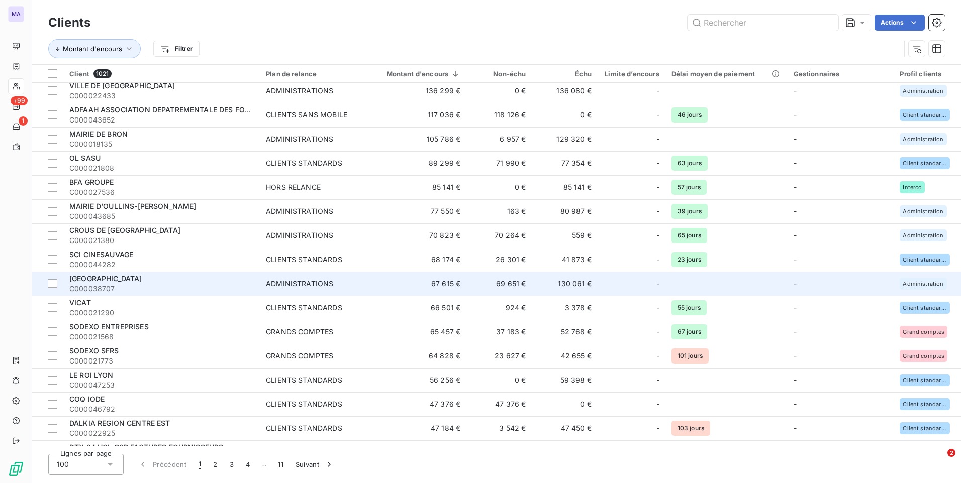
scroll to position [151, 0]
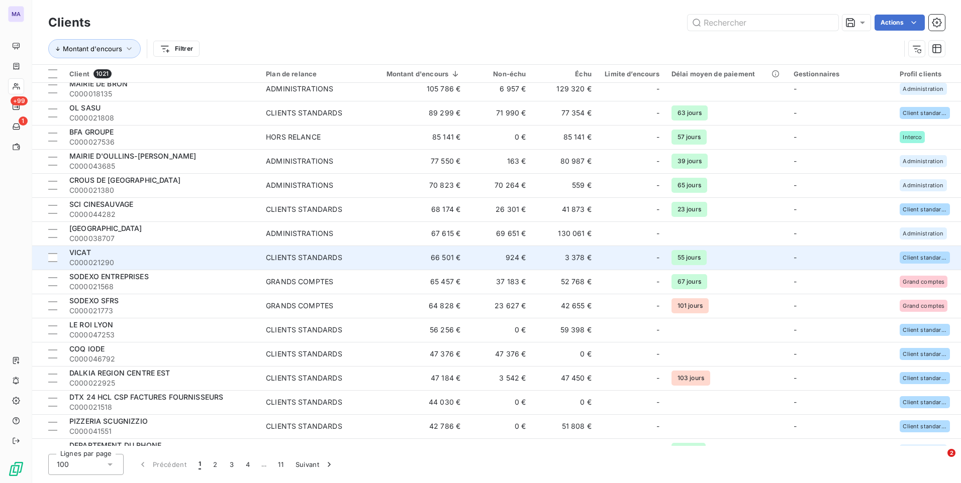
click at [160, 256] on div "VICAT" at bounding box center [161, 253] width 184 height 10
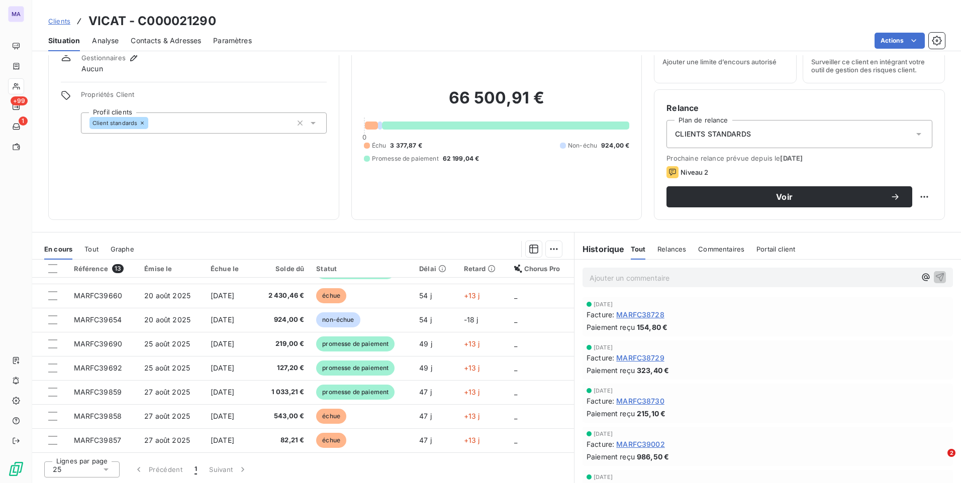
click at [465, 177] on div "66 500,91 € 0 Échu 3 377,87 € Non-échu 924,00 € Promesse de paiement 62 199,04 €" at bounding box center [497, 126] width 266 height 164
click at [66, 18] on span "Clients" at bounding box center [59, 21] width 22 height 8
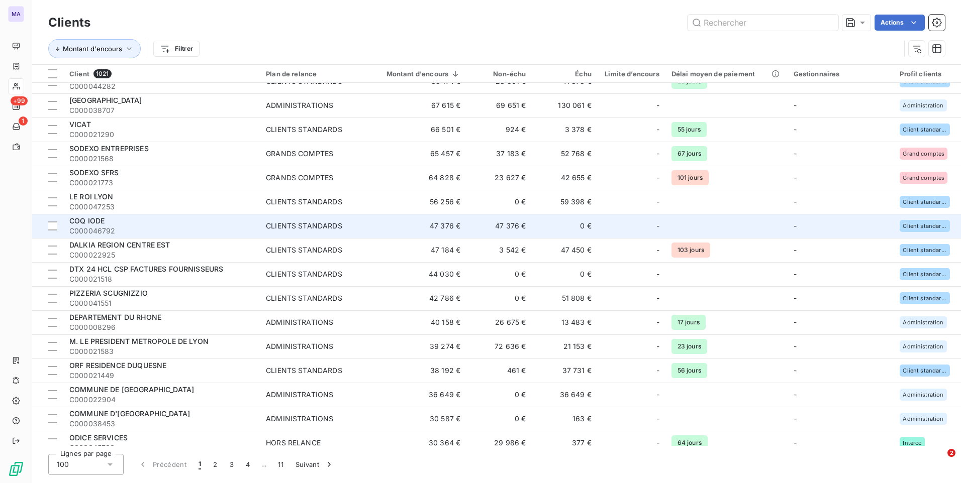
scroll to position [301, 0]
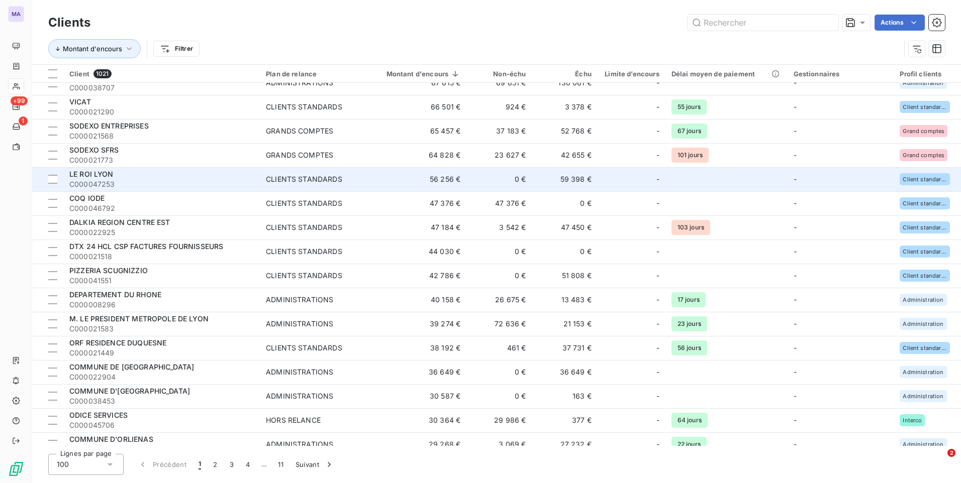
click at [108, 174] on span "LE ROI LYON" at bounding box center [91, 174] width 44 height 9
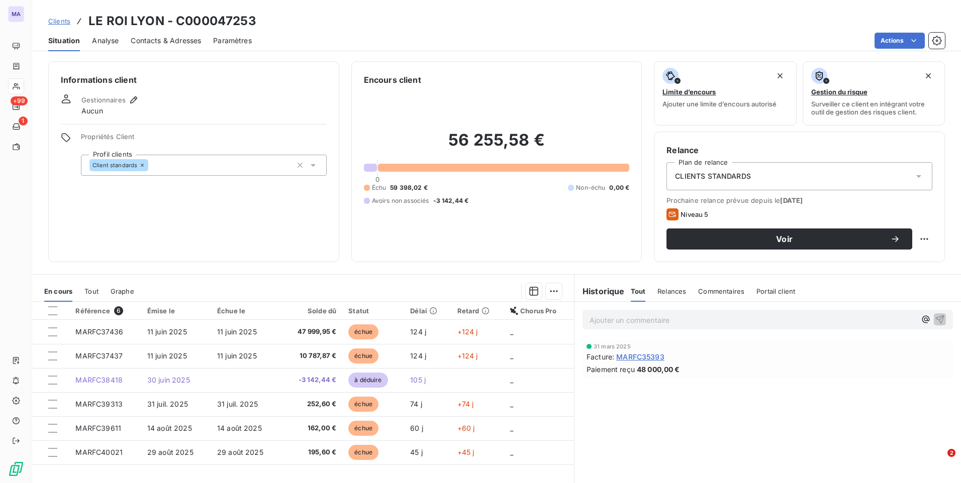
click at [679, 320] on p "Ajouter un commentaire ﻿" at bounding box center [752, 320] width 326 height 13
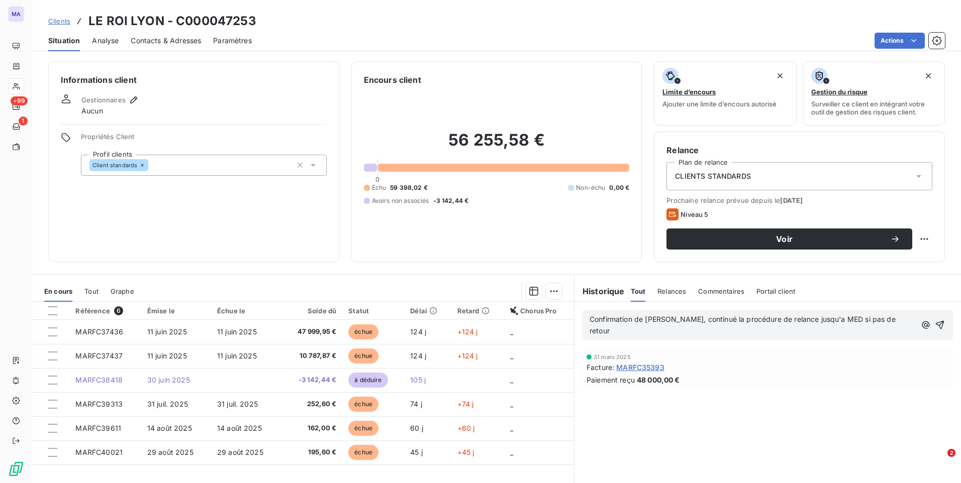
drag, startPoint x: 792, startPoint y: 320, endPoint x: 795, endPoint y: 401, distance: 80.9
click at [794, 405] on div "Confirmation de [PERSON_NAME], continué la procédure de relance jusqu'a MED si …" at bounding box center [767, 414] width 386 height 224
click at [934, 320] on icon "button" at bounding box center [939, 325] width 10 height 10
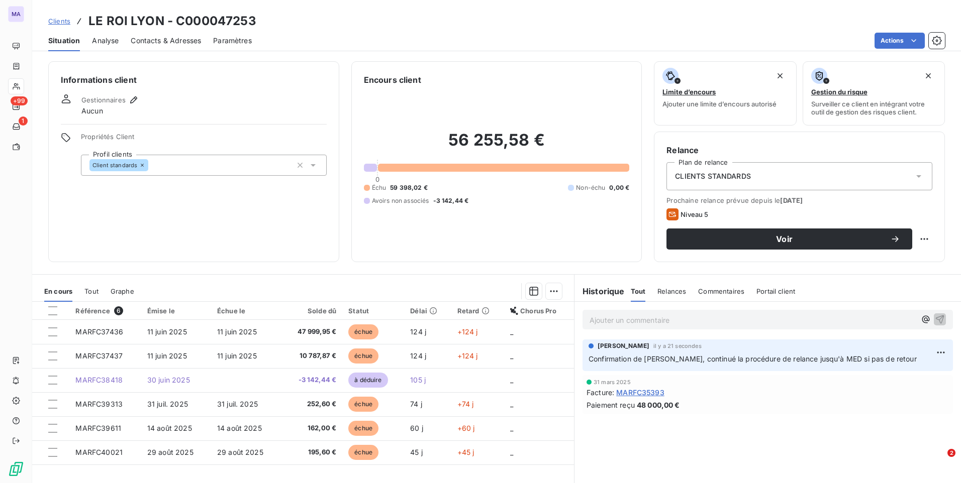
drag, startPoint x: 746, startPoint y: 454, endPoint x: 750, endPoint y: 450, distance: 6.4
click at [749, 451] on div "Ajouter un commentaire ﻿ [PERSON_NAME] il y a 21 secondes Confirmation de [PERS…" at bounding box center [767, 414] width 386 height 224
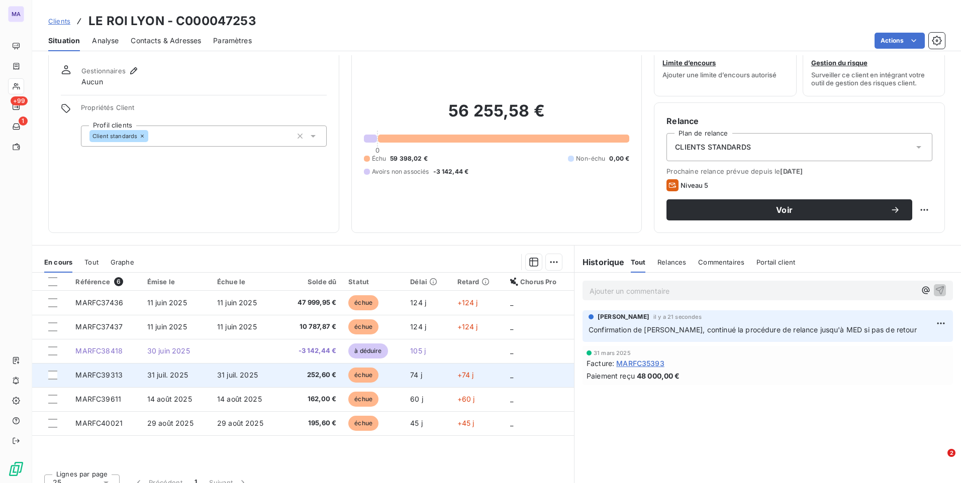
scroll to position [42, 0]
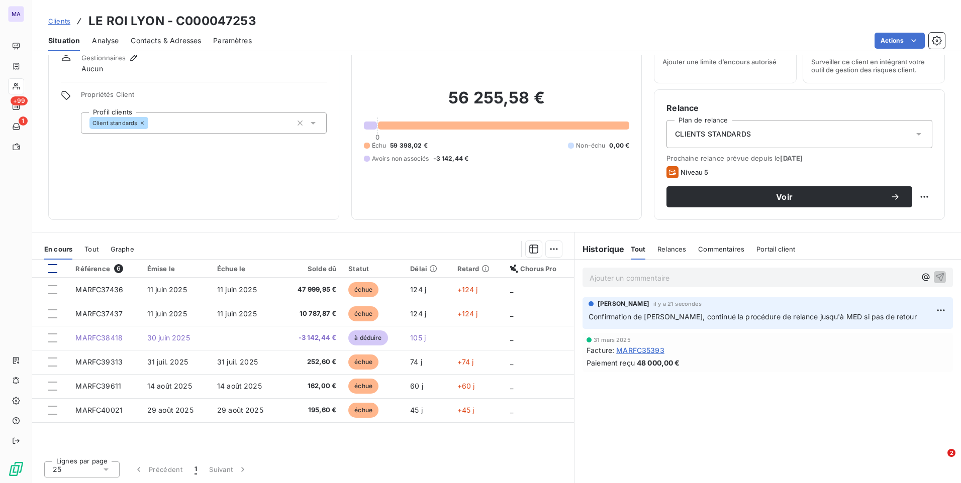
click at [53, 268] on div at bounding box center [52, 268] width 9 height 9
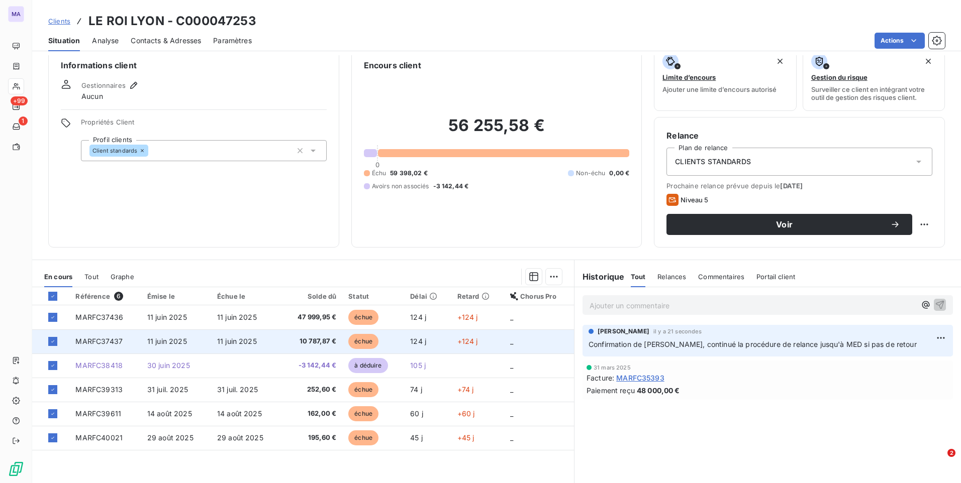
scroll to position [0, 0]
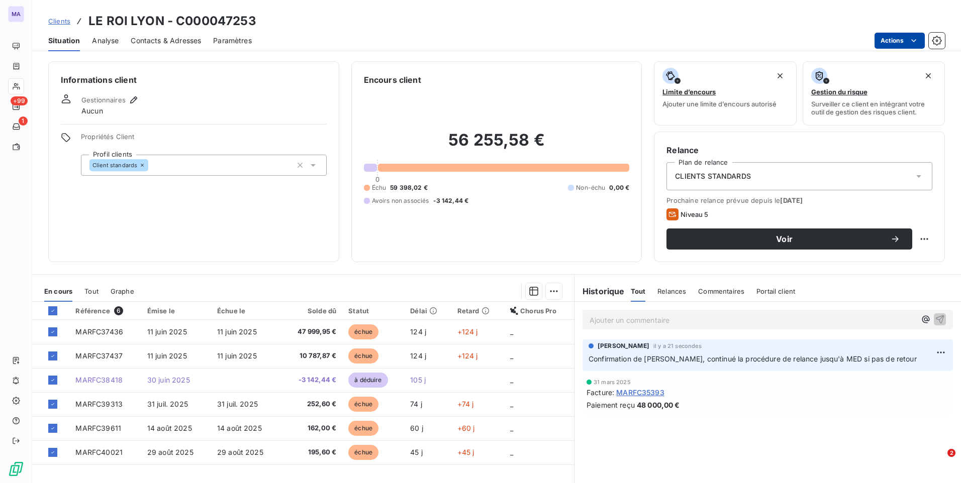
click at [903, 43] on html "MA +99 1 Clients LE ROI LYON - C000047253 Situation Analyse Contacts & Adresses…" at bounding box center [480, 241] width 961 height 483
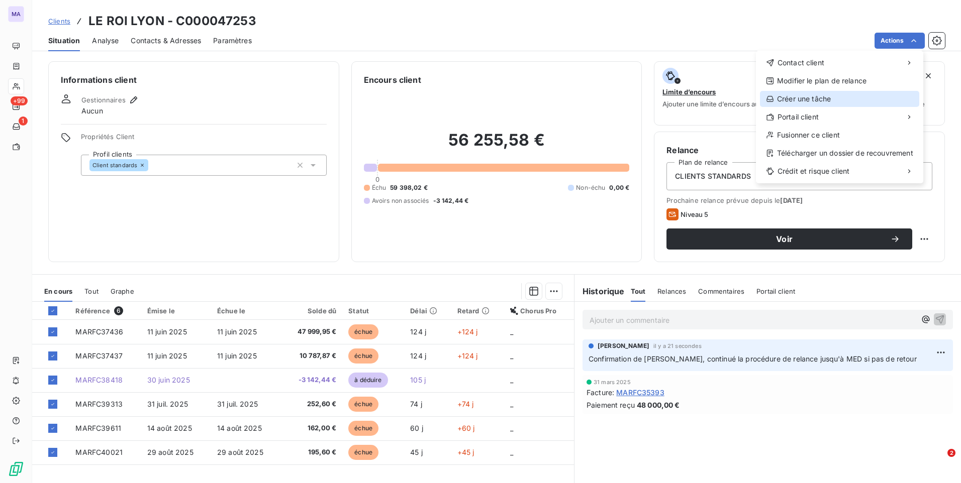
click at [874, 99] on div "Créer une tâche" at bounding box center [839, 99] width 159 height 16
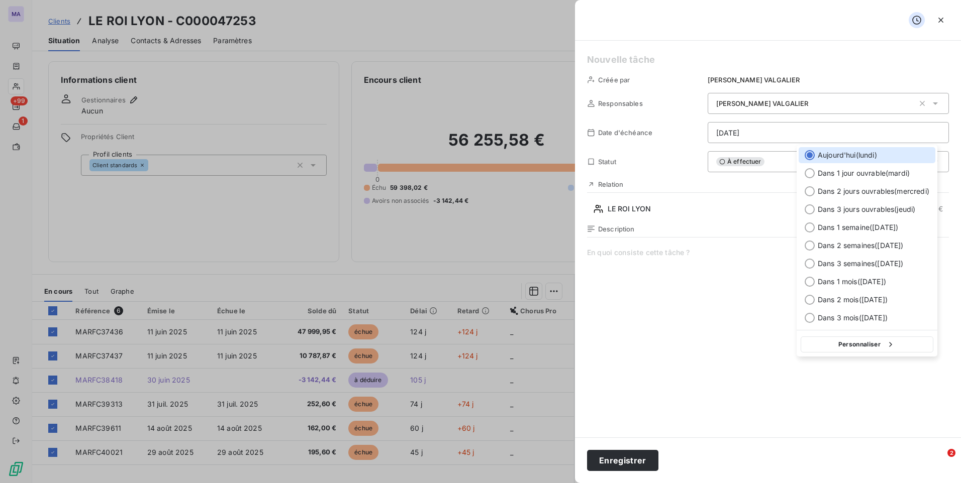
click at [774, 131] on html "MA +99 1 Clients LE ROI LYON - C000047253 Situation Analyse Contacts & Adresses…" at bounding box center [480, 241] width 961 height 483
click at [855, 342] on button "Personnaliser" at bounding box center [866, 345] width 133 height 16
select select "9"
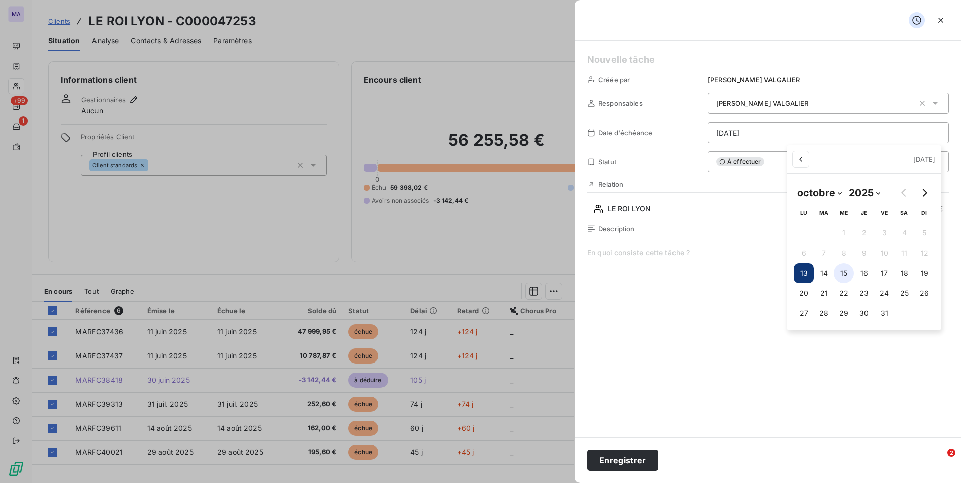
click at [845, 272] on button "15" at bounding box center [844, 273] width 20 height 20
type input "[DATE]"
click at [699, 274] on html "MA +99 1 Clients LE ROI LYON - C000047253 Situation Analyse Contacts & Adresses…" at bounding box center [480, 241] width 961 height 483
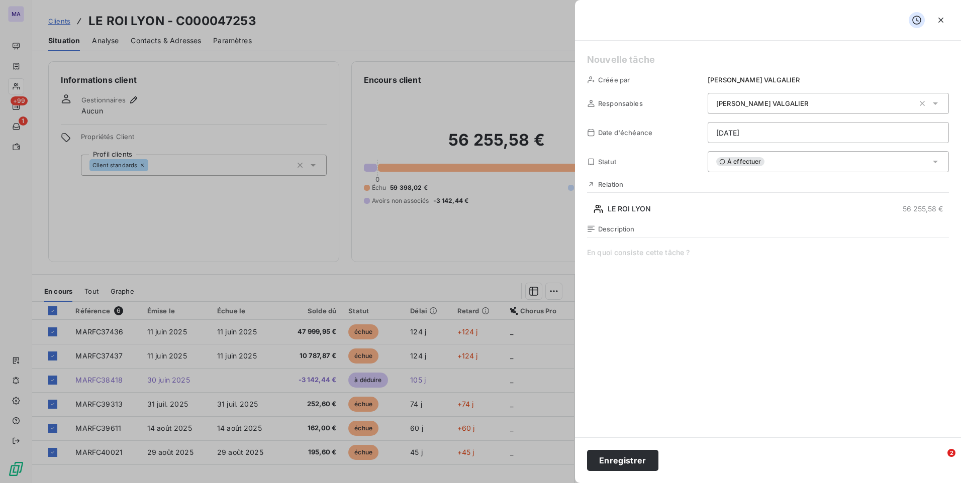
click at [687, 255] on span at bounding box center [768, 344] width 362 height 193
click at [589, 253] on span "fFaire R2" at bounding box center [768, 344] width 362 height 193
click at [674, 258] on span "Faire R2" at bounding box center [768, 344] width 362 height 193
drag, startPoint x: 673, startPoint y: 258, endPoint x: 585, endPoint y: 264, distance: 88.1
click at [585, 264] on div "Créée par [PERSON_NAME] Responsables [PERSON_NAME] Date d'échéance [DATE] Statu…" at bounding box center [768, 239] width 386 height 397
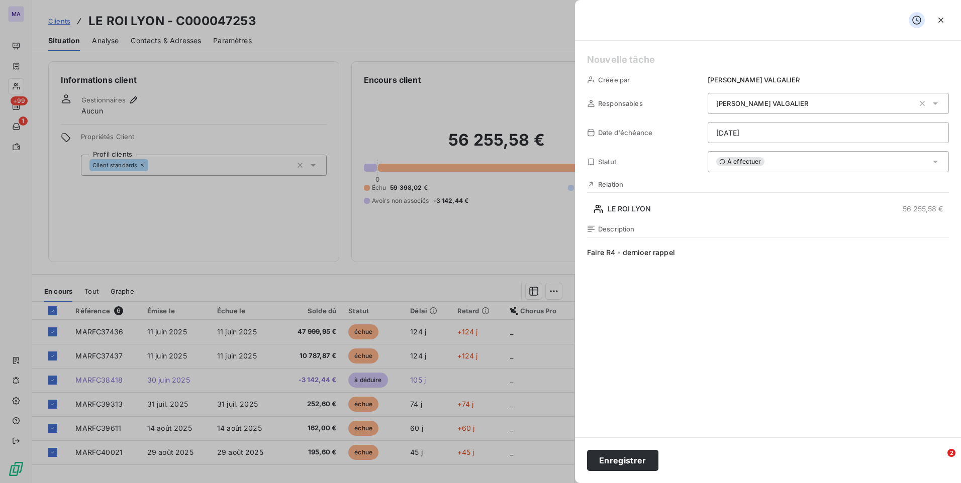
click at [644, 250] on span "Faire R4 - dernioer rappel" at bounding box center [768, 344] width 362 height 193
click at [701, 250] on span "Faire R4 - dernier rappel" at bounding box center [768, 344] width 362 height 193
click at [609, 465] on button "Enregistrer" at bounding box center [622, 460] width 71 height 21
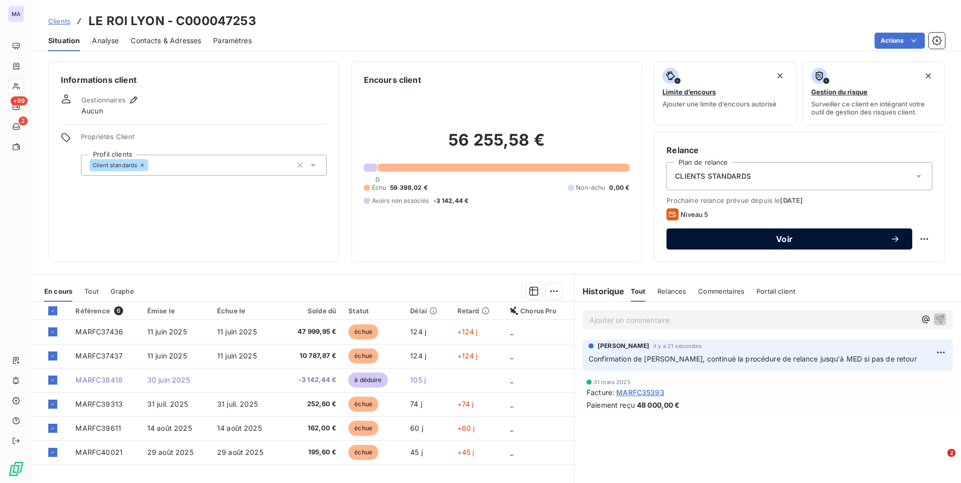
click at [871, 239] on span "Voir" at bounding box center [784, 239] width 212 height 8
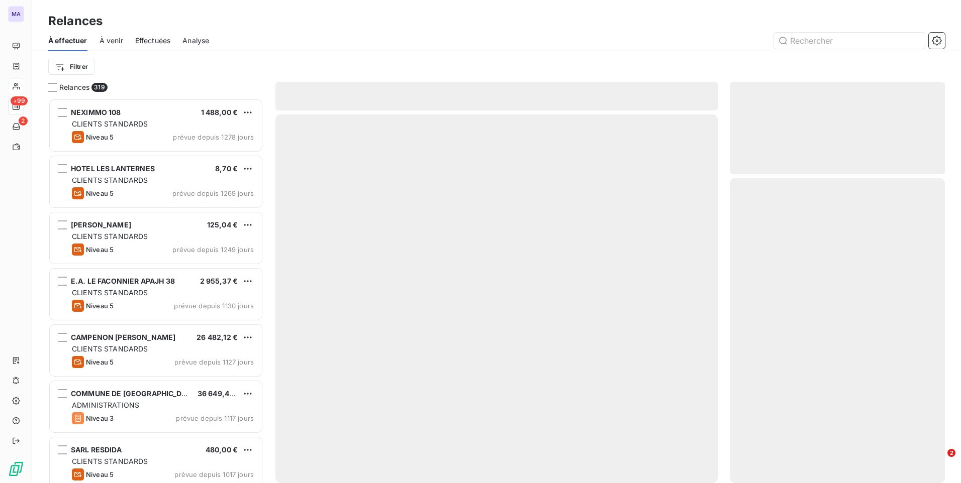
scroll to position [377, 207]
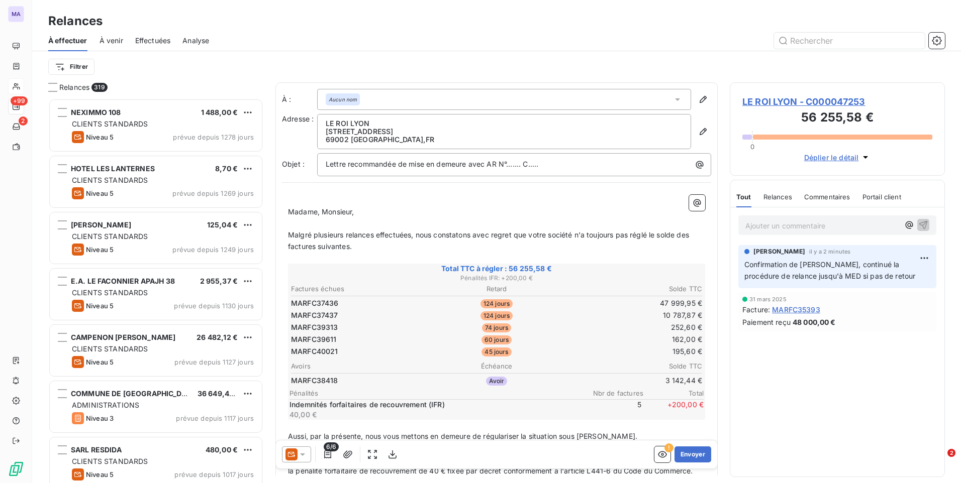
click at [292, 455] on icon at bounding box center [291, 455] width 12 height 12
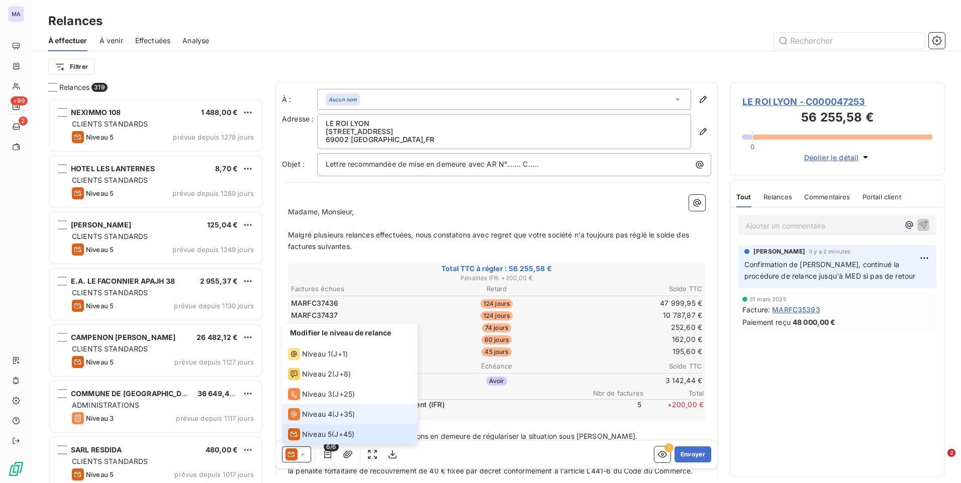
click at [319, 419] on span "Niveau 4" at bounding box center [317, 414] width 30 height 10
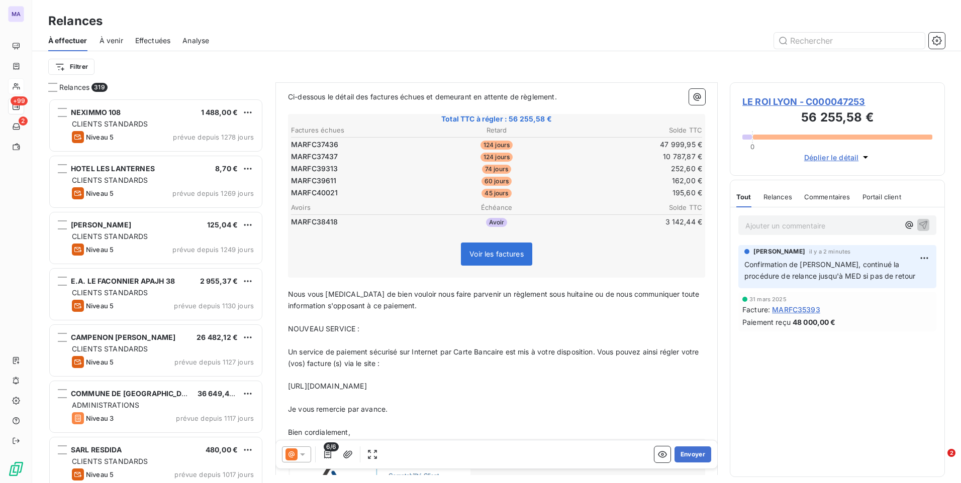
scroll to position [201, 0]
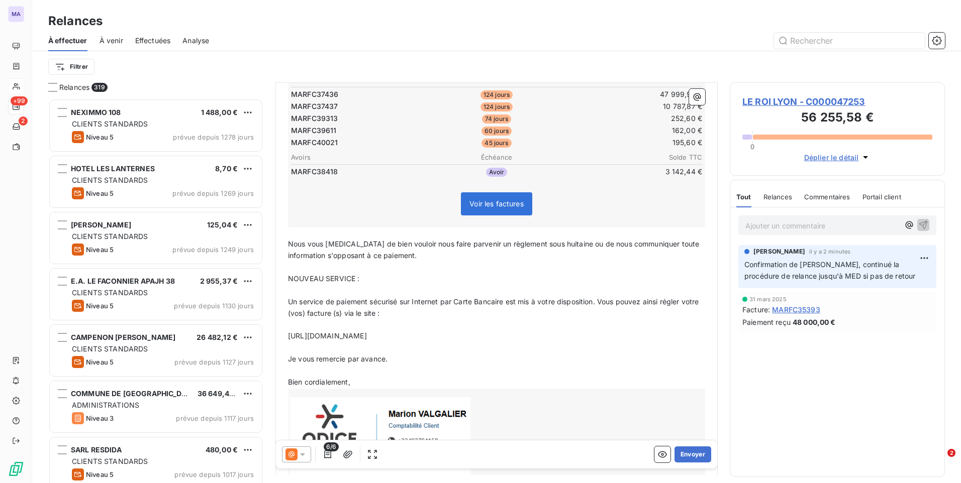
drag, startPoint x: 396, startPoint y: 339, endPoint x: 339, endPoint y: 325, distance: 59.1
click at [290, 332] on span "[URL][DOMAIN_NAME]" at bounding box center [327, 336] width 79 height 9
click at [458, 343] on p "﻿" at bounding box center [496, 348] width 417 height 12
drag, startPoint x: 449, startPoint y: 335, endPoint x: 286, endPoint y: 340, distance: 162.8
click at [286, 340] on div "Bonjour ﻿ ﻿ ﻿ ﻿ Malgré plusieurs relances nous n'avons reçu aucun retour de vot…" at bounding box center [496, 236] width 429 height 495
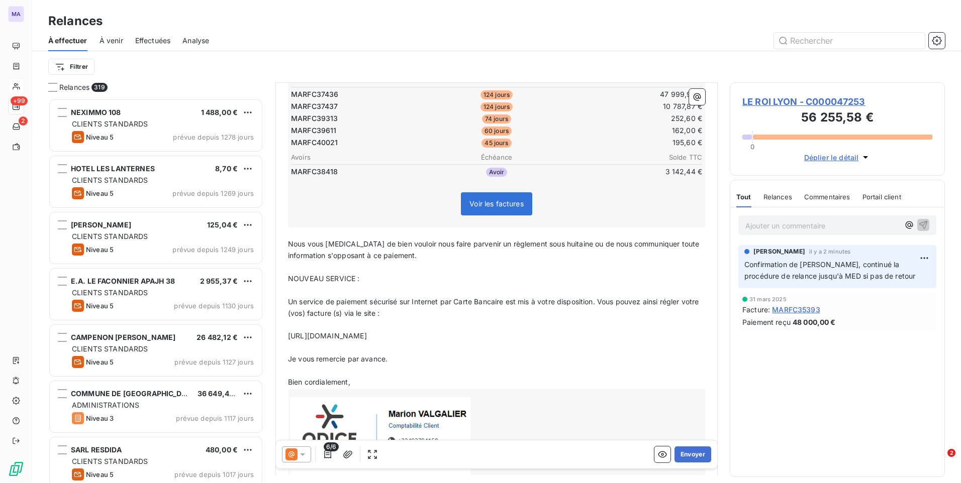
click at [458, 357] on p "Je vous remercie par avance." at bounding box center [496, 360] width 417 height 12
drag, startPoint x: 445, startPoint y: 339, endPoint x: 286, endPoint y: 332, distance: 158.9
click at [286, 332] on div "Bonjour ﻿ ﻿ ﻿ ﻿ Malgré plusieurs relances nous n'avons reçu aucun retour de vot…" at bounding box center [496, 236] width 429 height 495
click at [463, 350] on p "﻿" at bounding box center [496, 348] width 417 height 12
drag, startPoint x: 288, startPoint y: 277, endPoint x: 439, endPoint y: 338, distance: 162.1
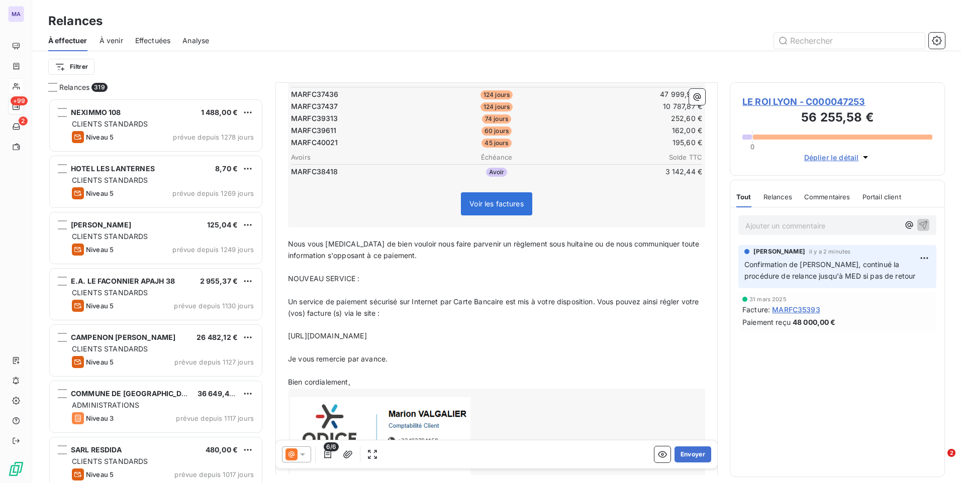
click at [439, 337] on div "Bonjour ﻿ ﻿ ﻿ ﻿ Malgré plusieurs relances nous n'avons reçu aucun retour de vot…" at bounding box center [496, 236] width 417 height 483
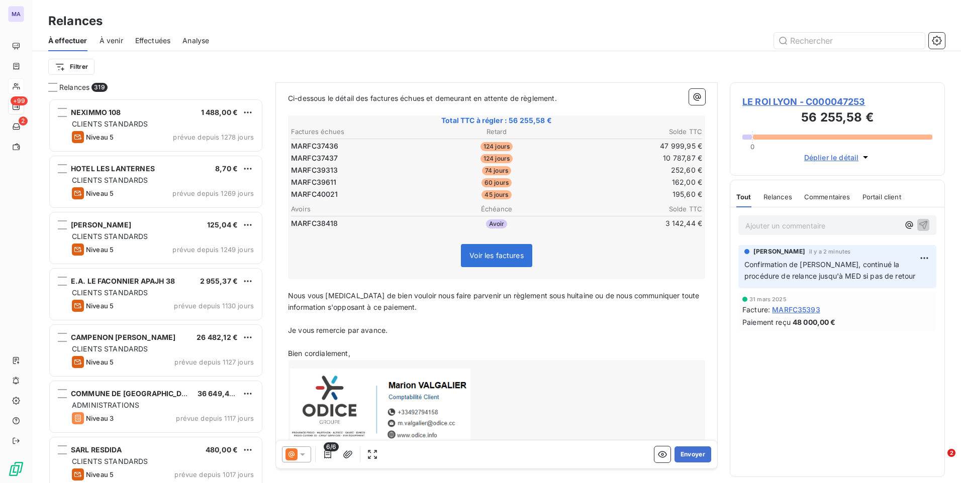
scroll to position [127, 0]
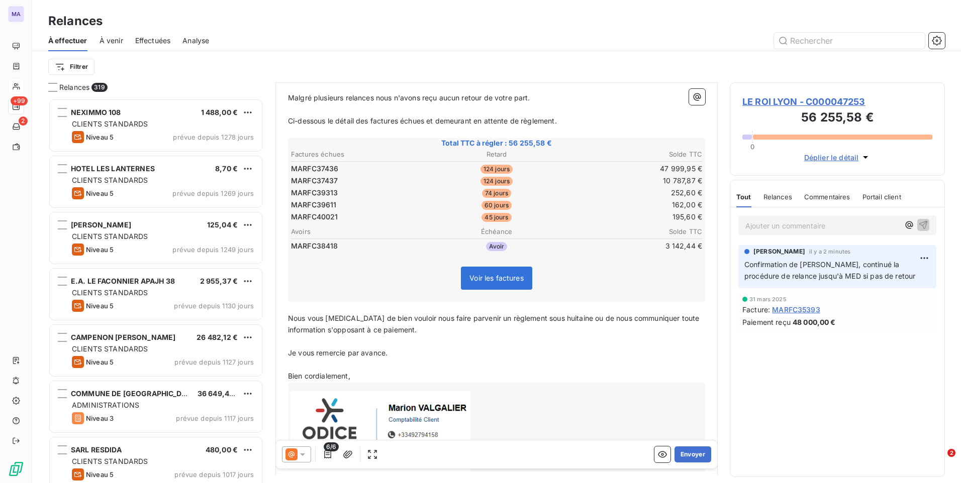
click at [440, 362] on p "﻿" at bounding box center [496, 365] width 417 height 12
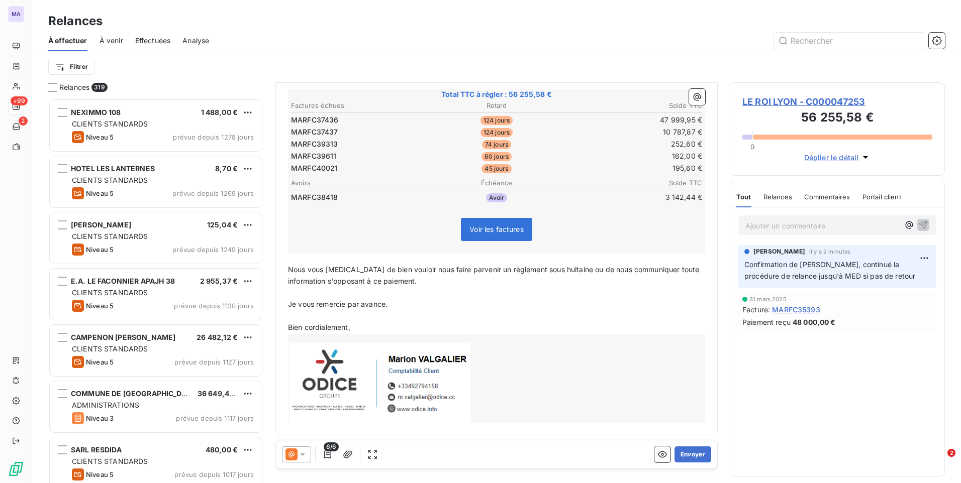
scroll to position [177, 0]
click at [657, 455] on icon "button" at bounding box center [662, 455] width 10 height 10
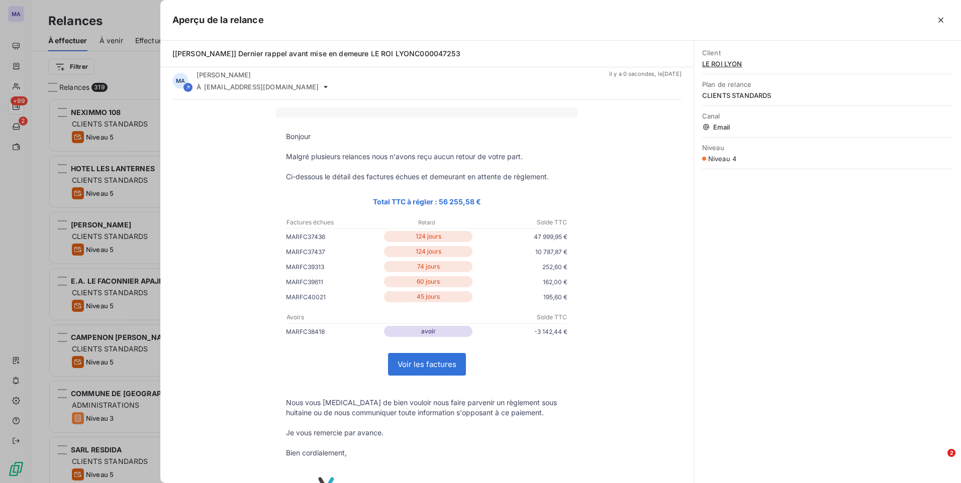
scroll to position [0, 0]
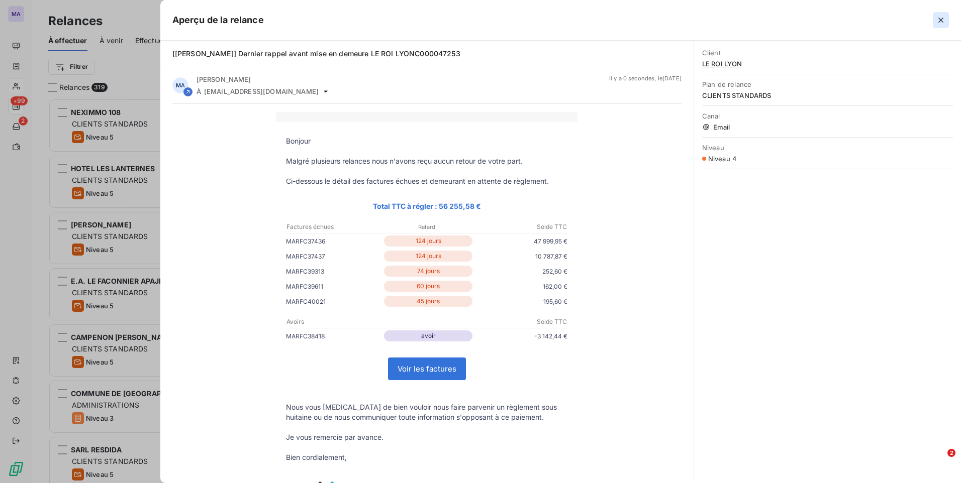
click at [943, 20] on icon "button" at bounding box center [940, 20] width 10 height 10
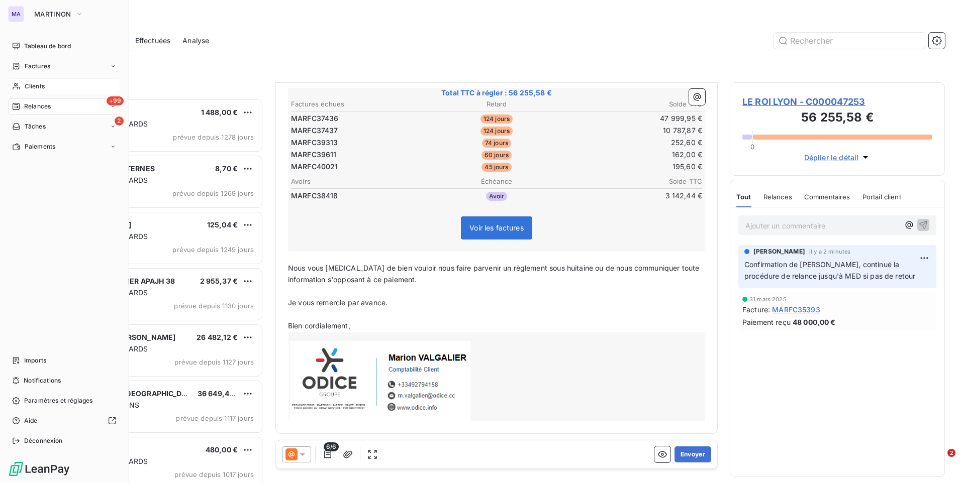
click at [48, 94] on nav "Tableau de bord Factures Clients +99 Relances 2 Tâches Paiements" at bounding box center [64, 96] width 112 height 117
click at [47, 88] on div "Clients" at bounding box center [64, 86] width 112 height 16
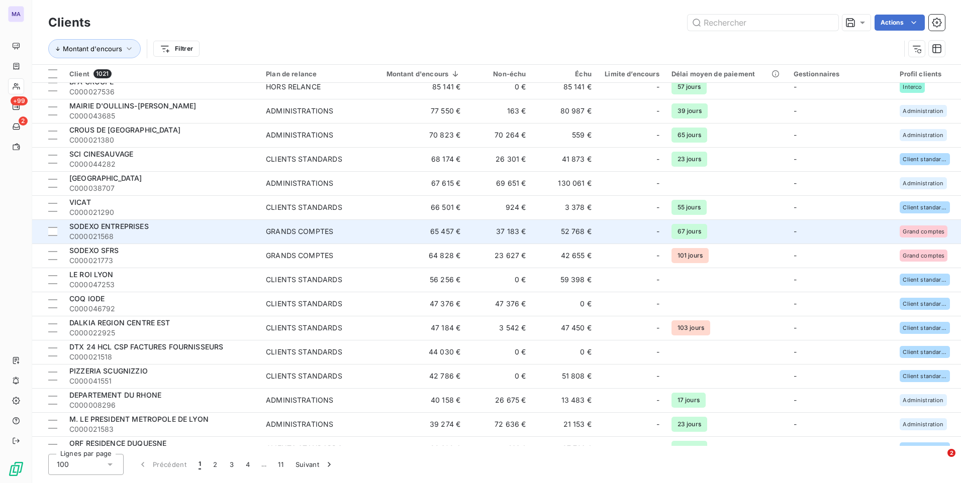
scroll to position [251, 0]
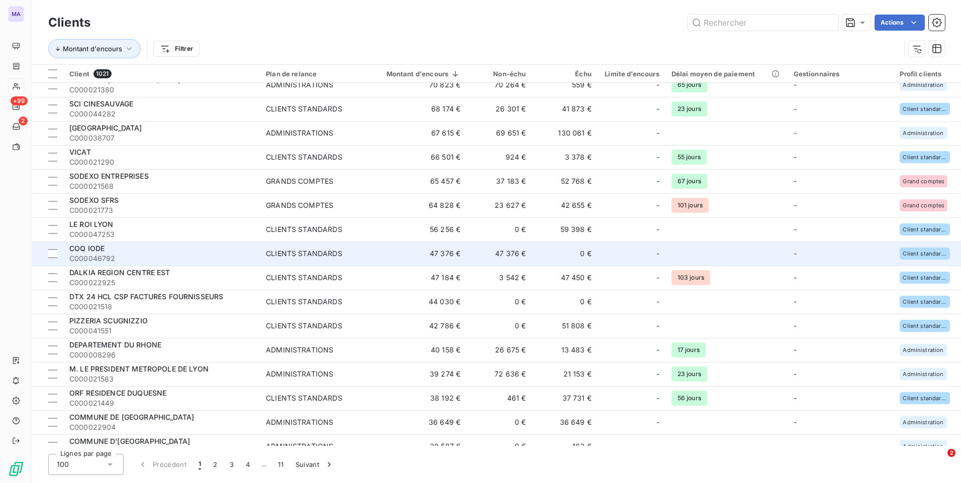
click at [99, 252] on span "COQ IODE" at bounding box center [86, 248] width 35 height 9
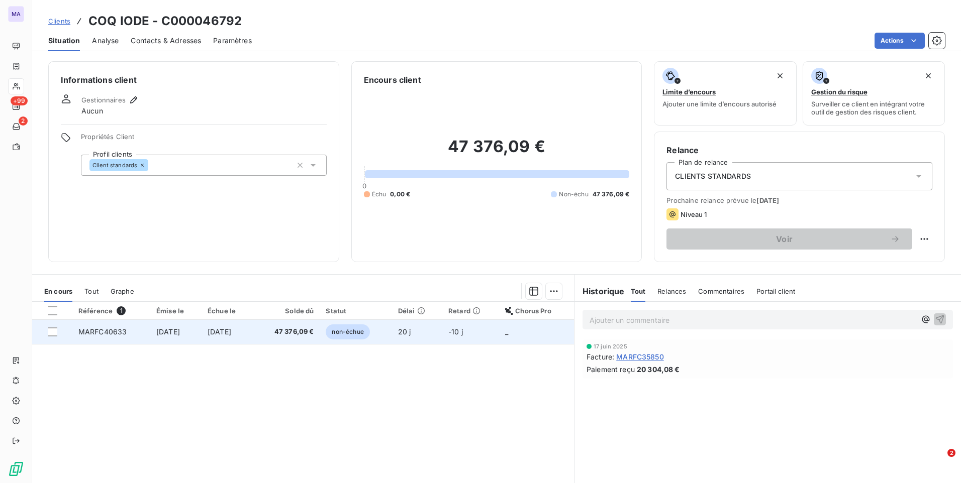
click at [275, 331] on td "47 376,09 €" at bounding box center [286, 332] width 66 height 24
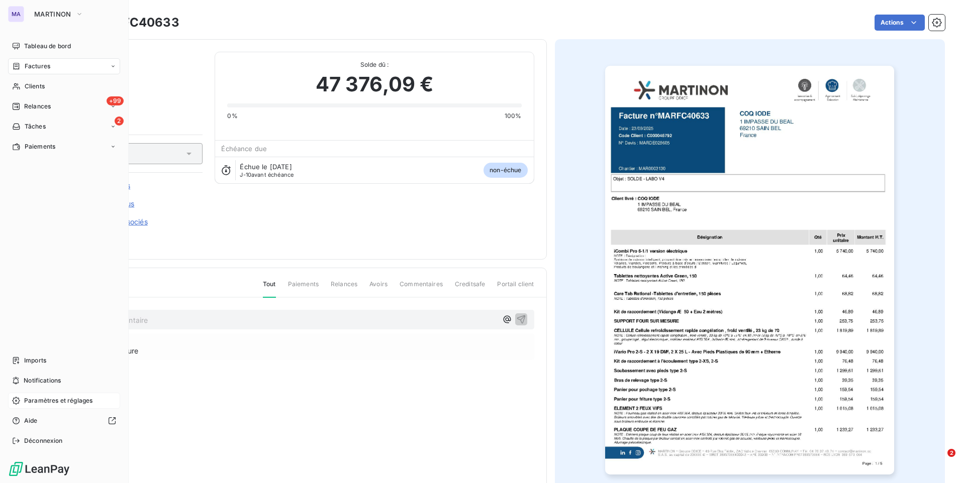
click at [58, 399] on span "Paramètres et réglages" at bounding box center [58, 400] width 68 height 9
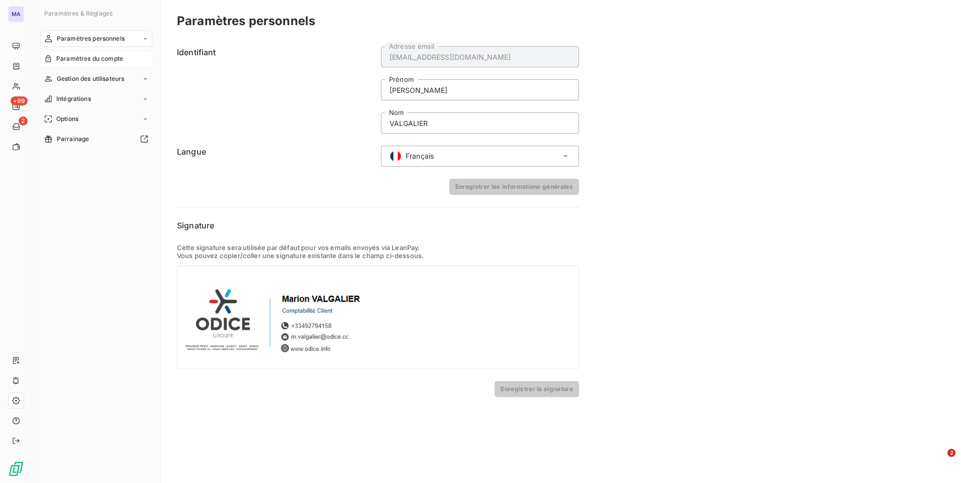
click at [105, 64] on div "Paramètres du compte" at bounding box center [96, 59] width 112 height 16
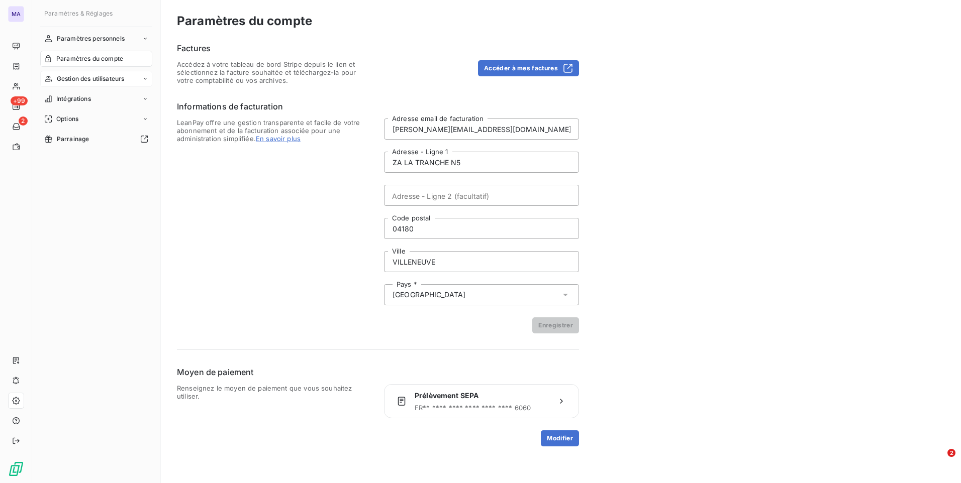
click at [106, 78] on span "Gestion des utilisateurs" at bounding box center [91, 78] width 68 height 9
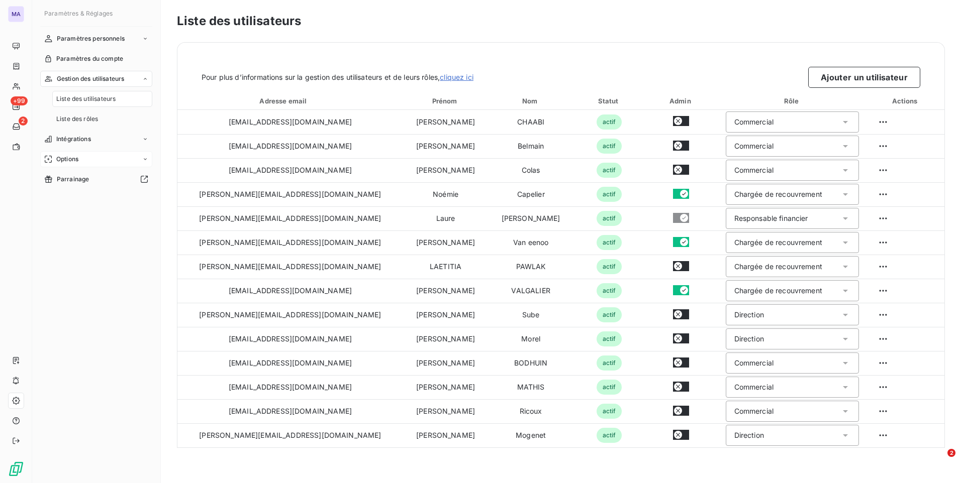
click at [89, 158] on div "Options" at bounding box center [96, 159] width 112 height 16
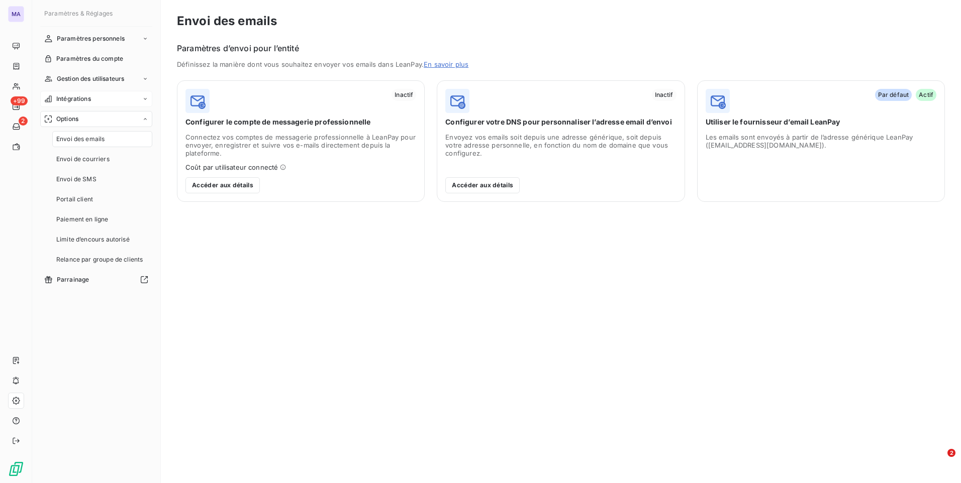
click at [99, 96] on div "Intégrations" at bounding box center [96, 99] width 112 height 16
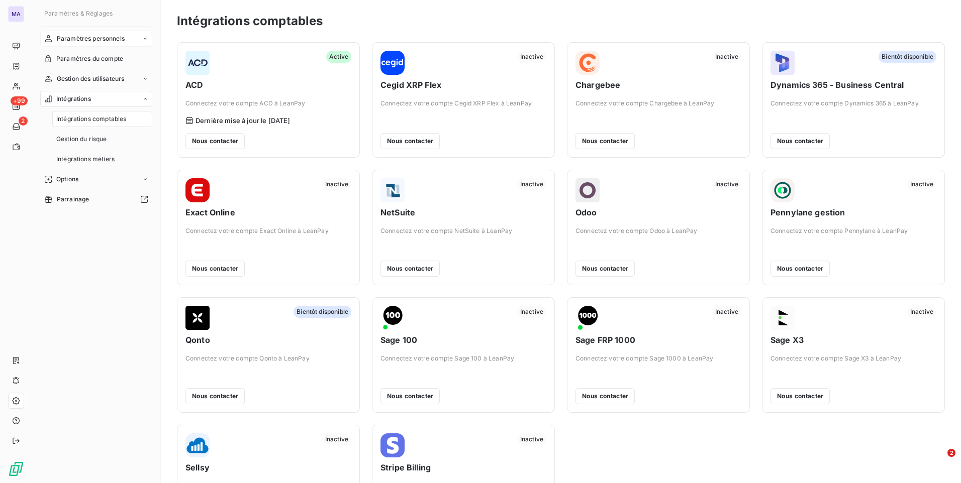
click at [116, 42] on span "Paramètres personnels" at bounding box center [91, 38] width 68 height 9
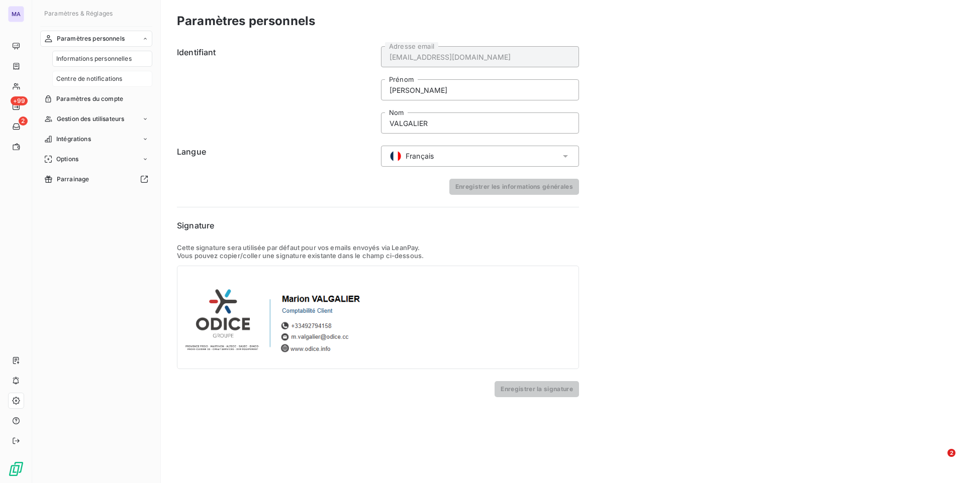
click at [79, 84] on div "Centre de notifications" at bounding box center [102, 79] width 100 height 16
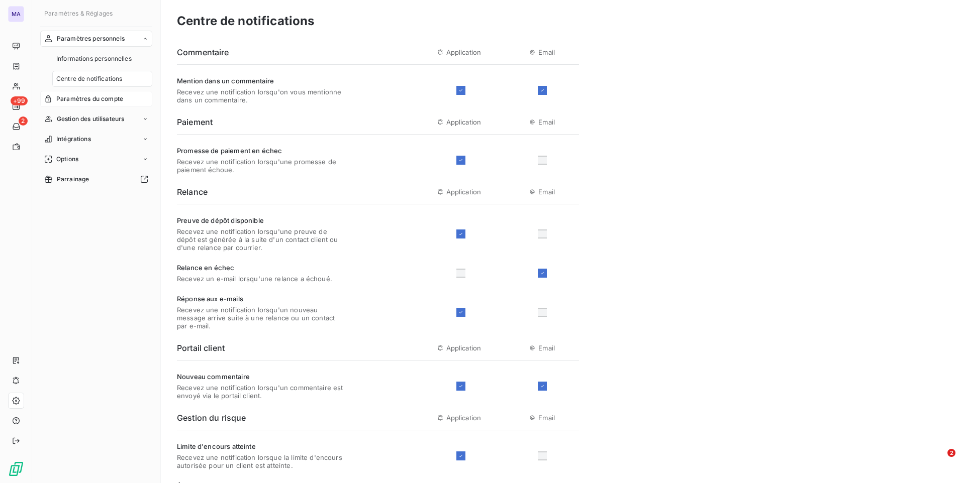
click at [81, 95] on span "Paramètres du compte" at bounding box center [89, 98] width 67 height 9
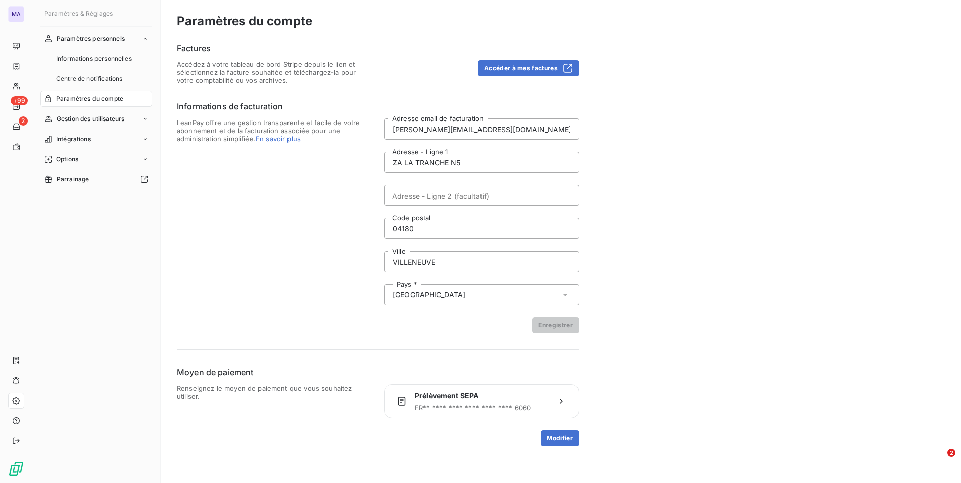
click at [152, 291] on div "Paramètres & Réglages Paramètres personnels Informations personnelles Centre de…" at bounding box center [96, 241] width 129 height 483
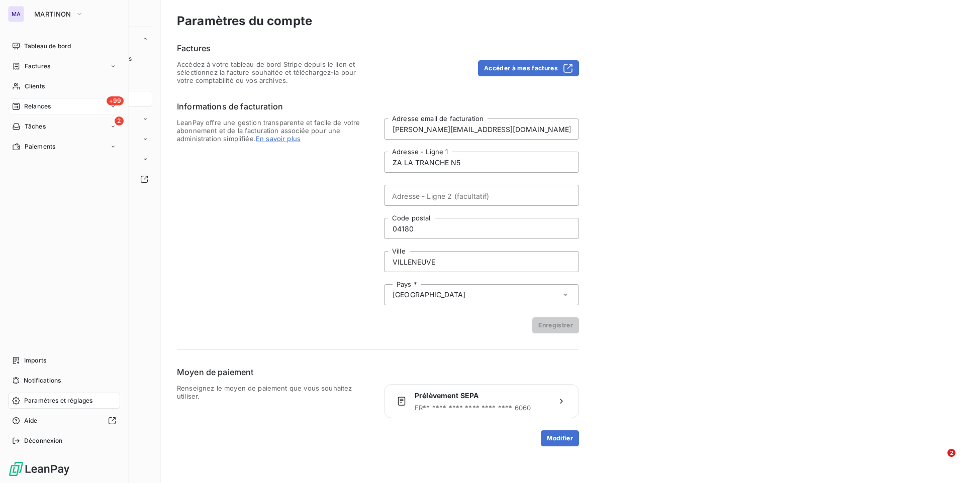
click at [44, 103] on span "Relances" at bounding box center [37, 106] width 27 height 9
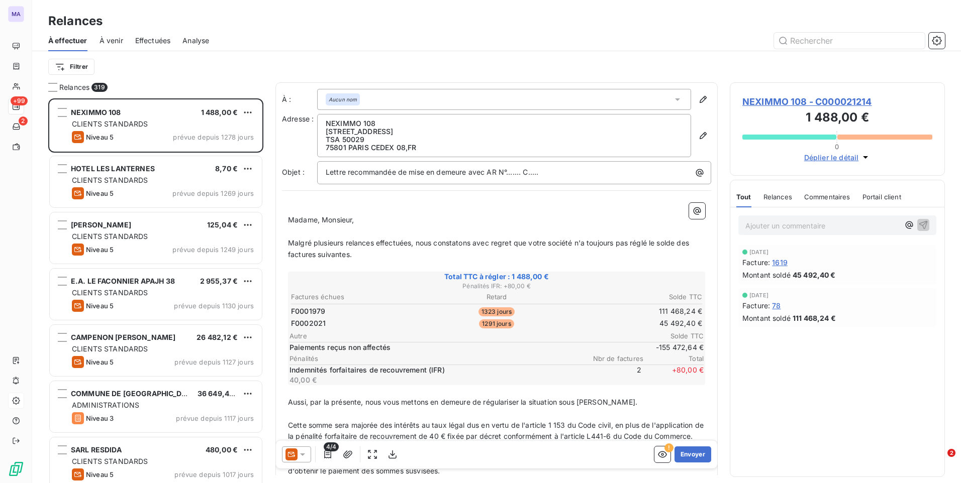
click at [298, 456] on icon at bounding box center [302, 455] width 10 height 10
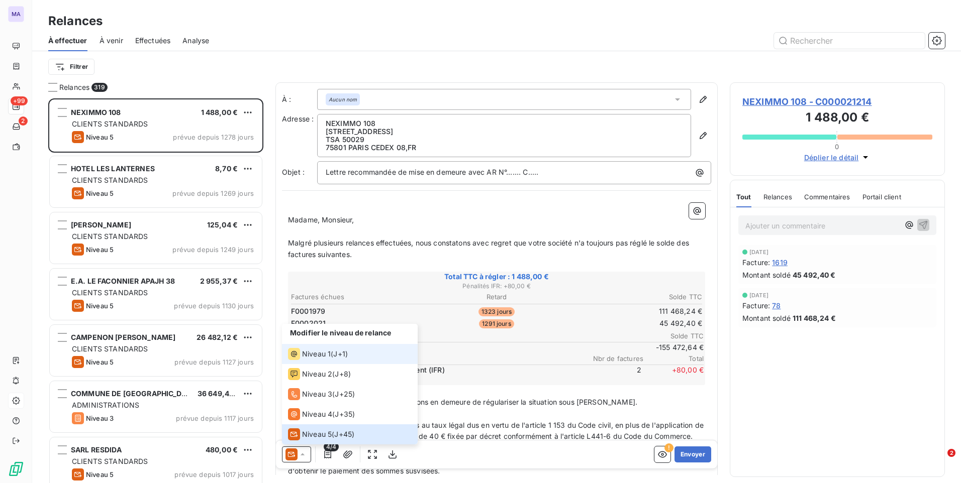
click at [328, 359] on div "Niveau 1" at bounding box center [309, 354] width 43 height 12
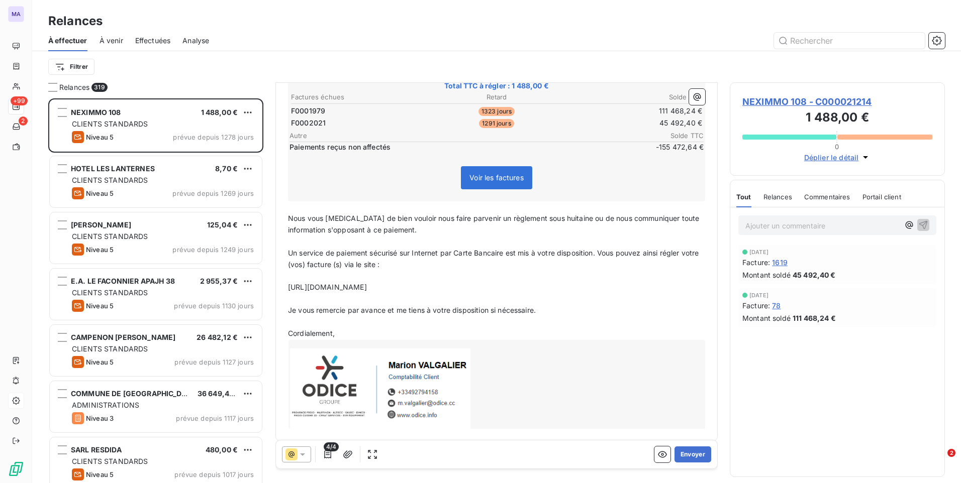
scroll to position [169, 0]
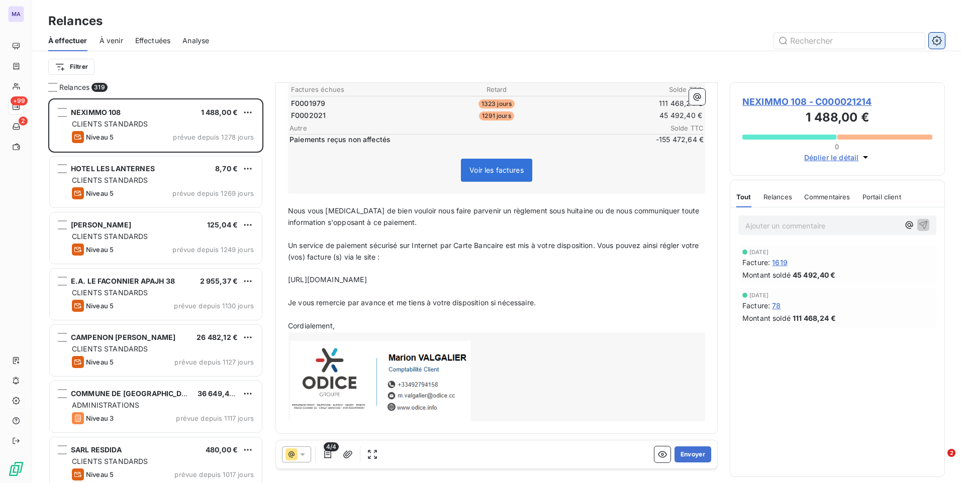
click at [940, 36] on icon "button" at bounding box center [936, 41] width 10 height 10
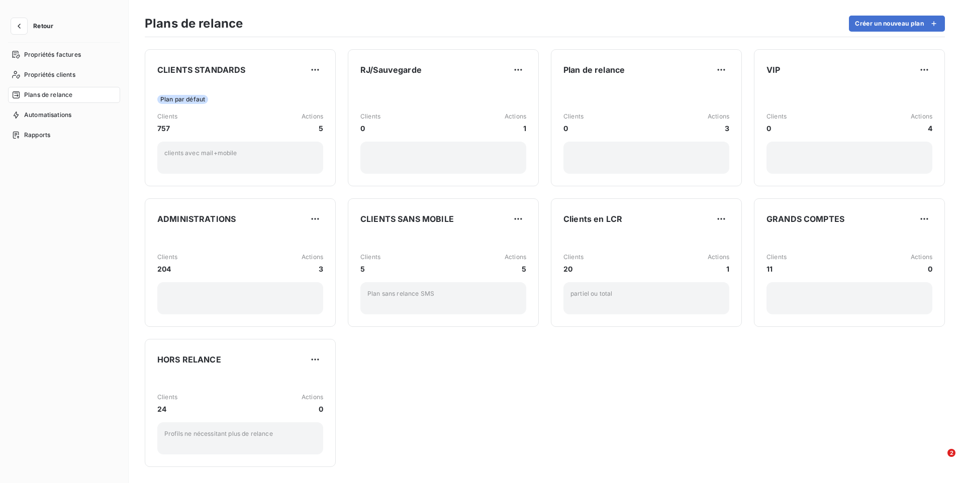
click at [640, 393] on div "CLIENTS STANDARDS Plan par défaut Clients 757 Actions 5 clients avec mail+mobil…" at bounding box center [545, 260] width 832 height 446
drag, startPoint x: 79, startPoint y: 272, endPoint x: 84, endPoint y: 267, distance: 6.4
click at [80, 268] on div "Propriétés factures Propriétés clients Plans de relance Automatisations Rapports" at bounding box center [64, 256] width 112 height 419
click at [23, 29] on icon "button" at bounding box center [19, 26] width 10 height 10
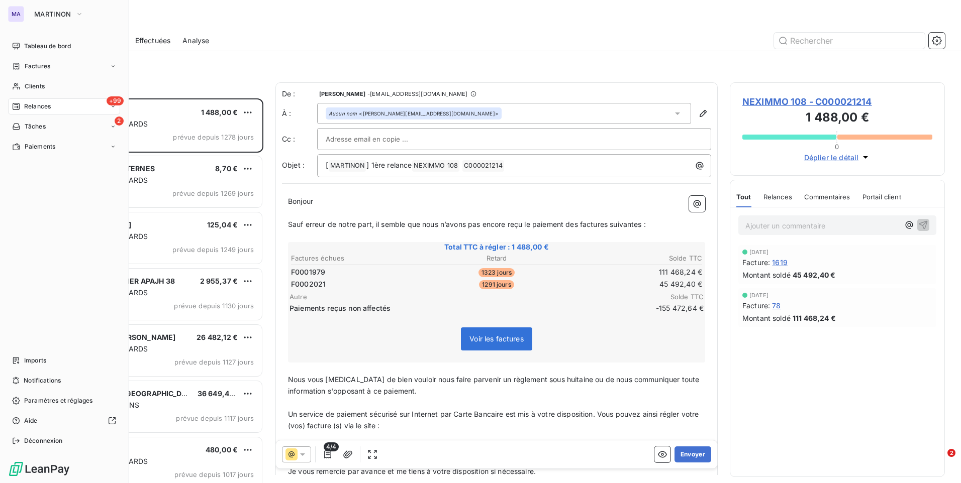
scroll to position [377, 207]
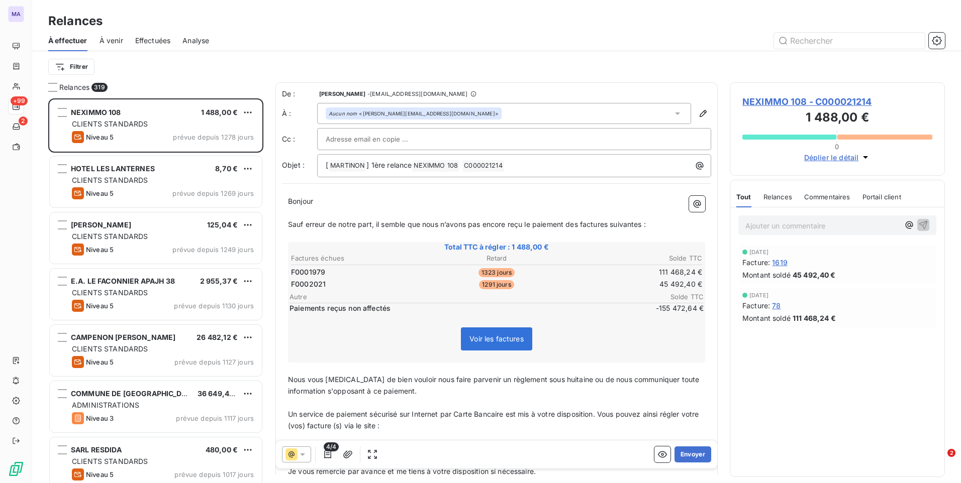
click at [711, 20] on div "Relances" at bounding box center [496, 21] width 928 height 18
click at [361, 28] on div "Relances" at bounding box center [496, 21] width 928 height 18
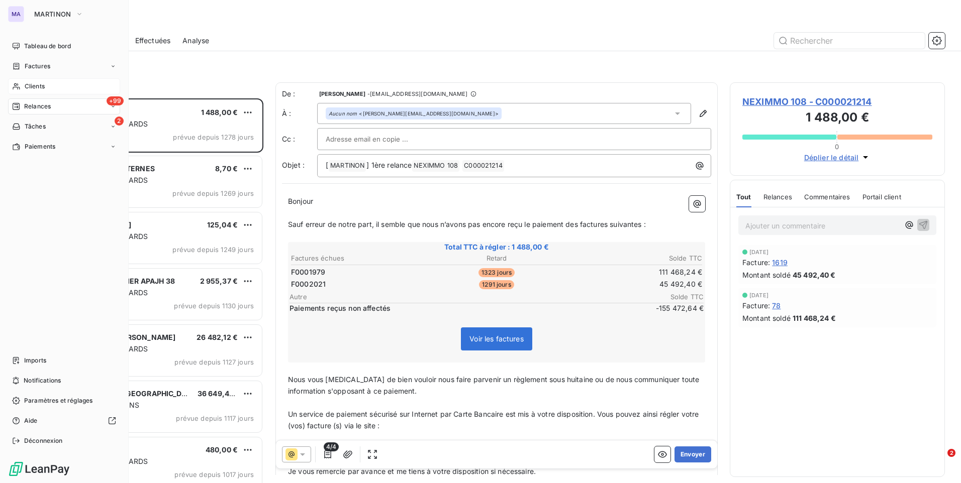
click at [33, 83] on span "Clients" at bounding box center [35, 86] width 20 height 9
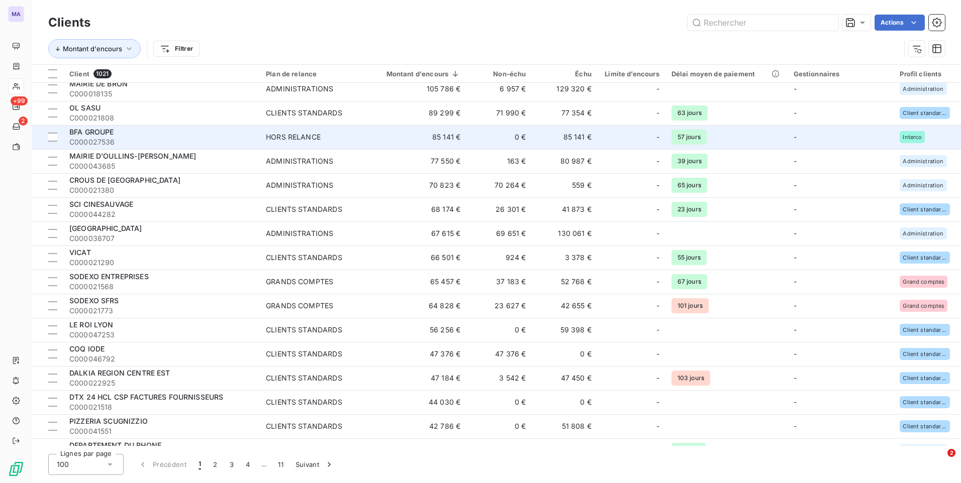
scroll to position [201, 0]
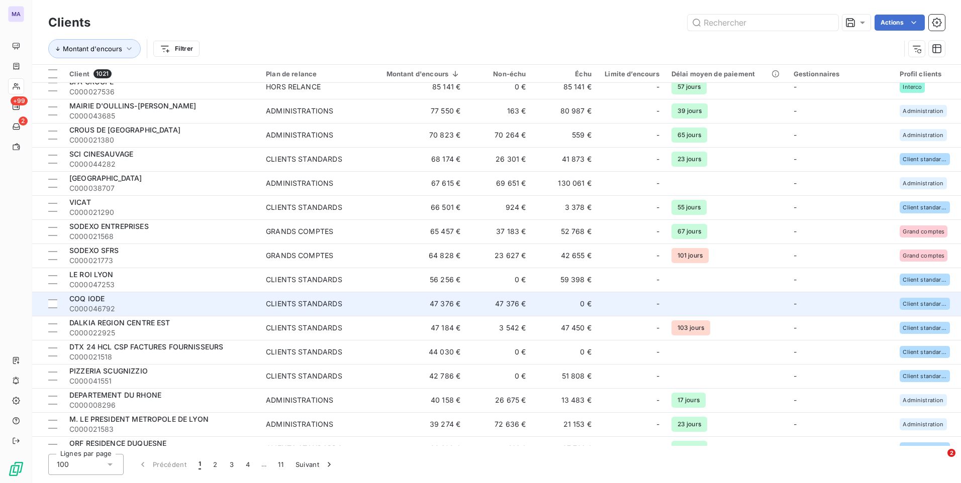
click at [92, 298] on span "COQ IODE" at bounding box center [86, 298] width 35 height 9
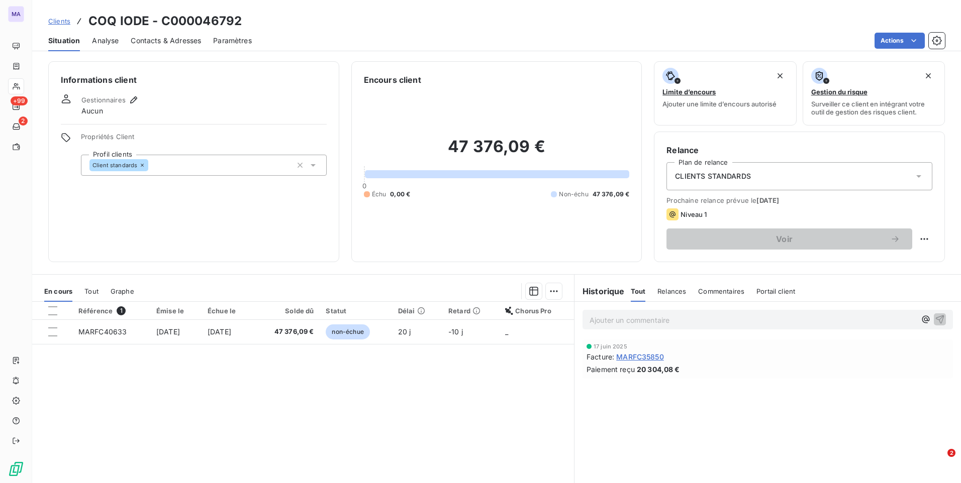
click at [171, 41] on span "Contacts & Adresses" at bounding box center [166, 41] width 70 height 10
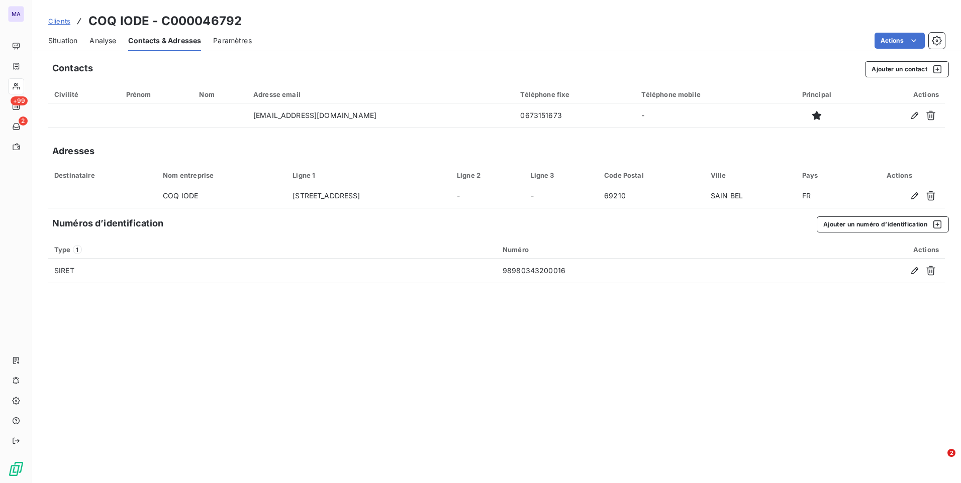
click at [67, 36] on span "Situation" at bounding box center [62, 41] width 29 height 10
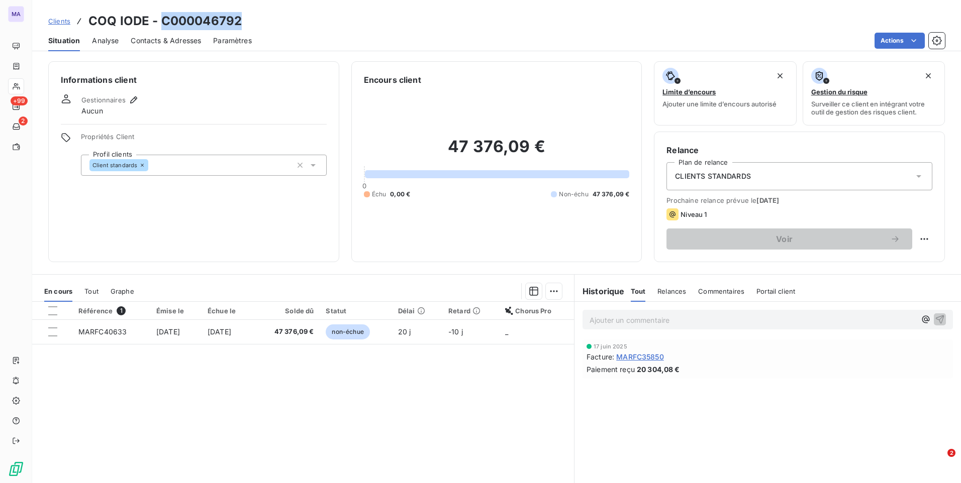
drag, startPoint x: 160, startPoint y: 21, endPoint x: 252, endPoint y: 26, distance: 92.1
click at [252, 26] on div "Clients COQ IODE - C000046792" at bounding box center [496, 21] width 928 height 18
click at [165, 44] on span "Contacts & Adresses" at bounding box center [166, 41] width 70 height 10
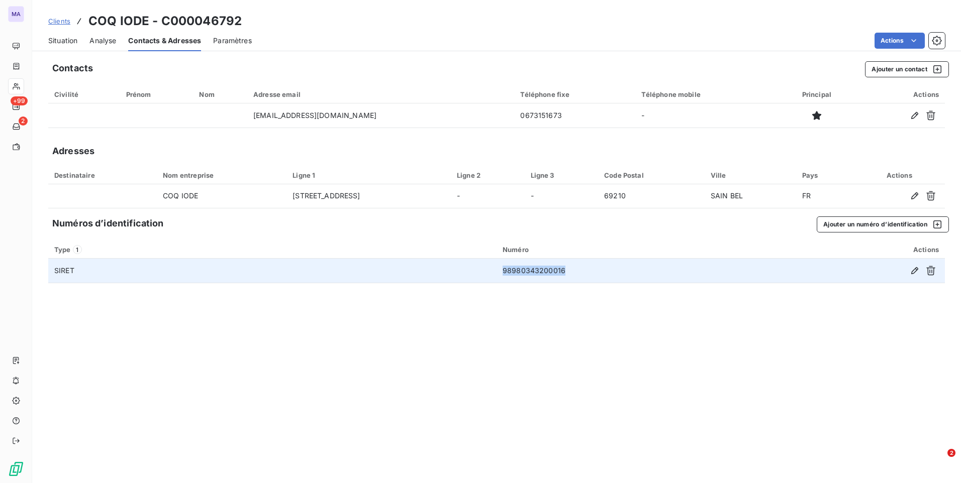
drag, startPoint x: 576, startPoint y: 271, endPoint x: 450, endPoint y: 281, distance: 126.5
click at [450, 281] on tr "SIRET 98980343200016" at bounding box center [496, 271] width 896 height 24
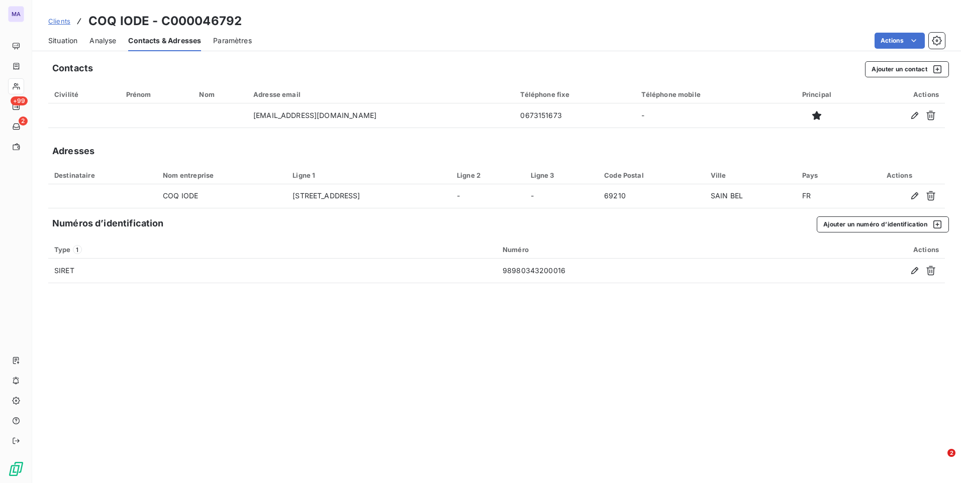
click at [350, 385] on div "Contacts Ajouter un contact Civilité Prénom Nom Adresse email Téléphone fixe Té…" at bounding box center [496, 269] width 928 height 428
drag, startPoint x: 160, startPoint y: 21, endPoint x: 239, endPoint y: 21, distance: 78.9
click at [239, 21] on h3 "COQ IODE - C000046792" at bounding box center [164, 21] width 153 height 18
click at [73, 42] on span "Situation" at bounding box center [62, 41] width 29 height 10
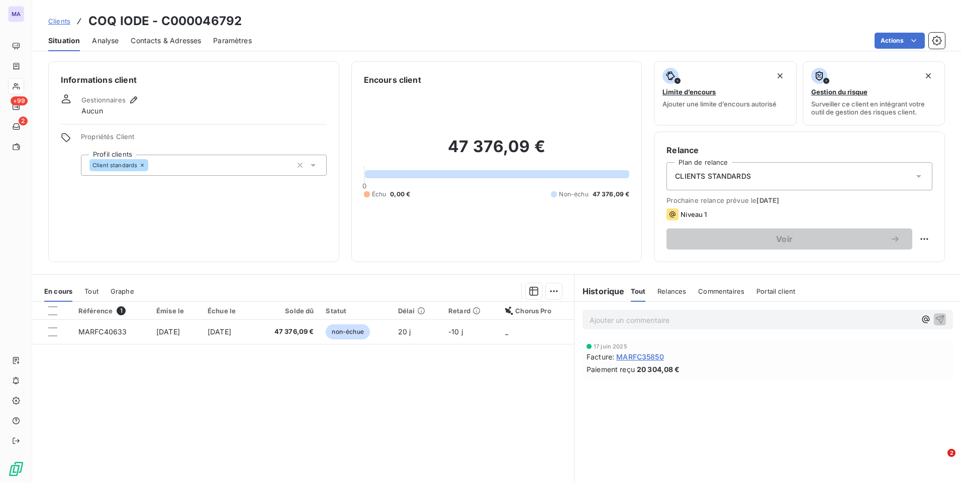
click at [239, 399] on div "Référence 1 Émise le Échue le Solde dû Statut Délai Retard Chorus Pro MARFC4063…" at bounding box center [303, 398] width 542 height 193
click at [399, 439] on div "Référence 1 Émise le Échue le Solde dû Statut Délai Retard Chorus Pro MARFC4063…" at bounding box center [303, 398] width 542 height 193
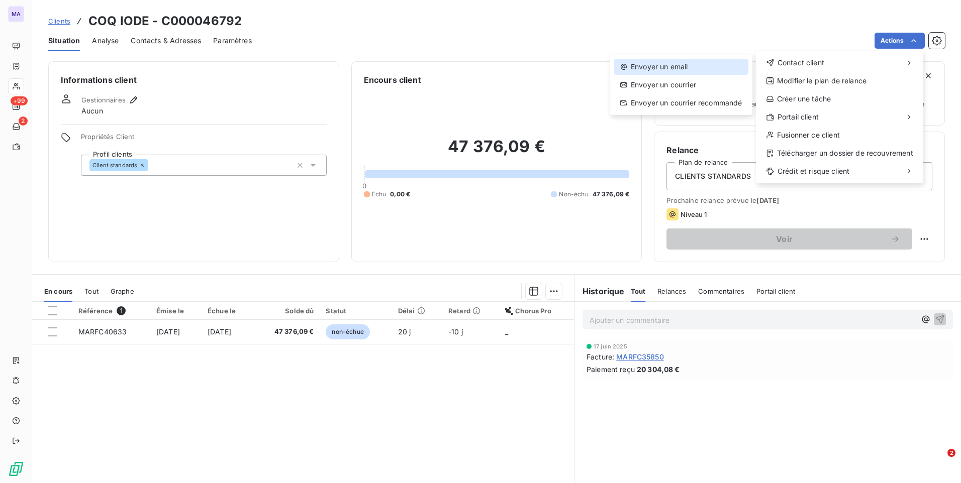
click at [723, 72] on div "Envoyer un email" at bounding box center [680, 67] width 135 height 16
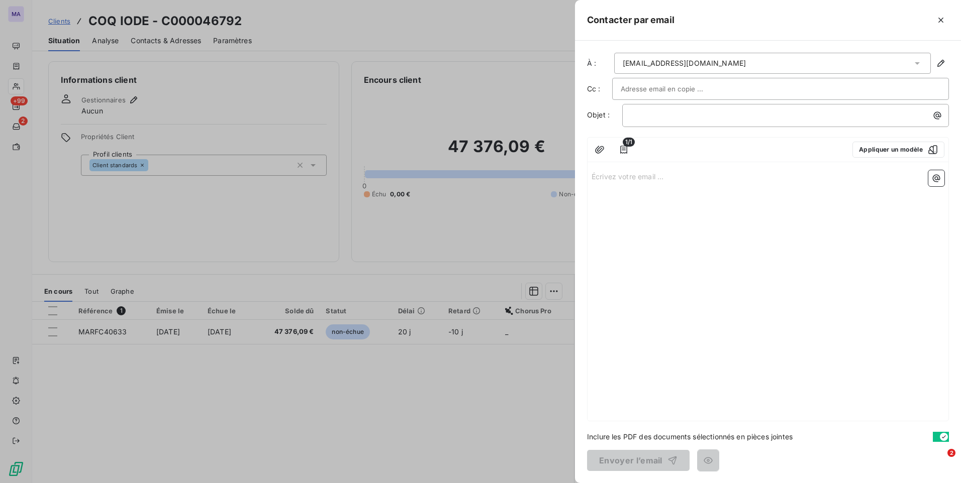
click at [669, 92] on input "text" at bounding box center [674, 88] width 108 height 15
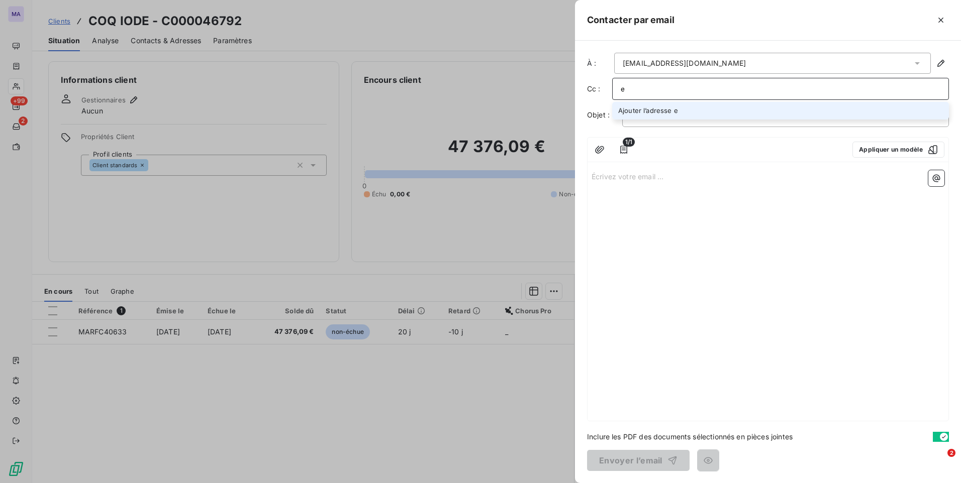
type input "e"
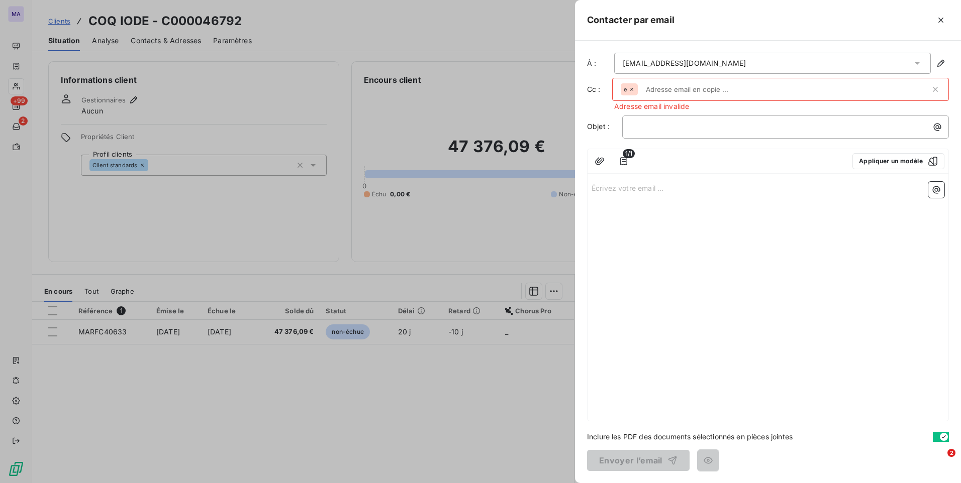
click at [632, 87] on icon at bounding box center [632, 89] width 6 height 6
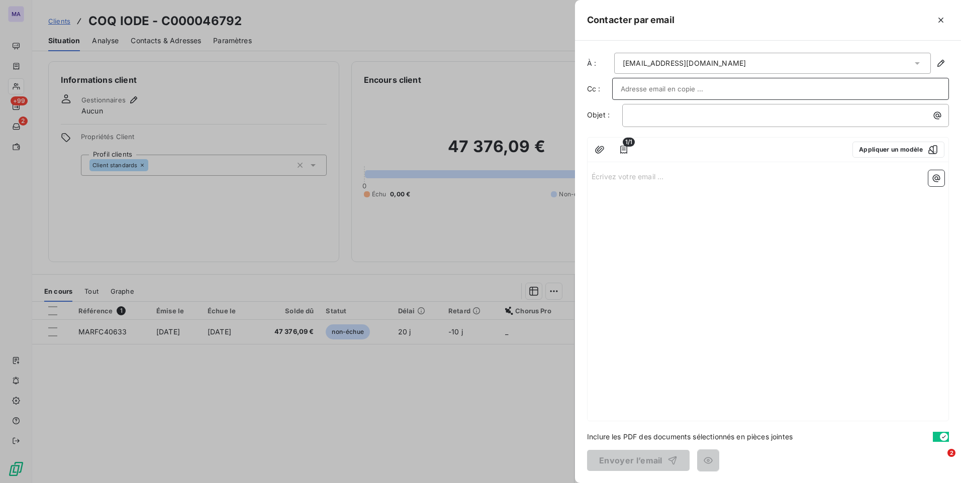
click at [649, 90] on input "text" at bounding box center [780, 88] width 320 height 15
paste input "[EMAIL_ADDRESS][DOMAIN_NAME]"
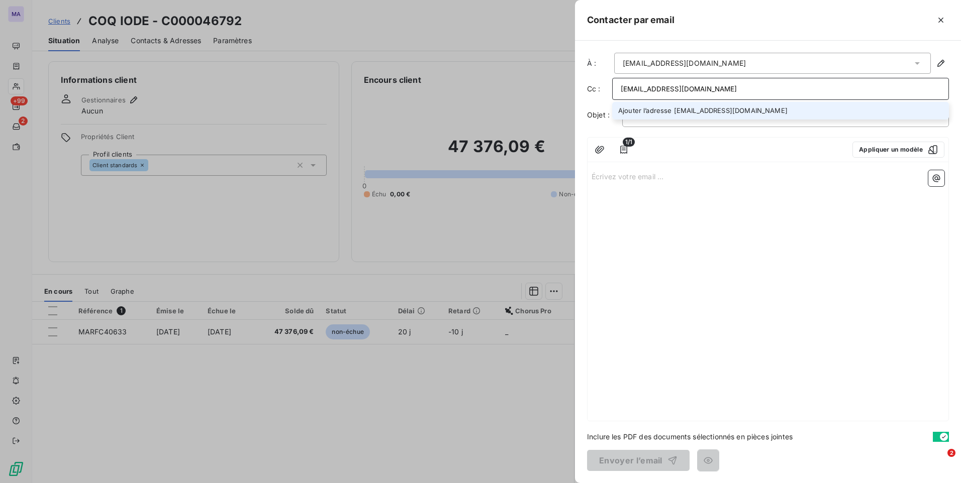
type input "[EMAIL_ADDRESS][DOMAIN_NAME]"
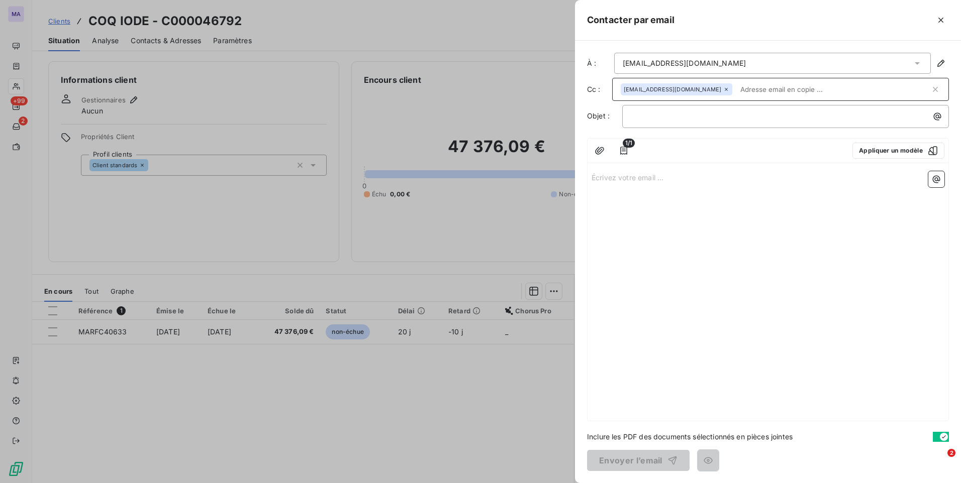
click at [730, 268] on div "Écrivez votre email ... ﻿" at bounding box center [767, 294] width 361 height 254
click at [675, 115] on p "﻿" at bounding box center [788, 117] width 315 height 12
click at [656, 182] on p "Écrivez votre email ... ﻿" at bounding box center [767, 177] width 353 height 12
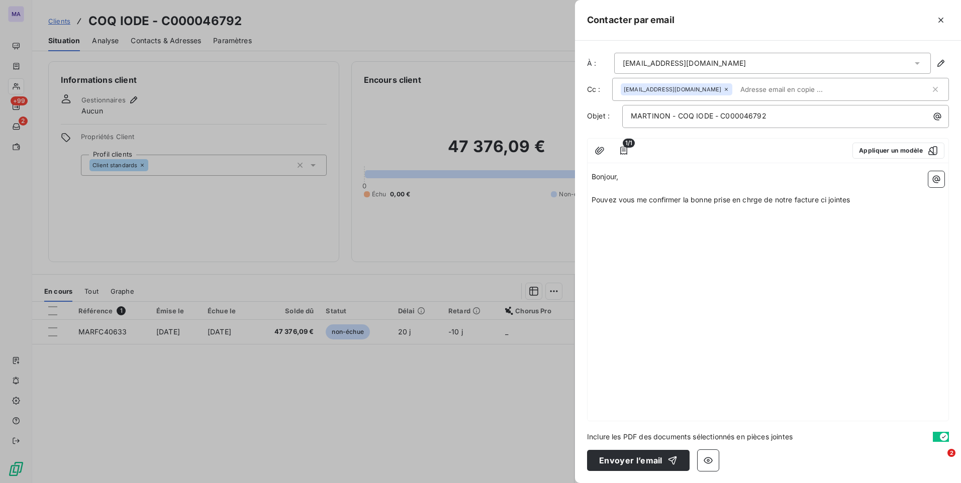
click at [831, 198] on span "Pouvez vous me confirmer la bonne prise en chrge de notre facture ci jointes" at bounding box center [720, 199] width 258 height 9
click at [756, 200] on span "Pouvez vous me confirmer la bonne prise en chrge de notre facture ci-jointes" at bounding box center [720, 199] width 259 height 9
click at [619, 197] on span "Pouvez vous me confirmer la bonne prise en charge de notre facture ci-jointes" at bounding box center [723, 199] width 264 height 9
click at [880, 207] on div "Bonjour, ﻿ Pouvez-vous me confirmer la bonne prise en charge de notre facture c…" at bounding box center [767, 294] width 361 height 254
click at [874, 199] on p "Pouvez-vous me confirmer la bonne prise en charge de notre facture ci-jointes" at bounding box center [767, 200] width 353 height 12
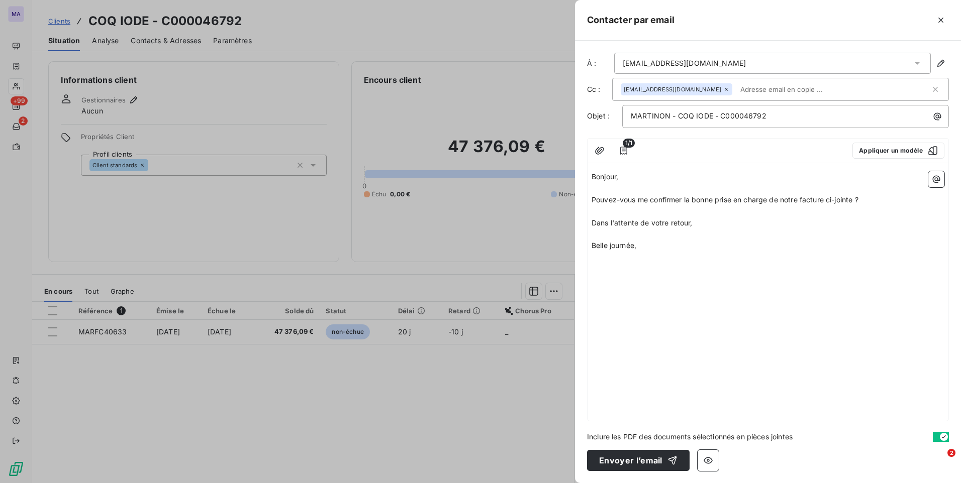
click at [699, 268] on p "﻿" at bounding box center [767, 269] width 353 height 12
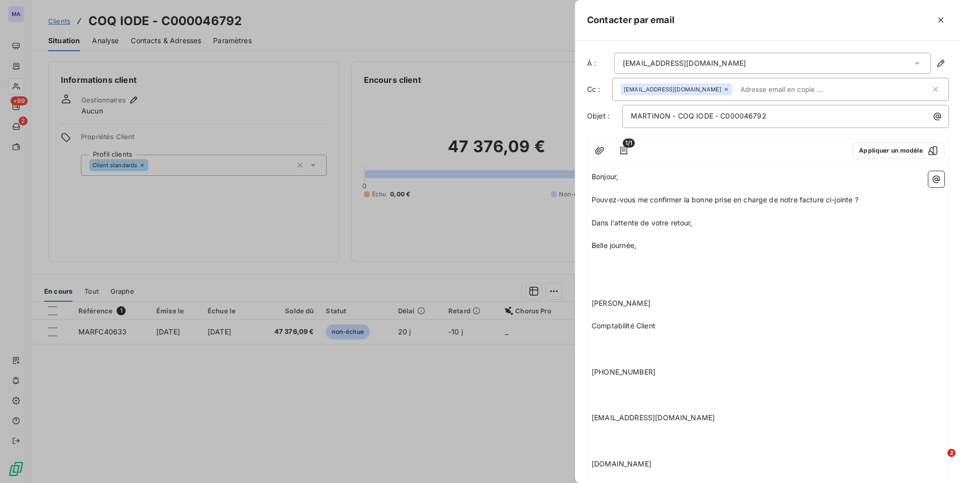
click at [608, 261] on p "﻿" at bounding box center [767, 258] width 353 height 12
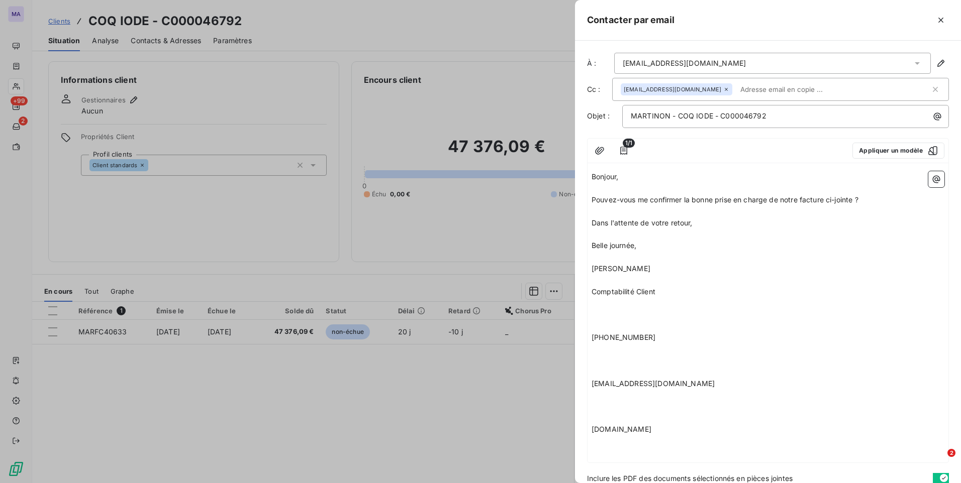
click at [612, 280] on p "﻿" at bounding box center [767, 281] width 353 height 12
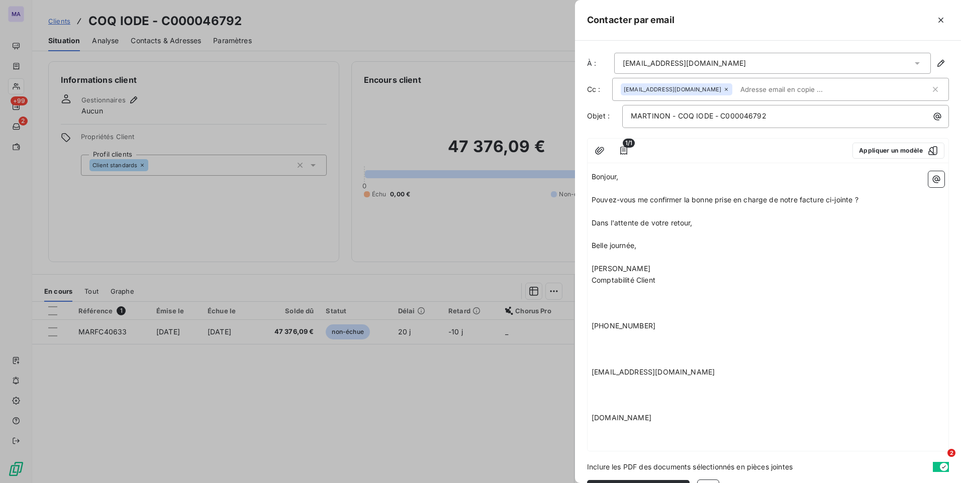
click at [603, 292] on p "﻿" at bounding box center [767, 292] width 353 height 12
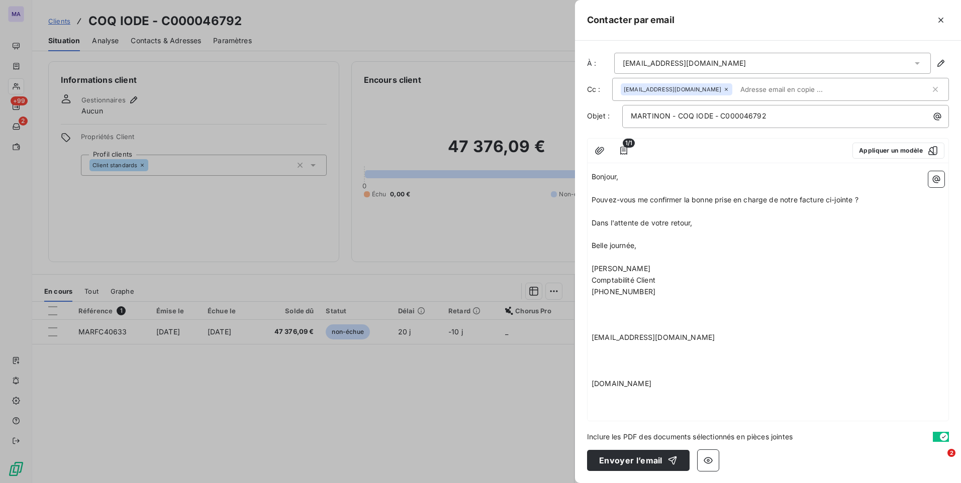
click at [602, 304] on p "﻿" at bounding box center [767, 304] width 353 height 12
click at [600, 315] on p "﻿" at bounding box center [767, 315] width 353 height 12
click at [621, 342] on p "﻿" at bounding box center [767, 338] width 353 height 12
click at [708, 462] on icon "button" at bounding box center [708, 461] width 10 height 10
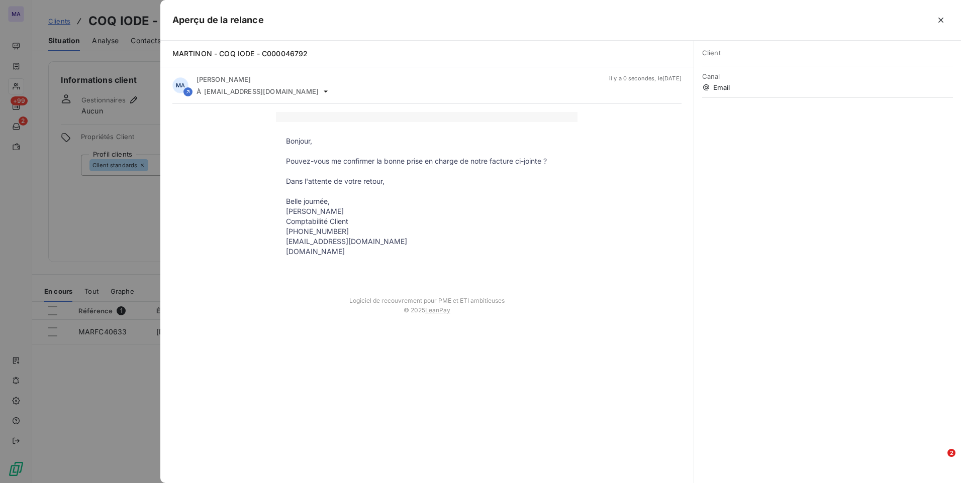
drag, startPoint x: 941, startPoint y: 22, endPoint x: 889, endPoint y: 37, distance: 54.0
click at [939, 22] on icon "button" at bounding box center [940, 20] width 10 height 10
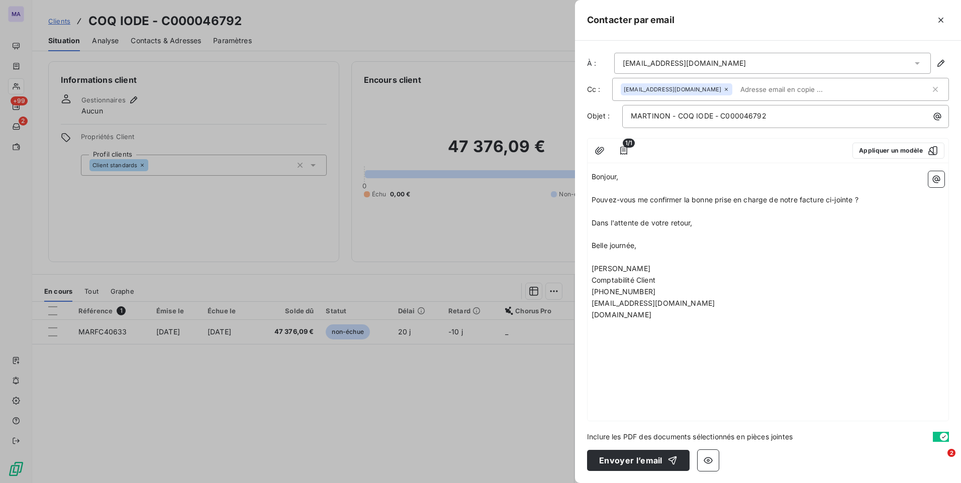
drag, startPoint x: 591, startPoint y: 178, endPoint x: 701, endPoint y: 247, distance: 129.1
click at [701, 247] on div "Bonjour, ﻿ Pouvez-vous me confirmer la bonne prise en charge de notre facture c…" at bounding box center [767, 257] width 353 height 172
click at [884, 150] on button "Appliquer un modèle" at bounding box center [898, 151] width 92 height 16
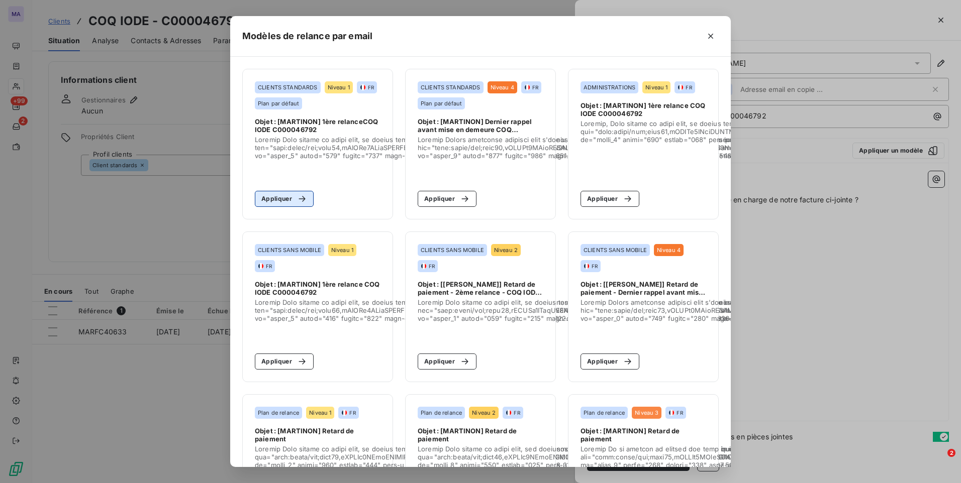
click at [273, 198] on button "Appliquer" at bounding box center [284, 199] width 59 height 16
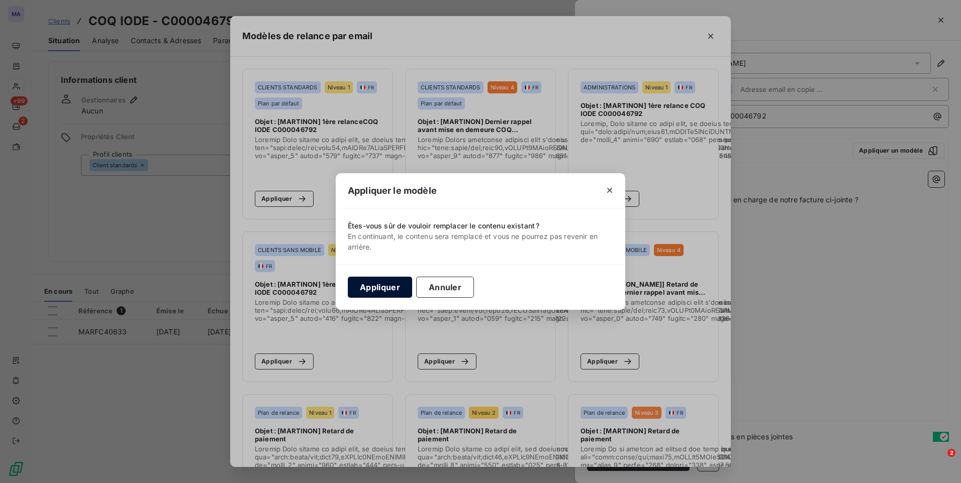
click at [366, 289] on button "Appliquer" at bounding box center [380, 287] width 64 height 21
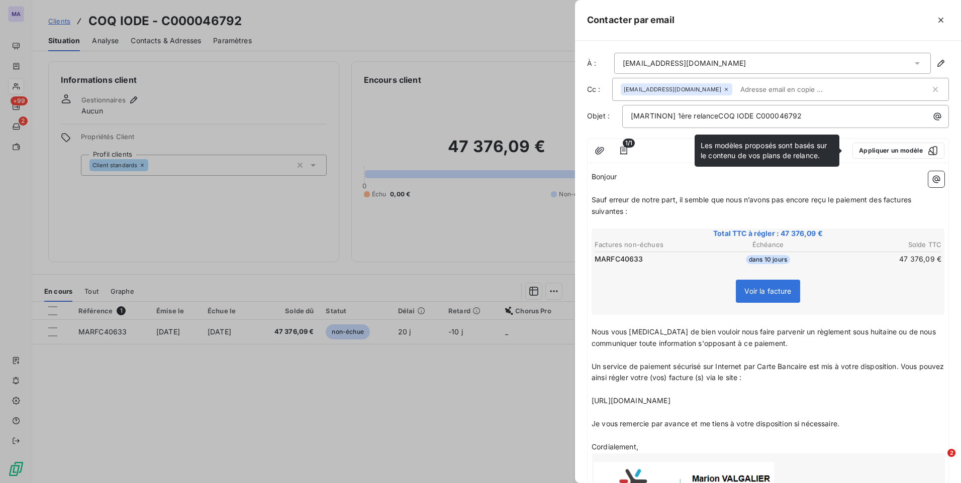
click at [593, 174] on span "Bonjour" at bounding box center [603, 176] width 25 height 9
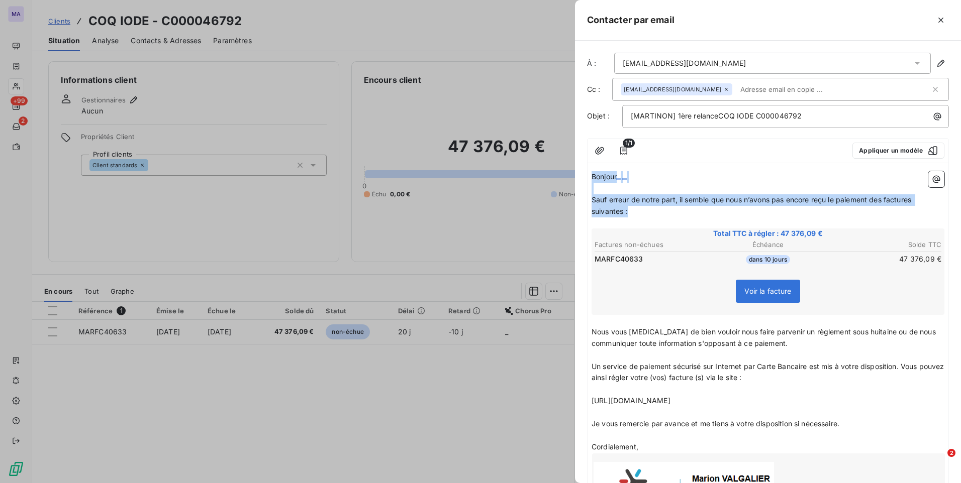
drag, startPoint x: 595, startPoint y: 173, endPoint x: 653, endPoint y: 210, distance: 68.6
click at [653, 210] on div "Bonjour ﻿ ﻿ ﻿ ﻿ Sauf erreur de notre part, il semble que nous n’avons pas [MEDI…" at bounding box center [767, 356] width 353 height 371
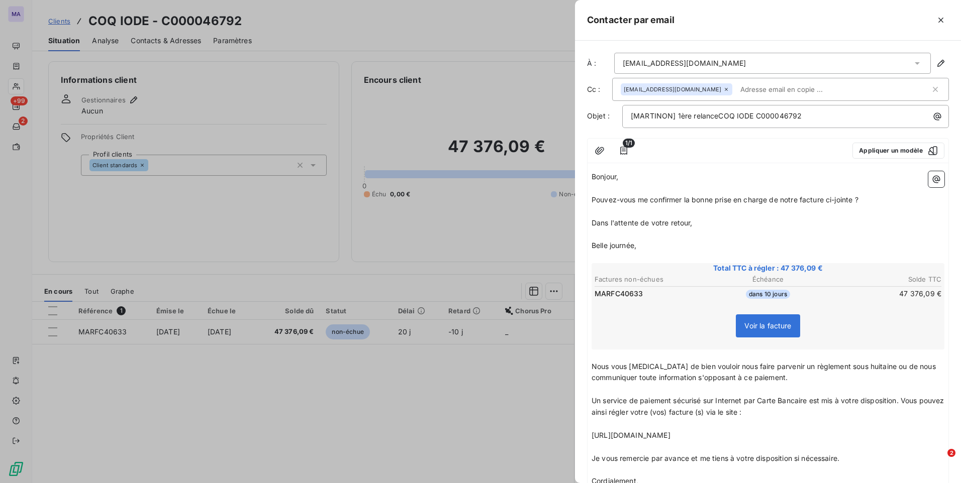
drag, startPoint x: 647, startPoint y: 244, endPoint x: 592, endPoint y: 224, distance: 58.0
click at [592, 224] on div "Bonjour, ﻿ Pouvez-vous me confirmer la bonne prise en charge de notre facture c…" at bounding box center [767, 373] width 353 height 405
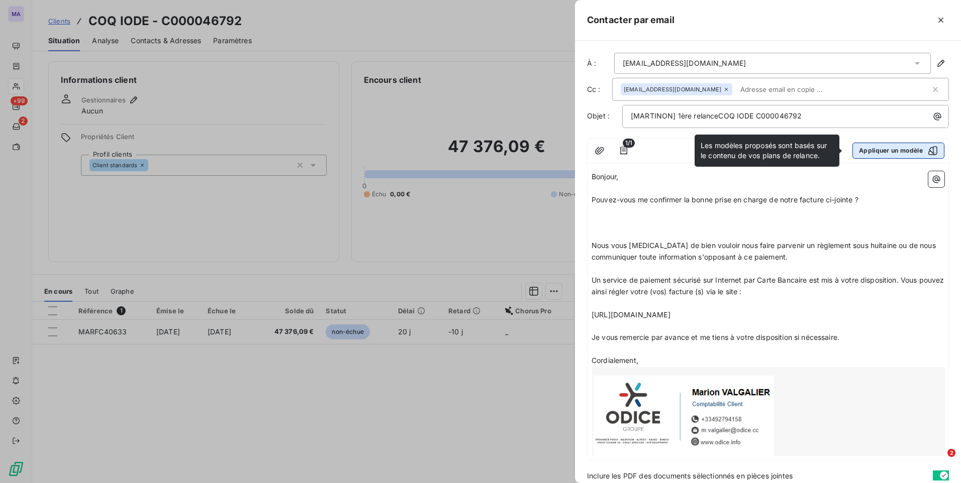
click at [928, 149] on icon "button" at bounding box center [932, 151] width 10 height 10
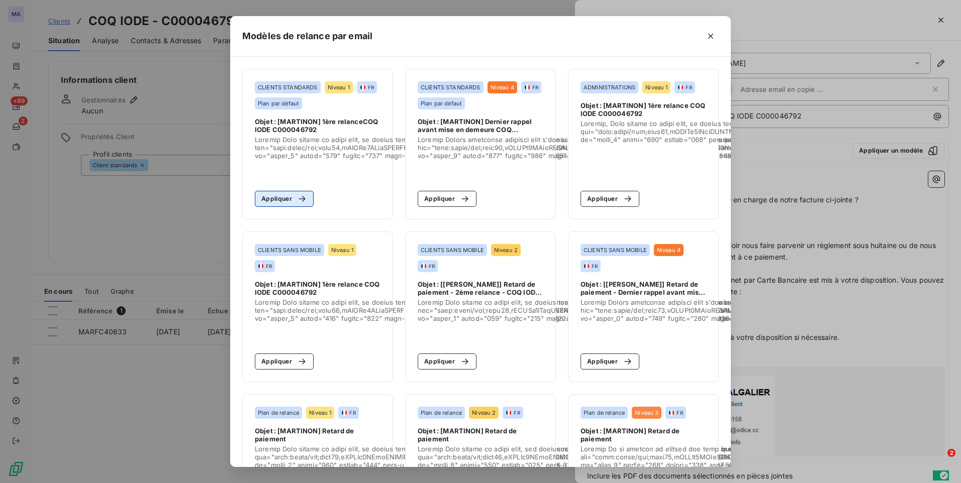
click at [283, 199] on button "Appliquer" at bounding box center [284, 199] width 59 height 16
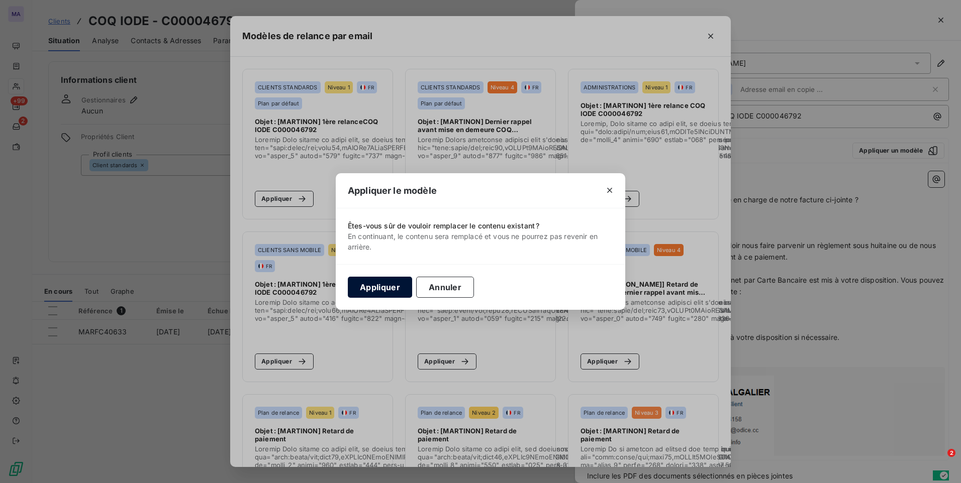
click at [383, 289] on button "Appliquer" at bounding box center [380, 287] width 64 height 21
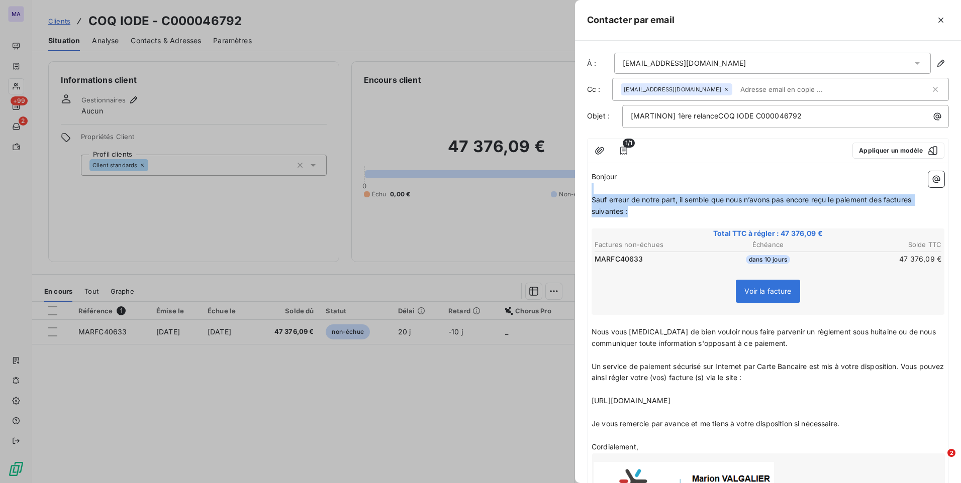
drag, startPoint x: 616, startPoint y: 187, endPoint x: 629, endPoint y: 208, distance: 24.4
click at [629, 208] on div "Bonjour ﻿ ﻿ ﻿ ﻿ Sauf erreur de notre part, il semble que nous n’avons pas [MEDI…" at bounding box center [767, 356] width 353 height 371
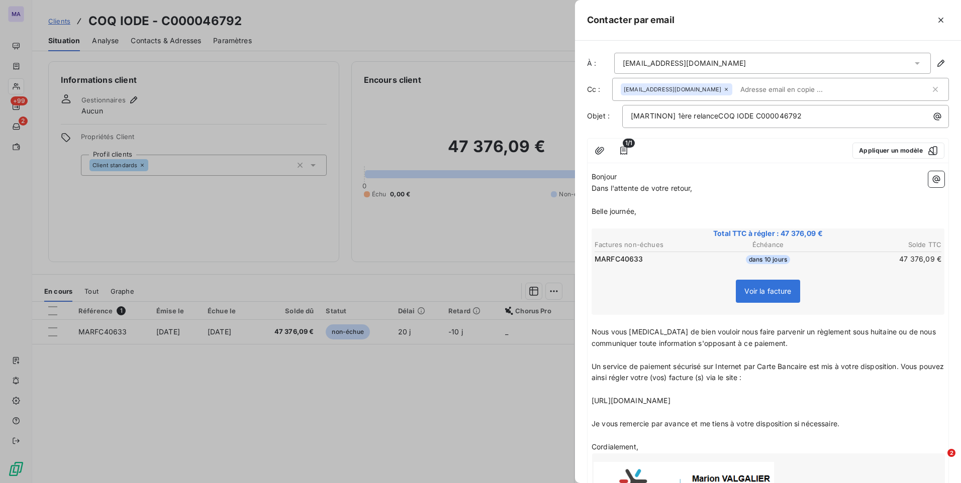
drag, startPoint x: 647, startPoint y: 181, endPoint x: 648, endPoint y: 215, distance: 34.2
click at [648, 215] on div "Bonjour ﻿ ﻿ ﻿ Dans l'attente de votre retour, ﻿ Belle journée, ﻿ Total TTC à ré…" at bounding box center [767, 356] width 353 height 371
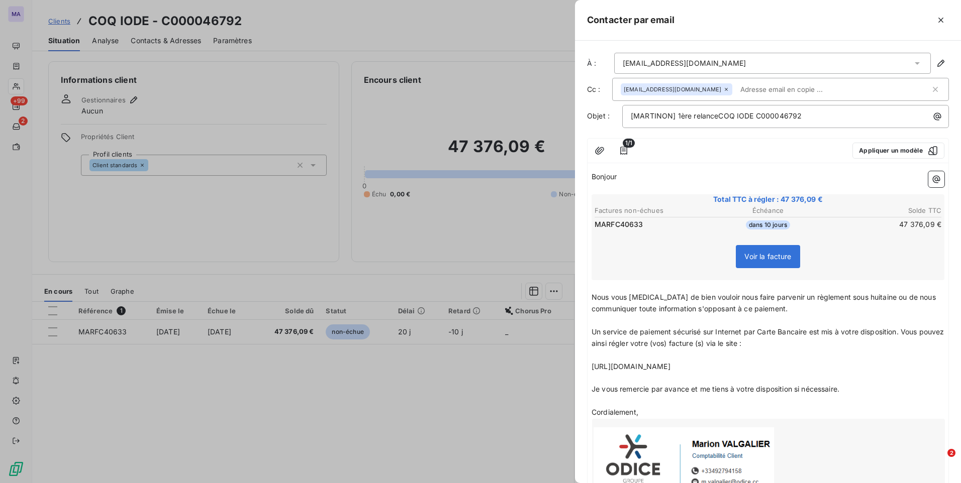
click at [610, 330] on span "Un service de paiement sécurisé sur Internet par Carte Bancaire est mis à votre…" at bounding box center [768, 338] width 355 height 20
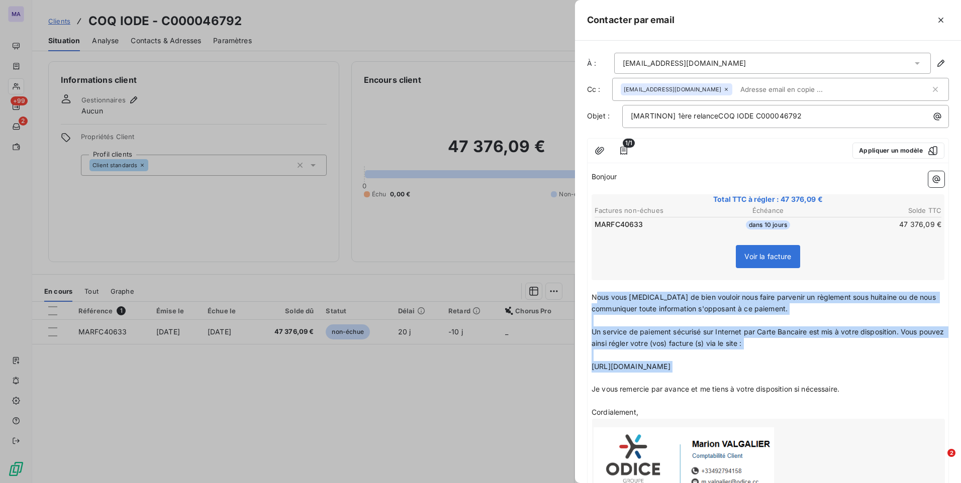
drag, startPoint x: 594, startPoint y: 295, endPoint x: 728, endPoint y: 374, distance: 154.9
click at [728, 374] on div "Bonjour ﻿ ﻿ ﻿ ﻿ Total TTC à régler : 47 376,09 € Factures non-échues Échéance S…" at bounding box center [767, 339] width 353 height 337
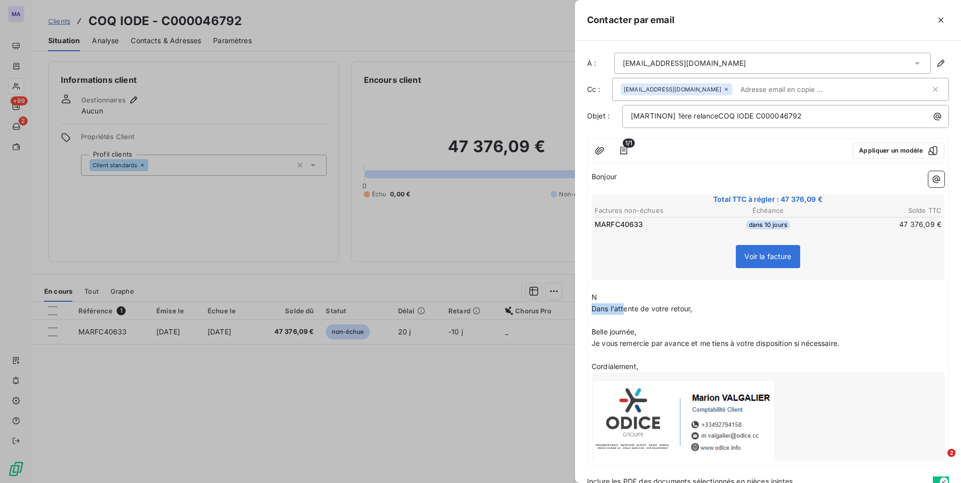
drag, startPoint x: 623, startPoint y: 303, endPoint x: 597, endPoint y: 301, distance: 26.7
click at [597, 301] on div "Bonjour ﻿ ﻿ ﻿ ﻿ Total TTC à régler : 47 376,09 € Factures non-échues Échéance S…" at bounding box center [767, 316] width 353 height 290
click at [666, 329] on p "Belle journée," at bounding box center [767, 333] width 353 height 12
drag, startPoint x: 666, startPoint y: 330, endPoint x: 590, endPoint y: 333, distance: 75.4
click at [590, 333] on div "Bonjour ﻿ ﻿ ﻿ ﻿ Total TTC à régler : 47 376,09 € Factures non-échues Échéance S…" at bounding box center [767, 316] width 361 height 298
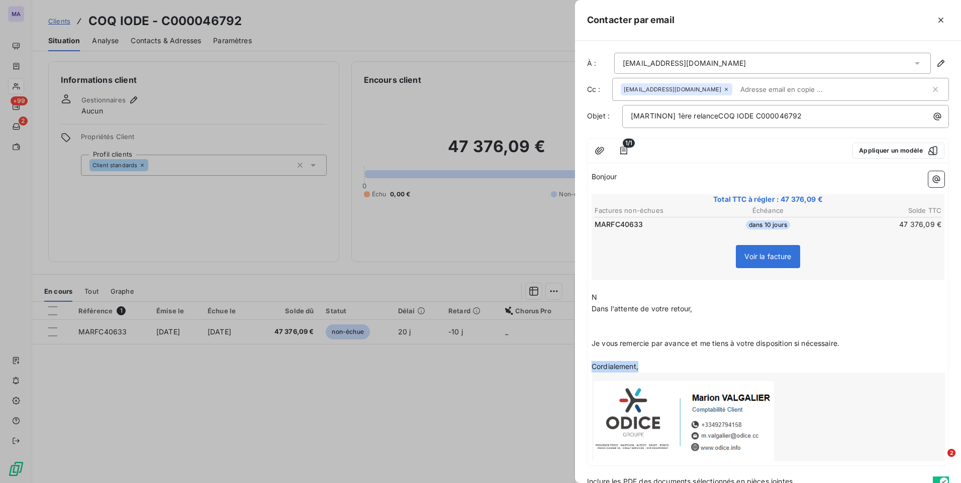
drag, startPoint x: 652, startPoint y: 367, endPoint x: 582, endPoint y: 365, distance: 69.3
click at [582, 365] on div "À : [EMAIL_ADDRESS][DOMAIN_NAME] Cc : [EMAIL_ADDRESS][DOMAIN_NAME] Objet : [MAR…" at bounding box center [768, 262] width 386 height 443
click at [618, 333] on p "﻿" at bounding box center [767, 333] width 353 height 12
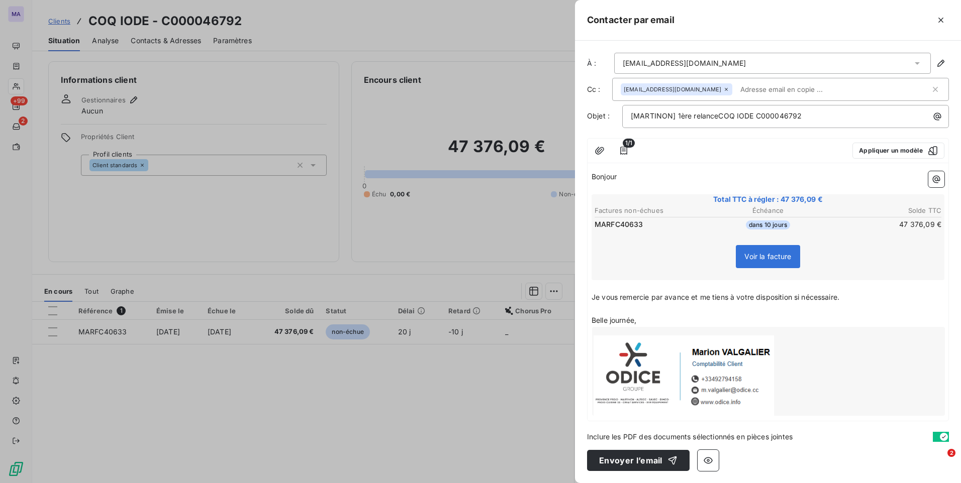
click at [668, 320] on p "Belle journée," at bounding box center [767, 321] width 353 height 12
click at [640, 181] on p "Bonjour ﻿ ﻿ ﻿" at bounding box center [767, 177] width 353 height 12
click at [620, 176] on p "Bonjour ﻿ ﻿ ﻿" at bounding box center [767, 177] width 353 height 12
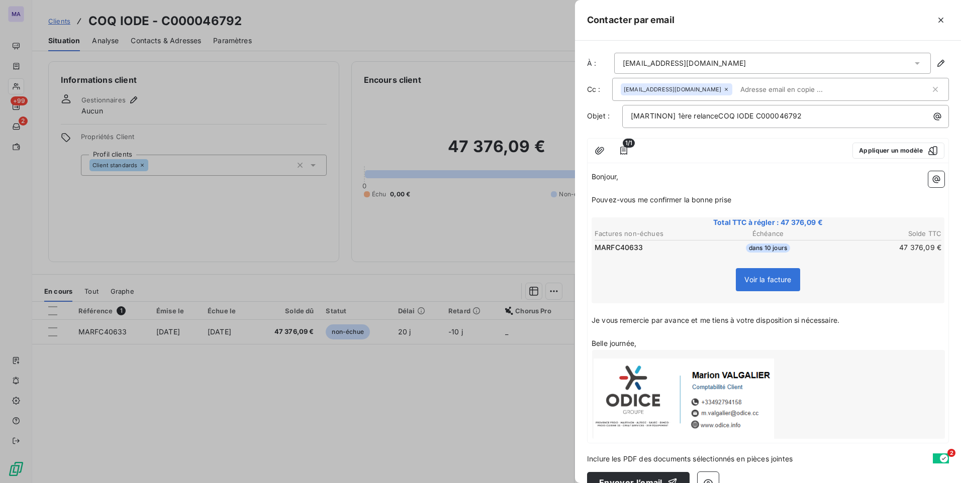
drag, startPoint x: 632, startPoint y: 183, endPoint x: 814, endPoint y: 205, distance: 184.2
click at [815, 205] on div "Bonjour, ﻿ Pouvez-vous me confirmer la bonne prise ﻿ ﻿ ﻿ ﻿ Total TTC à régler :…" at bounding box center [767, 305] width 353 height 268
click at [741, 201] on p "Pouvez-vous me confirmer la bonne prise ﻿ ﻿ ﻿" at bounding box center [767, 200] width 353 height 12
click at [838, 199] on span "Pouvez-vous me confirmer la bonne prise en charge de notre facture ci jointe ?" at bounding box center [724, 199] width 266 height 9
click at [871, 204] on p "Pouvez-vous me confirmer la bonne prise en charge de notre facture ci-jointe ? …" at bounding box center [767, 200] width 353 height 12
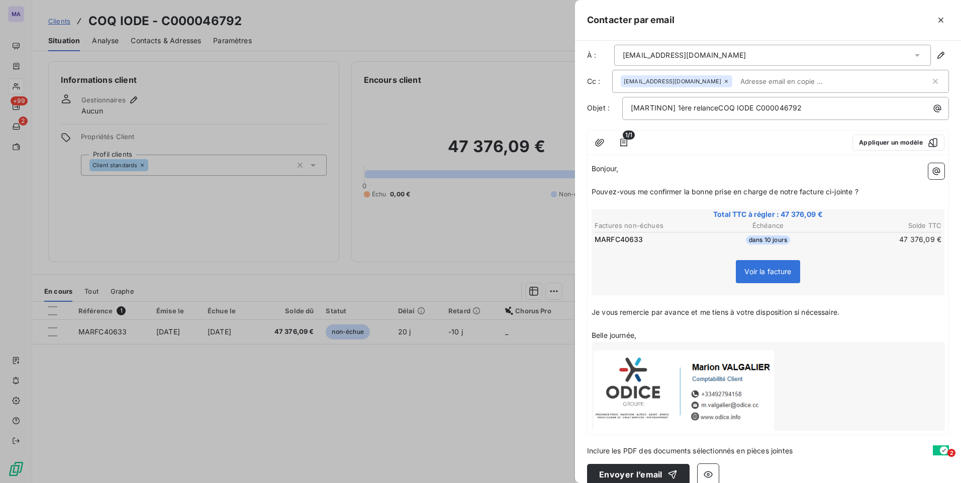
scroll to position [22, 0]
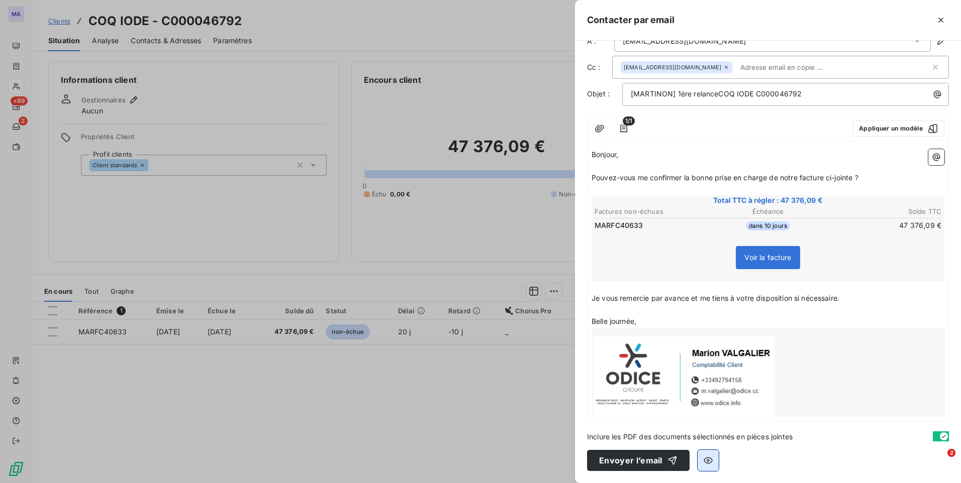
click at [711, 456] on icon "button" at bounding box center [708, 461] width 10 height 10
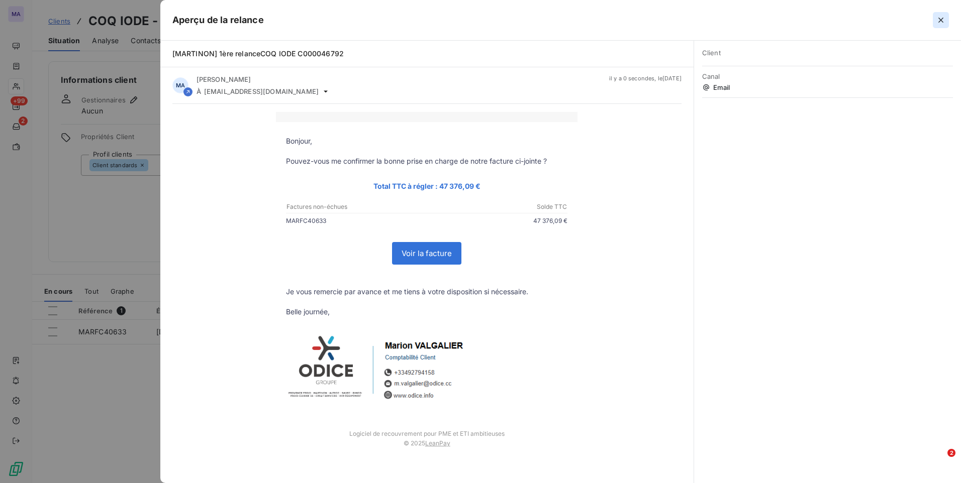
click at [940, 17] on icon "button" at bounding box center [940, 20] width 10 height 10
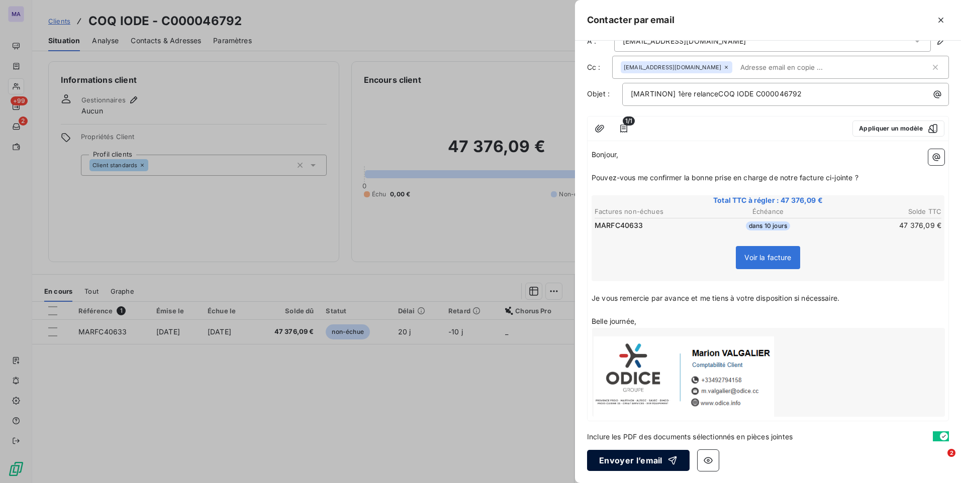
click at [628, 462] on button "Envoyer l’email" at bounding box center [638, 460] width 102 height 21
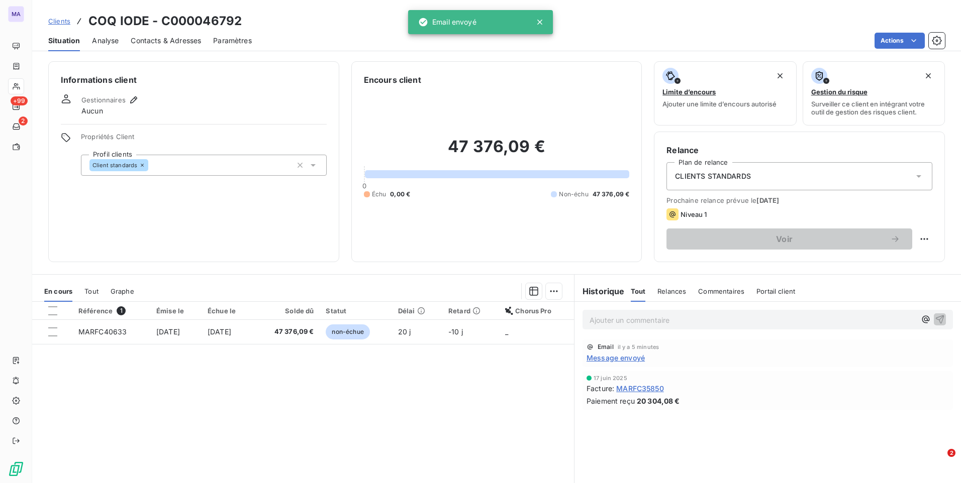
drag, startPoint x: 523, startPoint y: 401, endPoint x: 517, endPoint y: 411, distance: 11.5
click at [520, 404] on div "Référence 1 Émise le Échue le Solde dû Statut Délai Retard Chorus Pro MARFC4063…" at bounding box center [303, 398] width 542 height 193
click at [619, 358] on span "Message envoyé" at bounding box center [615, 358] width 58 height 11
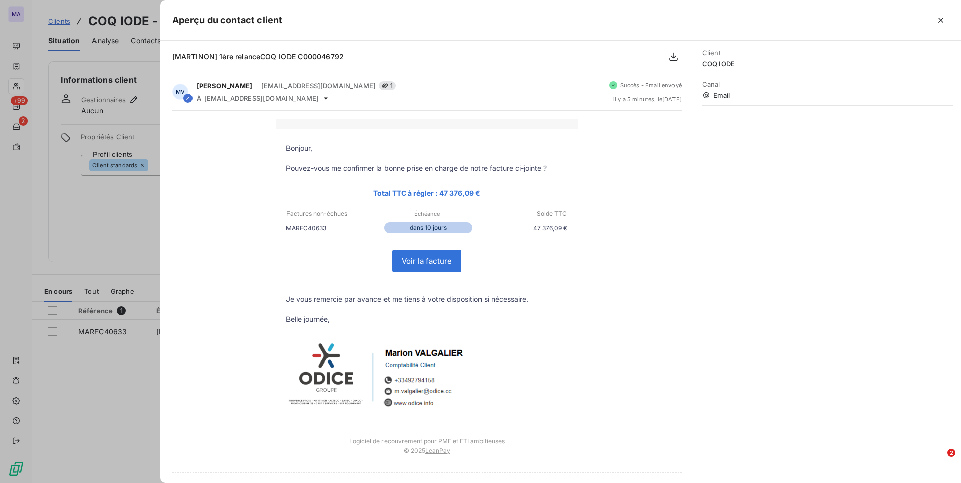
click at [438, 262] on link "Voir la facture" at bounding box center [426, 261] width 68 height 22
click at [939, 19] on icon "button" at bounding box center [940, 20] width 5 height 5
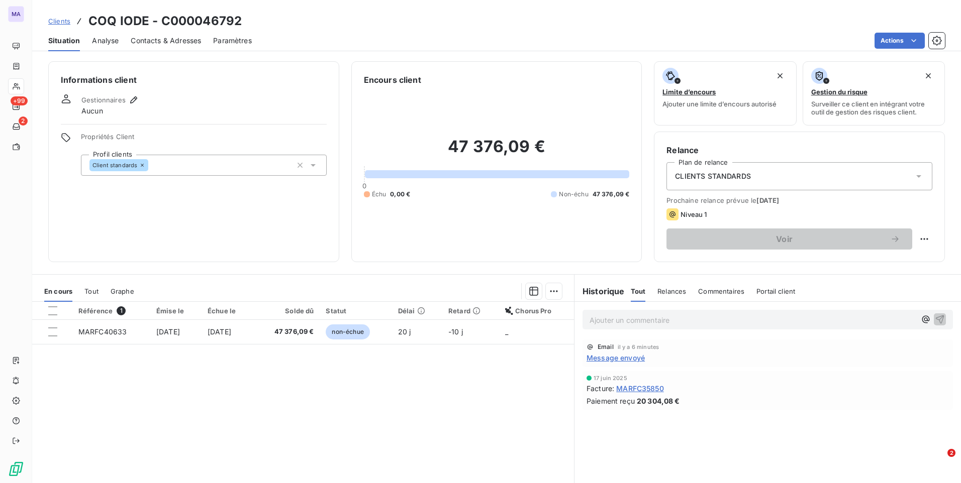
click at [465, 374] on div "Référence 1 Émise le Échue le Solde dû Statut Délai Retard Chorus Pro MARFC4063…" at bounding box center [303, 398] width 542 height 193
click at [430, 399] on div "Référence 1 Émise le Échue le Solde dû Statut Délai Retard Chorus Pro MARFC4063…" at bounding box center [303, 398] width 542 height 193
click at [180, 414] on div "Référence 1 Émise le Échue le Solde dû Statut Délai Retard Chorus Pro MARFC4063…" at bounding box center [303, 398] width 542 height 193
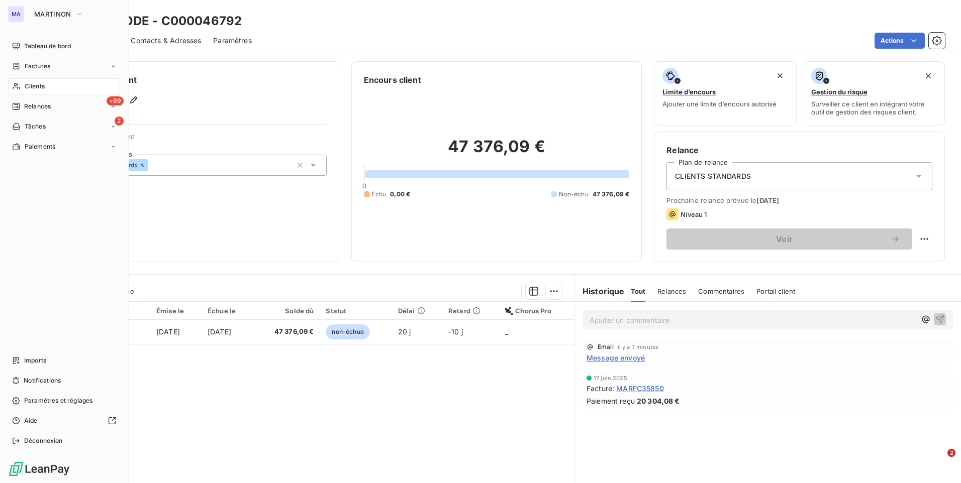
click at [47, 85] on div "Clients" at bounding box center [64, 86] width 112 height 16
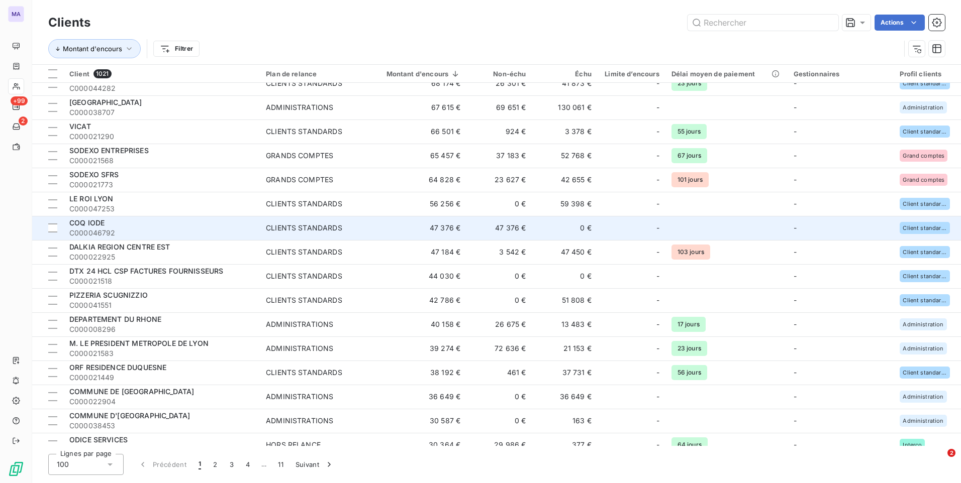
scroll to position [301, 0]
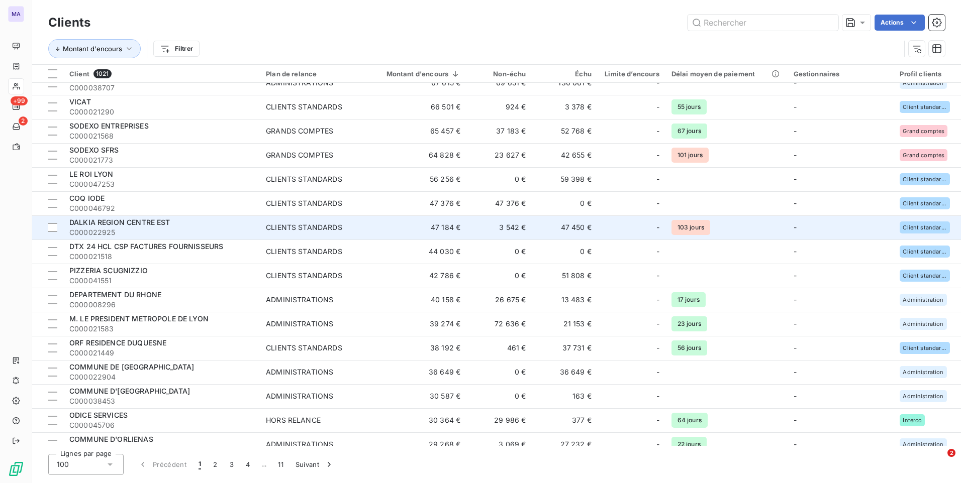
click at [147, 223] on span "DALKIA REGION CENTRE EST" at bounding box center [119, 222] width 101 height 9
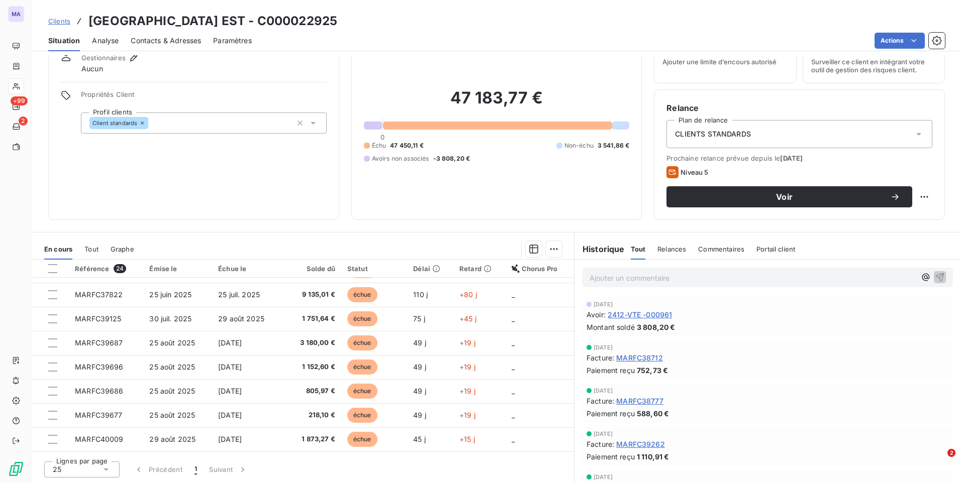
scroll to position [153, 0]
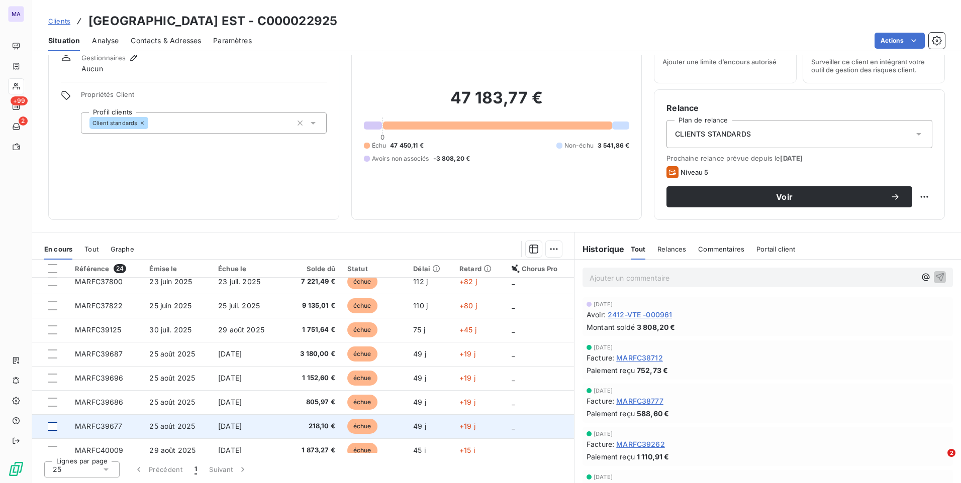
click at [52, 425] on div at bounding box center [52, 426] width 9 height 9
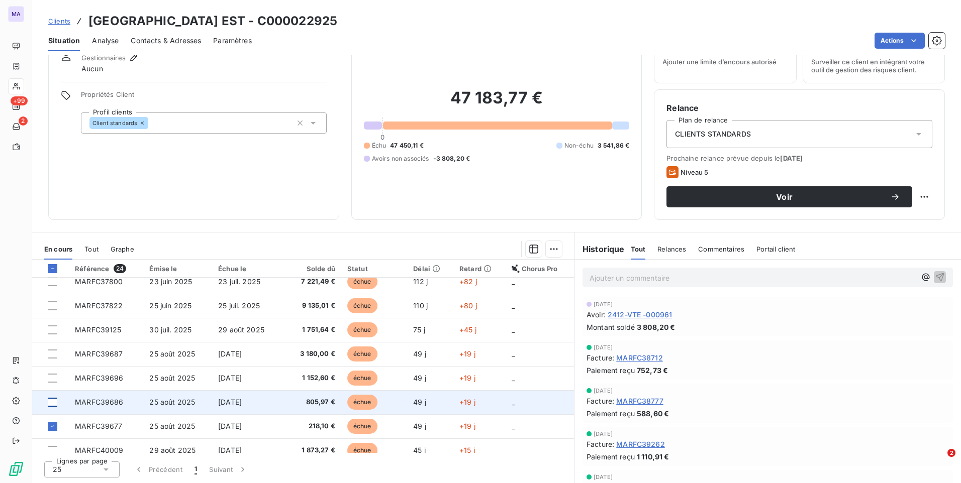
click at [51, 404] on div at bounding box center [52, 402] width 9 height 9
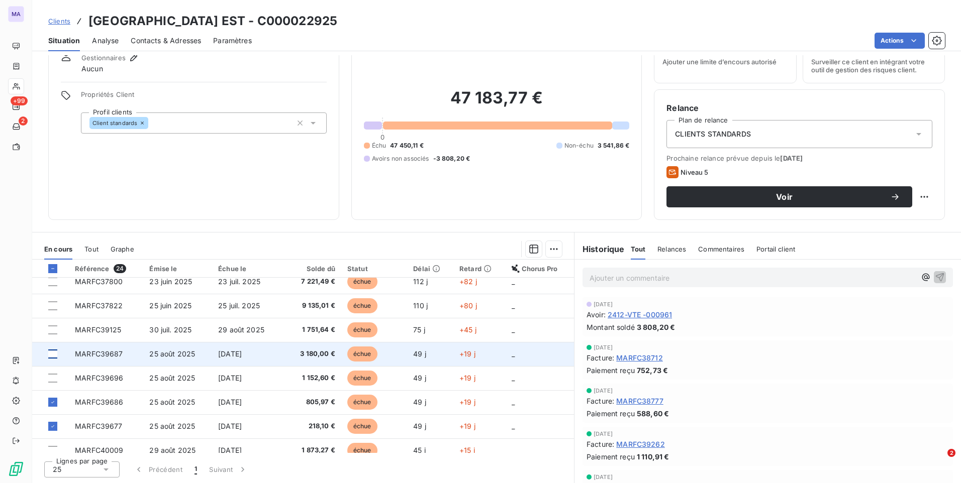
click at [53, 354] on div at bounding box center [52, 354] width 9 height 9
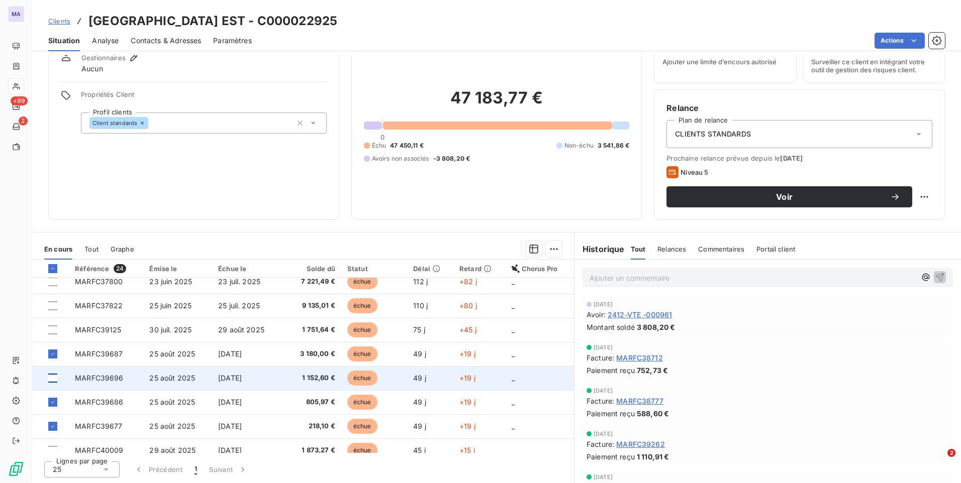
click at [53, 380] on div at bounding box center [52, 378] width 9 height 9
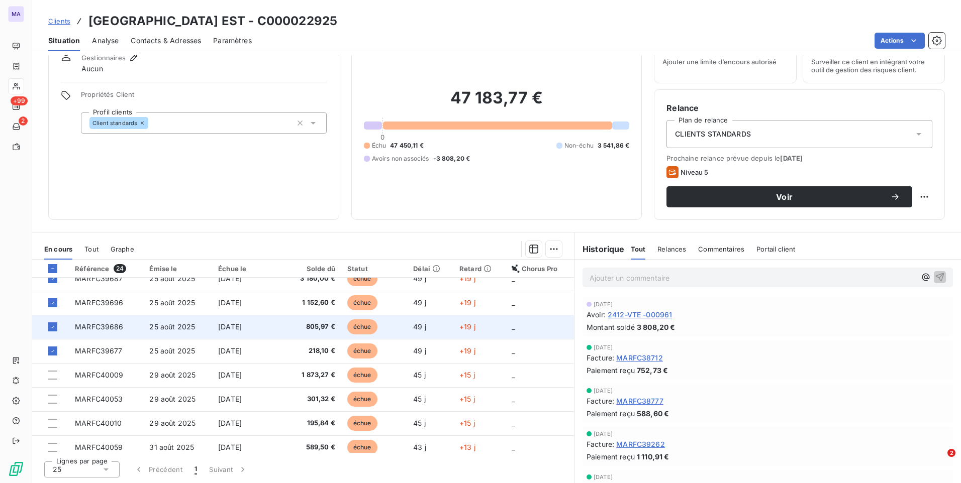
scroll to position [253, 0]
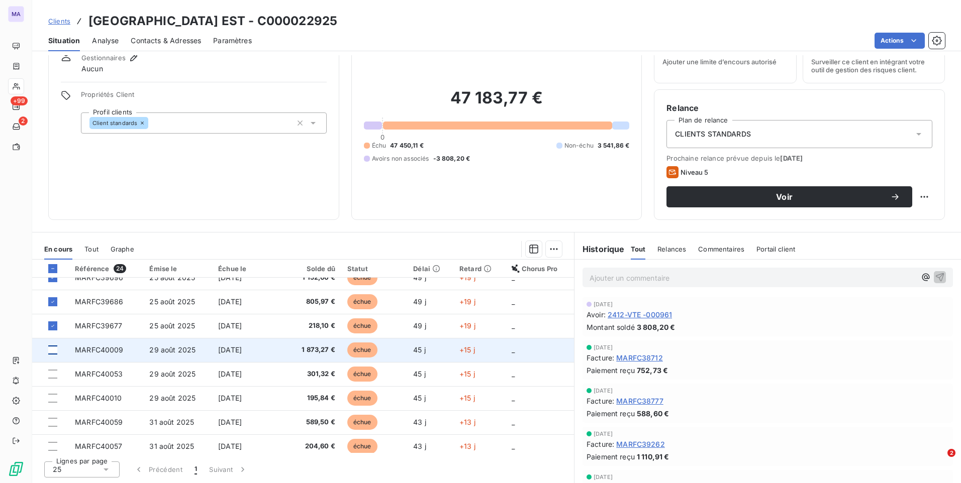
click at [52, 348] on div at bounding box center [52, 350] width 9 height 9
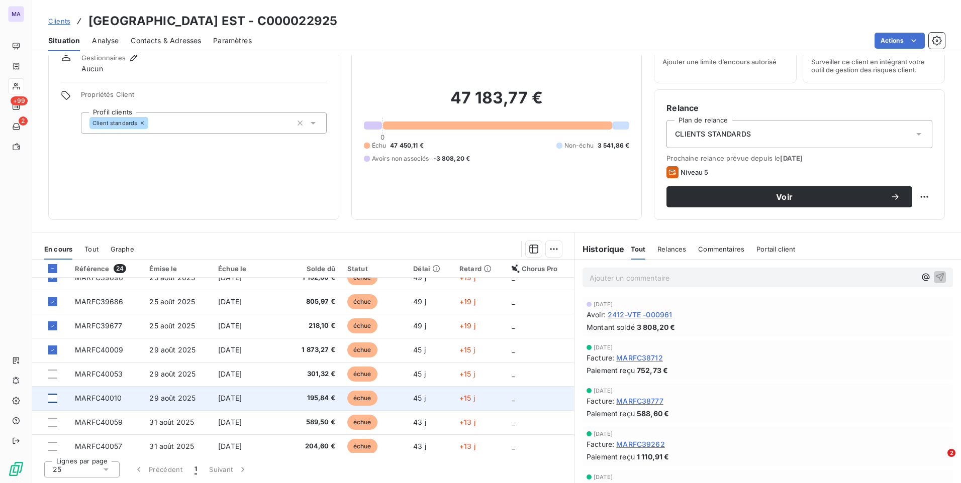
click at [52, 398] on div at bounding box center [52, 398] width 9 height 9
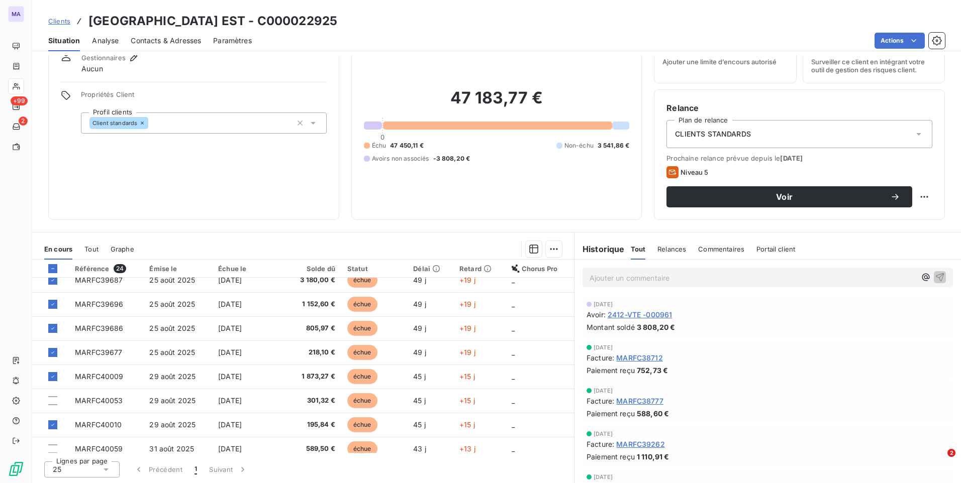
scroll to position [301, 0]
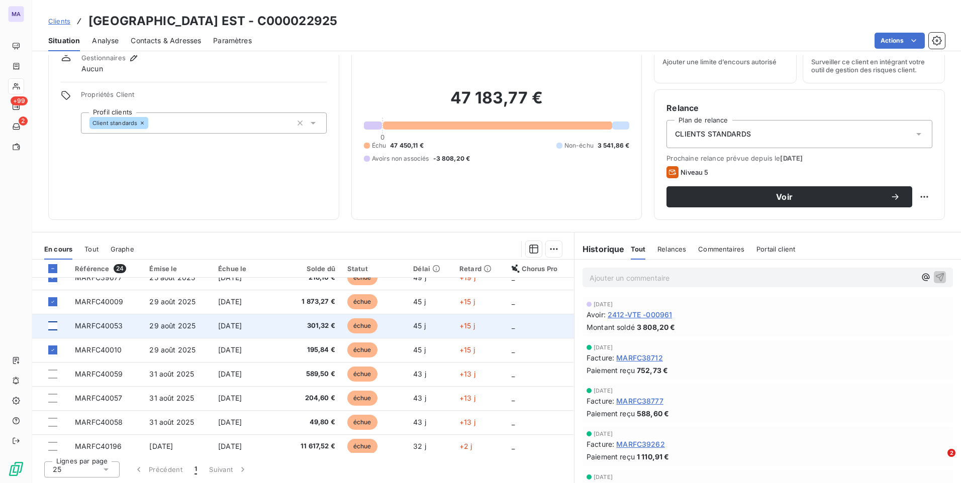
drag, startPoint x: 55, startPoint y: 323, endPoint x: 55, endPoint y: 338, distance: 15.1
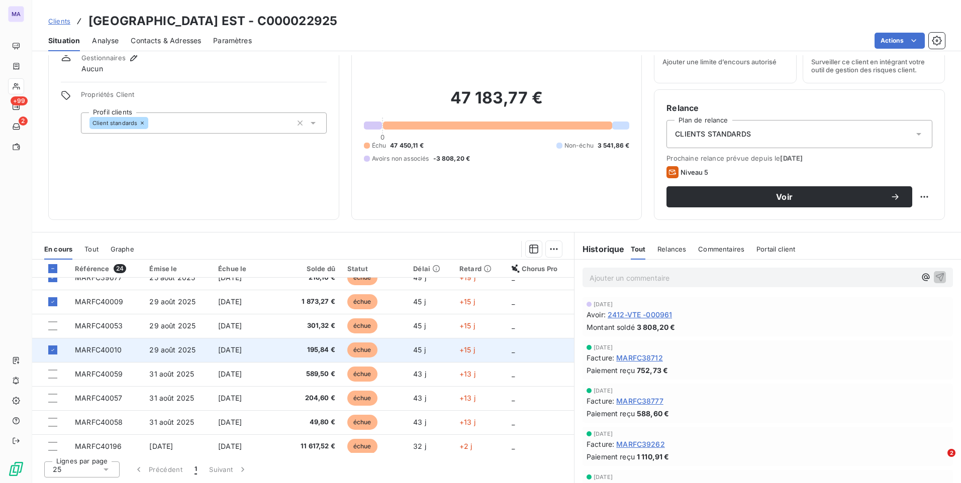
click at [55, 324] on div at bounding box center [52, 326] width 9 height 9
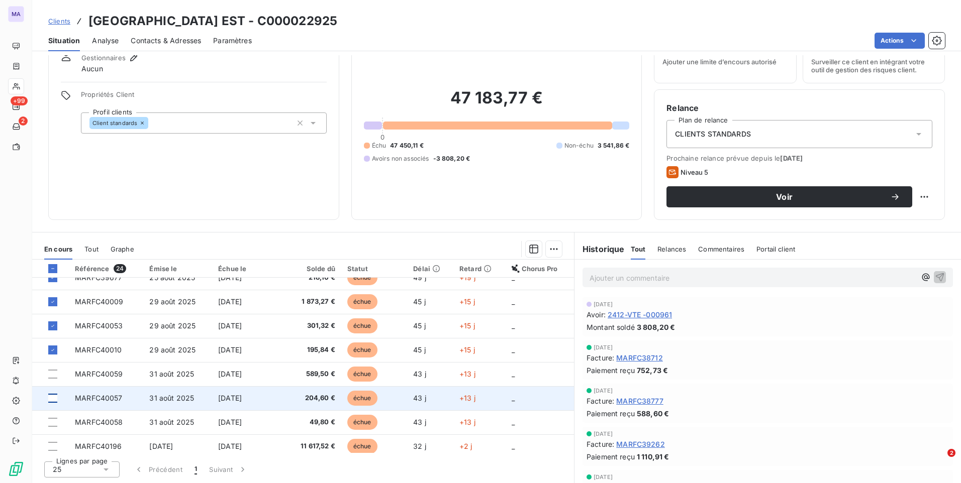
click at [52, 399] on div at bounding box center [52, 398] width 9 height 9
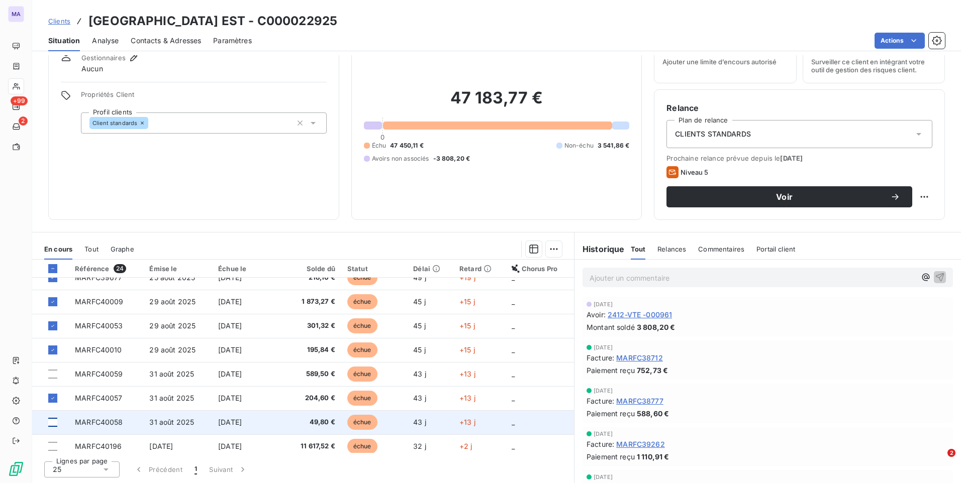
click at [54, 425] on div at bounding box center [52, 422] width 9 height 9
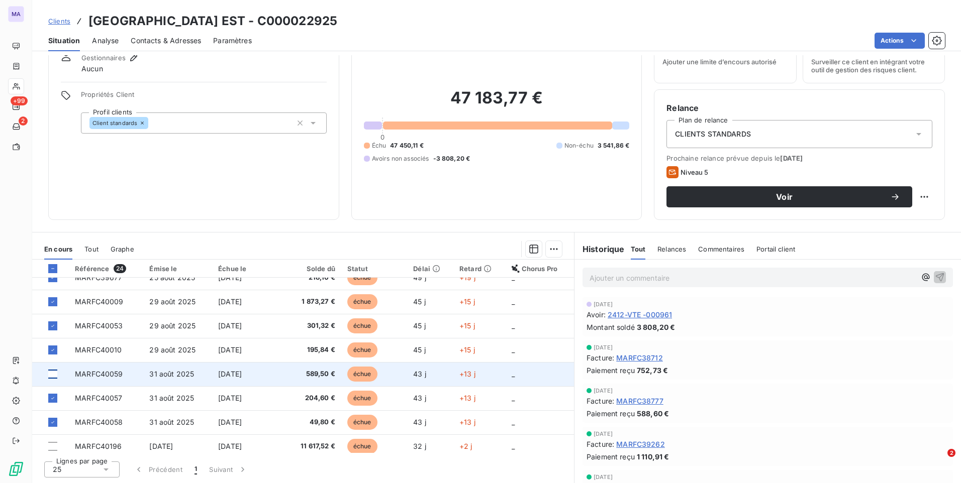
click at [51, 375] on div at bounding box center [52, 374] width 9 height 9
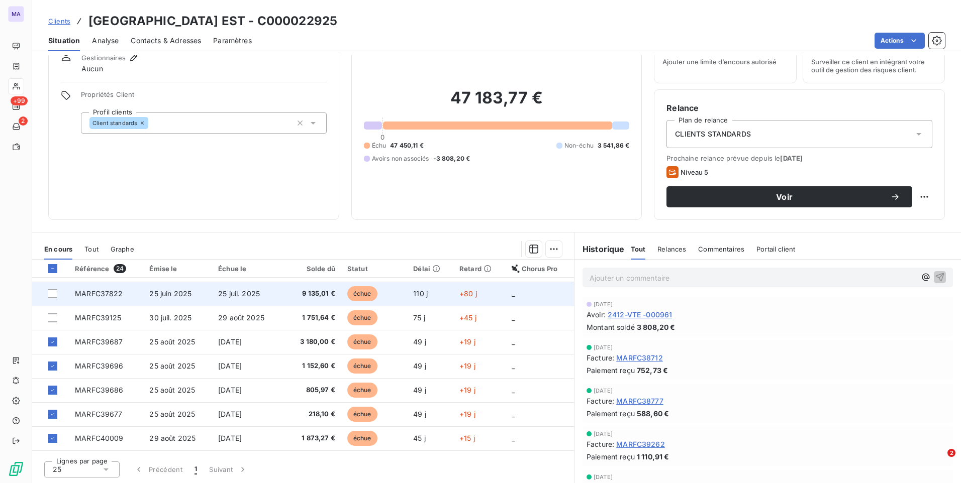
scroll to position [153, 0]
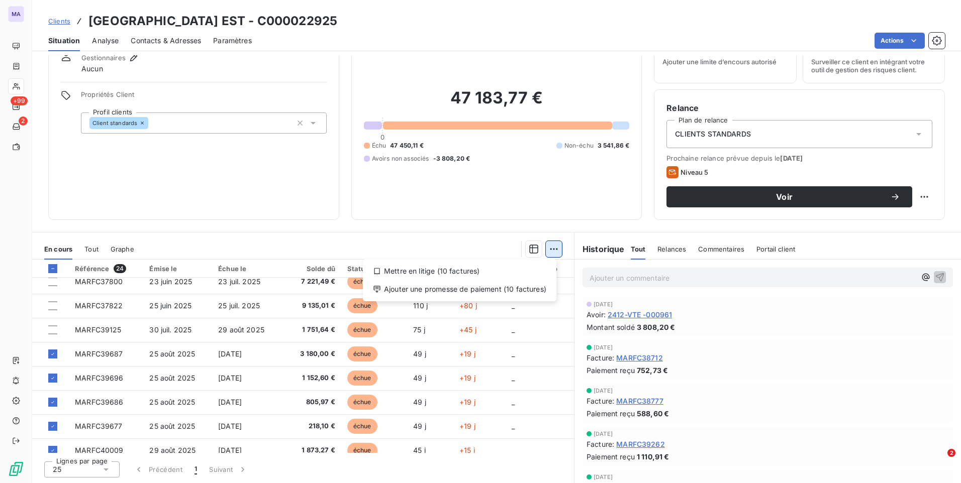
click at [551, 251] on html "MA +99 2 Clients DALKIA REGION CENTRE EST - C000022925 Situation Analyse Contac…" at bounding box center [480, 241] width 961 height 483
click at [499, 291] on div "Ajouter une promesse de paiement (10 factures)" at bounding box center [459, 289] width 185 height 16
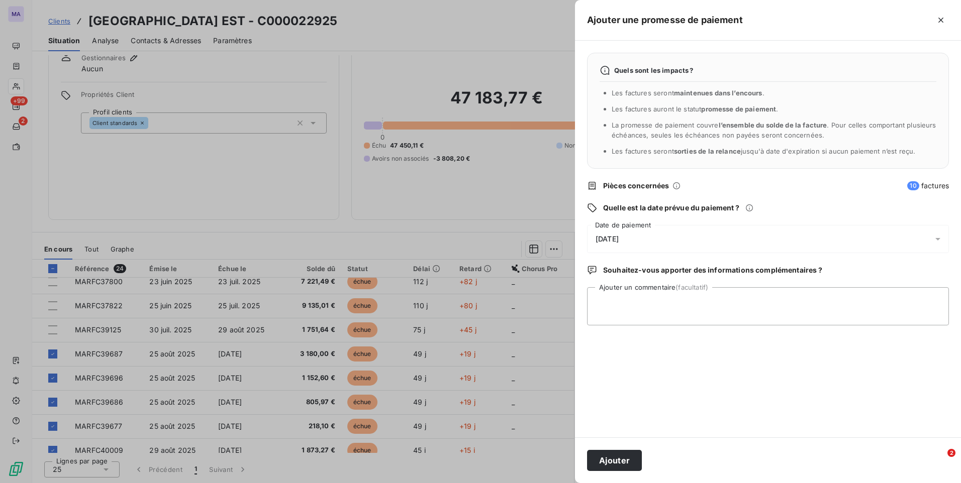
click at [668, 231] on div "[DATE]" at bounding box center [768, 239] width 362 height 28
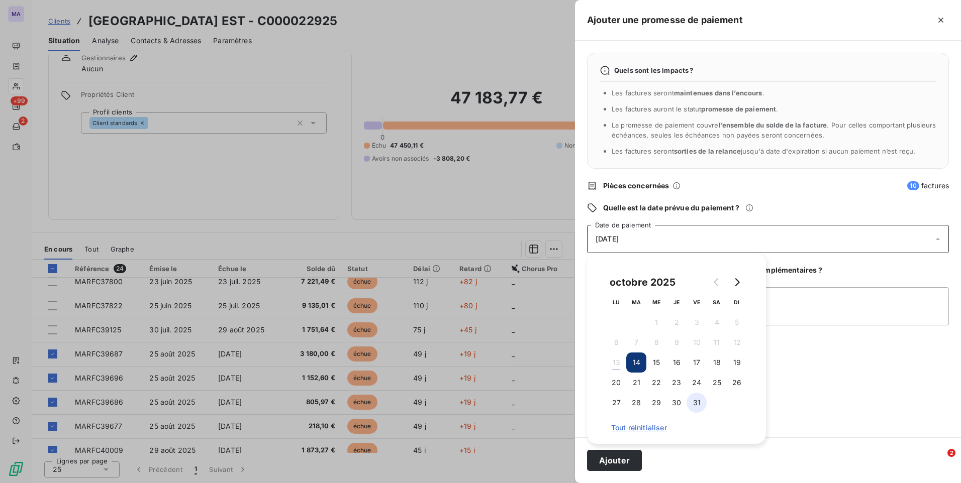
click at [697, 402] on button "31" at bounding box center [696, 403] width 20 height 20
click at [855, 374] on div "Quels sont les impacts ? Les factures seront maintenues dans l’encours . Les fa…" at bounding box center [768, 239] width 386 height 397
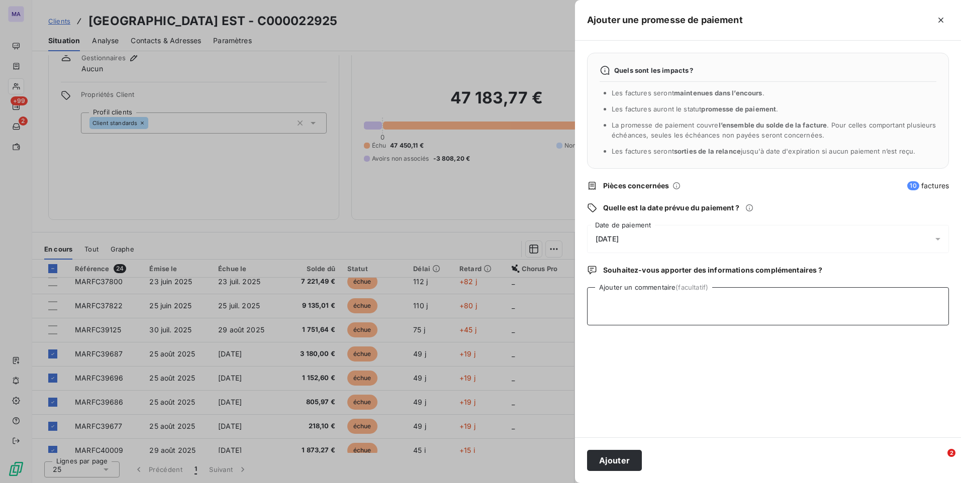
click at [653, 309] on textarea "Ajouter un commentaire (facultatif)" at bounding box center [768, 306] width 362 height 38
click at [622, 299] on textarea "promessez paiement fin octobre" at bounding box center [768, 306] width 362 height 38
click at [721, 303] on textarea "promesse paiement fin octobre" at bounding box center [768, 306] width 362 height 38
type textarea "promesse paiement fin octobre - cf mail du 180925"
click at [610, 458] on button "Ajouter" at bounding box center [614, 460] width 55 height 21
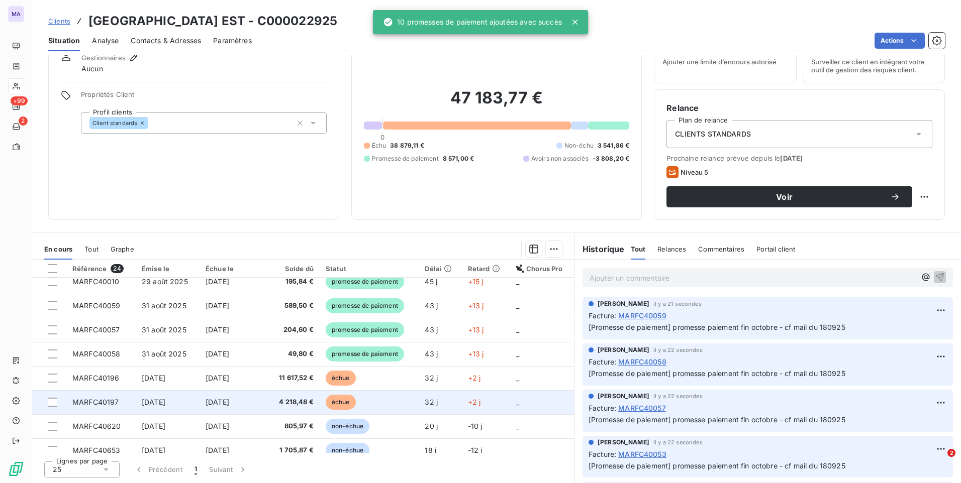
scroll to position [404, 0]
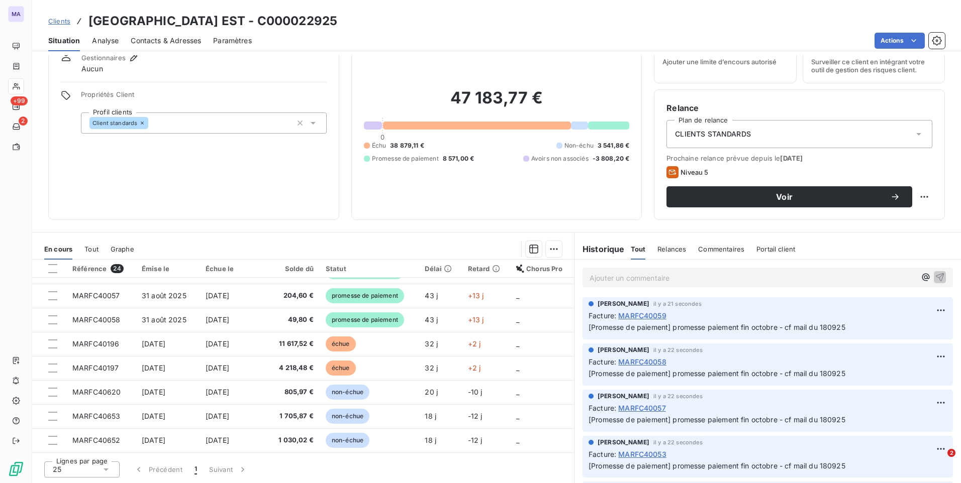
drag, startPoint x: 914, startPoint y: 42, endPoint x: 596, endPoint y: 165, distance: 340.5
click at [914, 42] on html "MA +99 2 Clients DALKIA REGION CENTRE EST - C000022925 Situation Analyse Contac…" at bounding box center [480, 241] width 961 height 483
click at [50, 270] on div at bounding box center [52, 268] width 9 height 9
click at [512, 229] on html "MA +99 2 Clients DALKIA REGION CENTRE EST - C000022925 Situation Analyse Contac…" at bounding box center [480, 241] width 961 height 483
click at [370, 239] on div "En cours Tout Graphe" at bounding box center [303, 249] width 542 height 21
